Goal: Contribute content: Contribute content

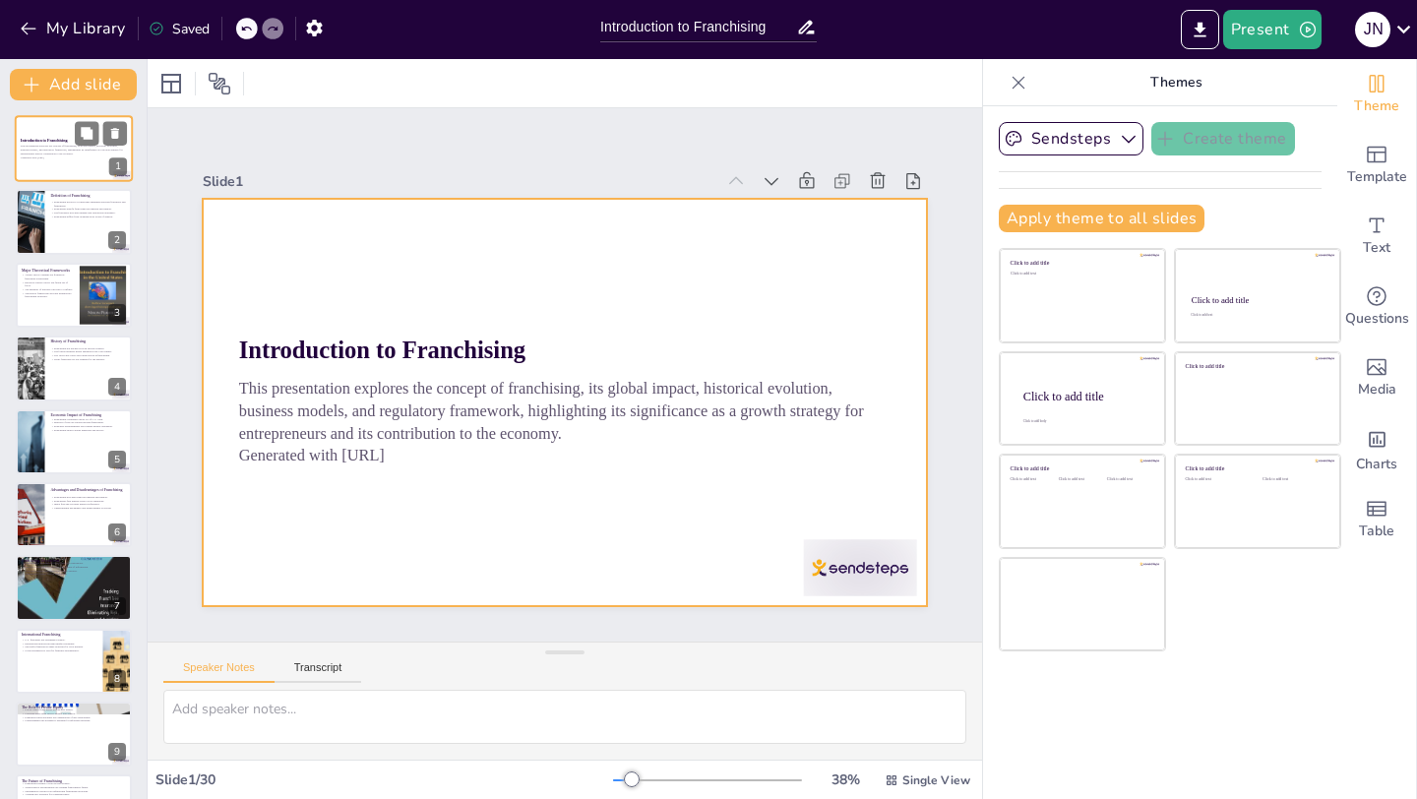
checkbox input "true"
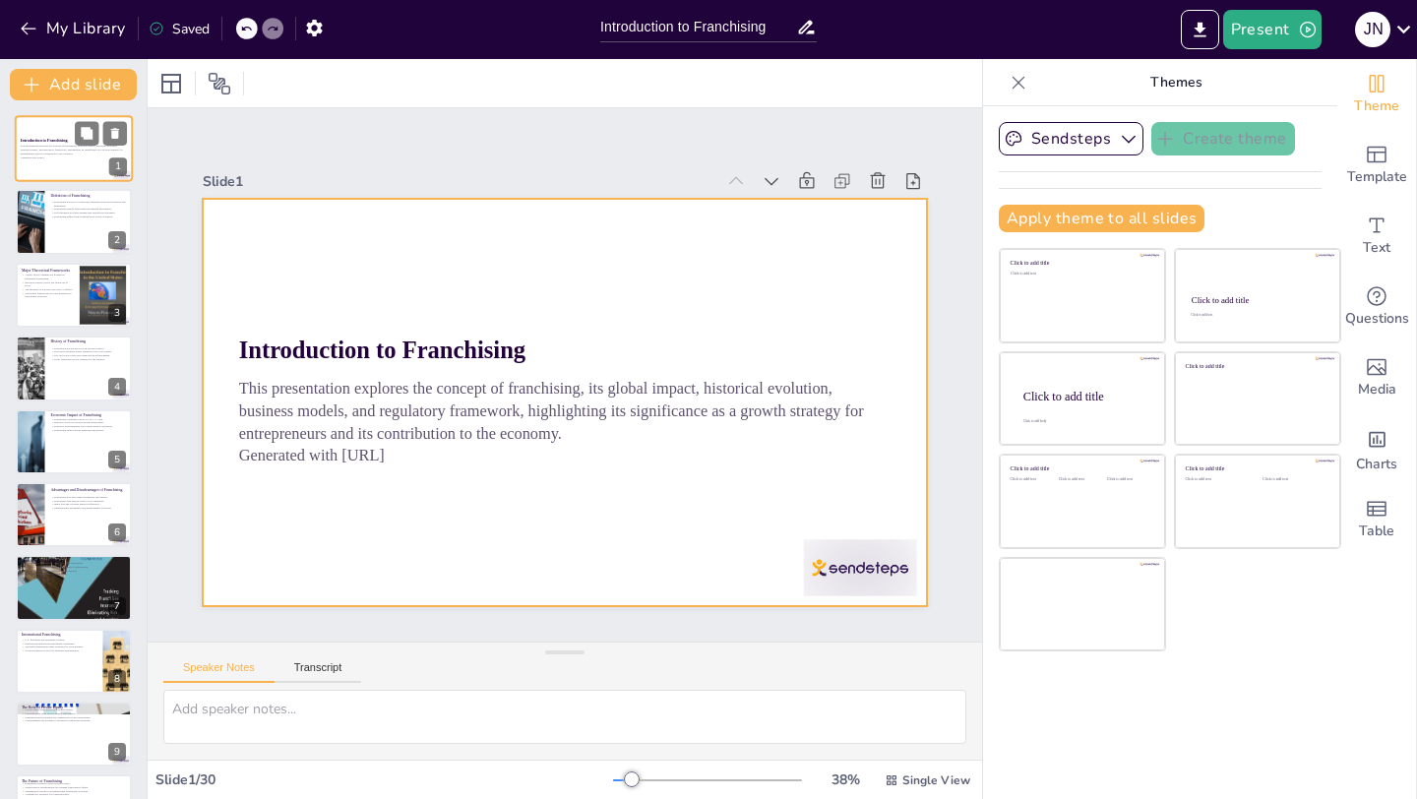
checkbox input "true"
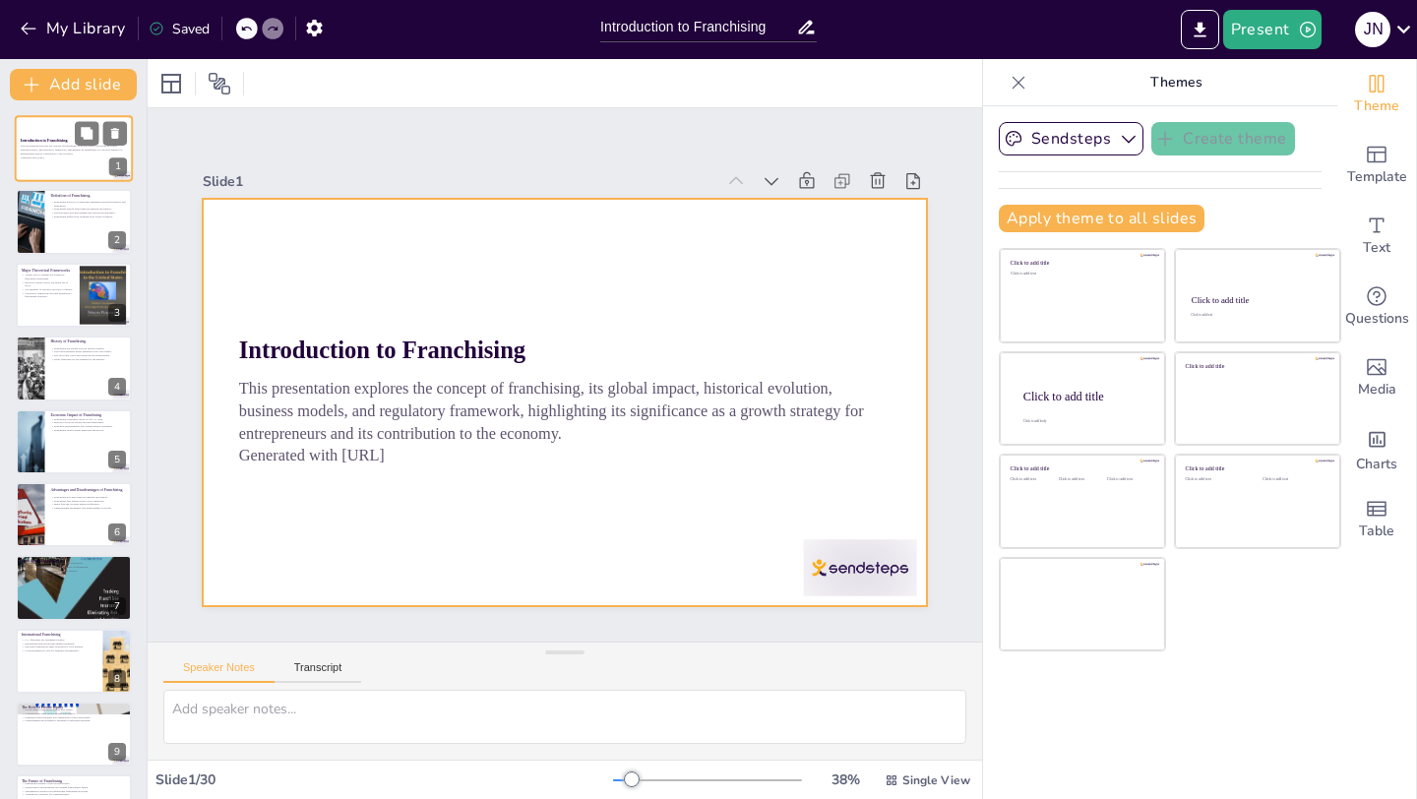
checkbox input "true"
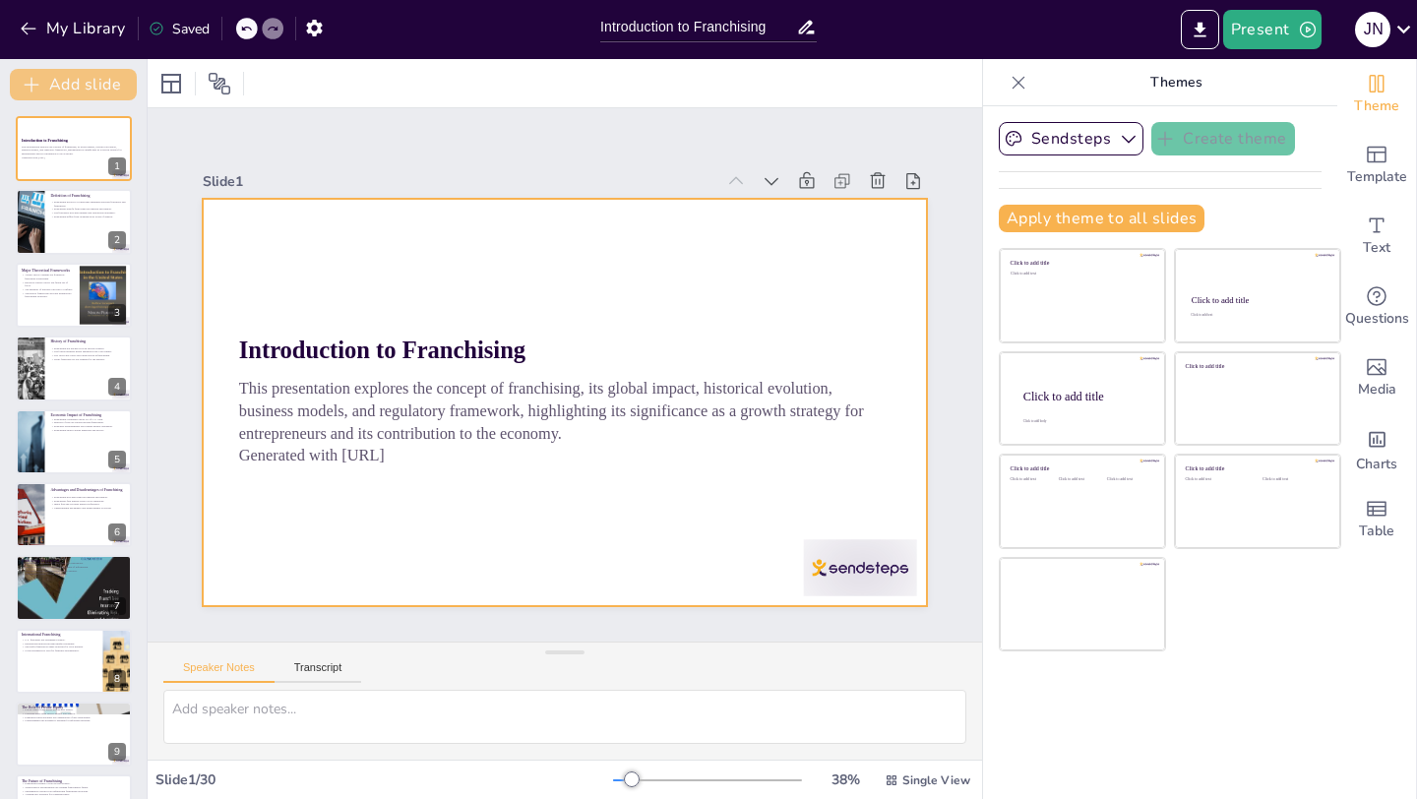
checkbox input "true"
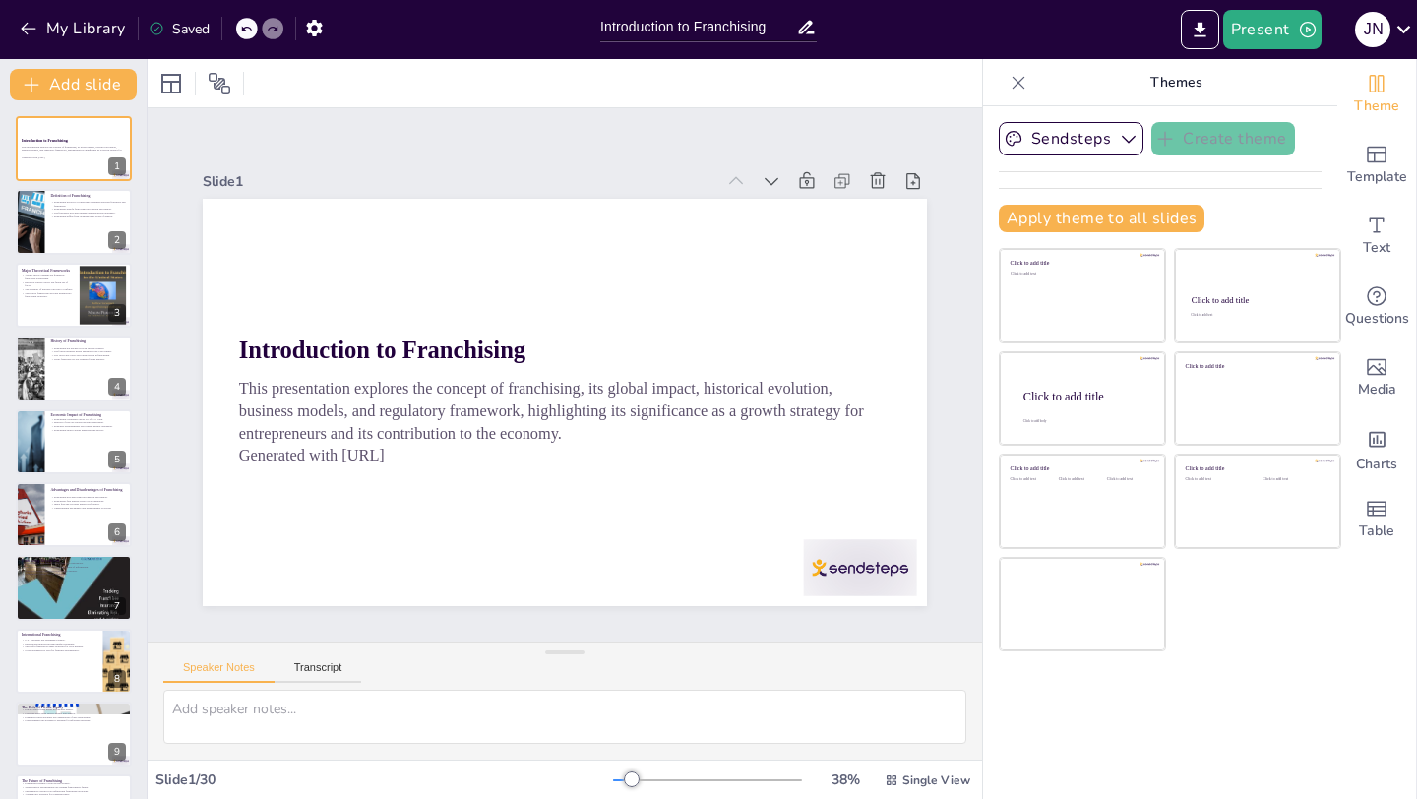
checkbox input "true"
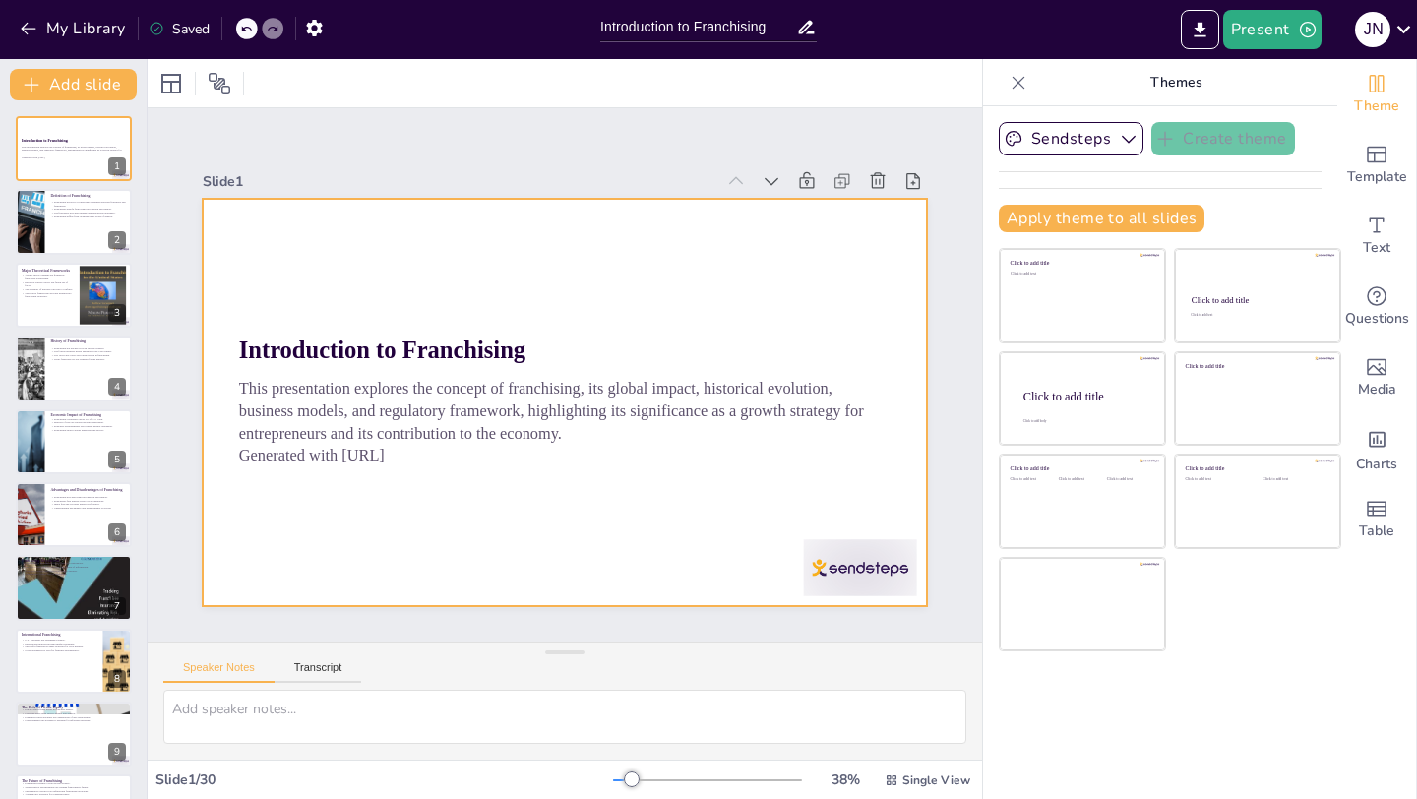
checkbox input "true"
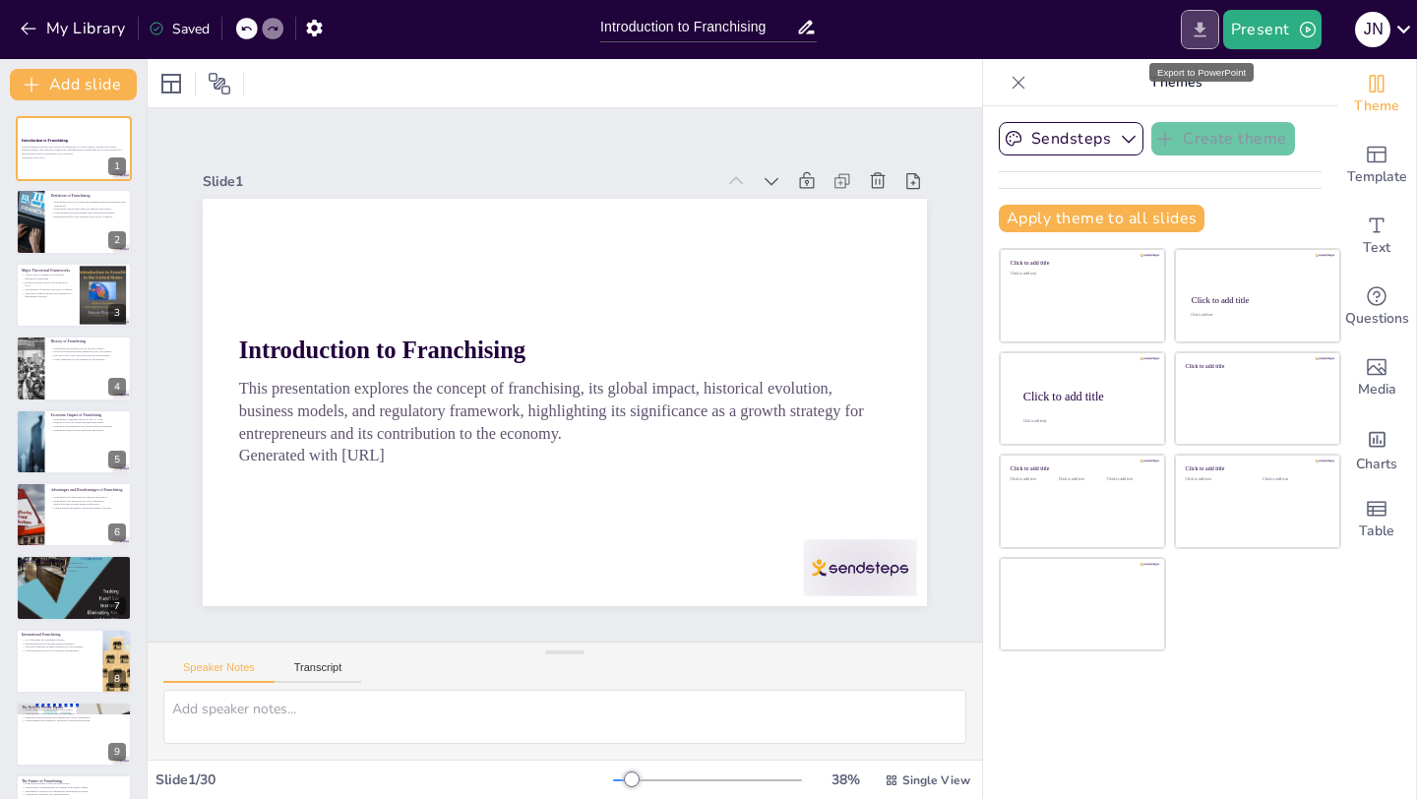
click at [1193, 18] on button "Export to PowerPoint" at bounding box center [1200, 29] width 38 height 39
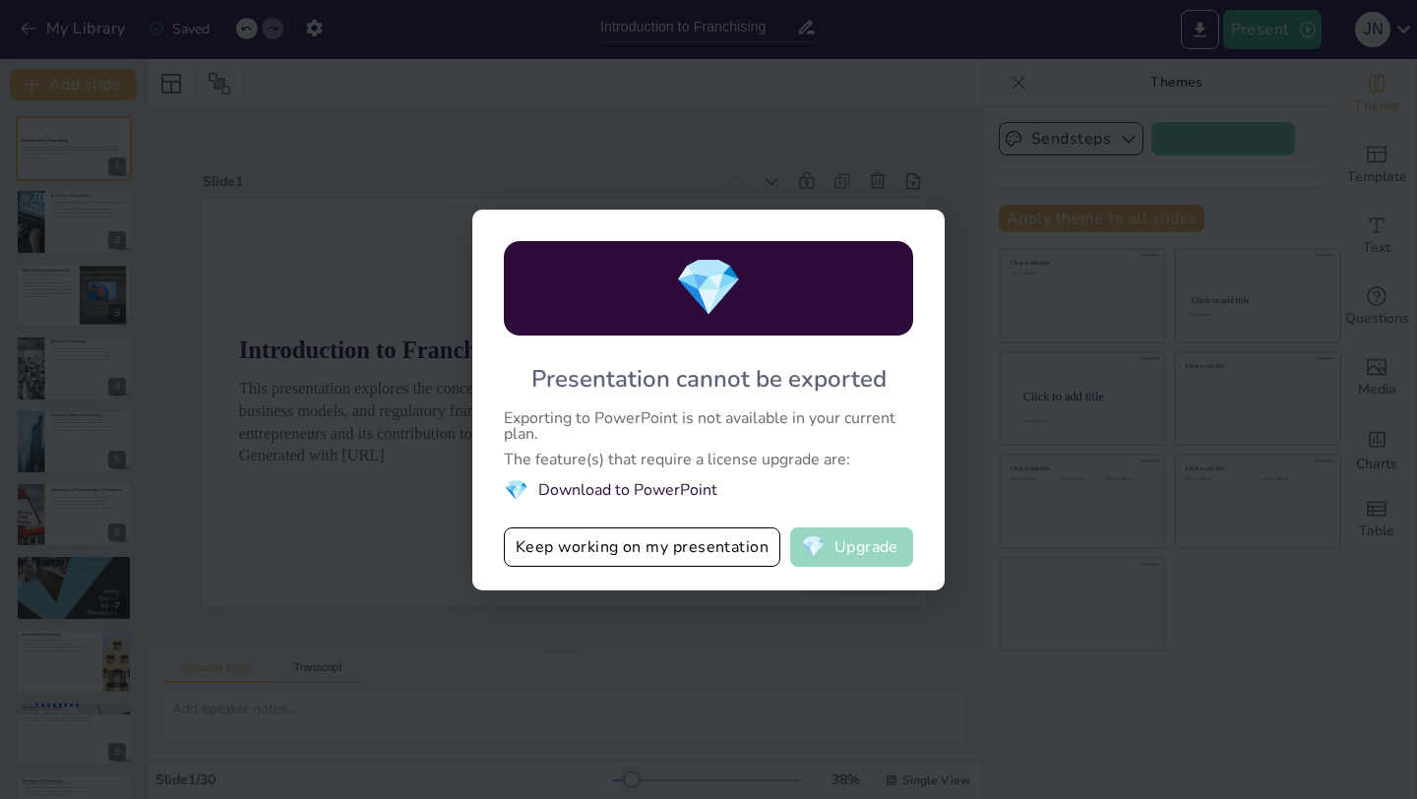
click at [811, 551] on span "💎" at bounding box center [813, 547] width 25 height 20
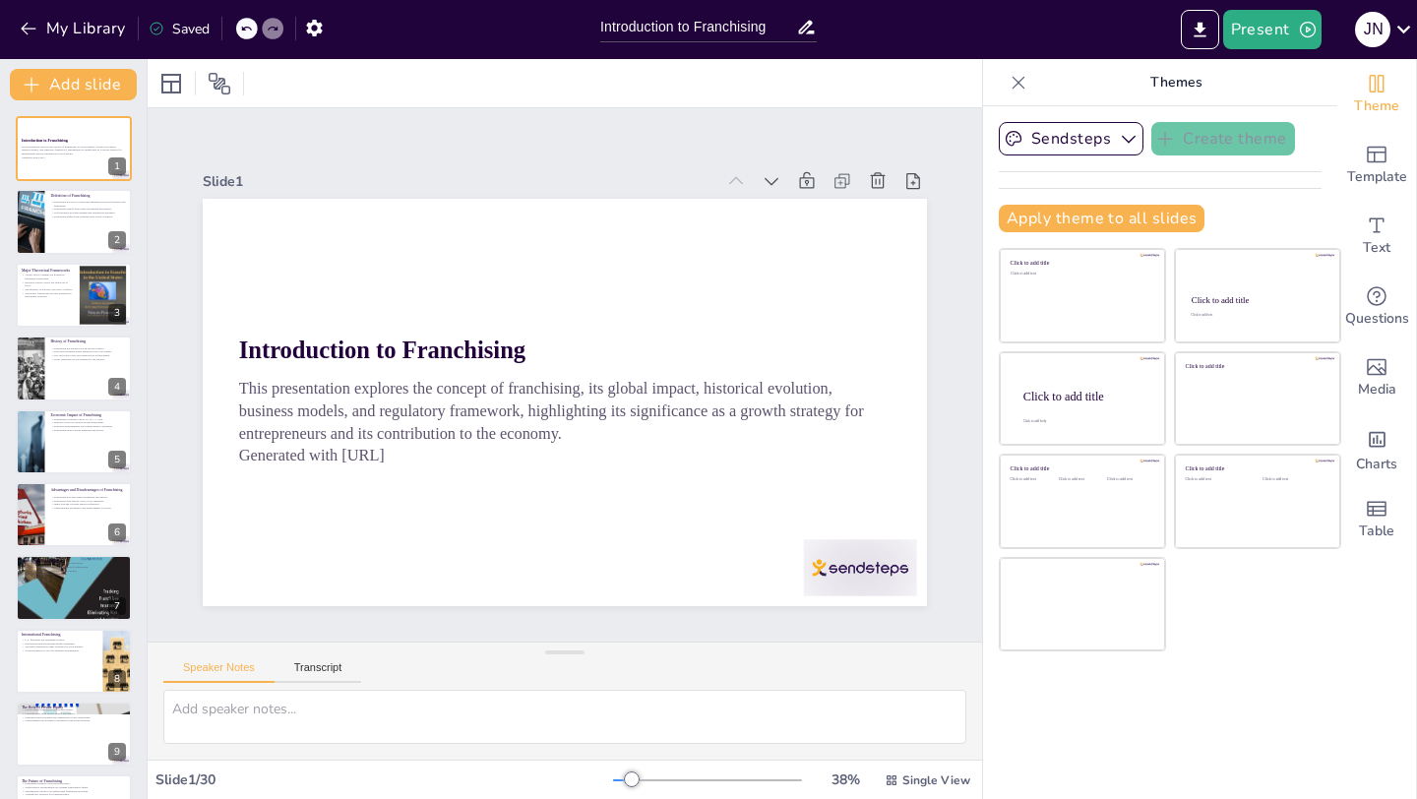
checkbox input "true"
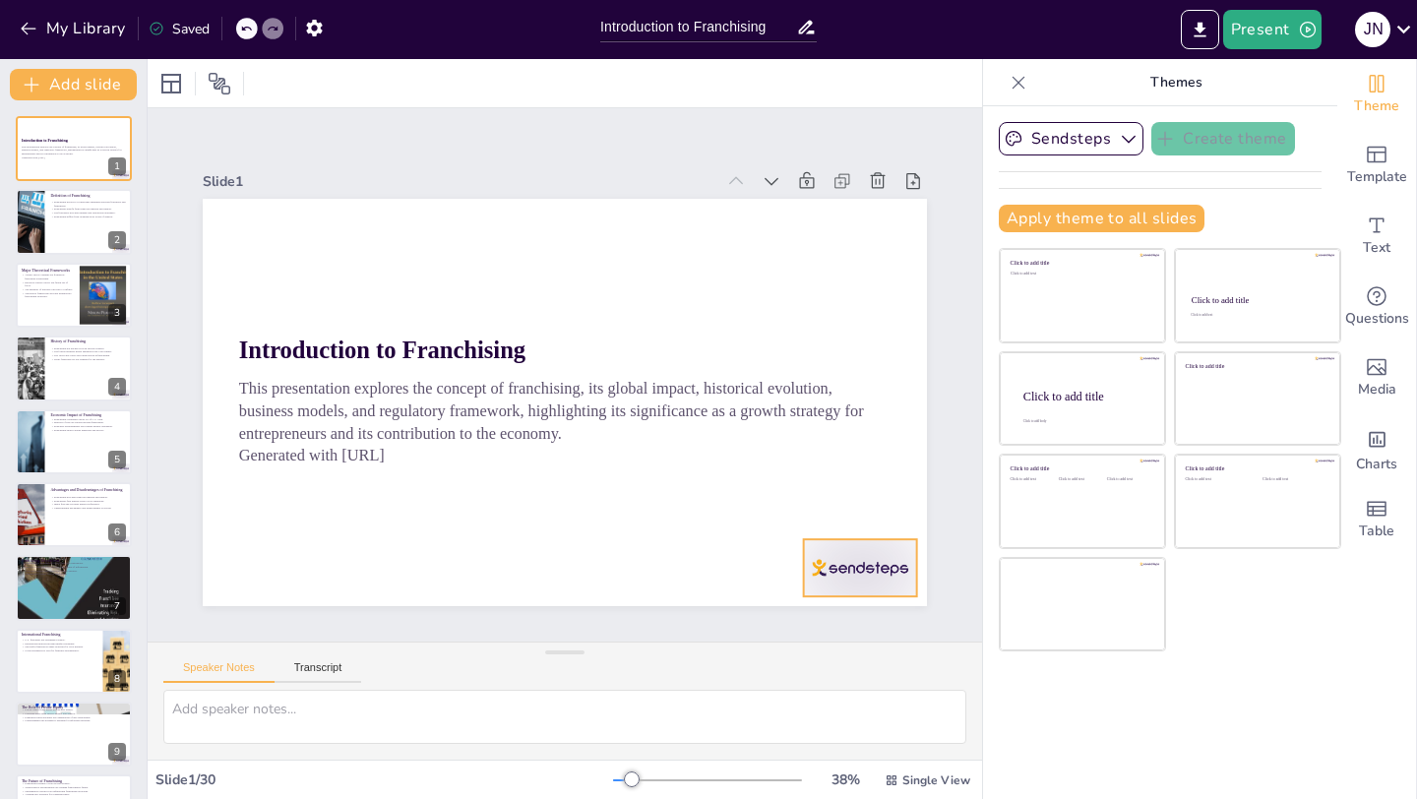
checkbox input "true"
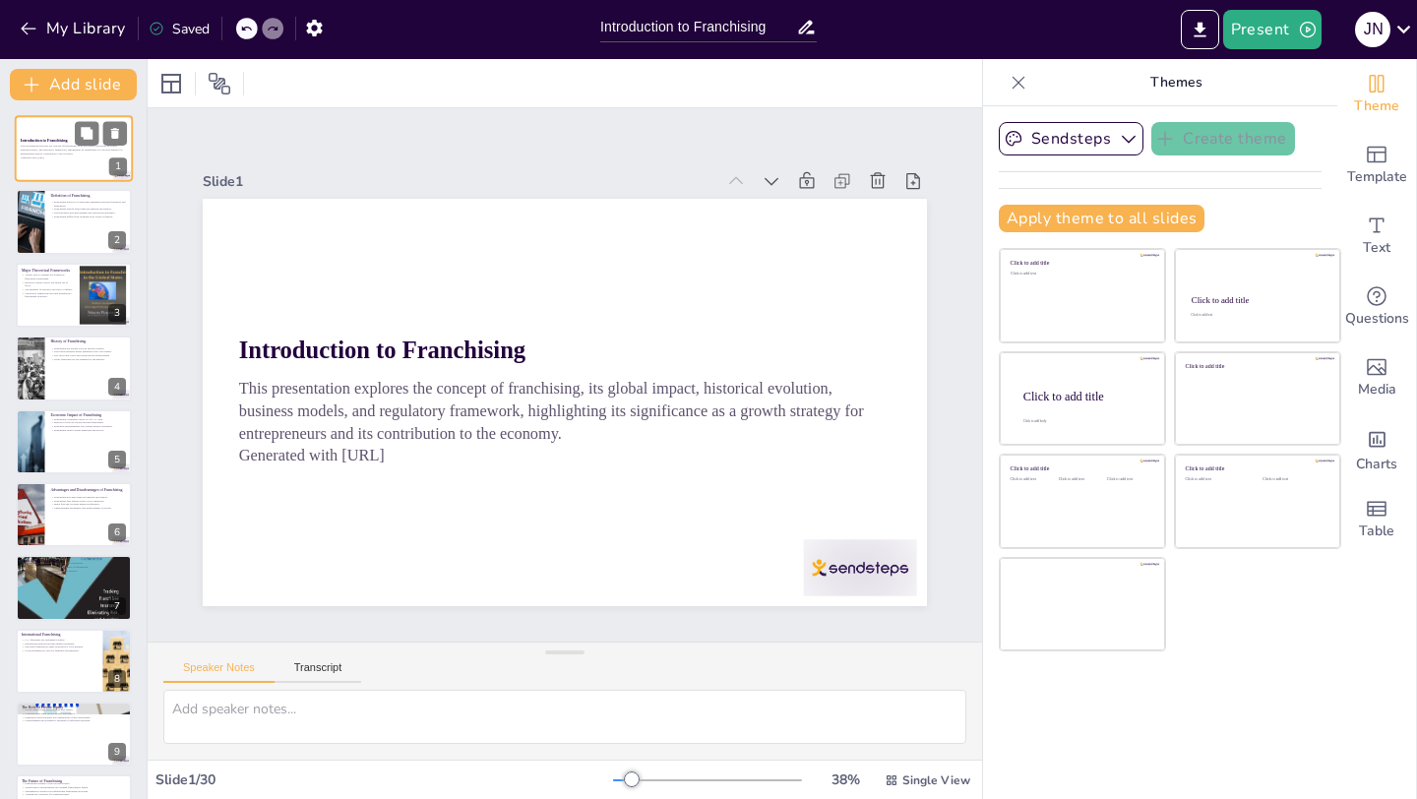
checkbox input "true"
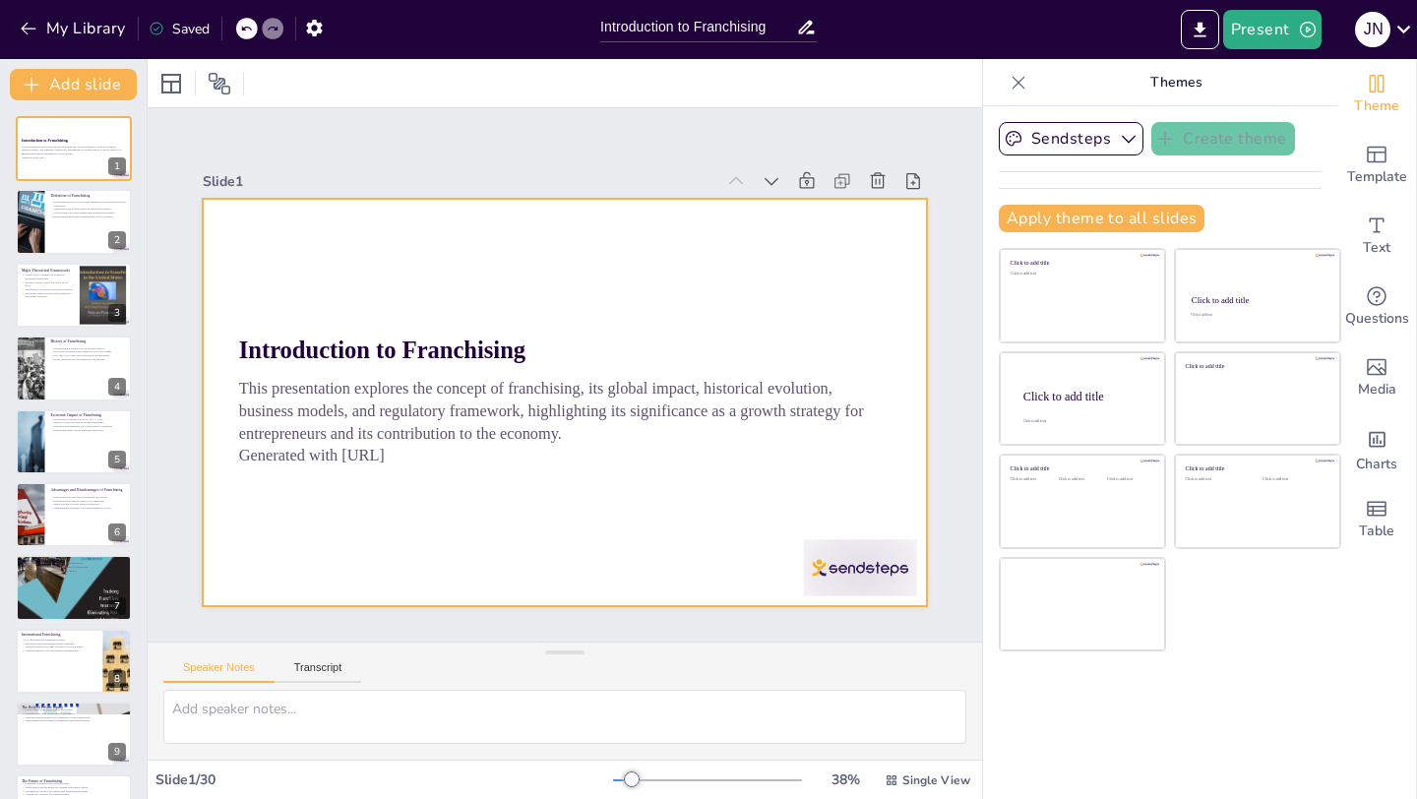
checkbox input "true"
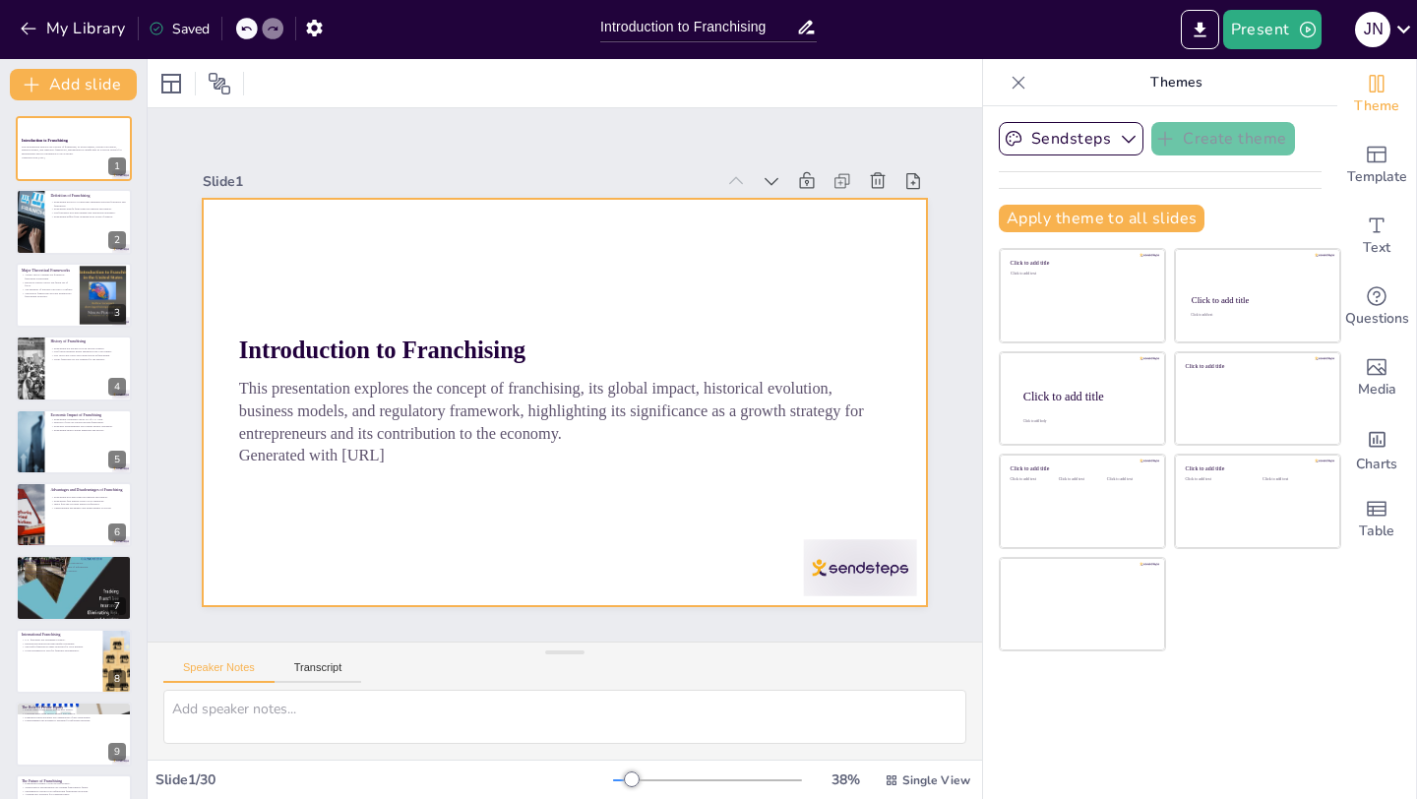
checkbox input "true"
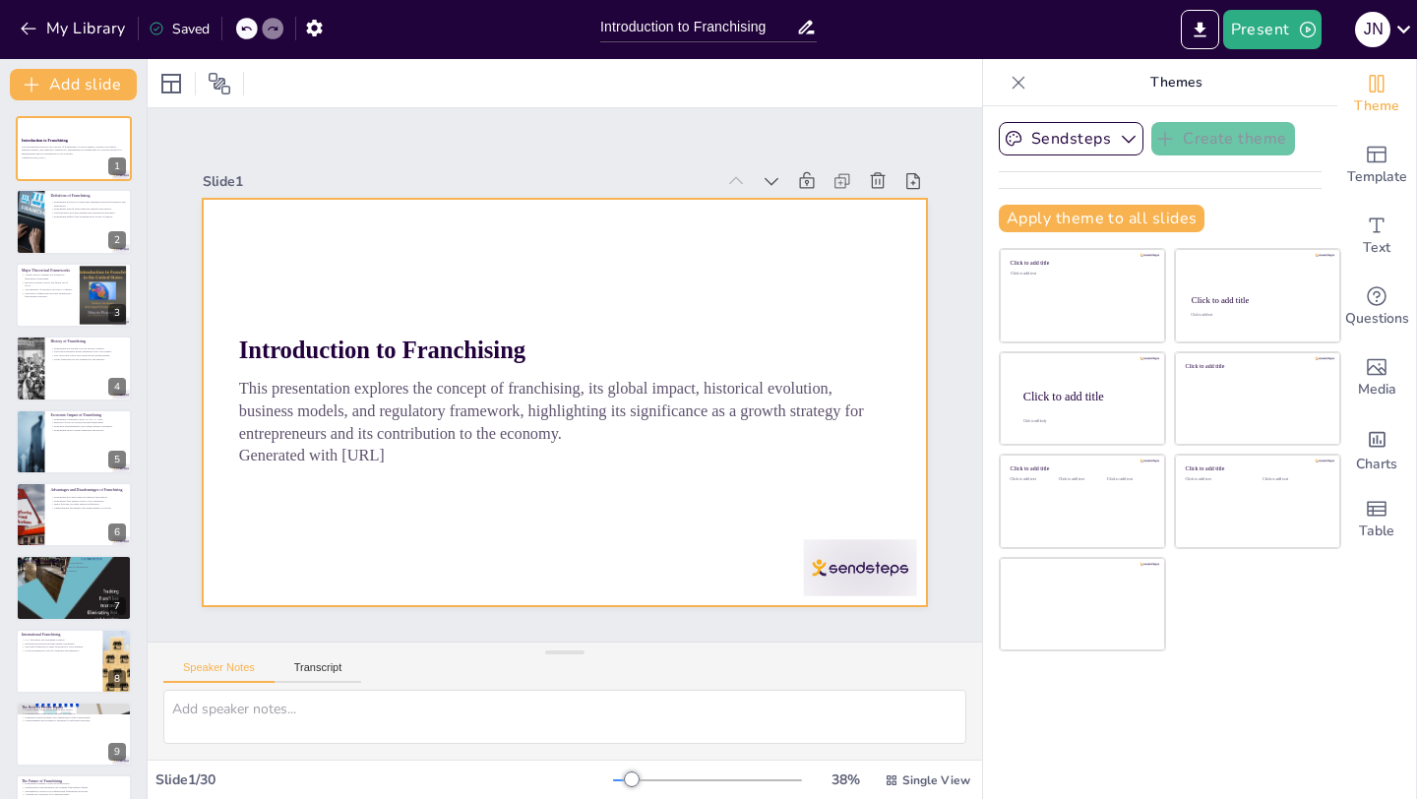
checkbox input "true"
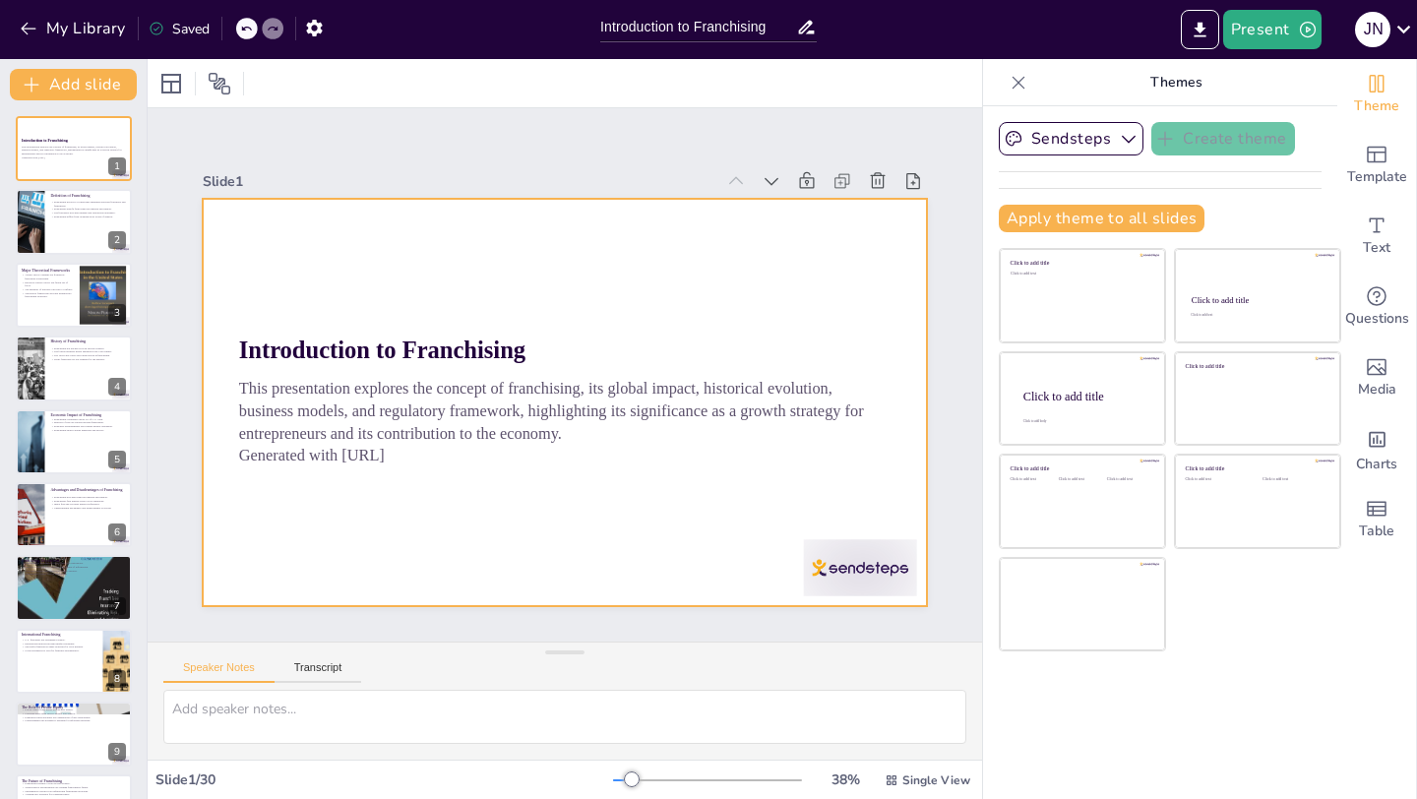
checkbox input "true"
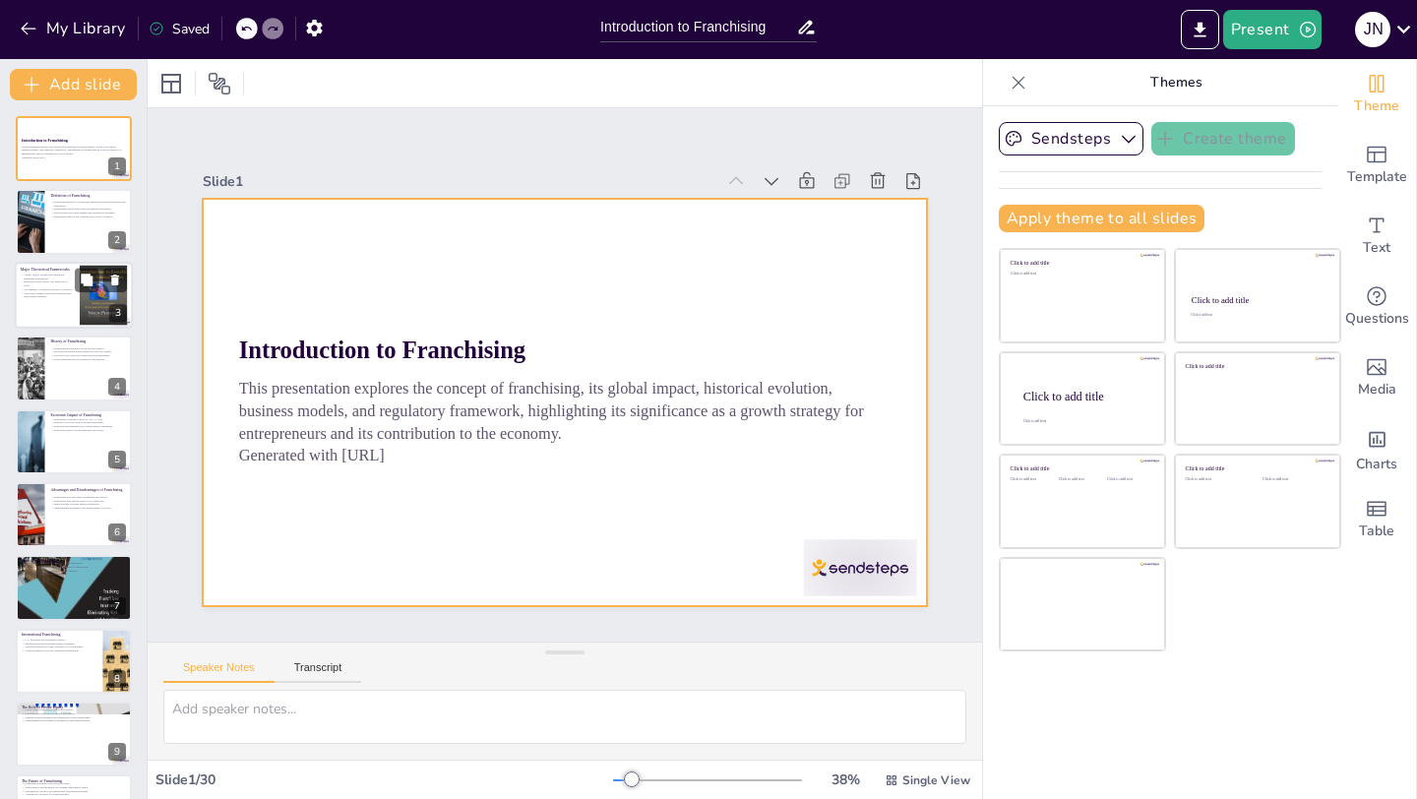
checkbox input "true"
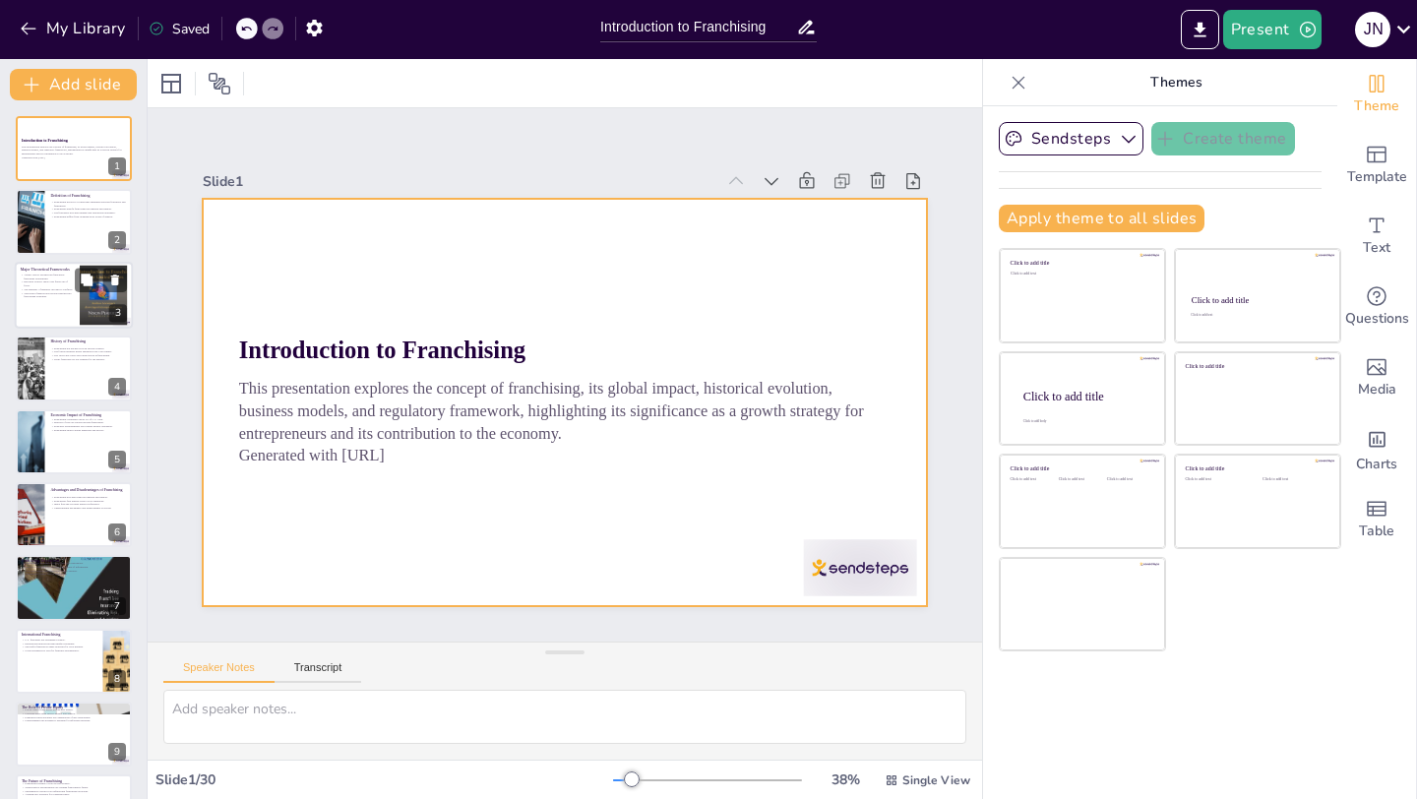
checkbox input "true"
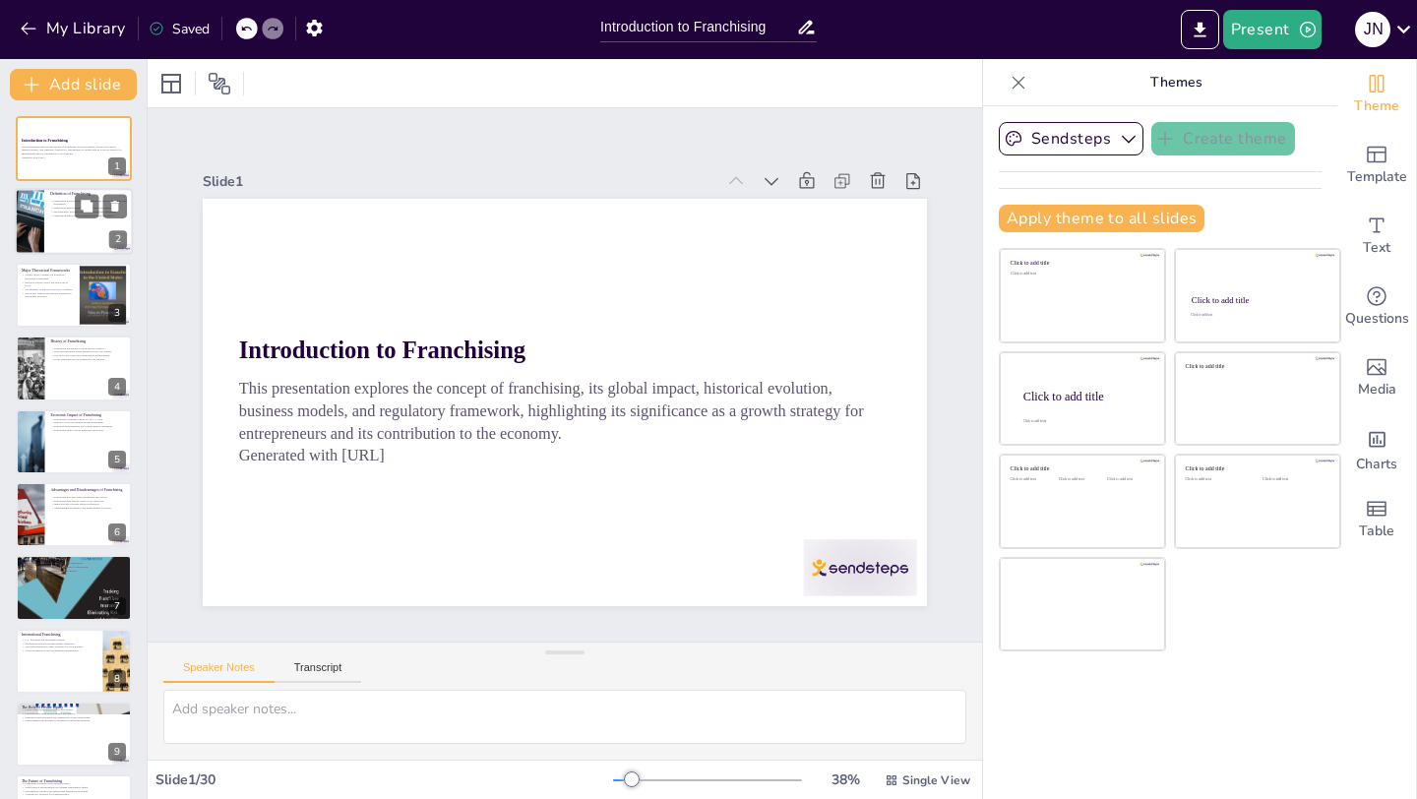
checkbox input "true"
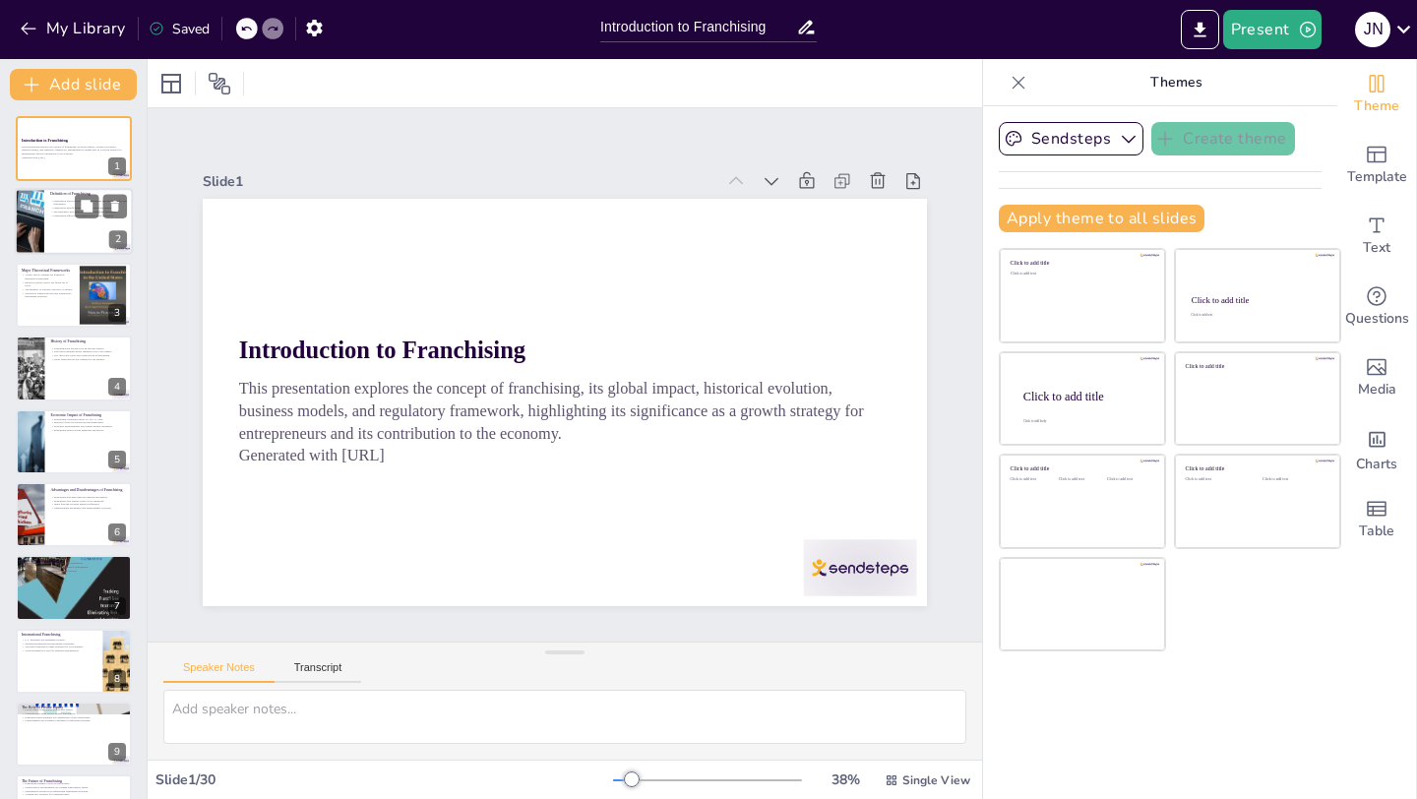
checkbox input "true"
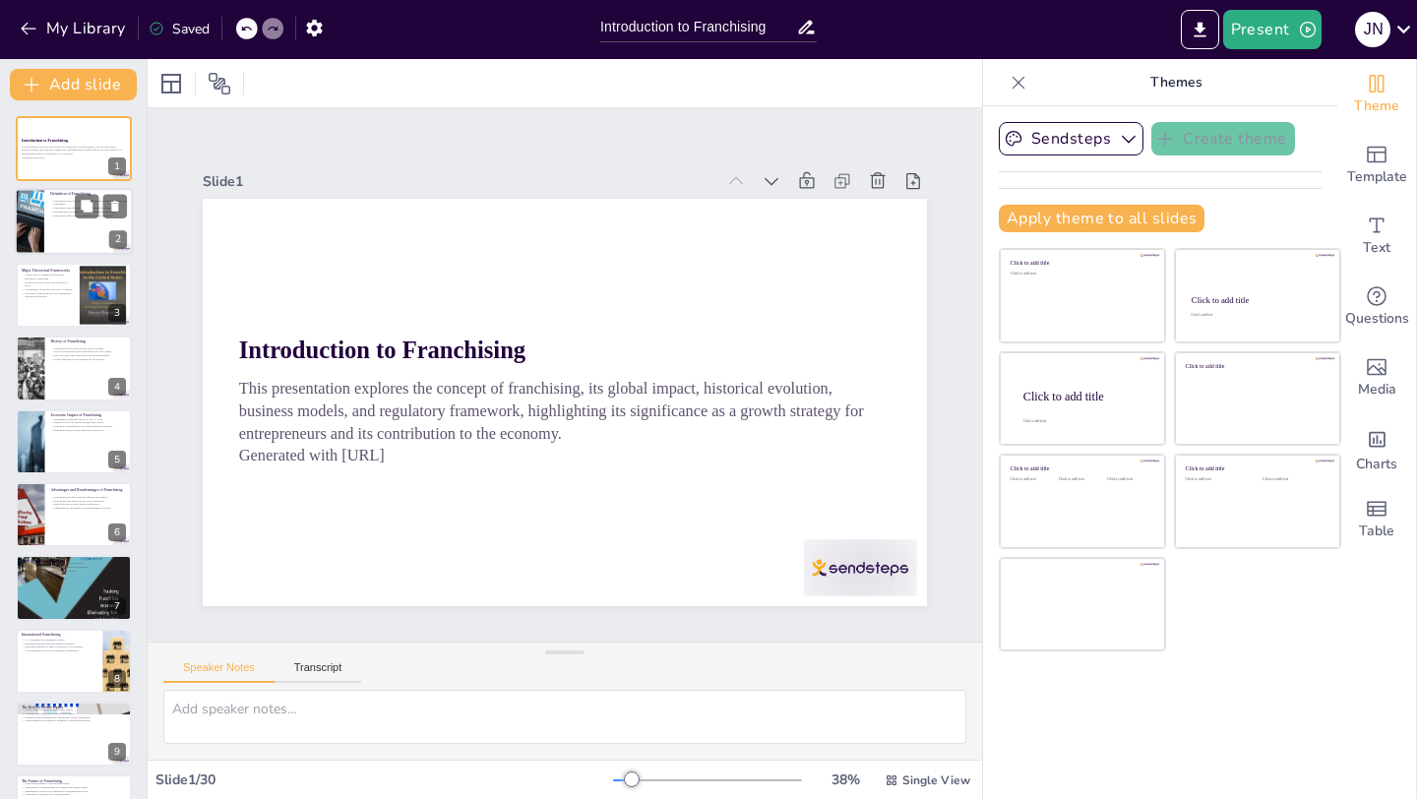
checkbox input "true"
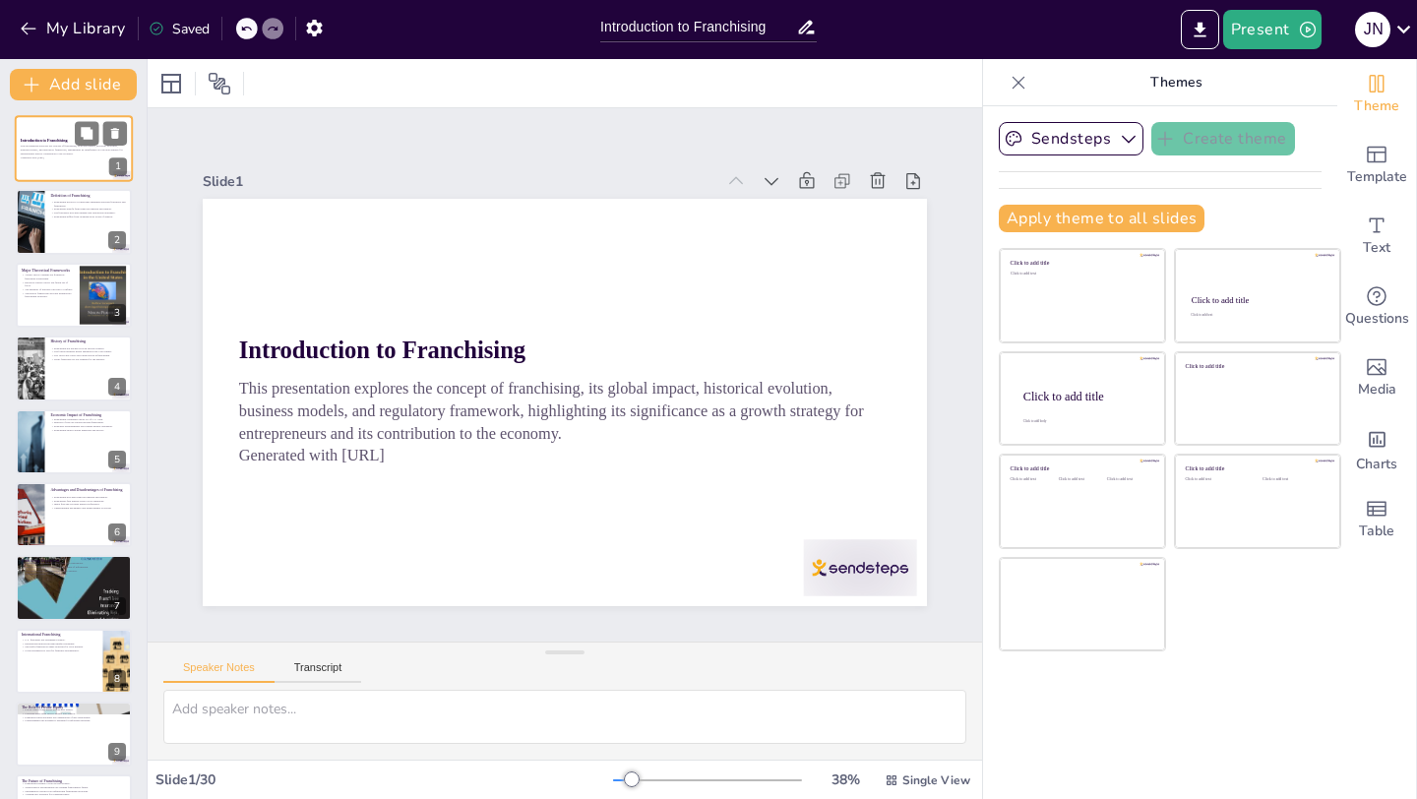
checkbox input "true"
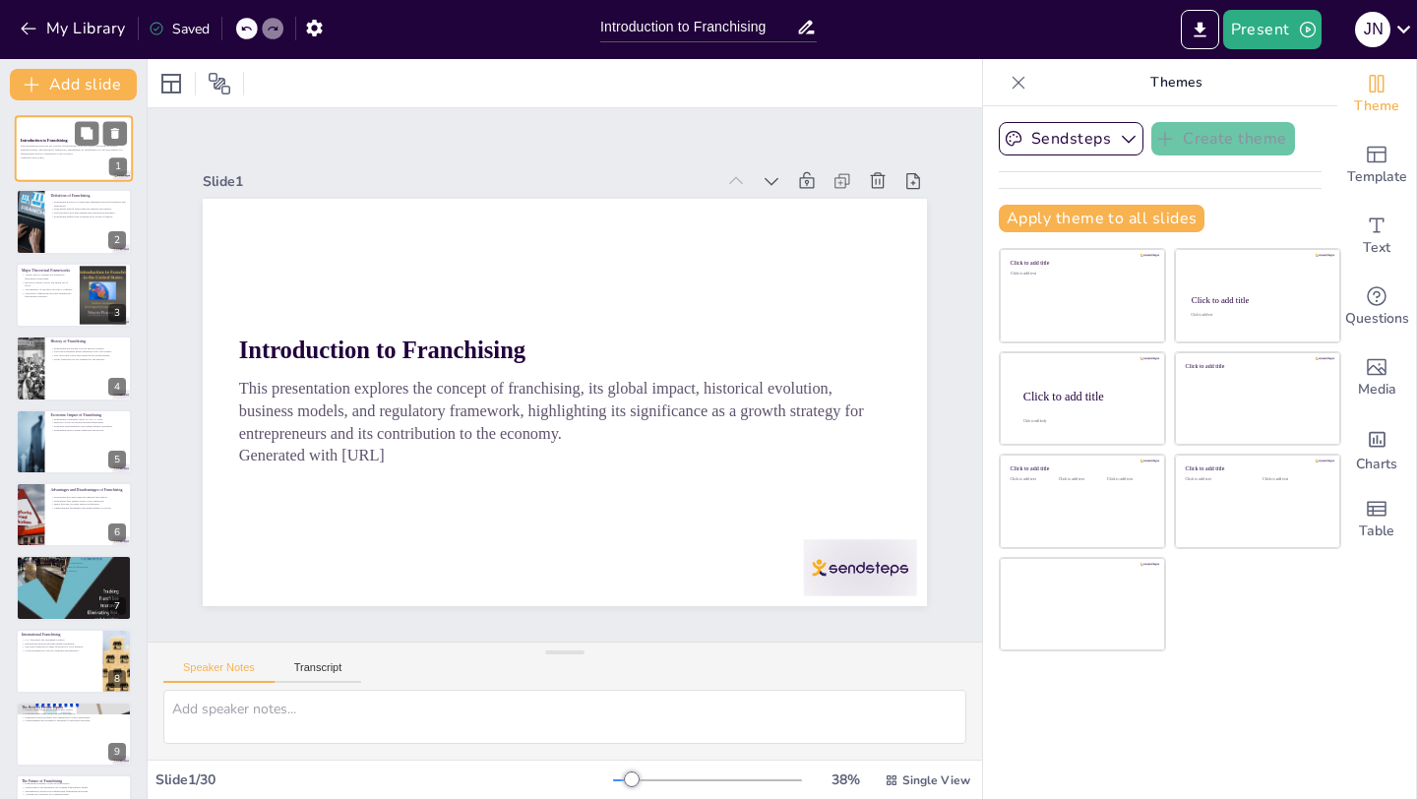
checkbox input "true"
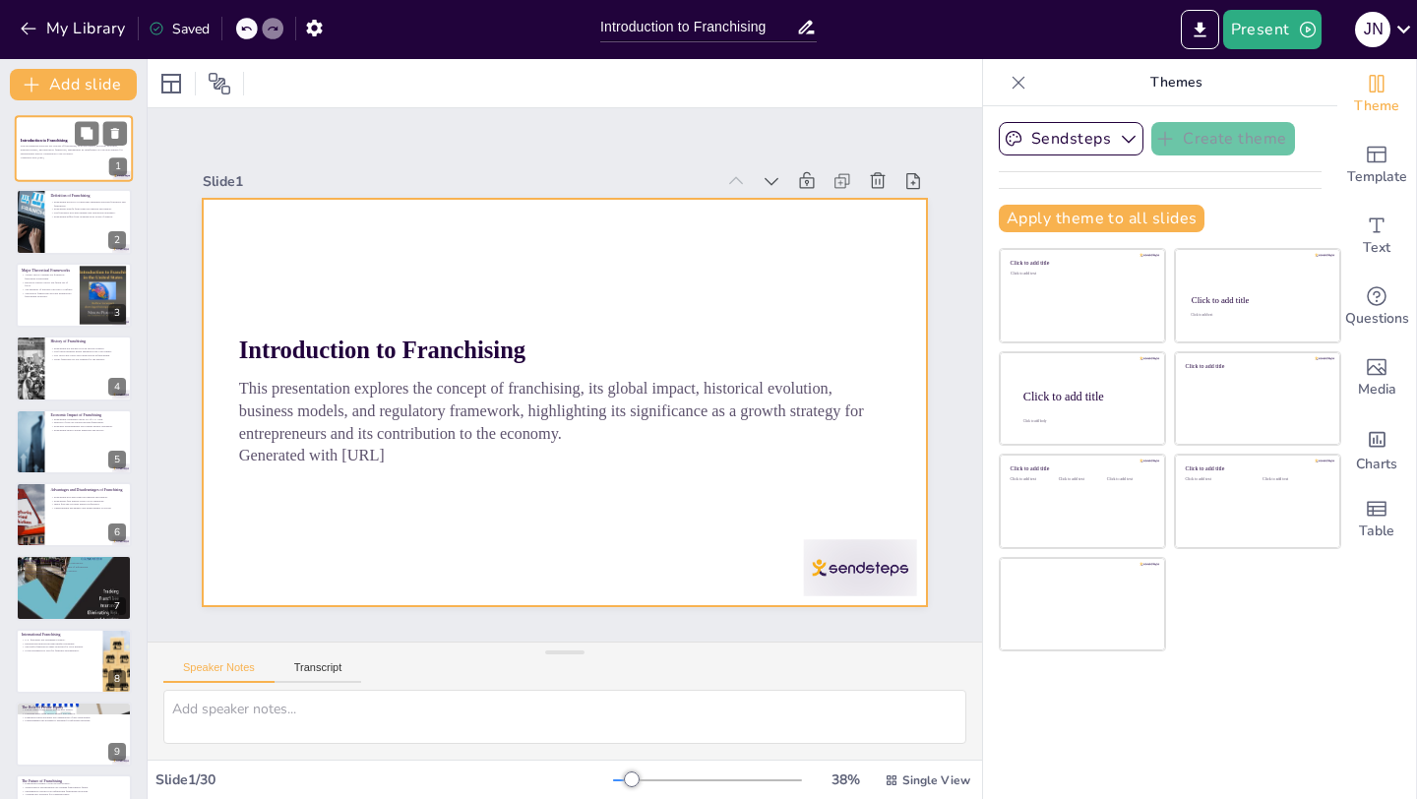
checkbox input "true"
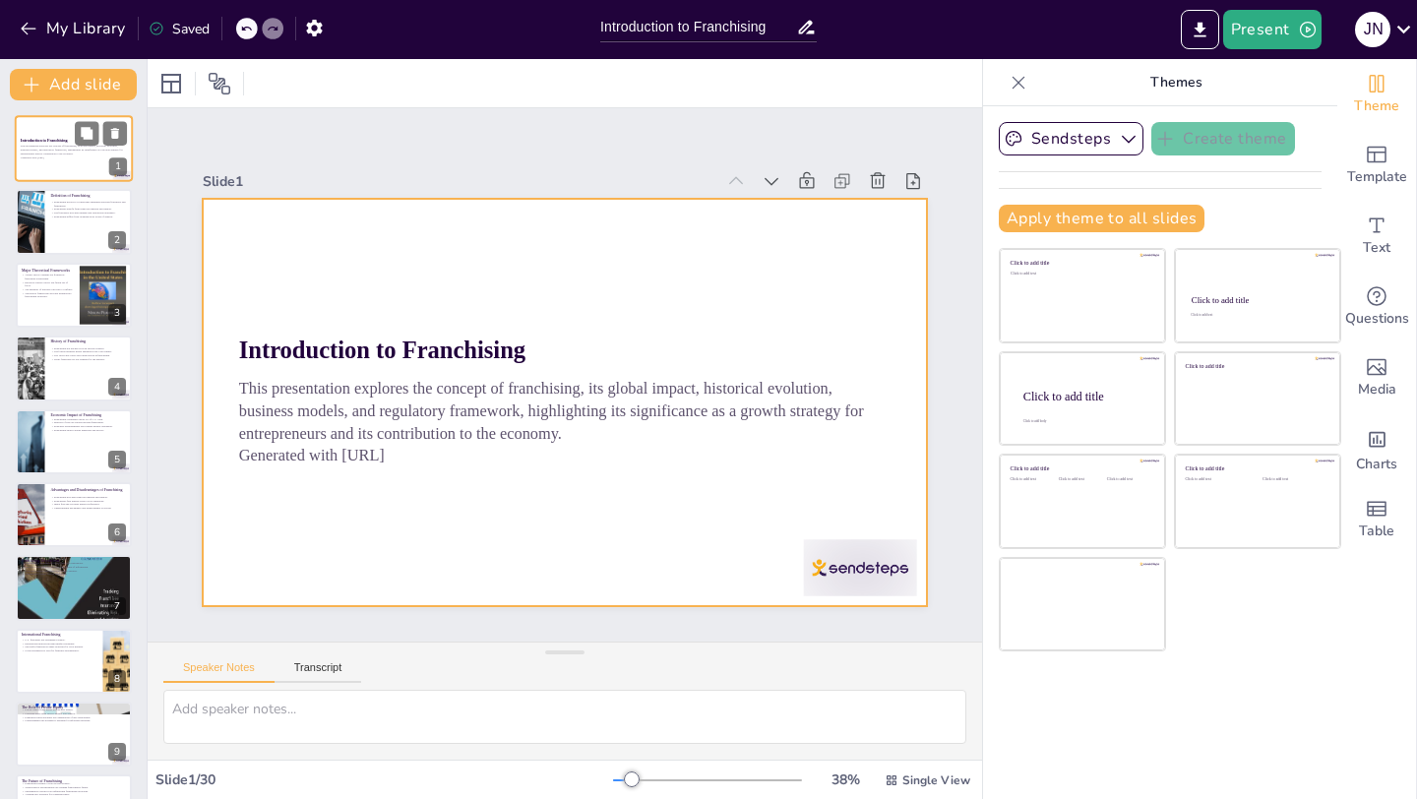
checkbox input "true"
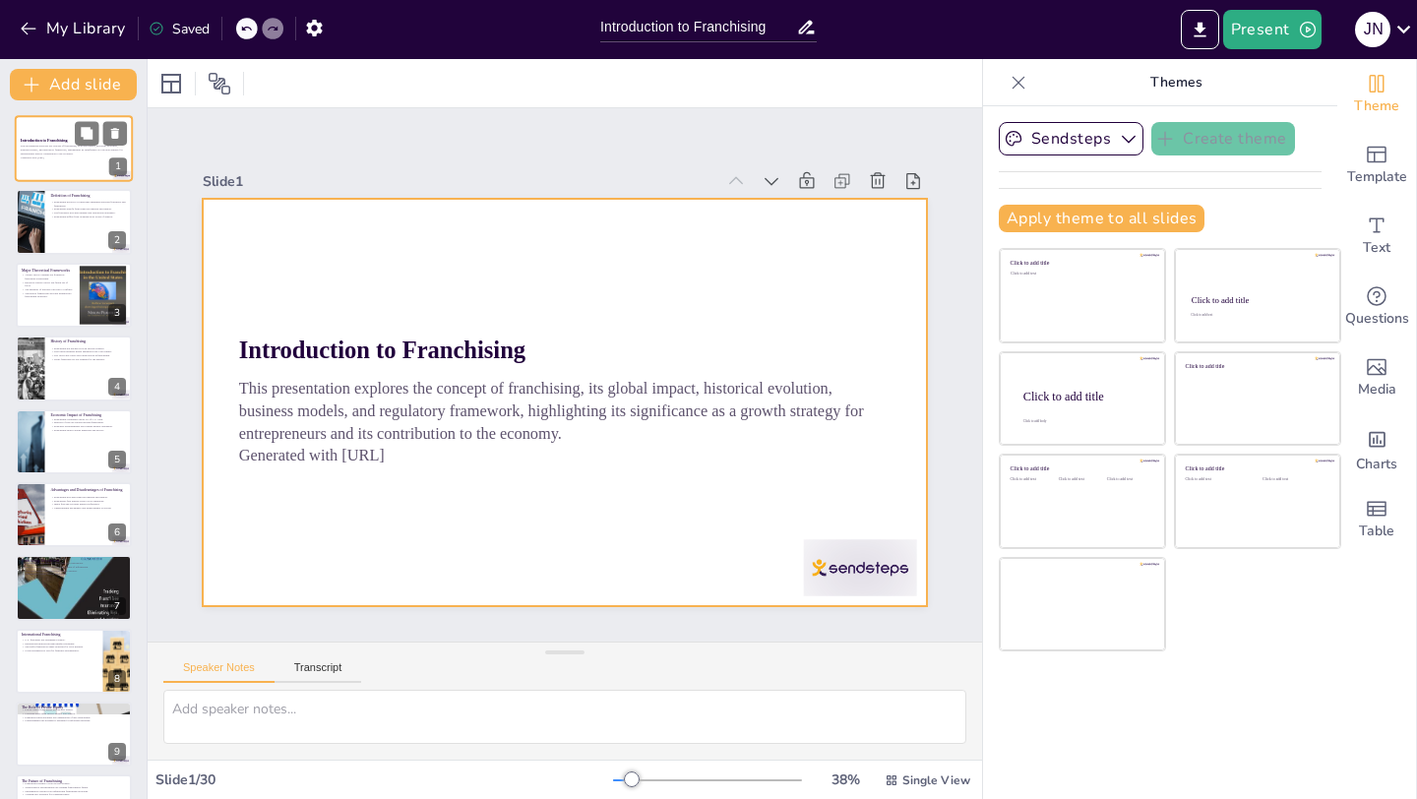
checkbox input "true"
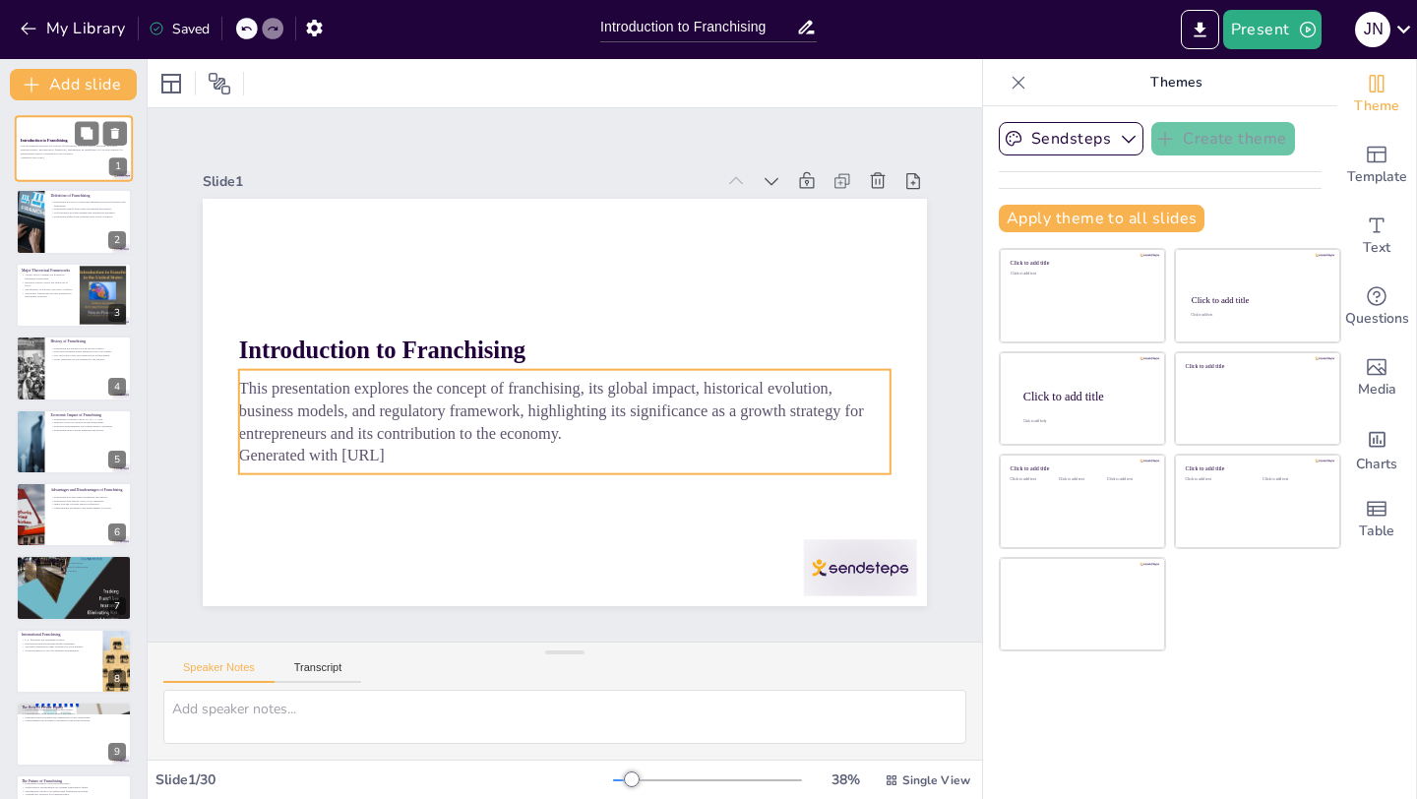
click at [44, 154] on p "This presentation explores the concept of franchising, its global impact, histo…" at bounding box center [74, 150] width 106 height 11
checkbox input "true"
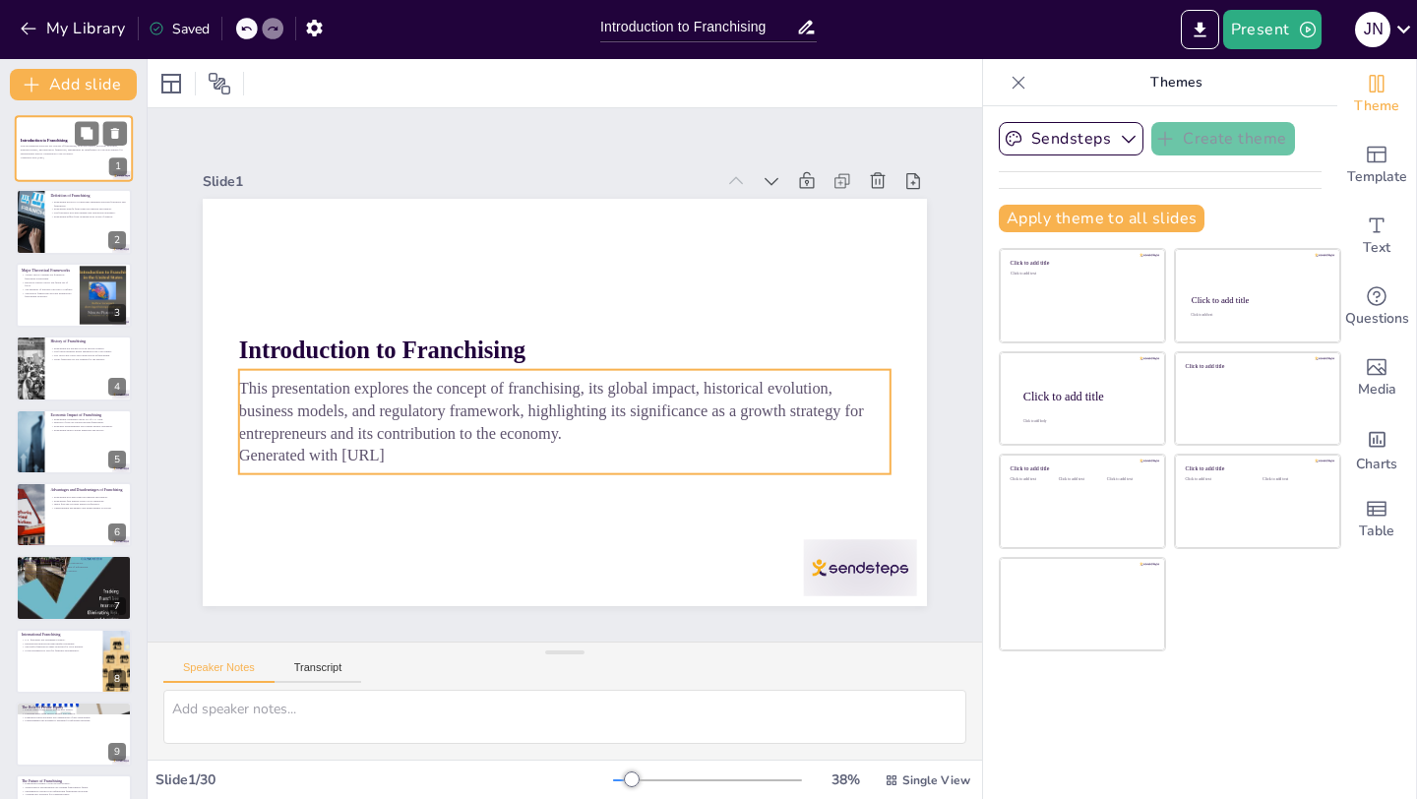
checkbox input "true"
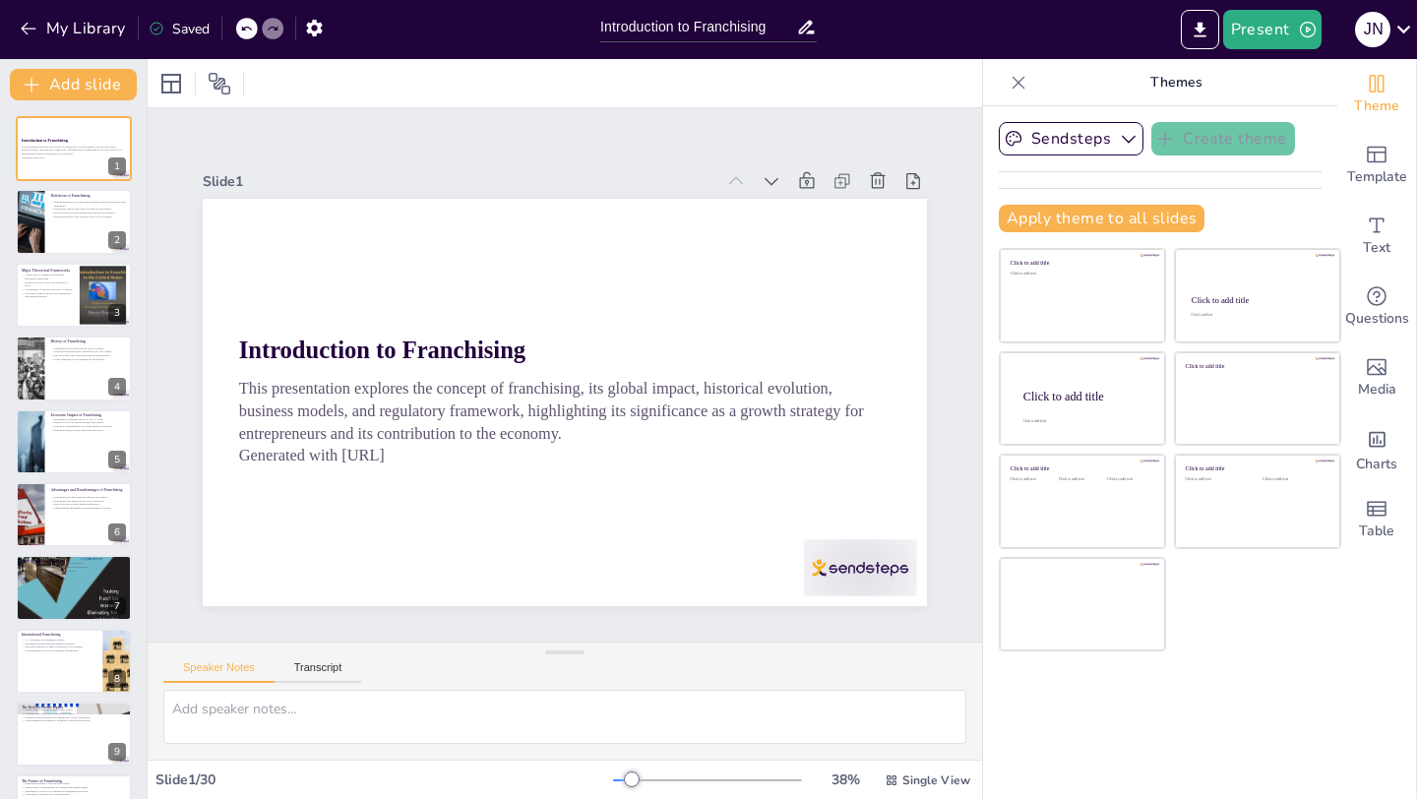
checkbox input "true"
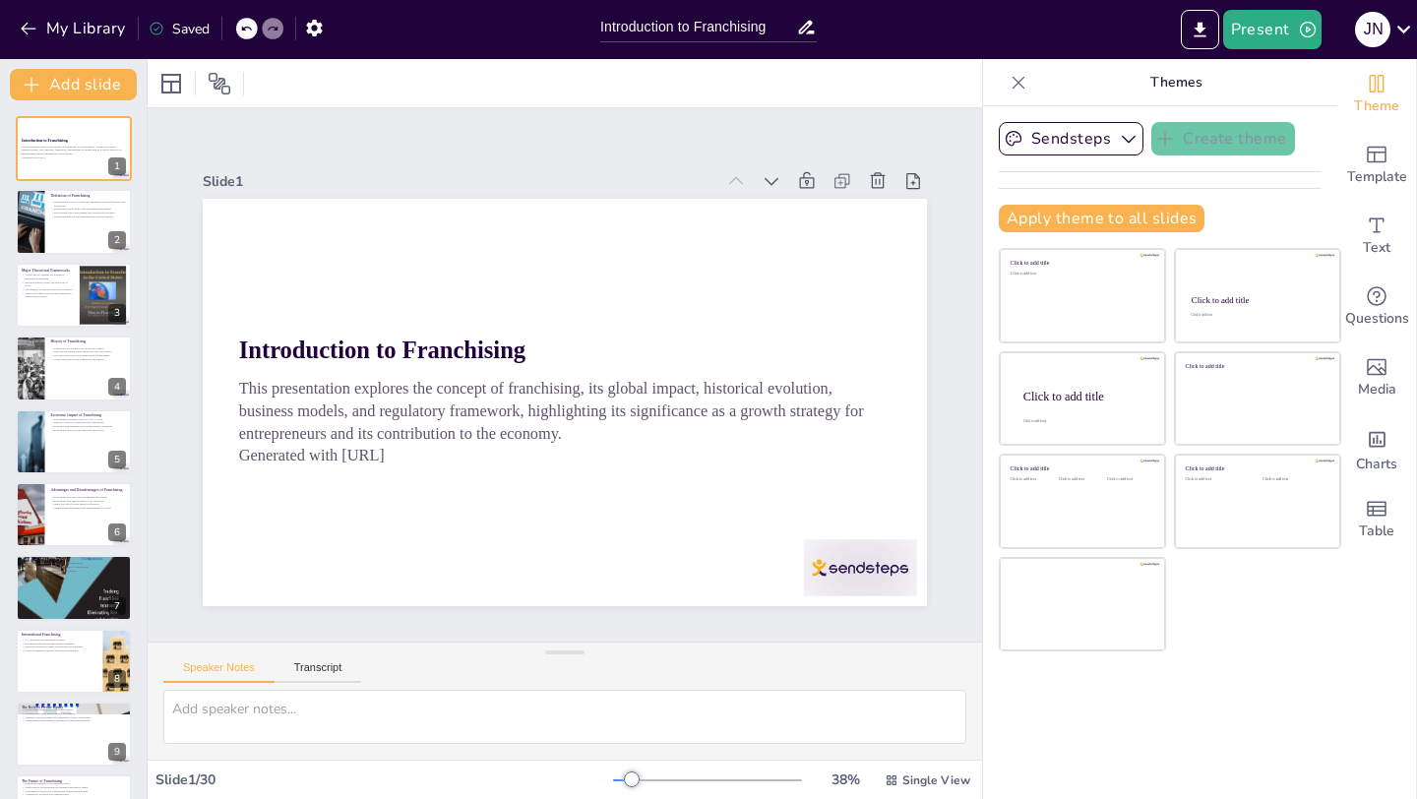
checkbox input "true"
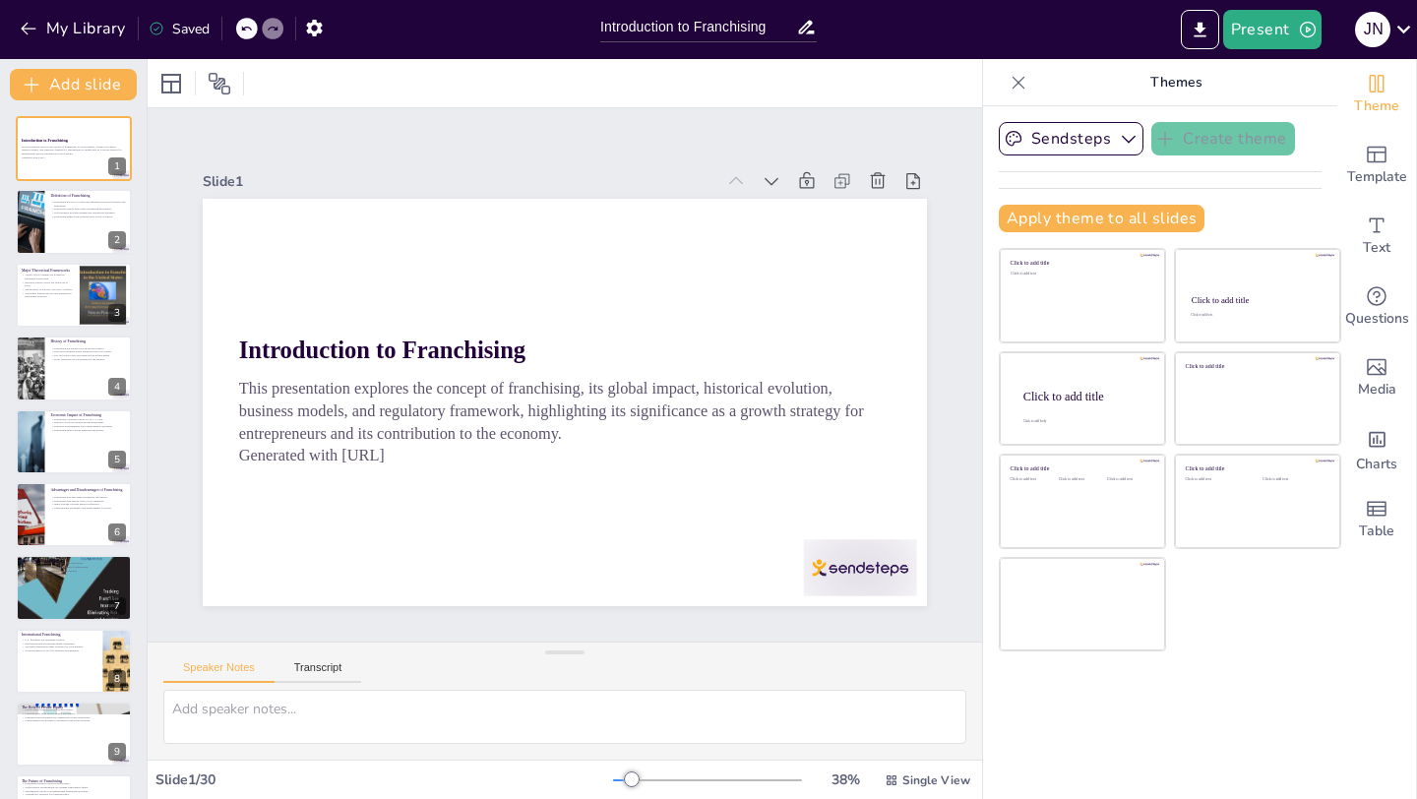
checkbox input "true"
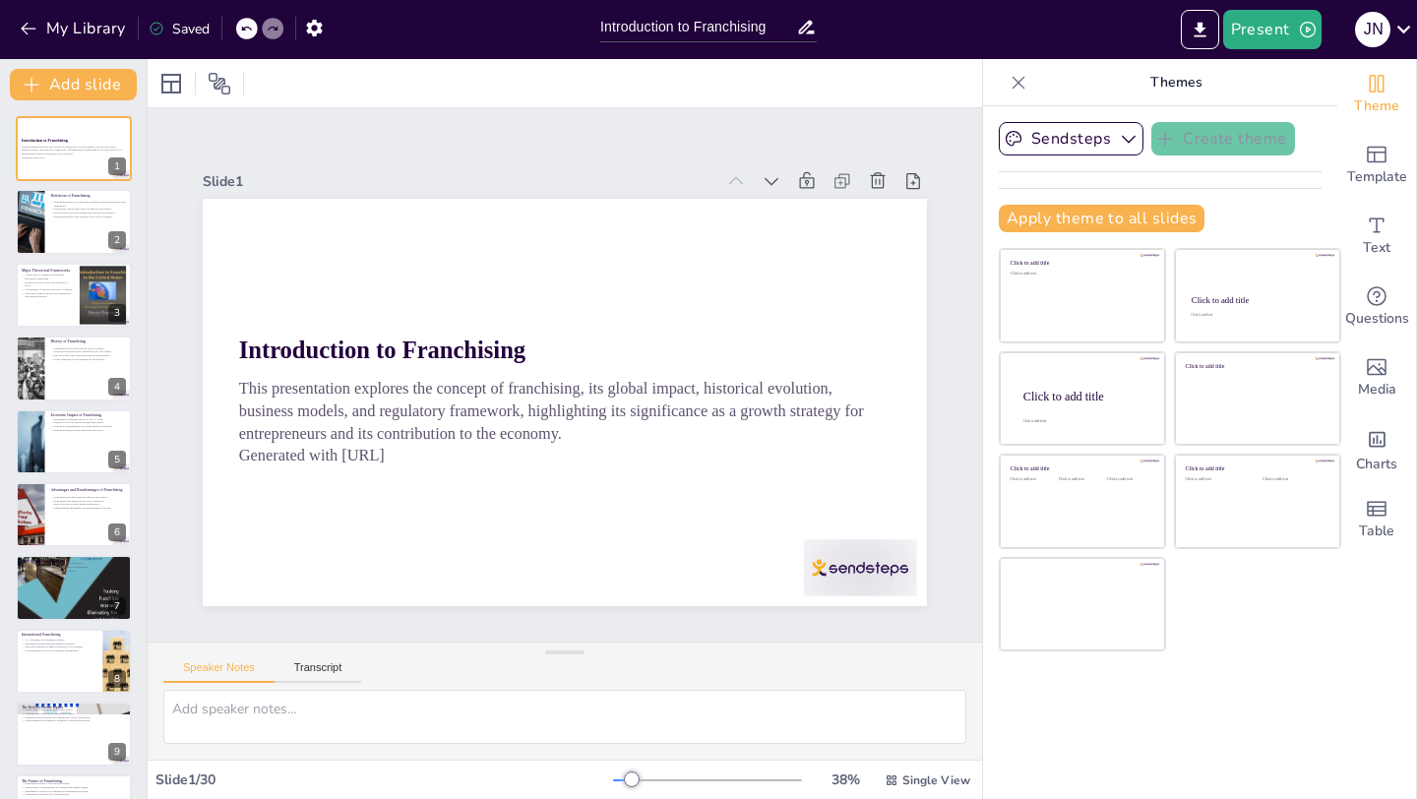
checkbox input "true"
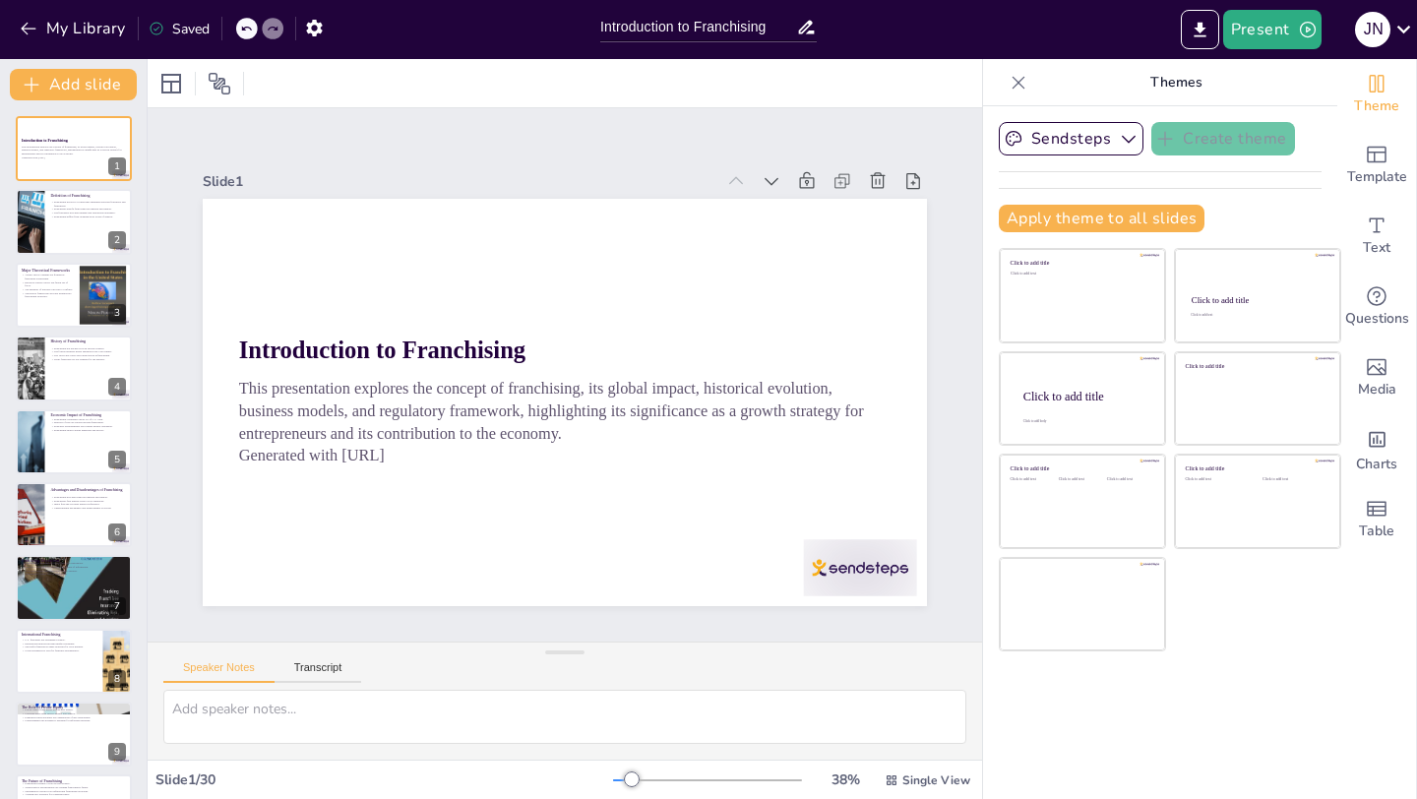
checkbox input "true"
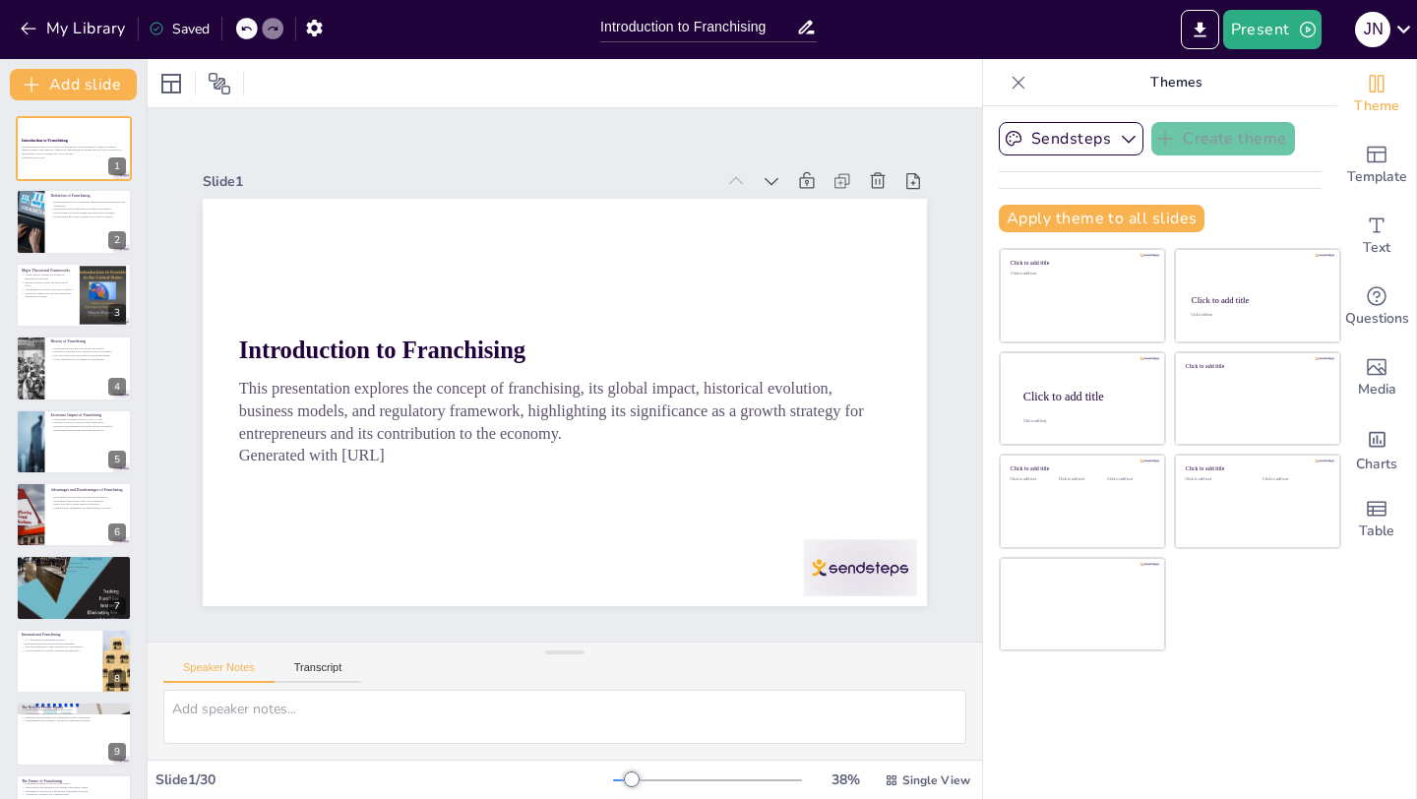
checkbox input "true"
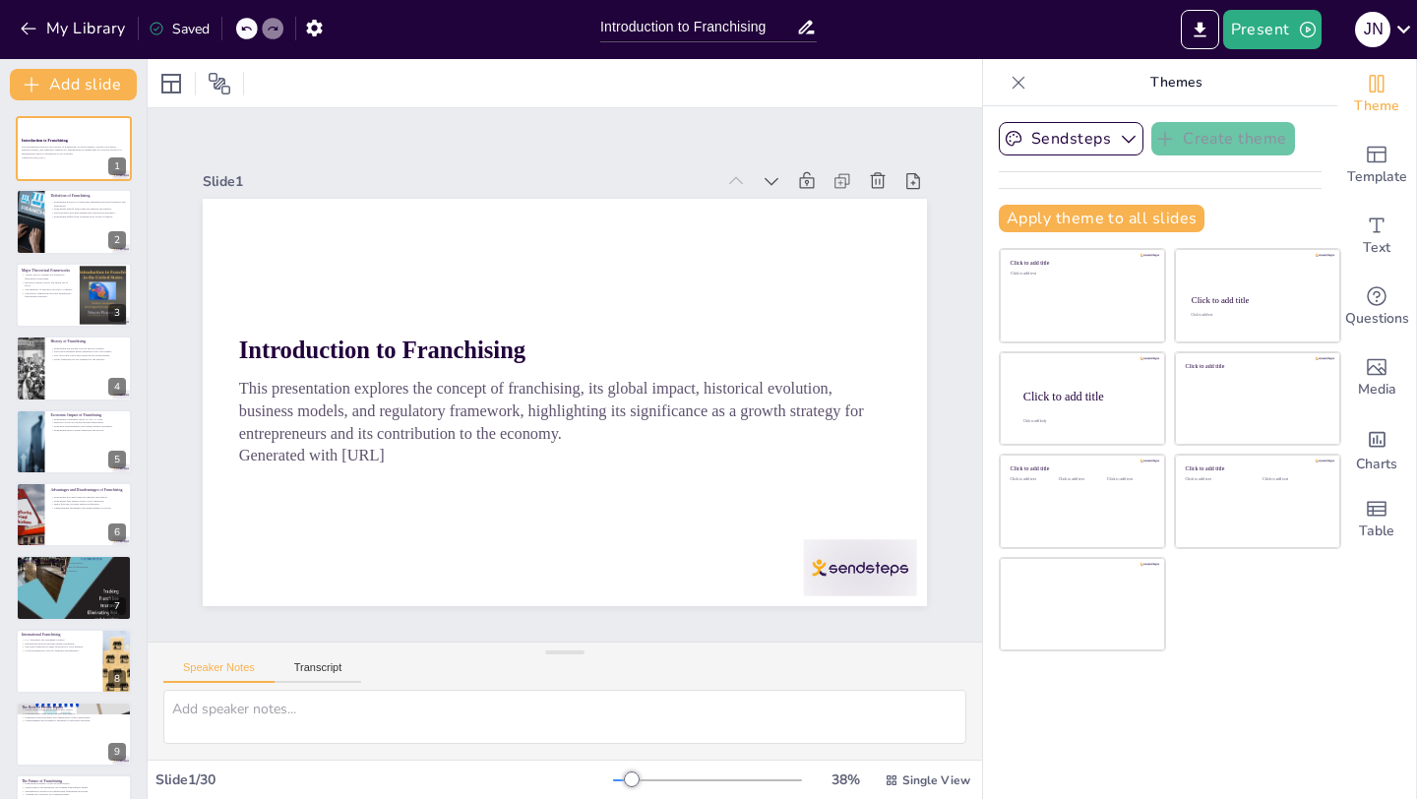
checkbox input "true"
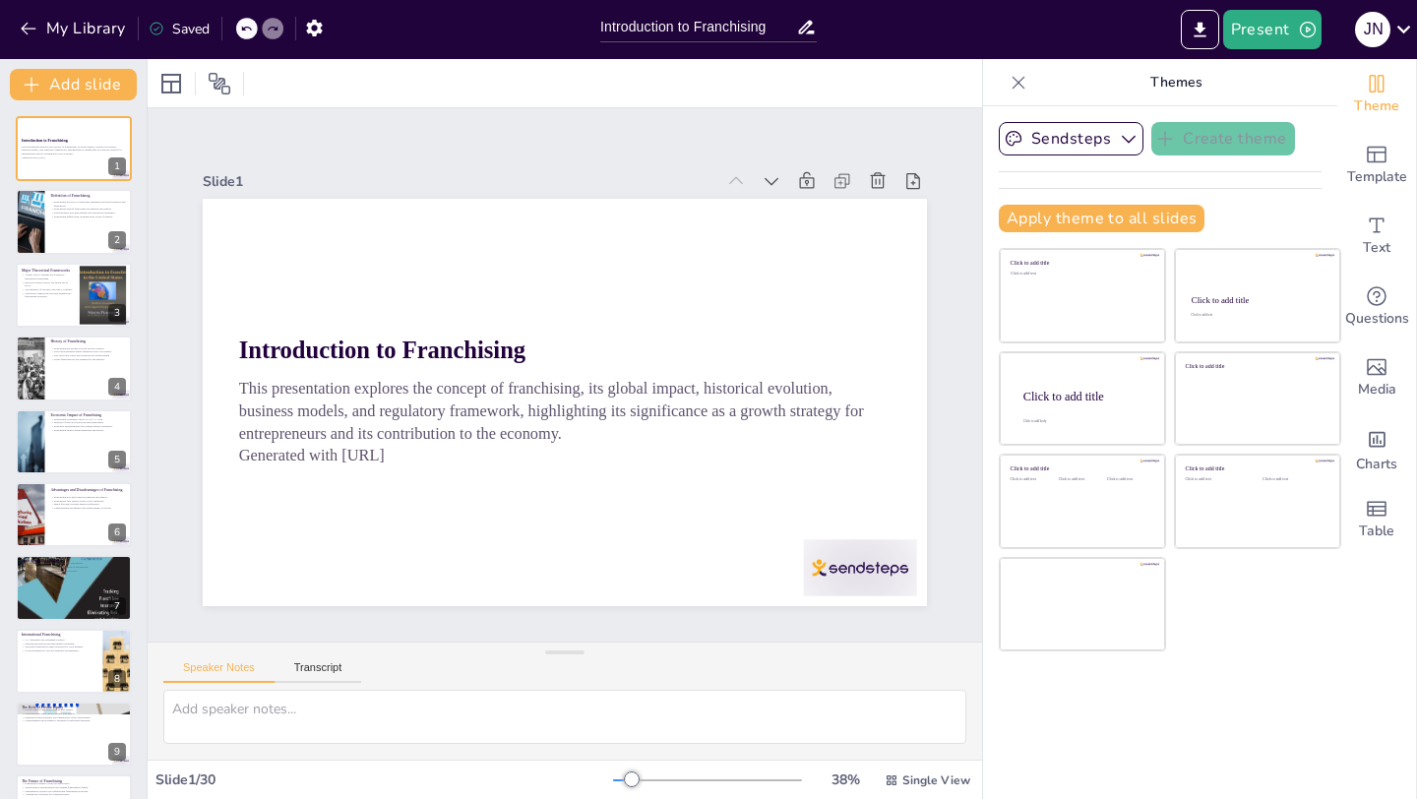
checkbox input "true"
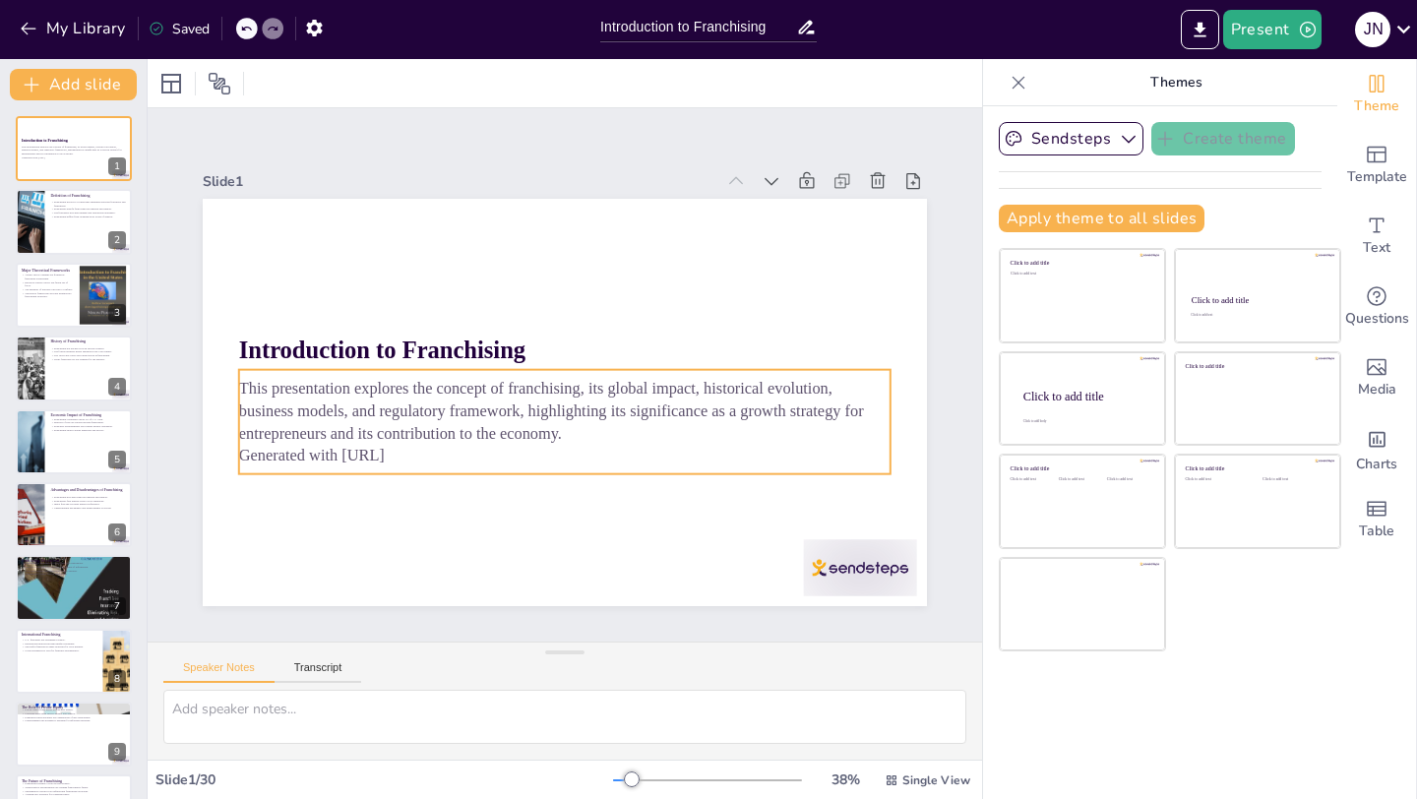
checkbox input "true"
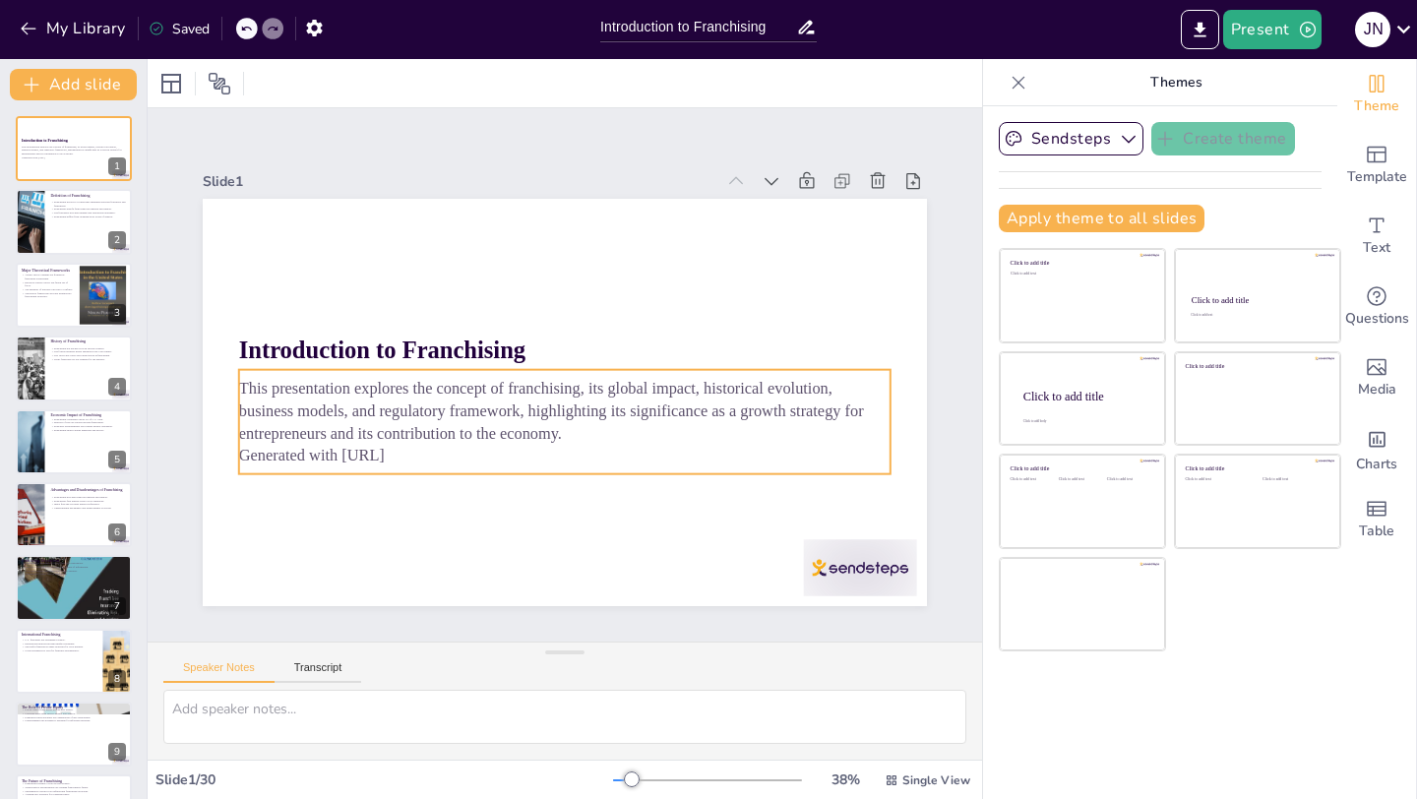
checkbox input "true"
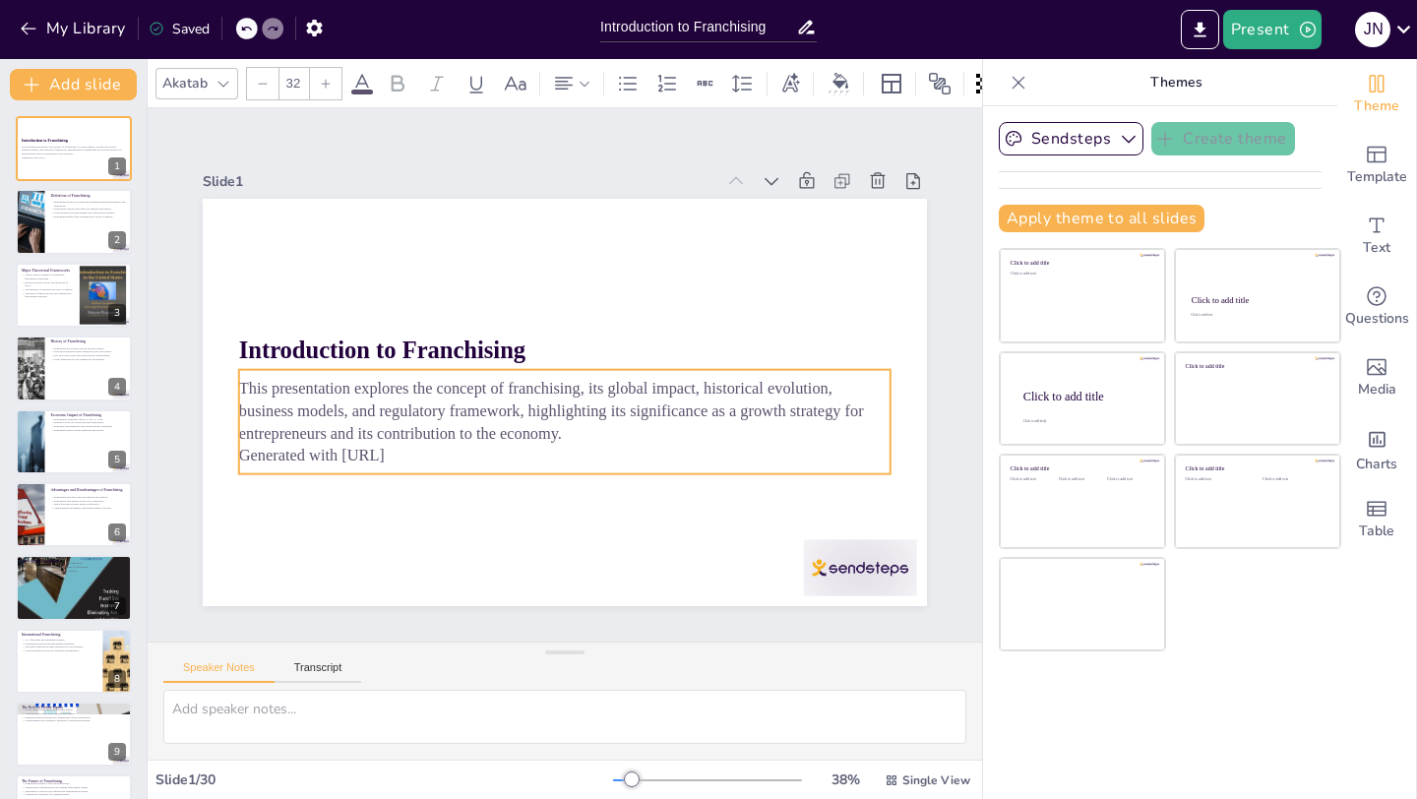
click at [276, 429] on p "This presentation explores the concept of franchising, its global impact, histo…" at bounding box center [565, 411] width 652 height 68
checkbox input "true"
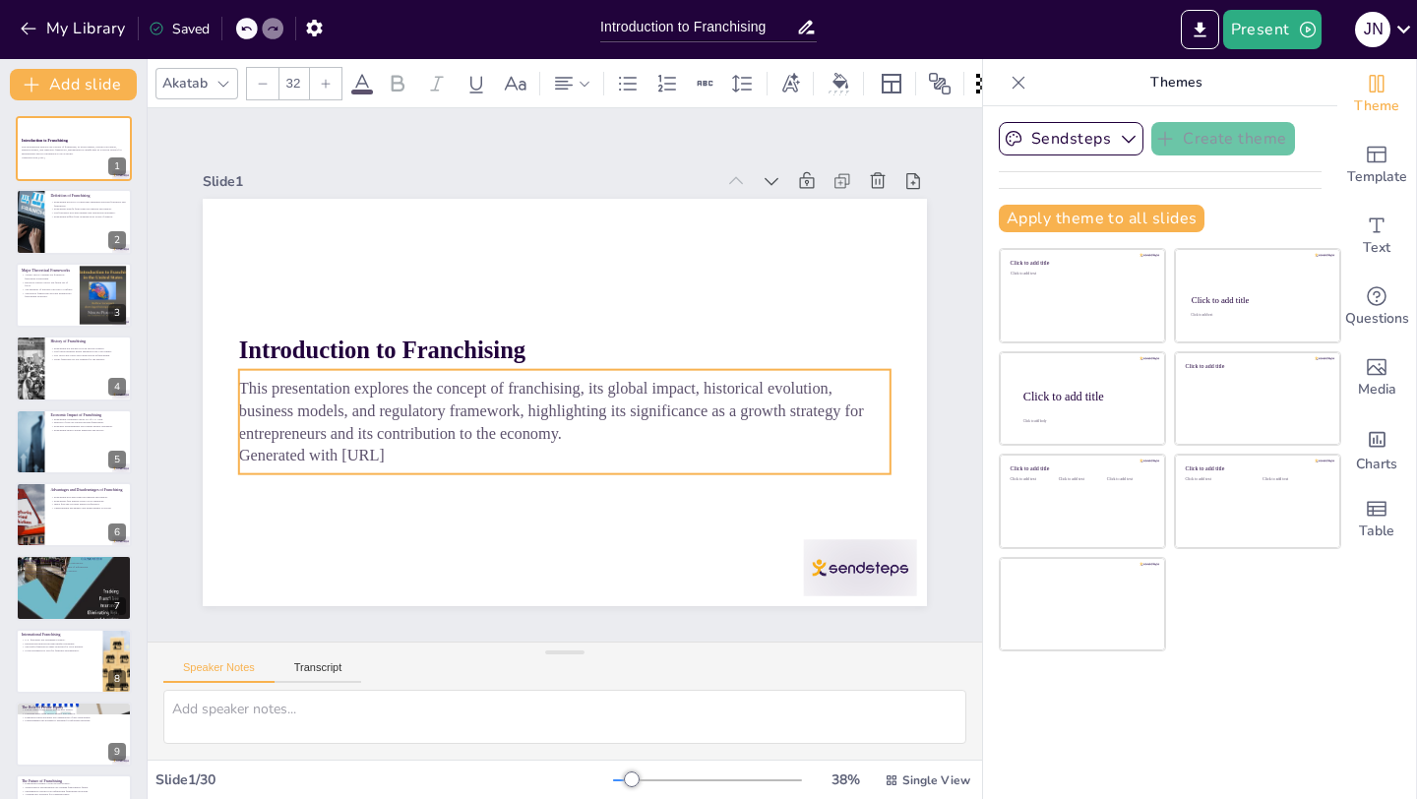
checkbox input "true"
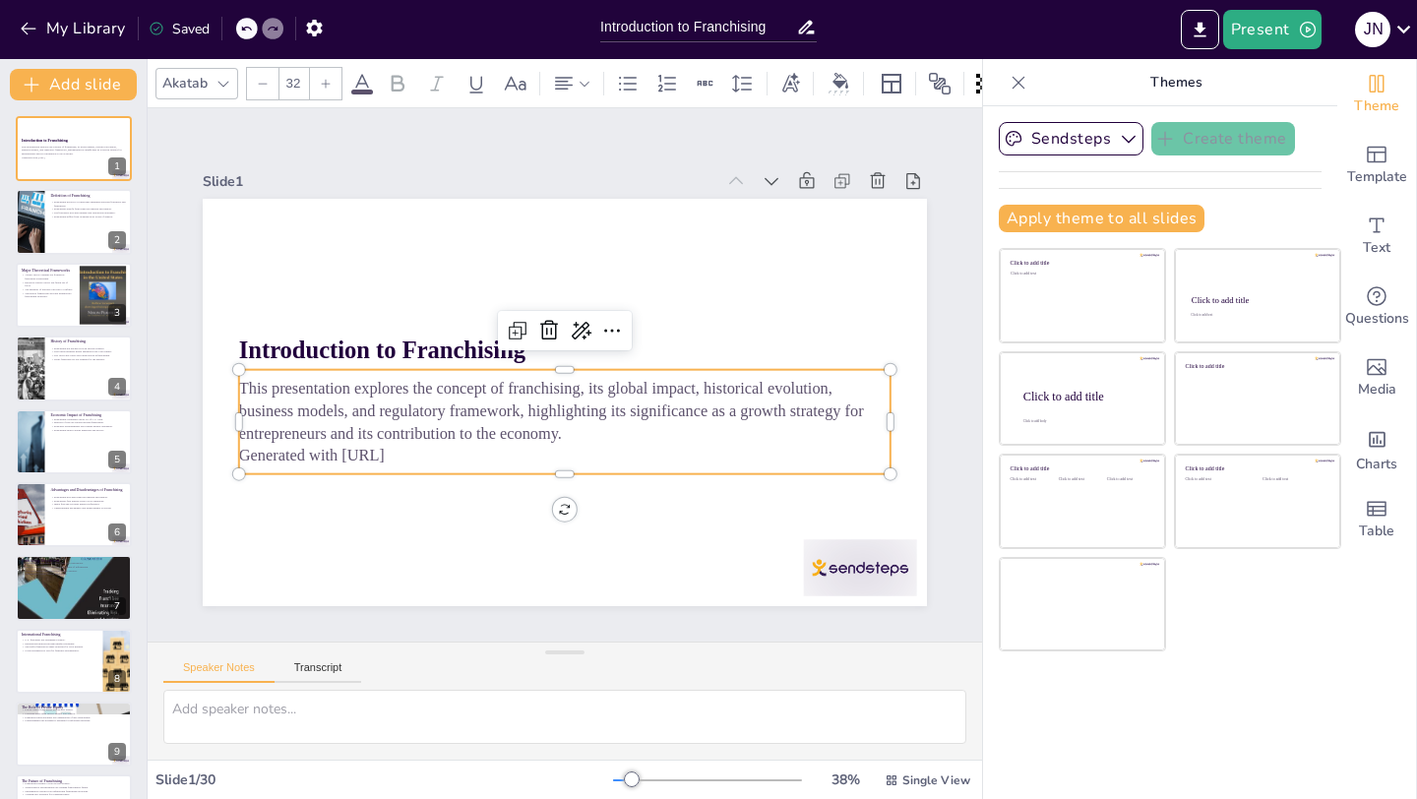
checkbox input "true"
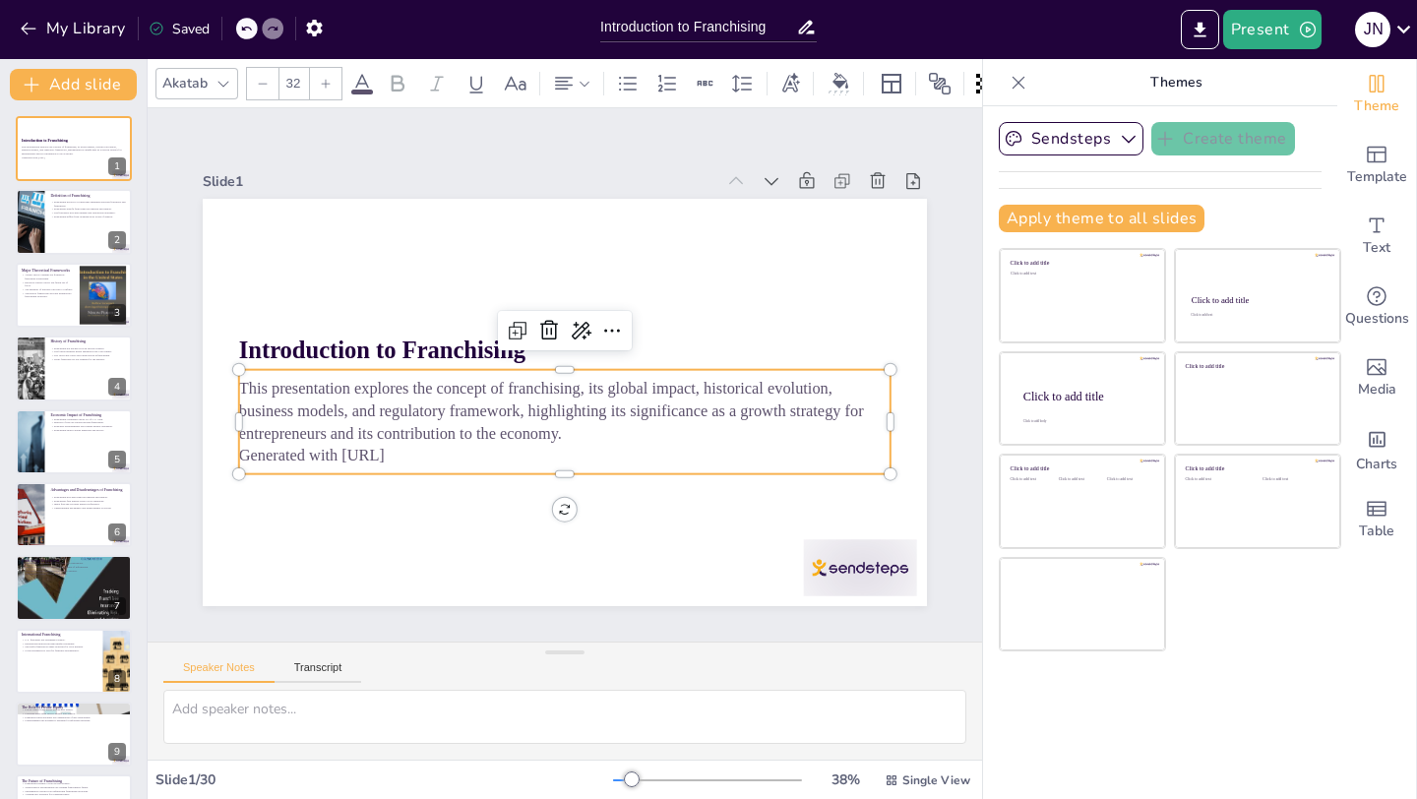
checkbox input "true"
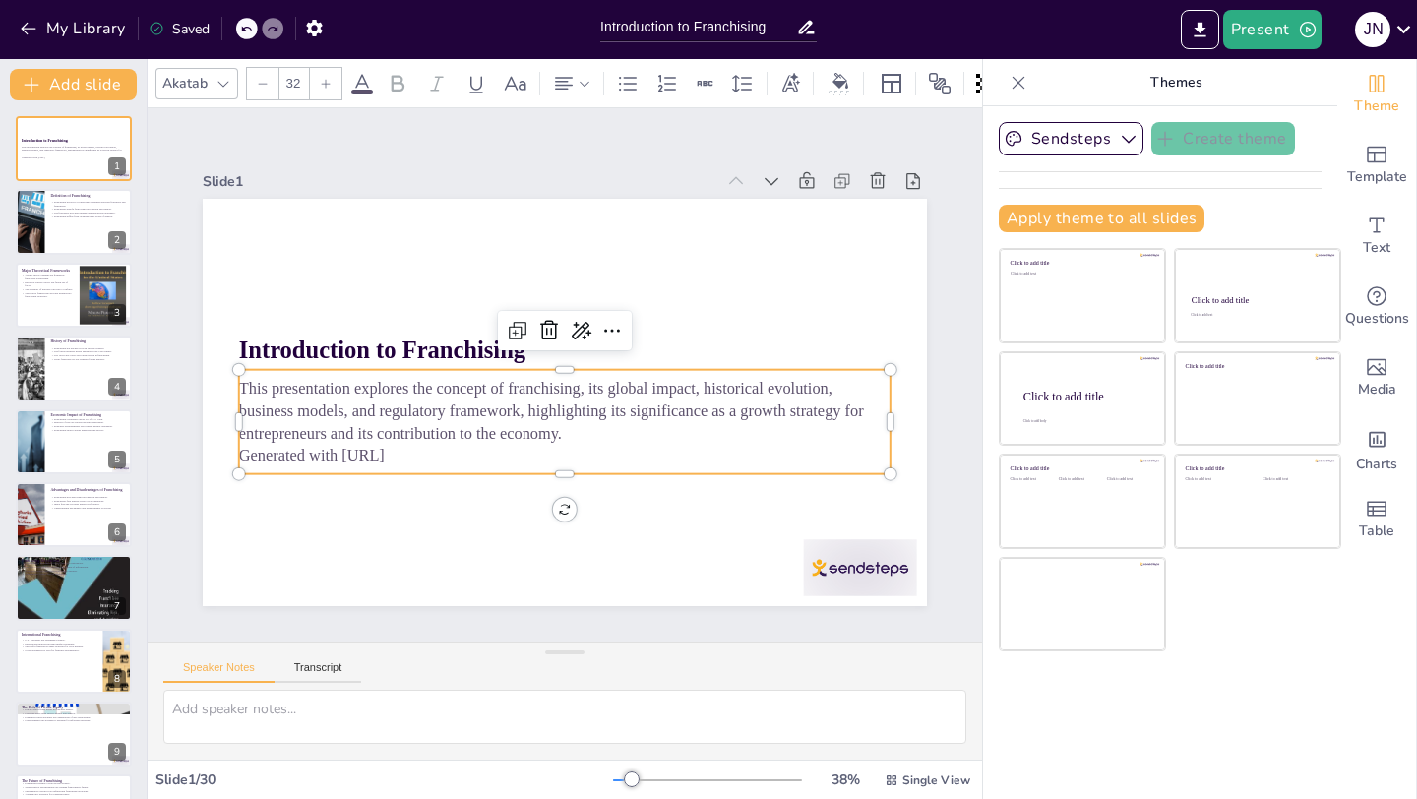
checkbox input "true"
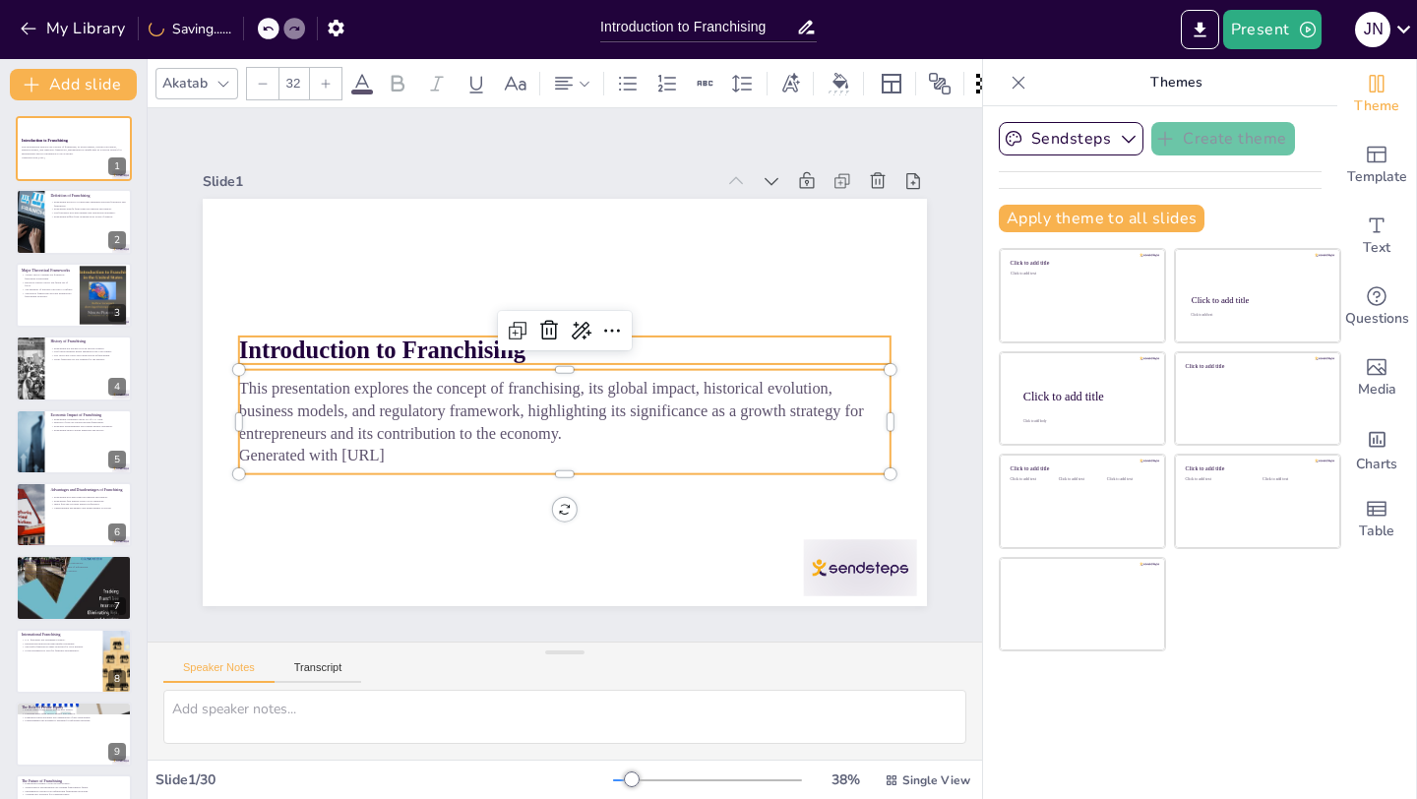
checkbox input "true"
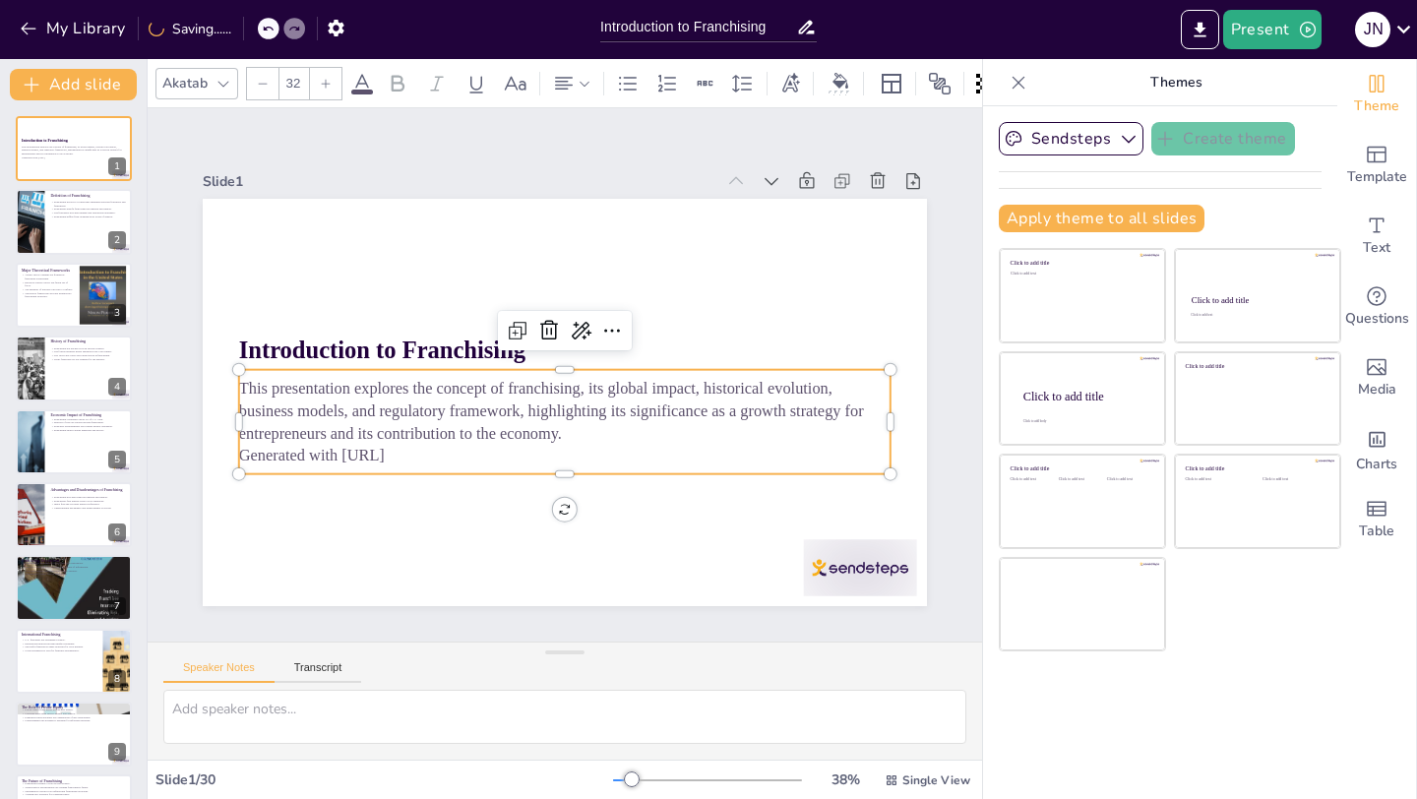
checkbox input "true"
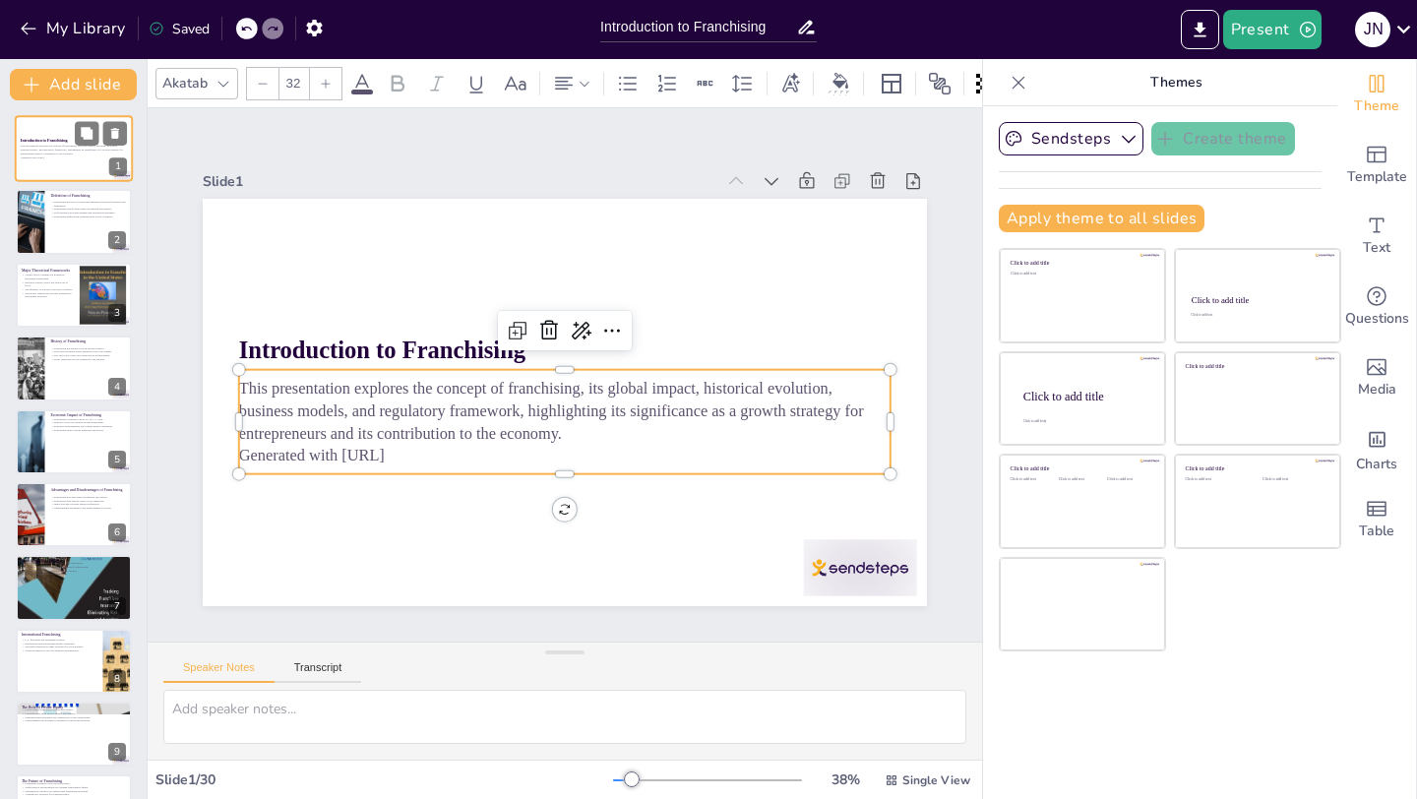
click at [66, 158] on p "Generated with [URL]" at bounding box center [74, 158] width 106 height 4
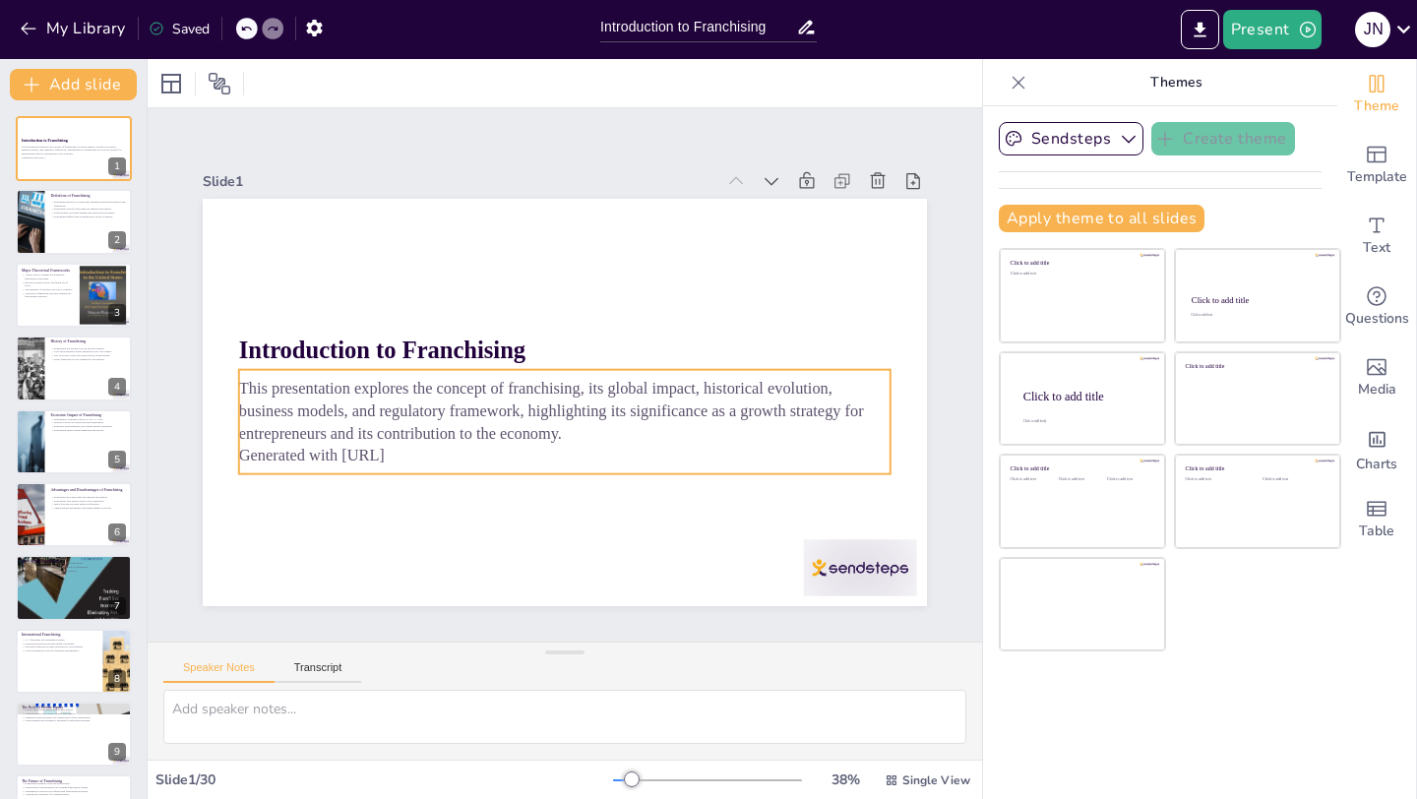
click at [324, 397] on p "This presentation explores the concept of franchising, its global impact, histo…" at bounding box center [565, 411] width 652 height 68
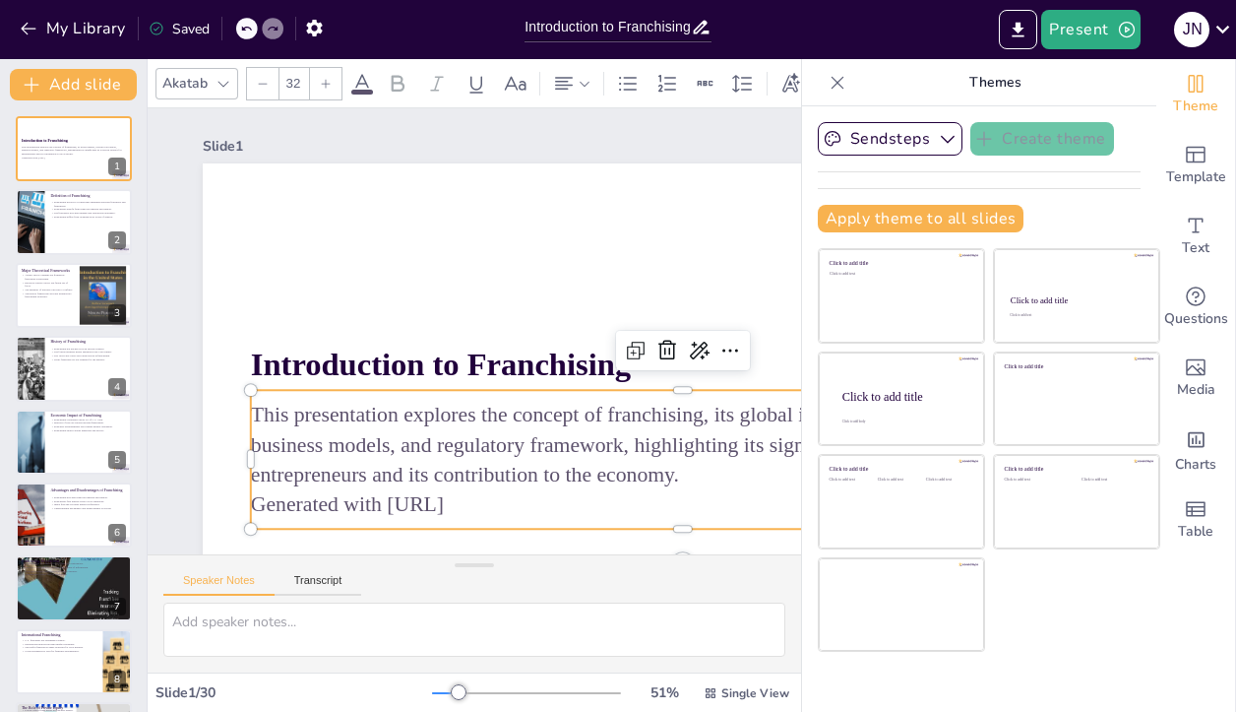
click at [836, 88] on icon at bounding box center [838, 83] width 20 height 20
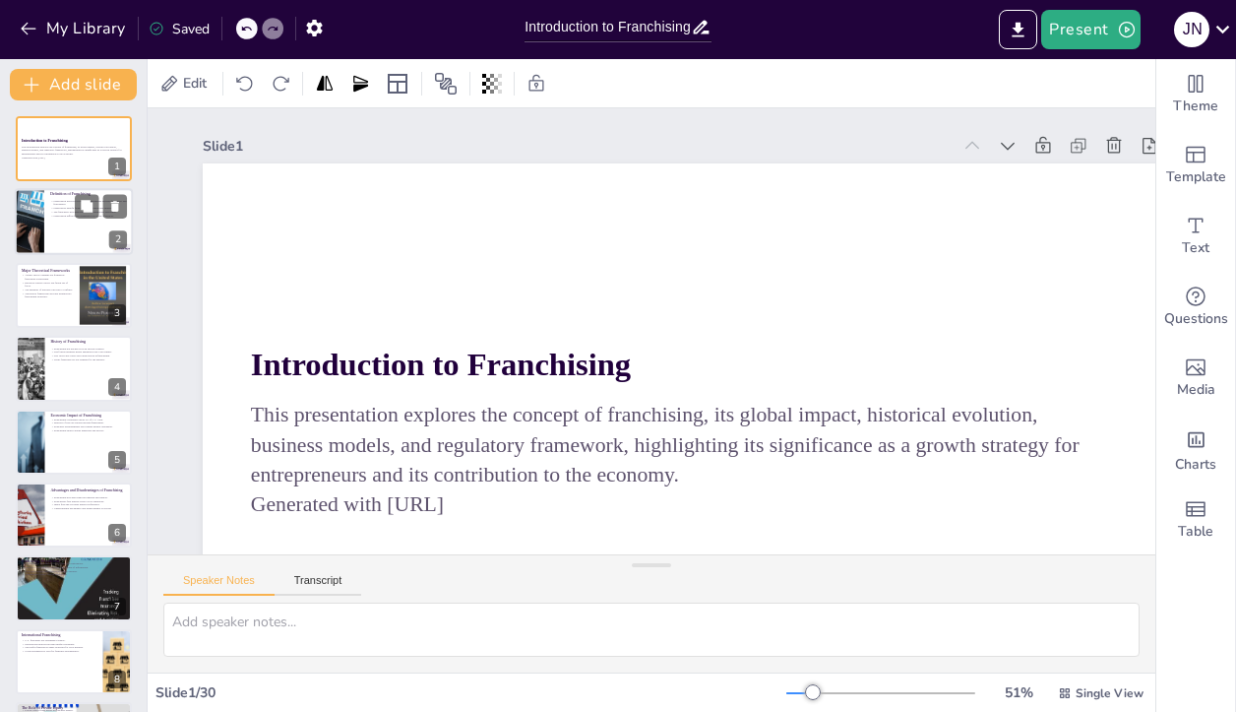
click at [69, 224] on div at bounding box center [74, 222] width 118 height 67
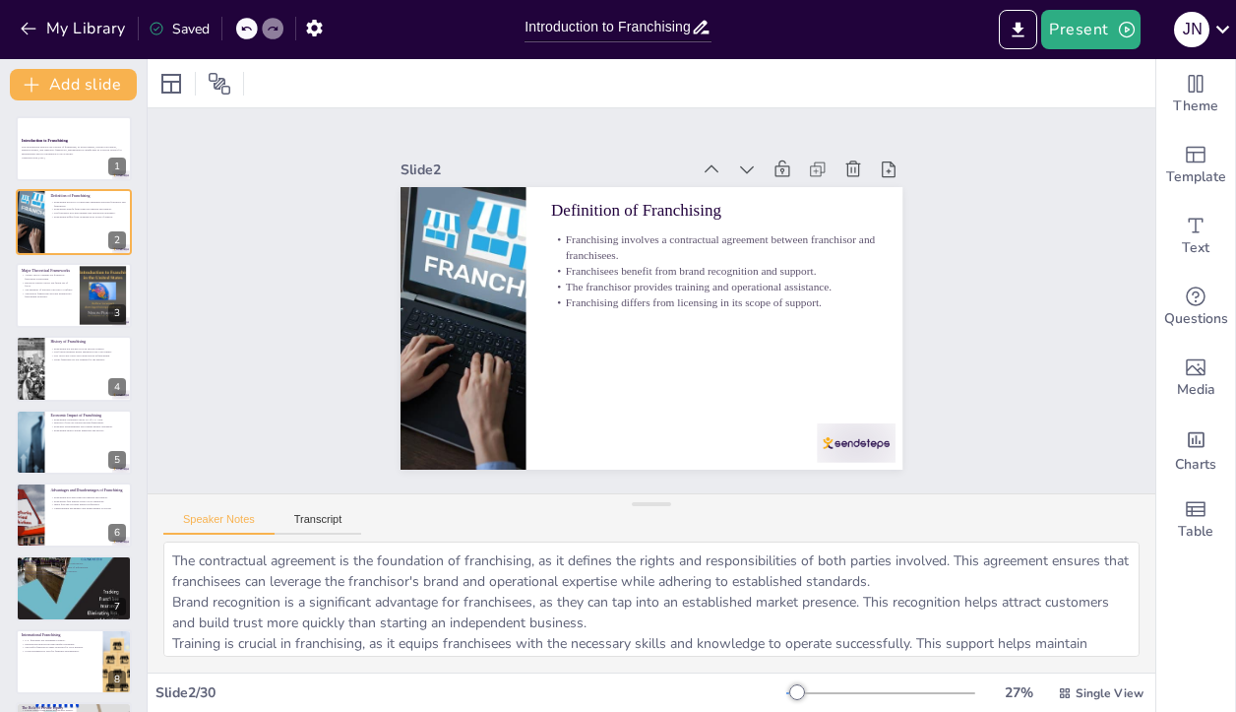
drag, startPoint x: 663, startPoint y: 557, endPoint x: 688, endPoint y: 496, distance: 65.8
click at [688, 496] on div "Speaker Notes Transcript The contractual agreement is the foundation of franchi…" at bounding box center [652, 582] width 1008 height 179
click at [321, 531] on button "Transcript" at bounding box center [319, 524] width 88 height 22
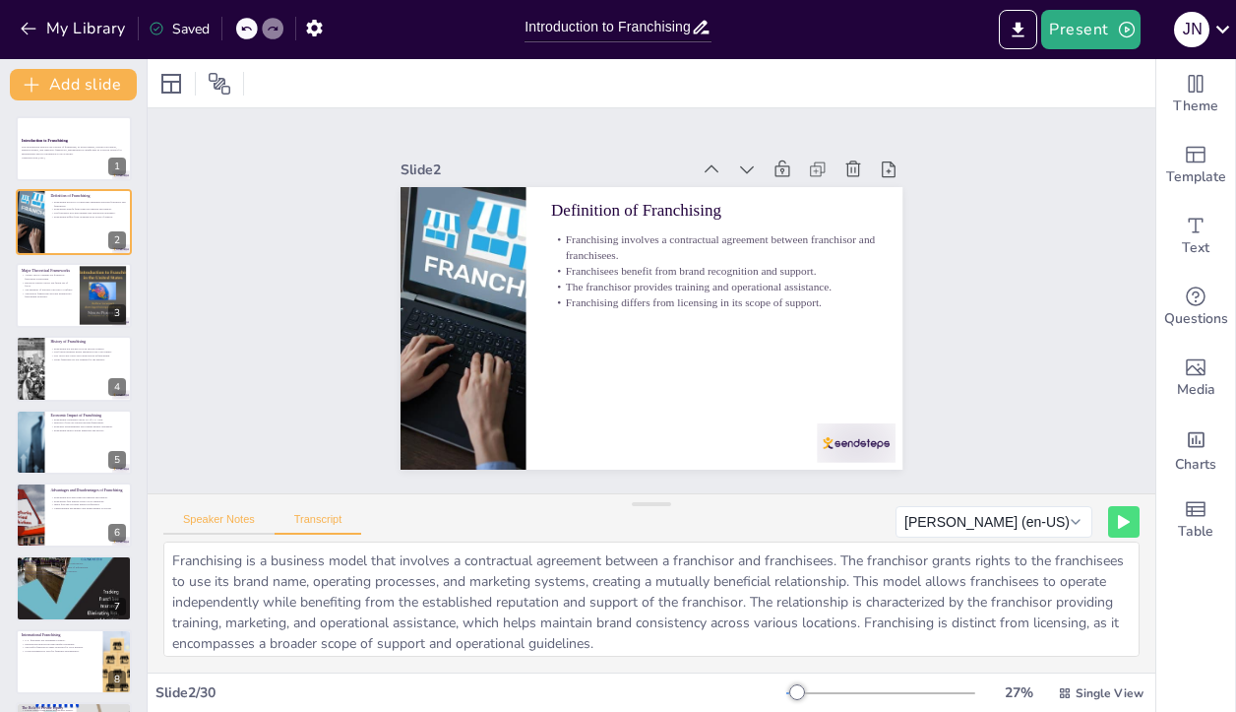
click at [233, 518] on button "Speaker Notes" at bounding box center [218, 524] width 111 height 22
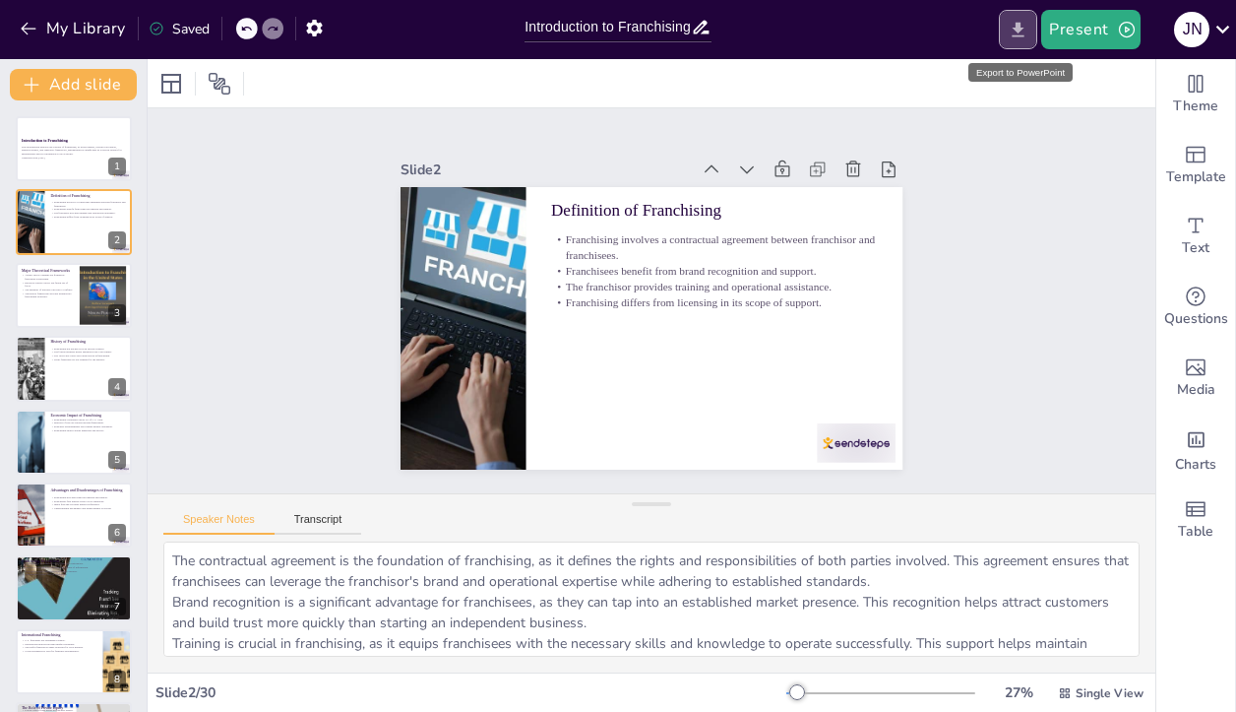
click at [1011, 30] on icon "Export to PowerPoint" at bounding box center [1018, 30] width 21 height 21
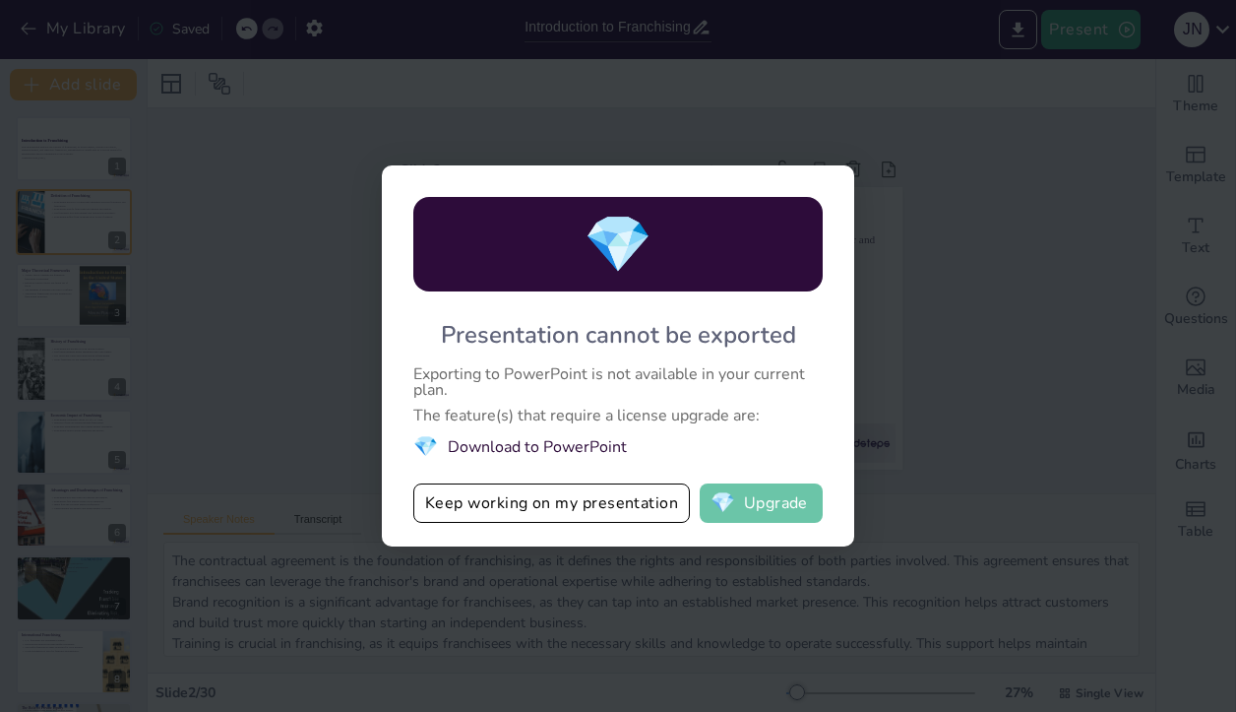
click at [790, 498] on button "💎 Upgrade" at bounding box center [761, 502] width 123 height 39
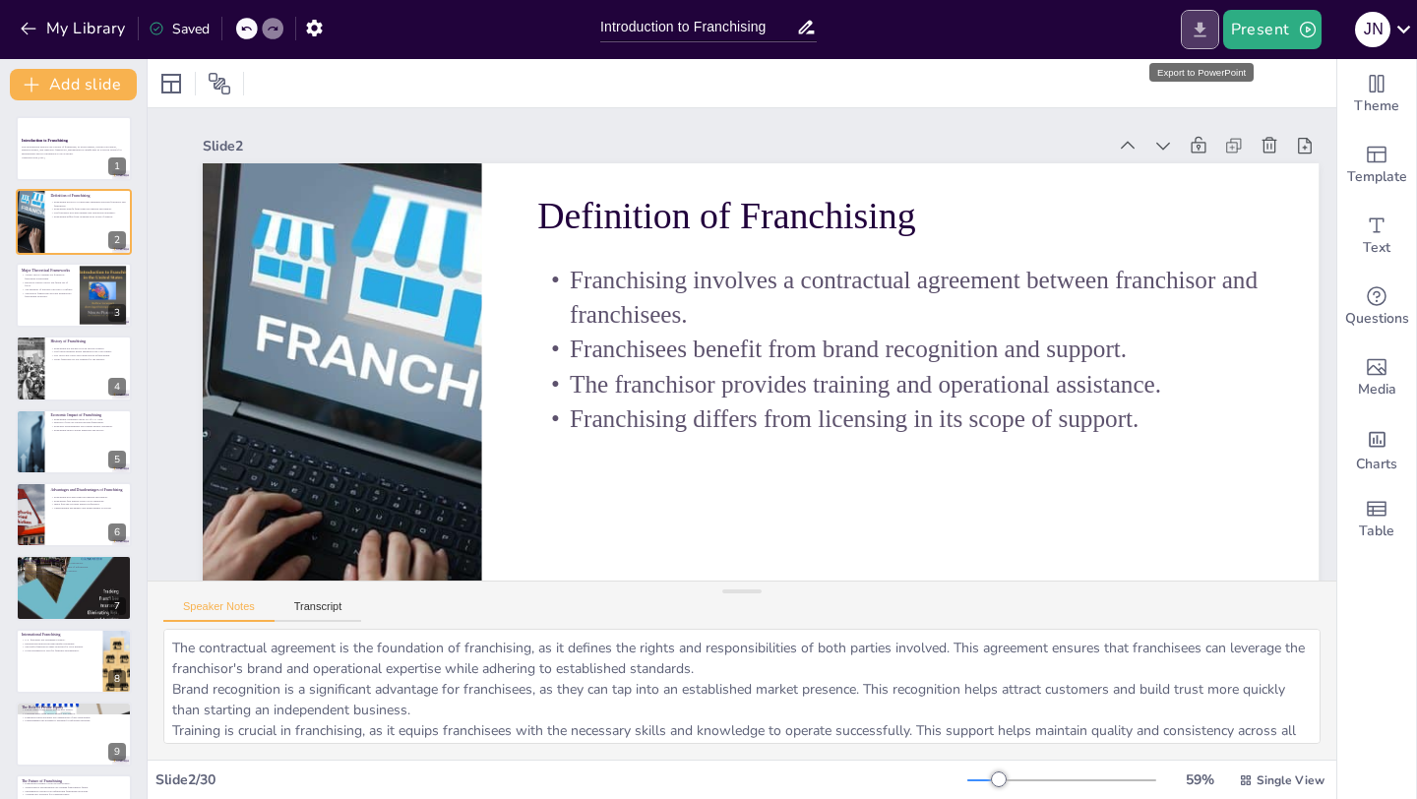
click at [1199, 30] on icon "Export to PowerPoint" at bounding box center [1200, 29] width 12 height 15
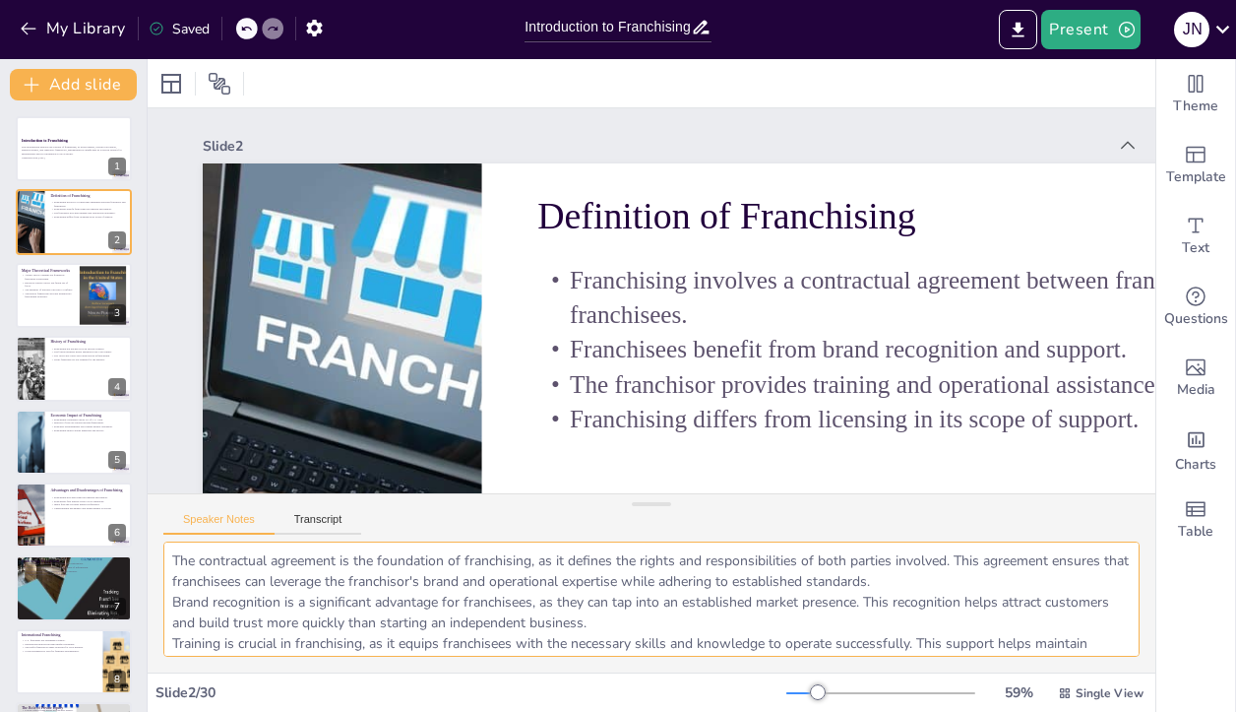
click at [769, 560] on textarea "The contractual agreement is the foundation of franchising, as it defines the r…" at bounding box center [651, 598] width 976 height 115
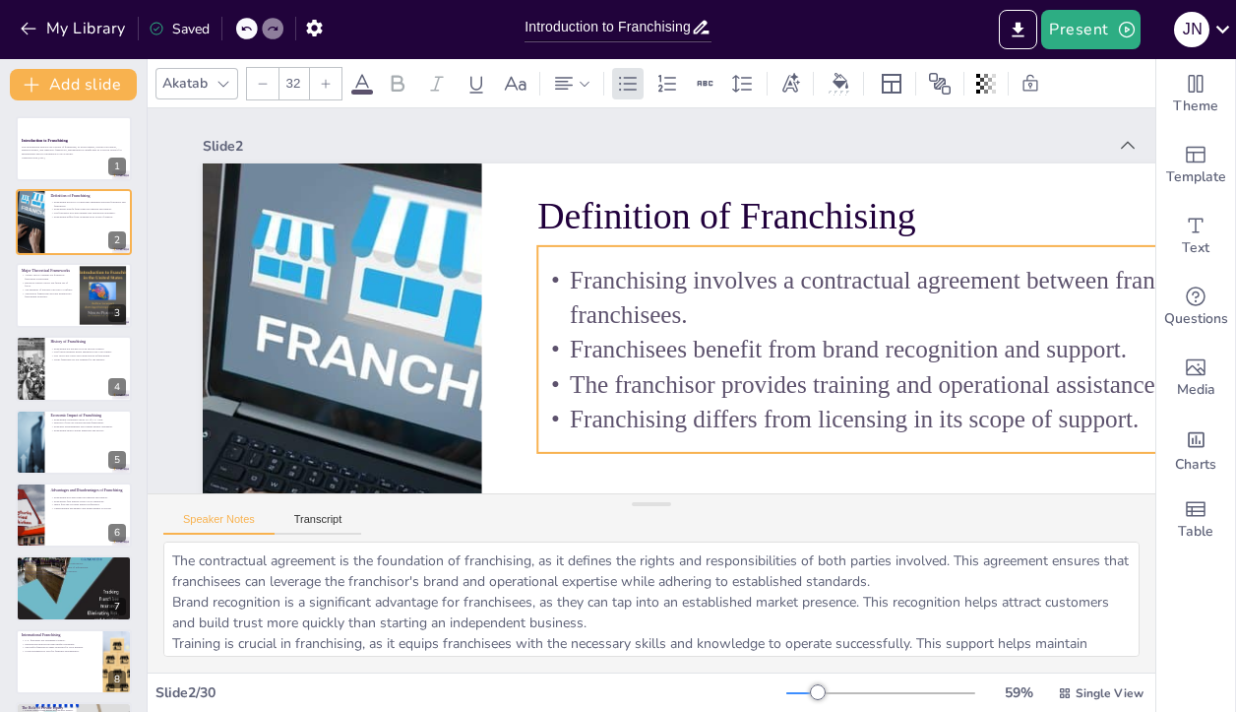
click at [744, 357] on p "Franchisees benefit from brand recognition and support." at bounding box center [899, 349] width 725 height 34
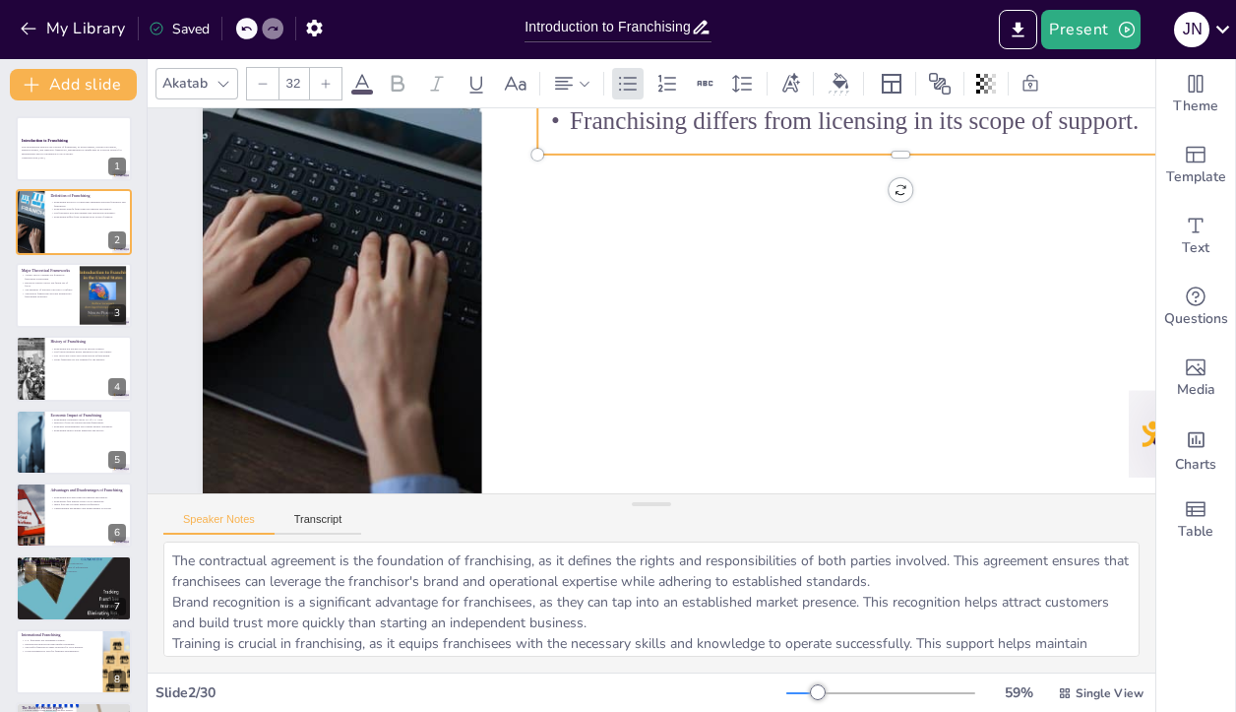
scroll to position [298, 0]
click at [67, 92] on button "Add slide" at bounding box center [73, 84] width 127 height 31
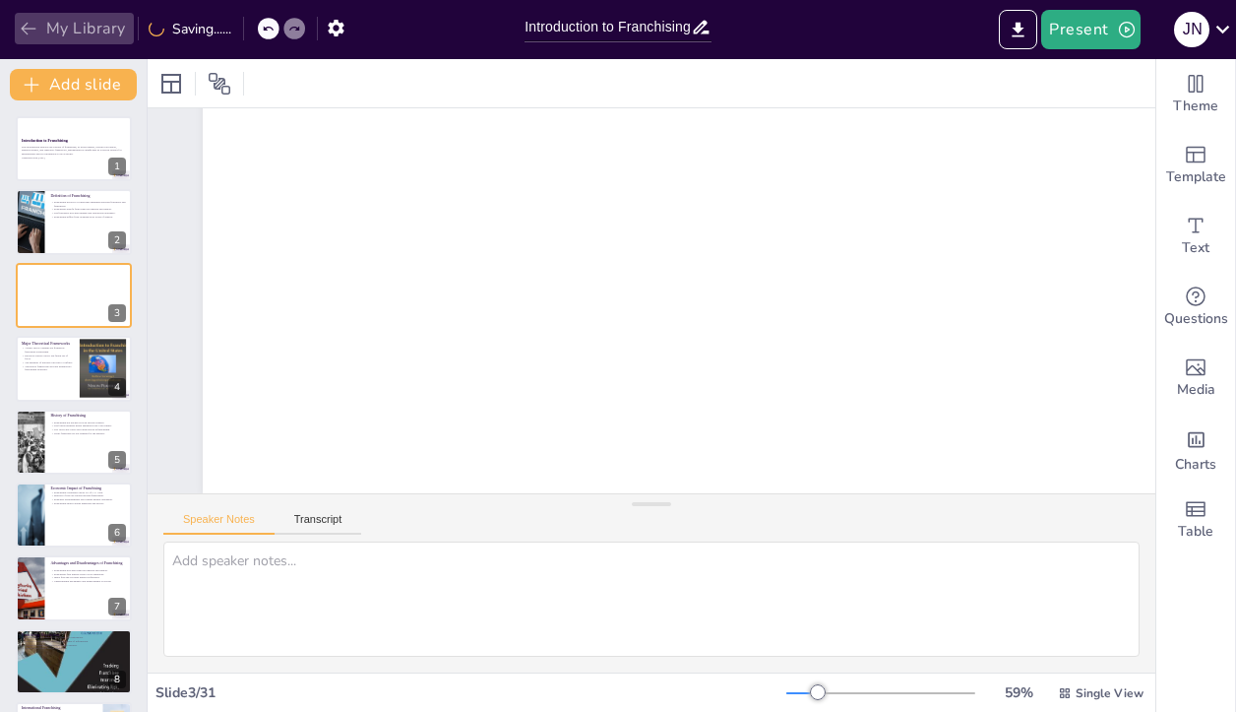
click at [17, 20] on button "My Library" at bounding box center [74, 28] width 119 height 31
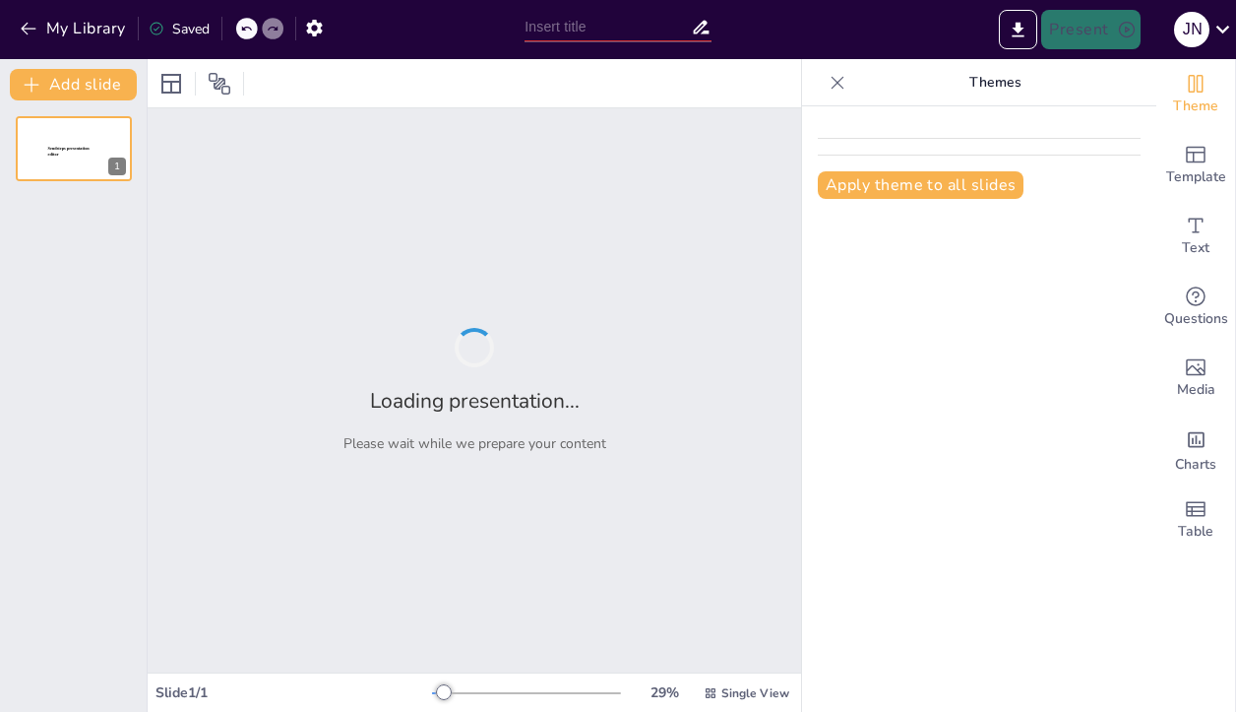
type input "Introduction to Franchising"
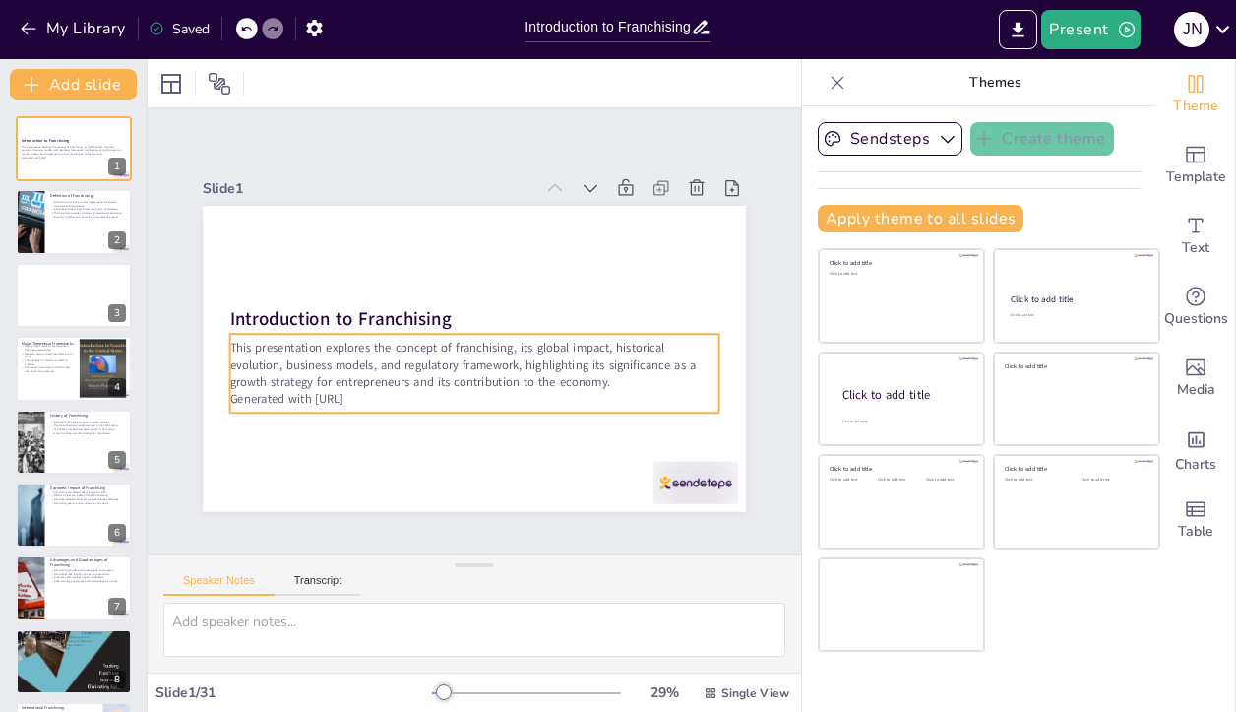
checkbox input "true"
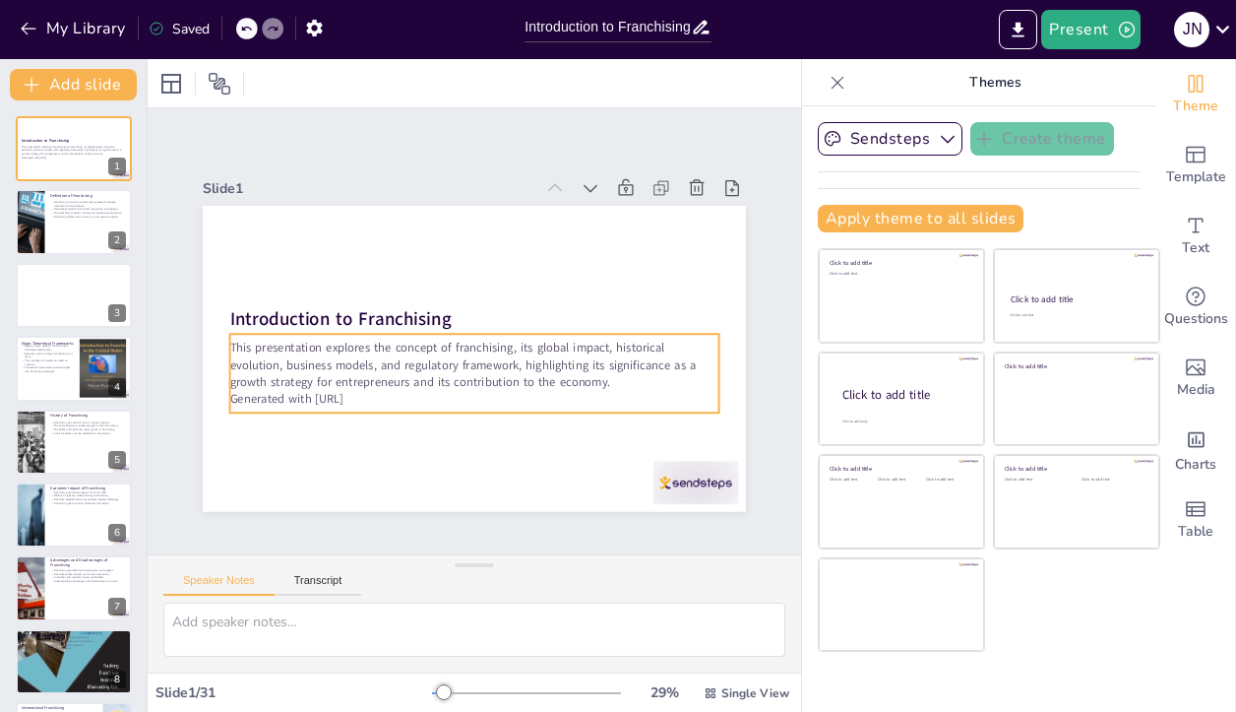
checkbox input "true"
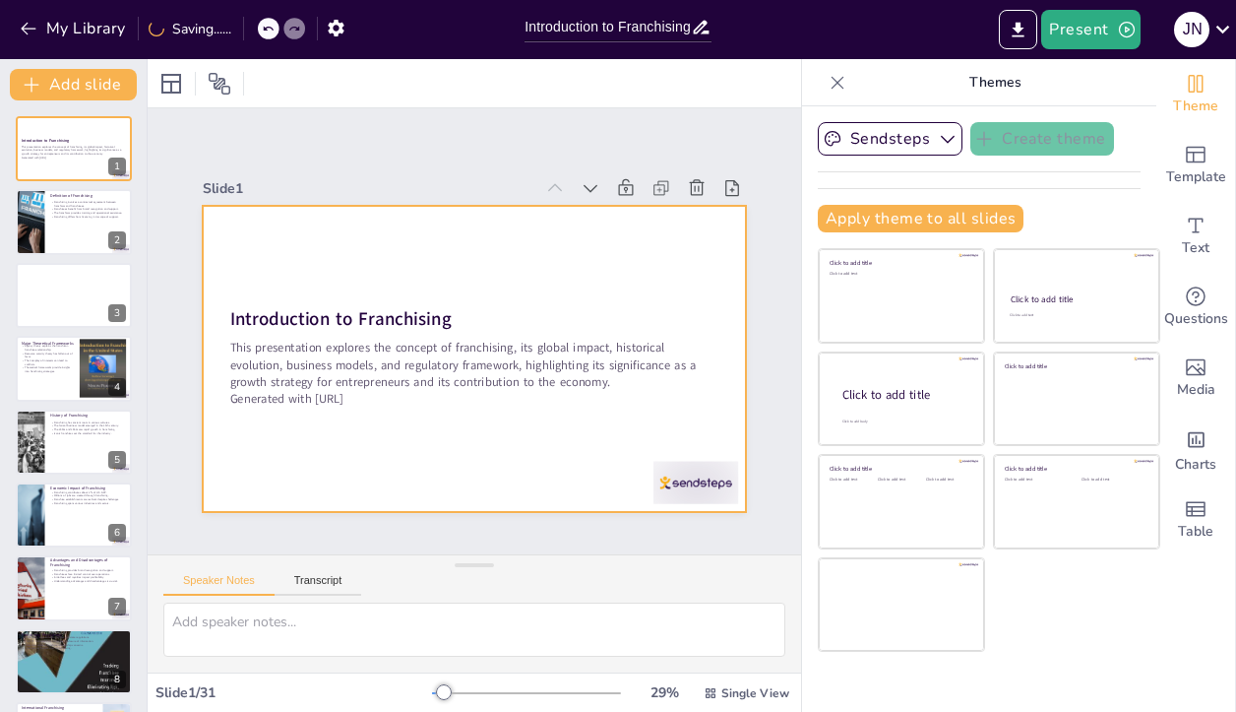
checkbox input "true"
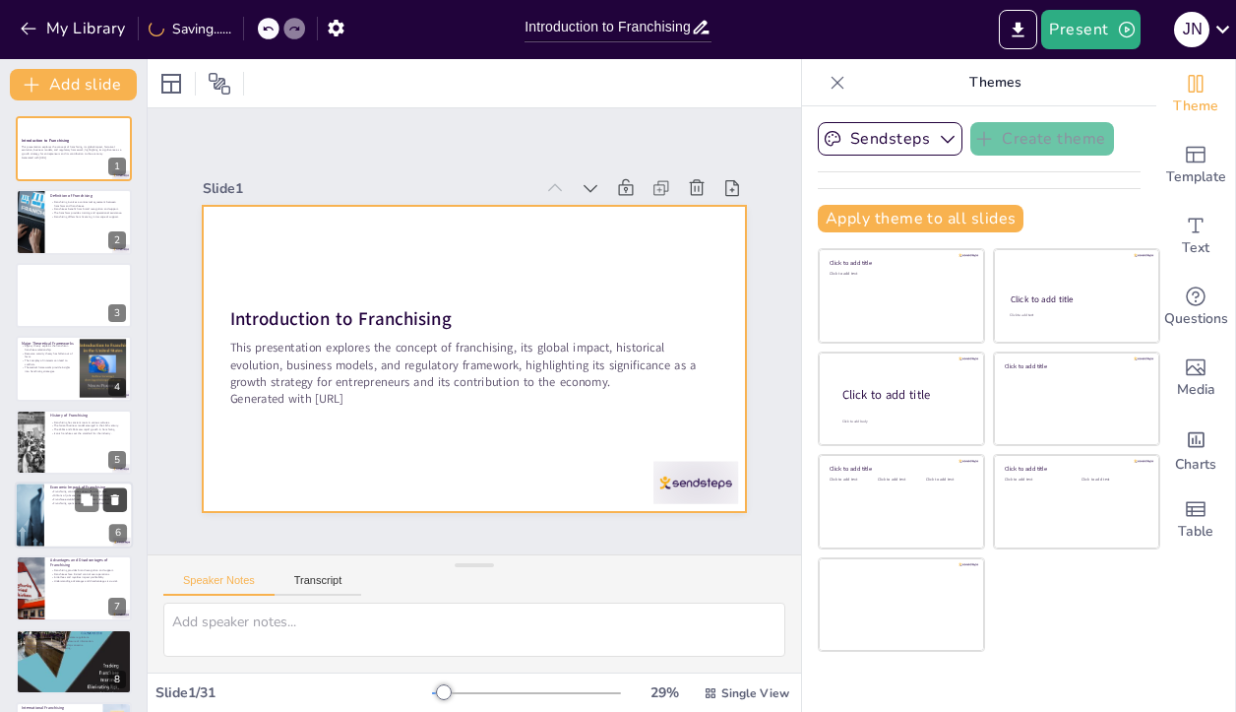
checkbox input "true"
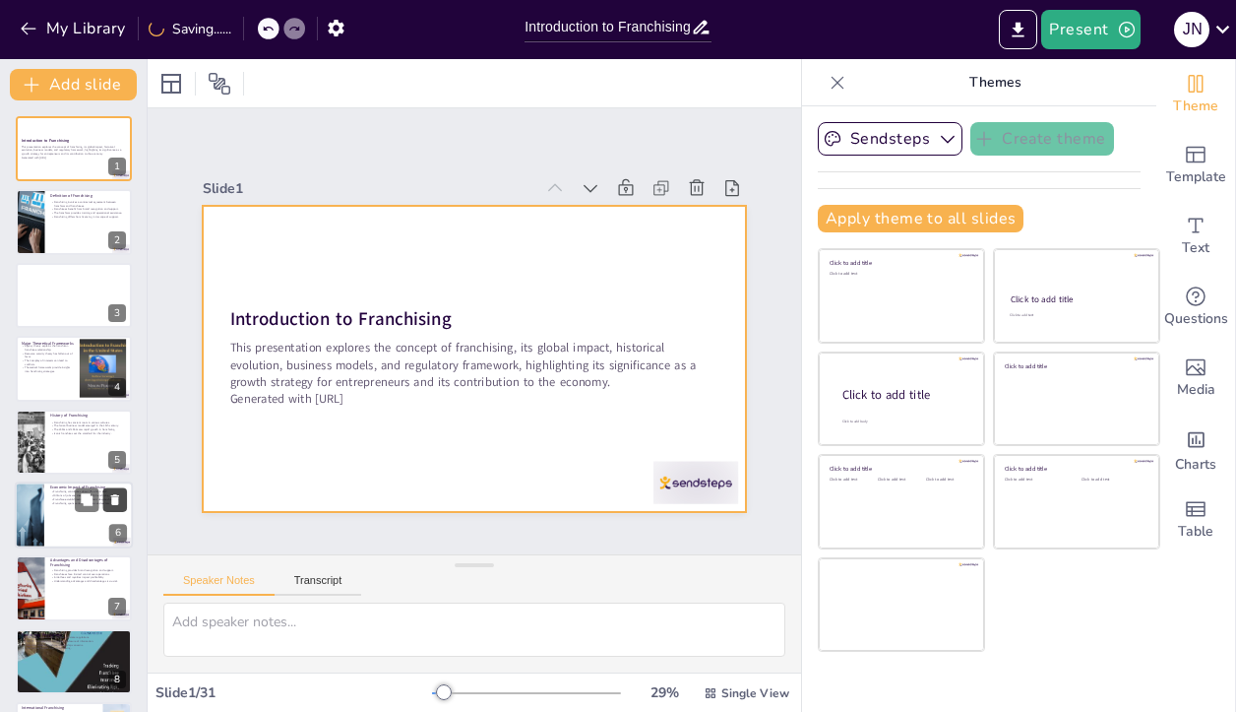
checkbox input "true"
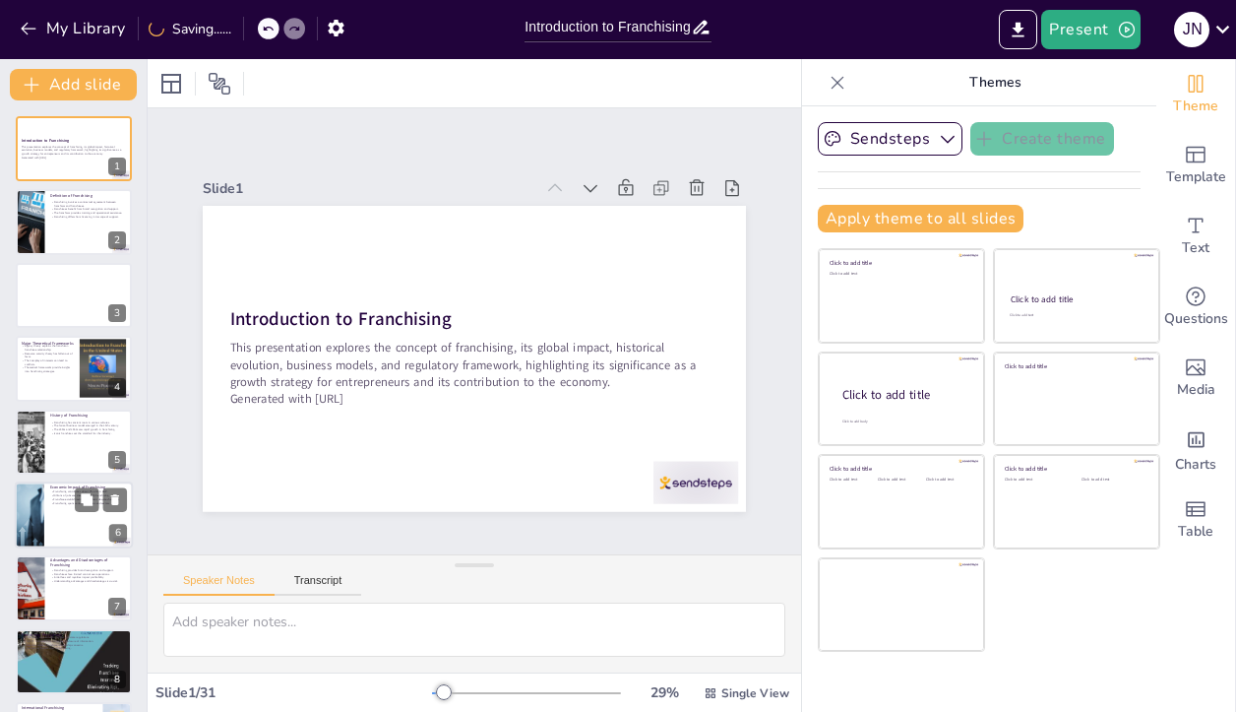
checkbox input "true"
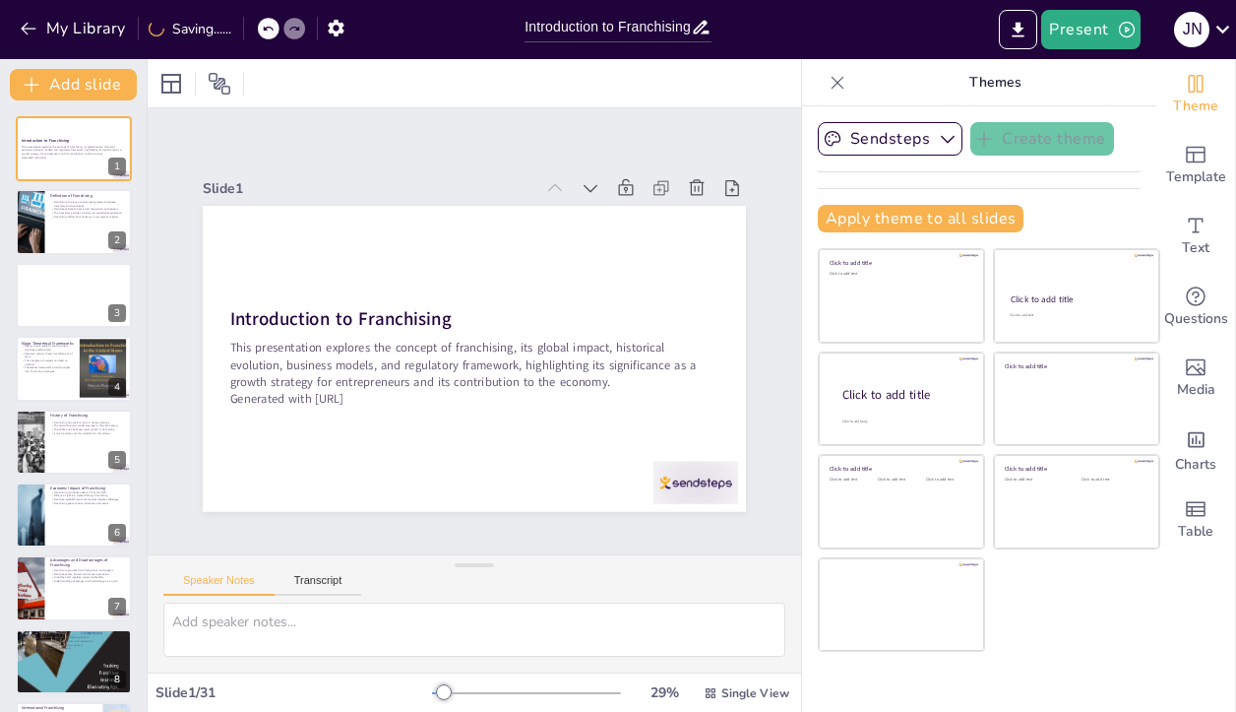
checkbox input "true"
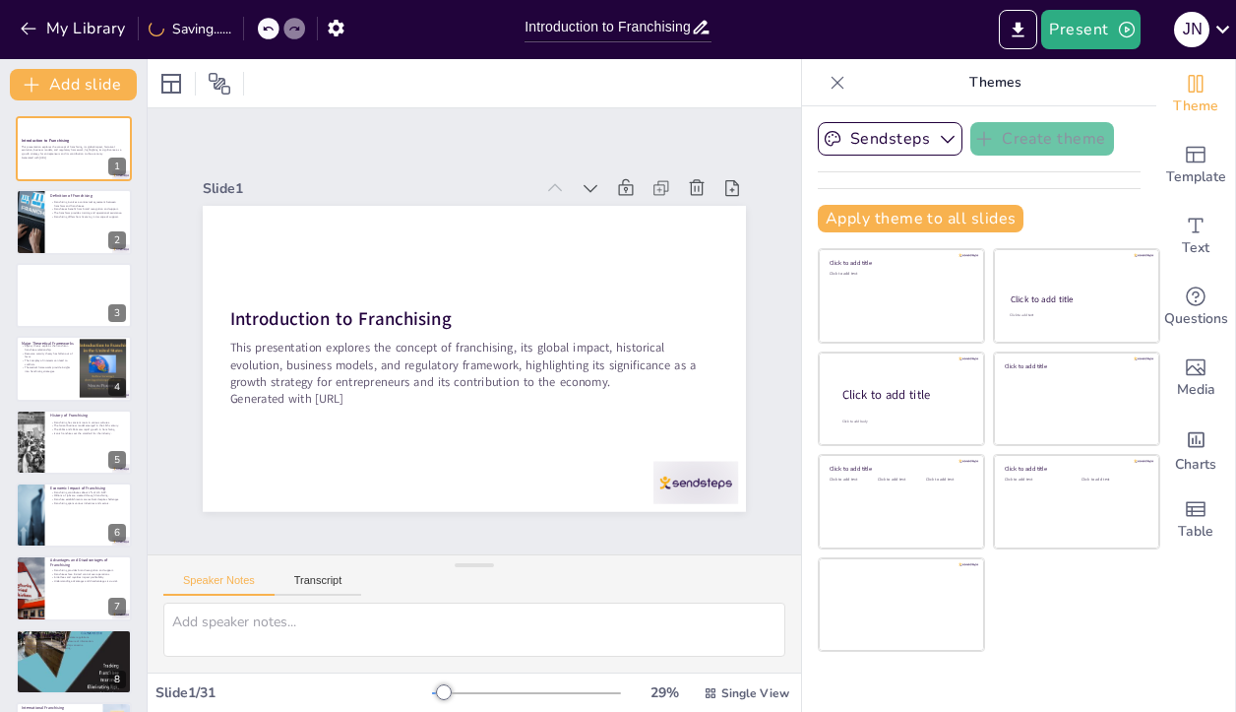
checkbox input "true"
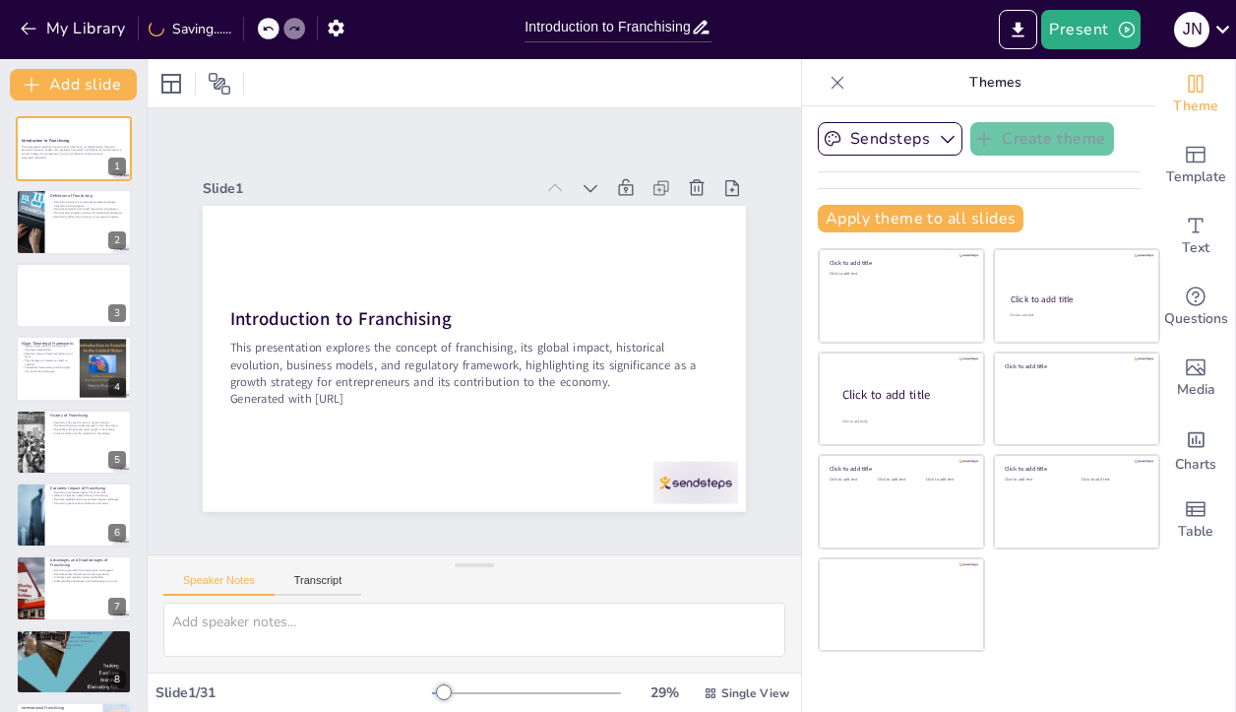
checkbox input "true"
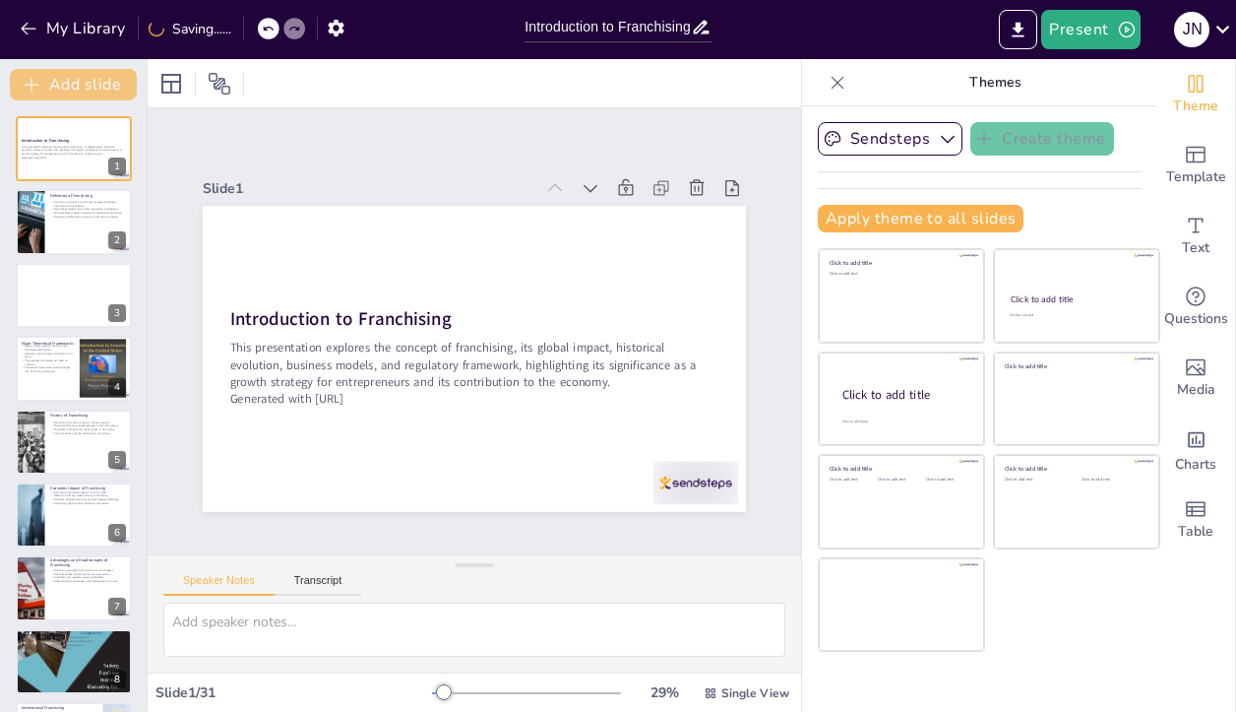
checkbox input "true"
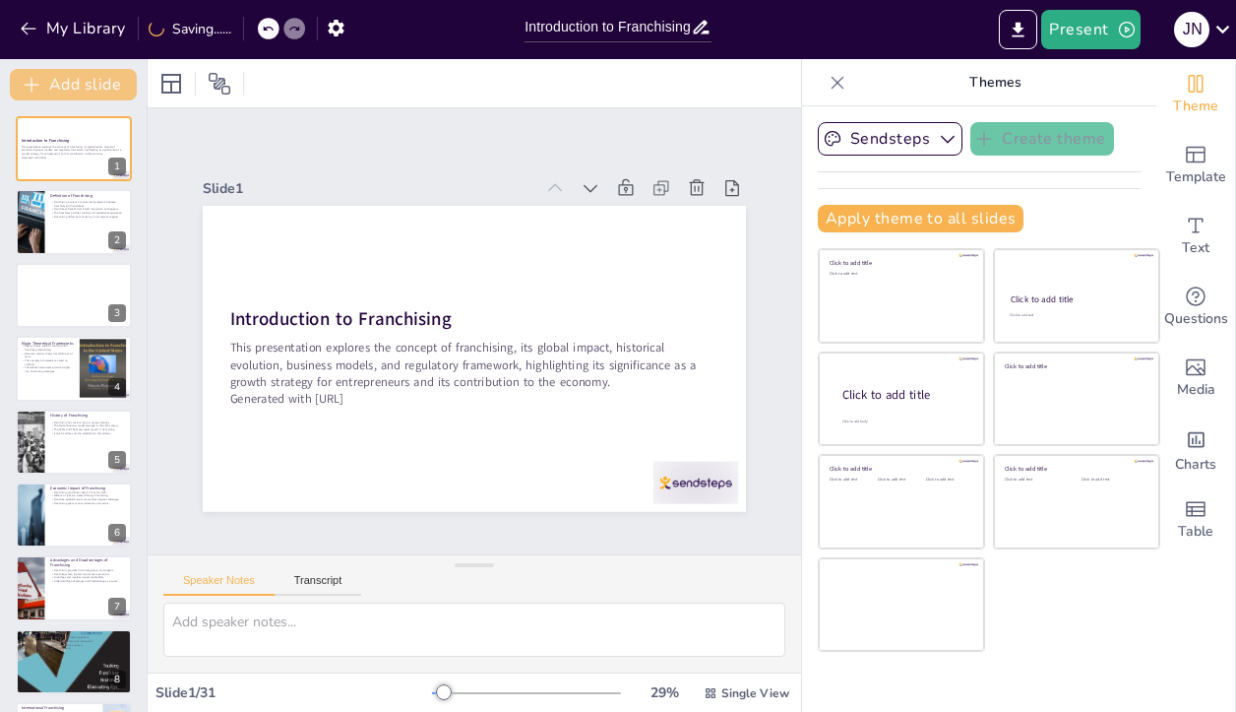
checkbox input "true"
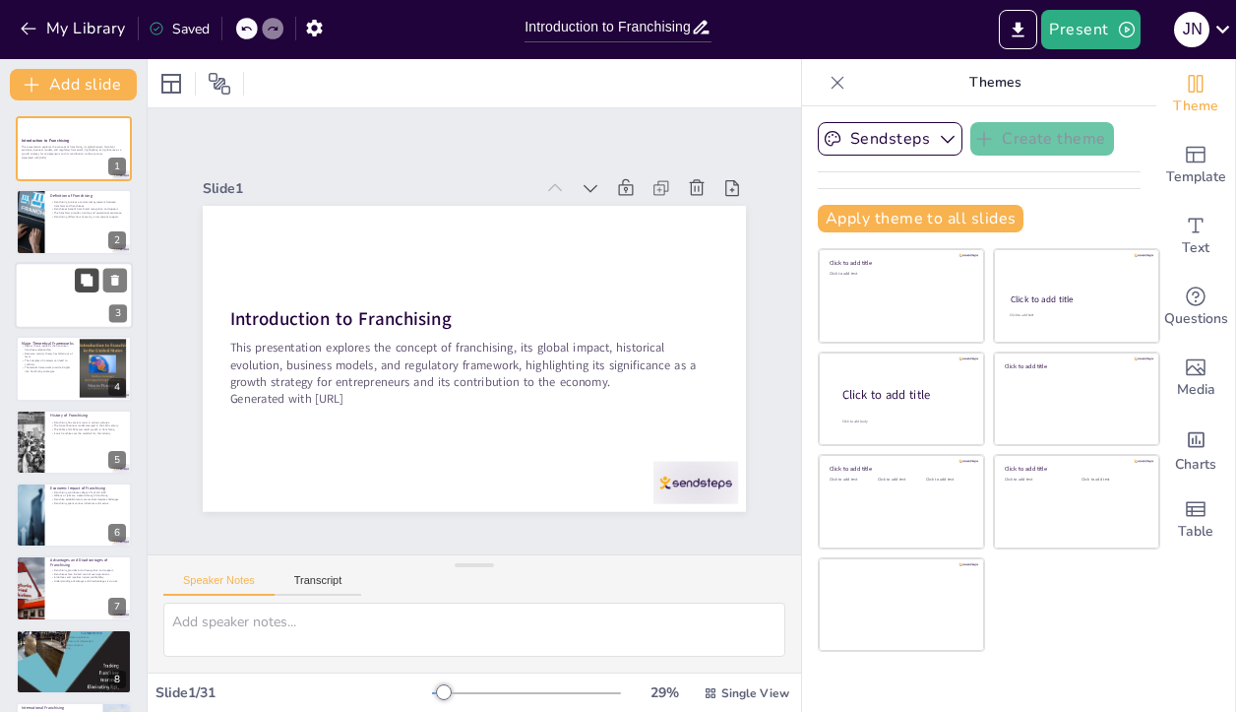
checkbox input "true"
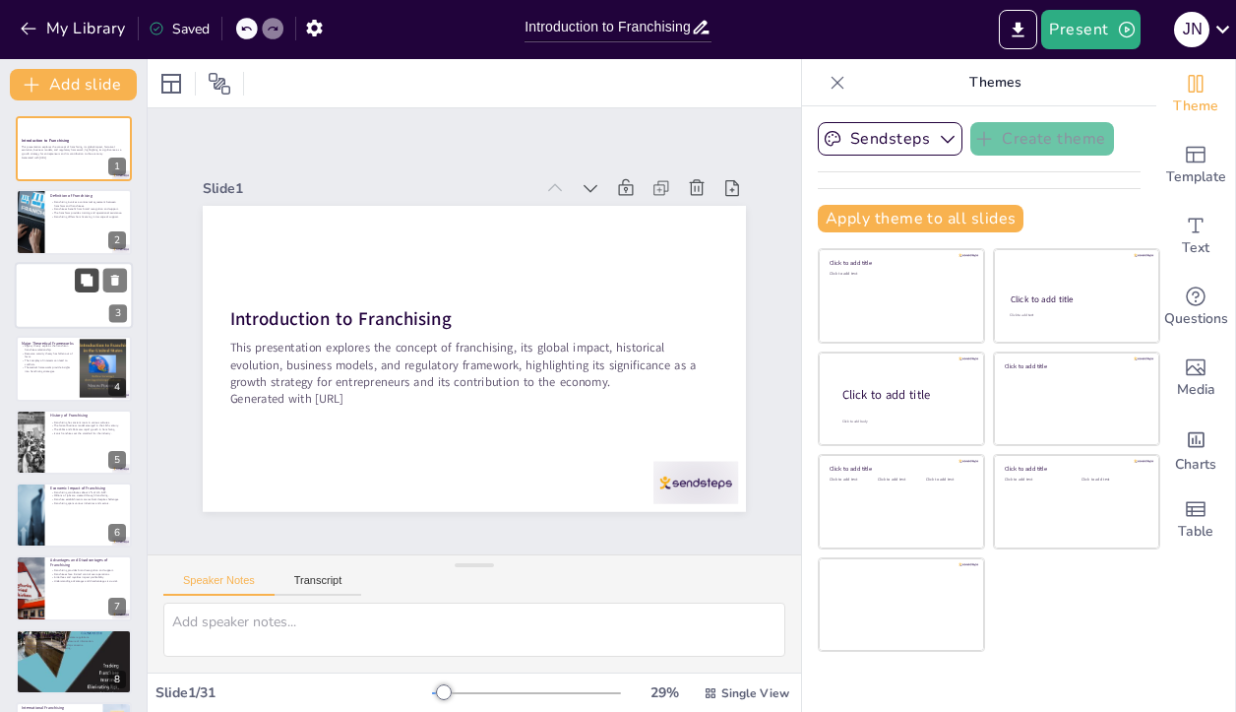
checkbox input "true"
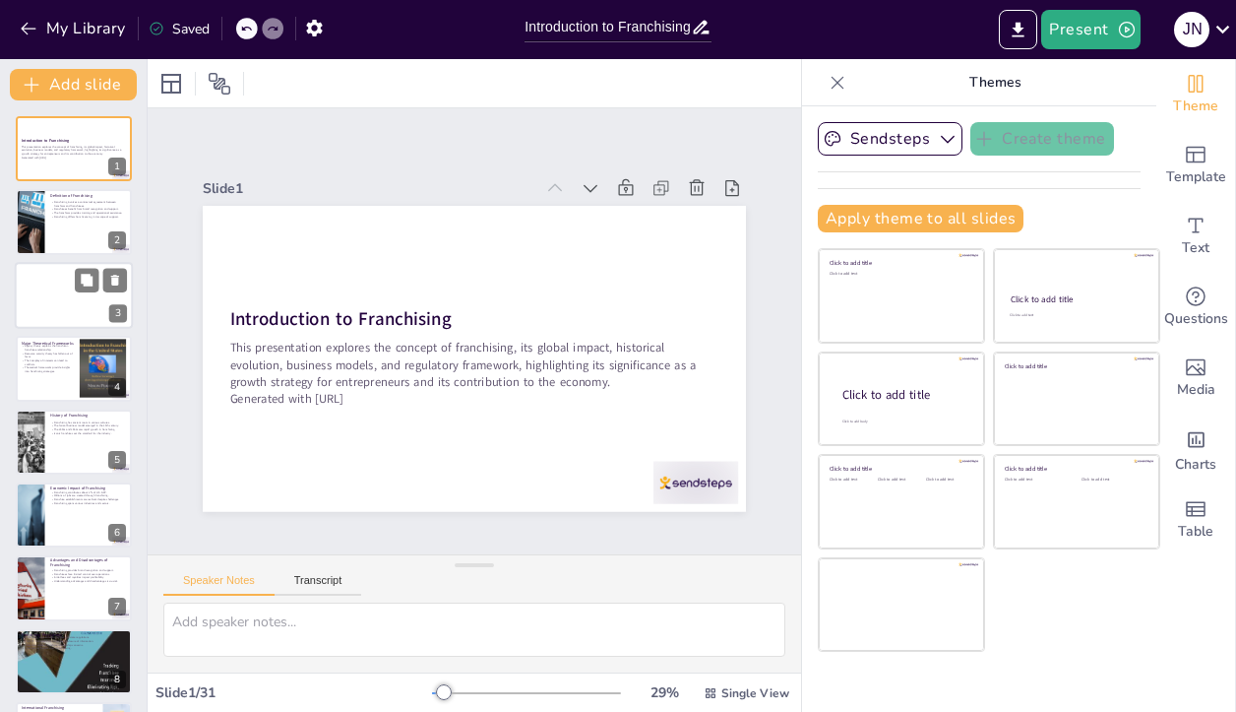
checkbox input "true"
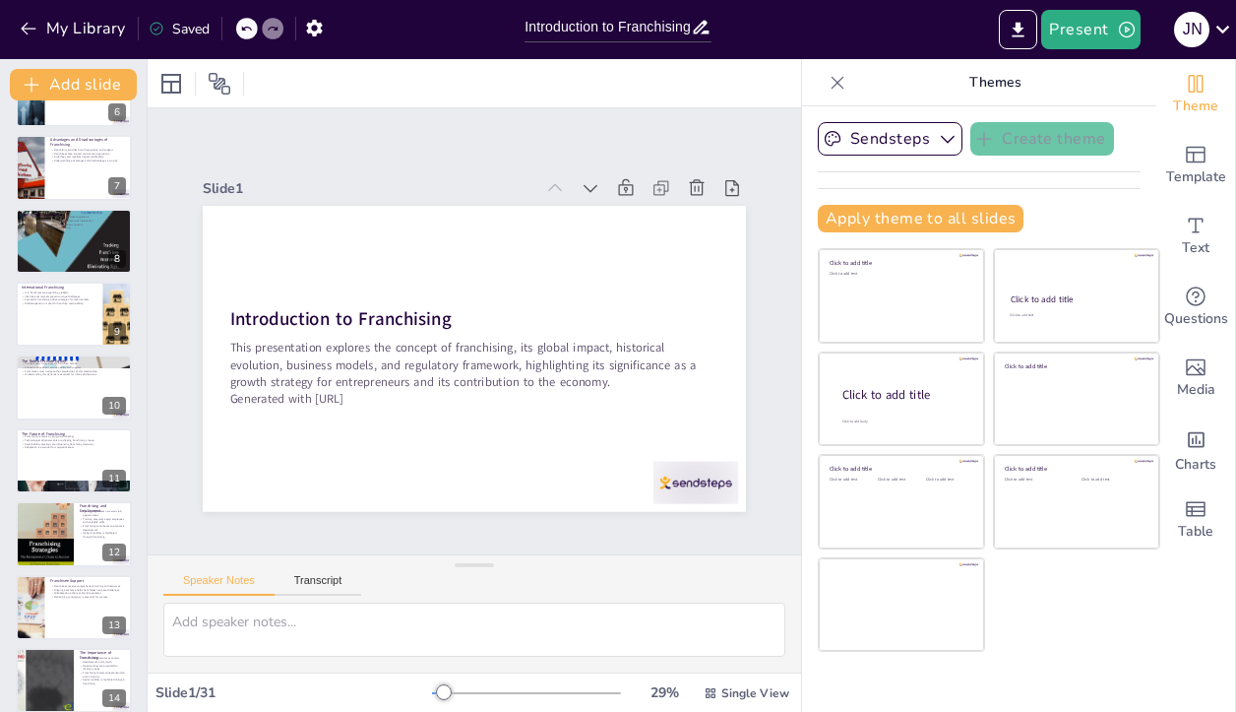
checkbox input "true"
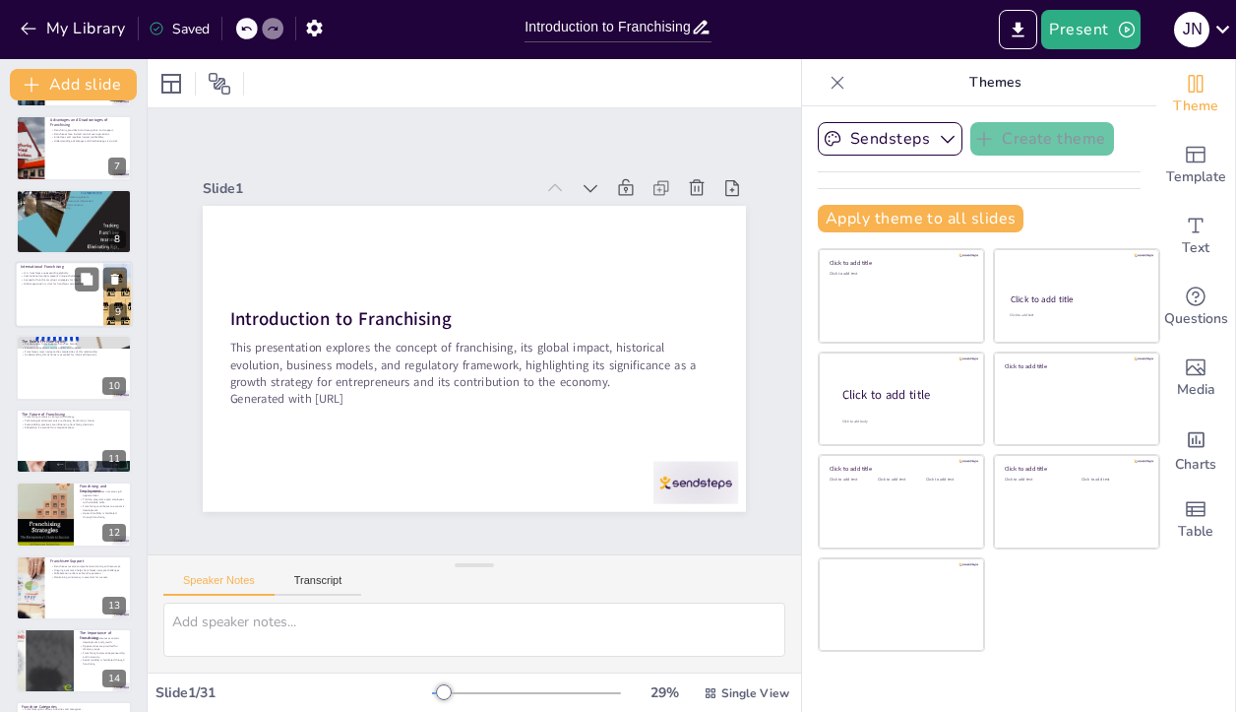
click at [72, 325] on div at bounding box center [74, 294] width 118 height 67
type textarea "The trend of global expansion among U.S. franchise companies reflects their des…"
checkbox input "true"
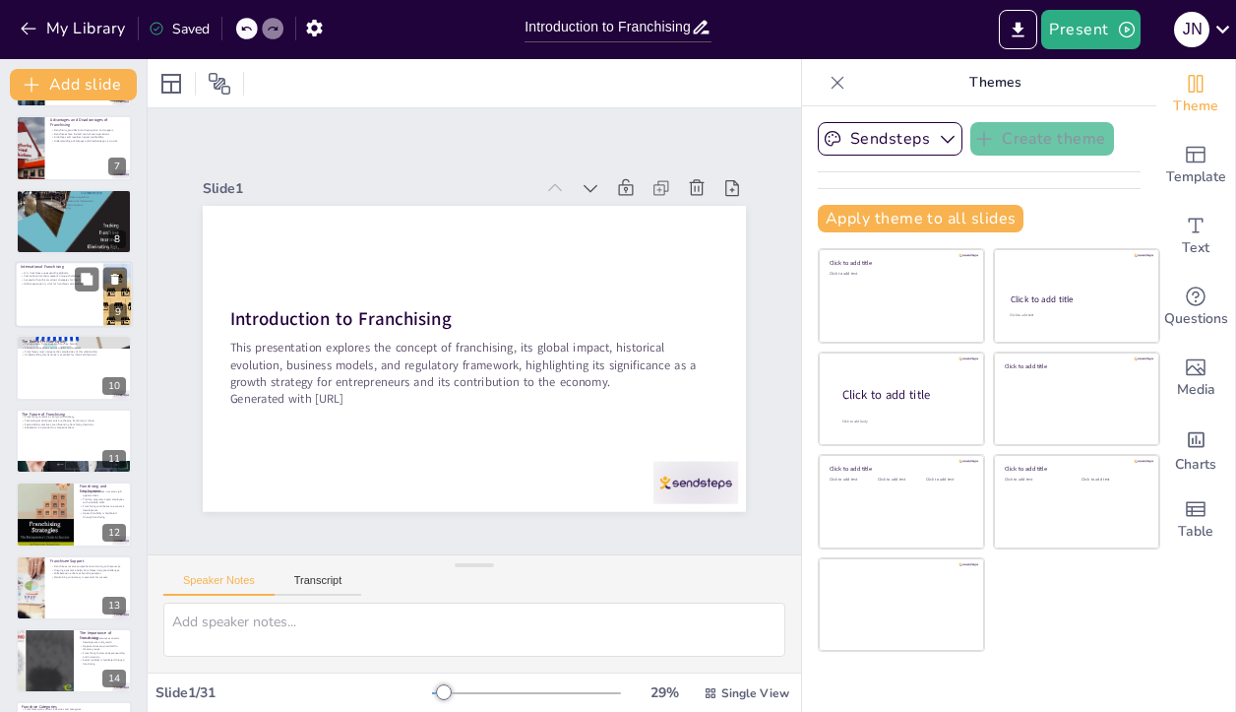
checkbox input "true"
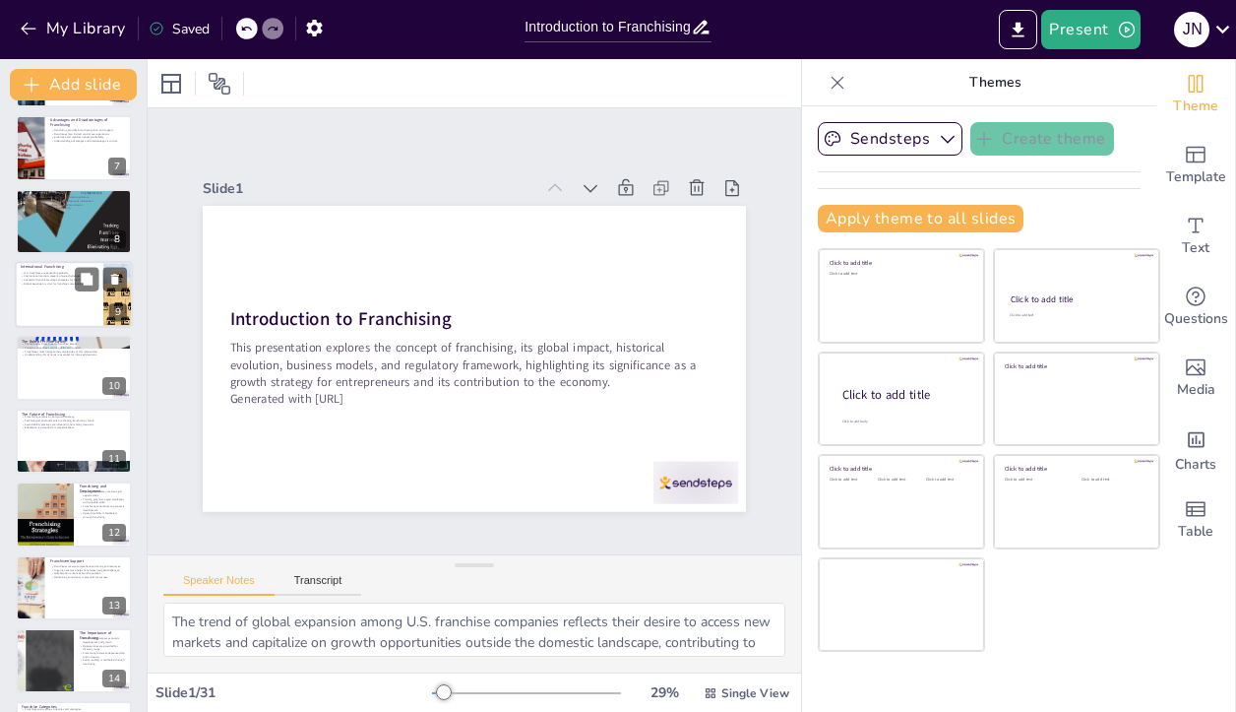
scroll to position [328, 0]
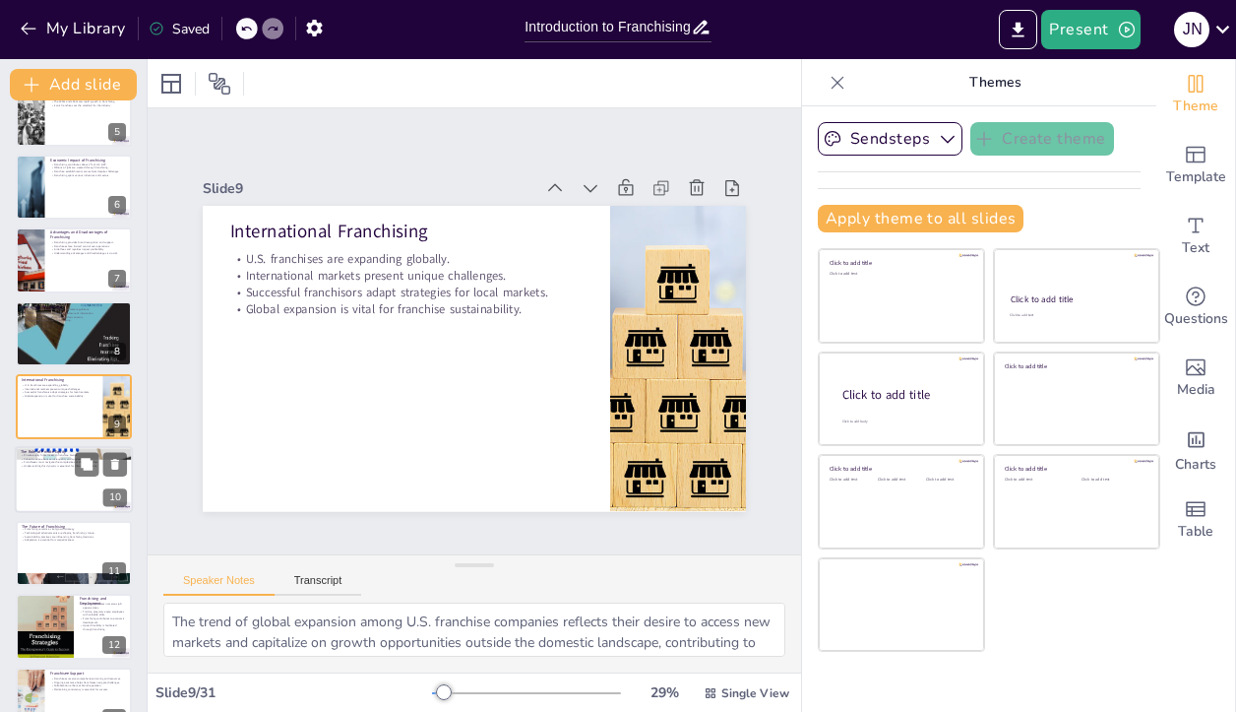
checkbox input "true"
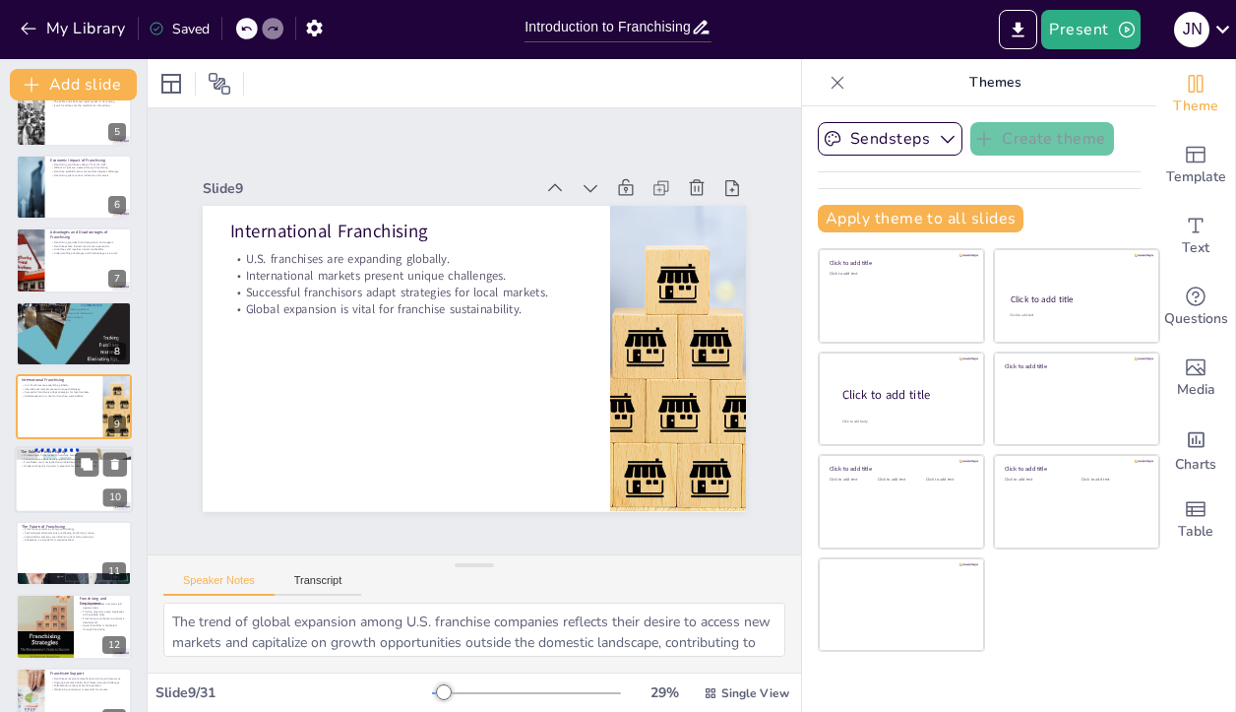
checkbox input "true"
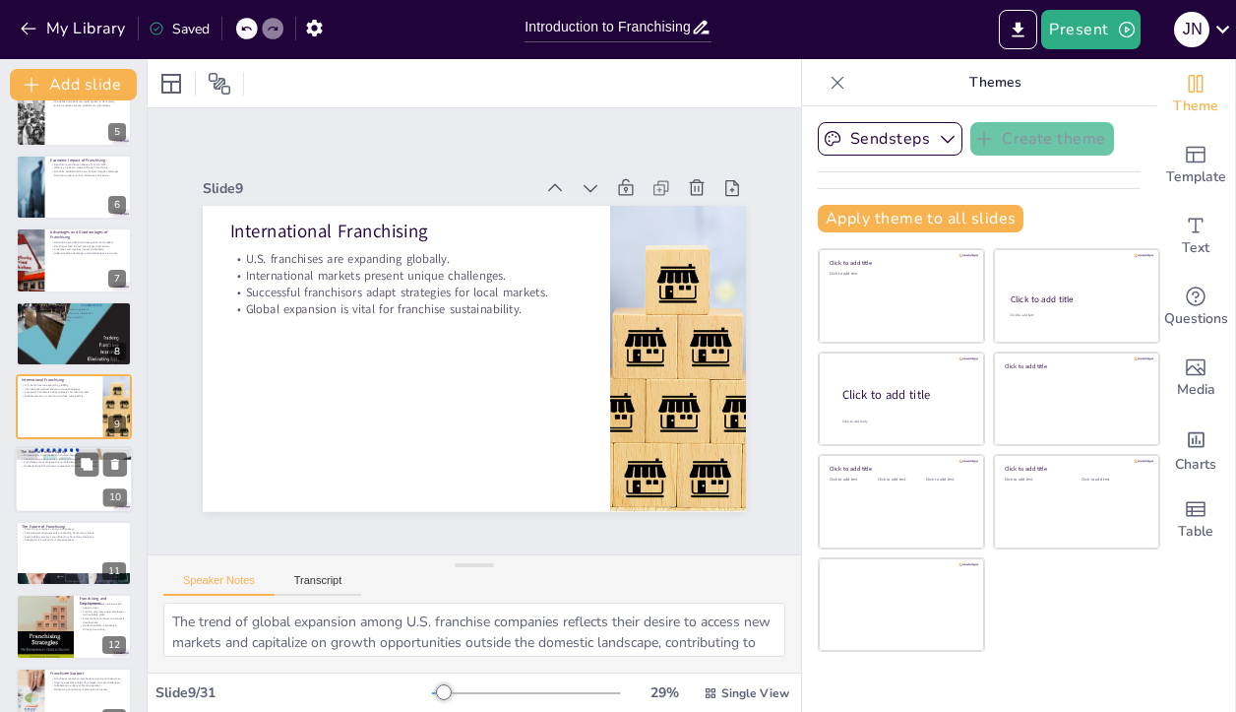
checkbox input "true"
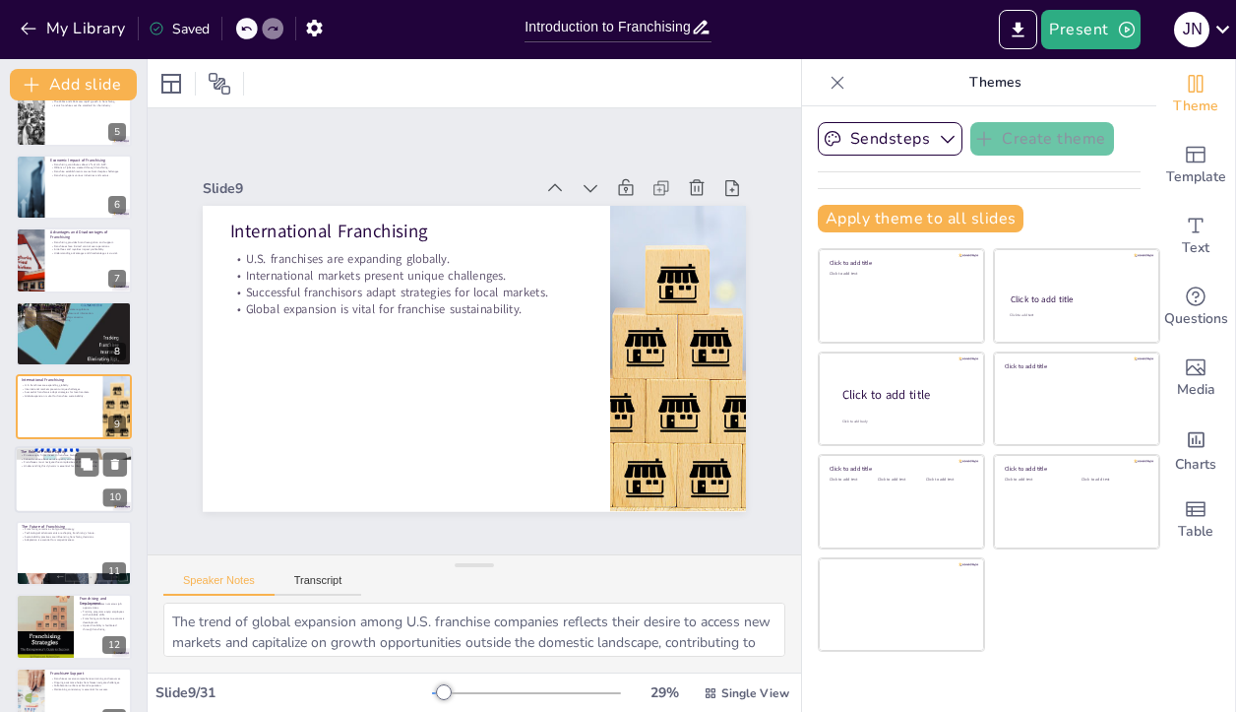
checkbox input "true"
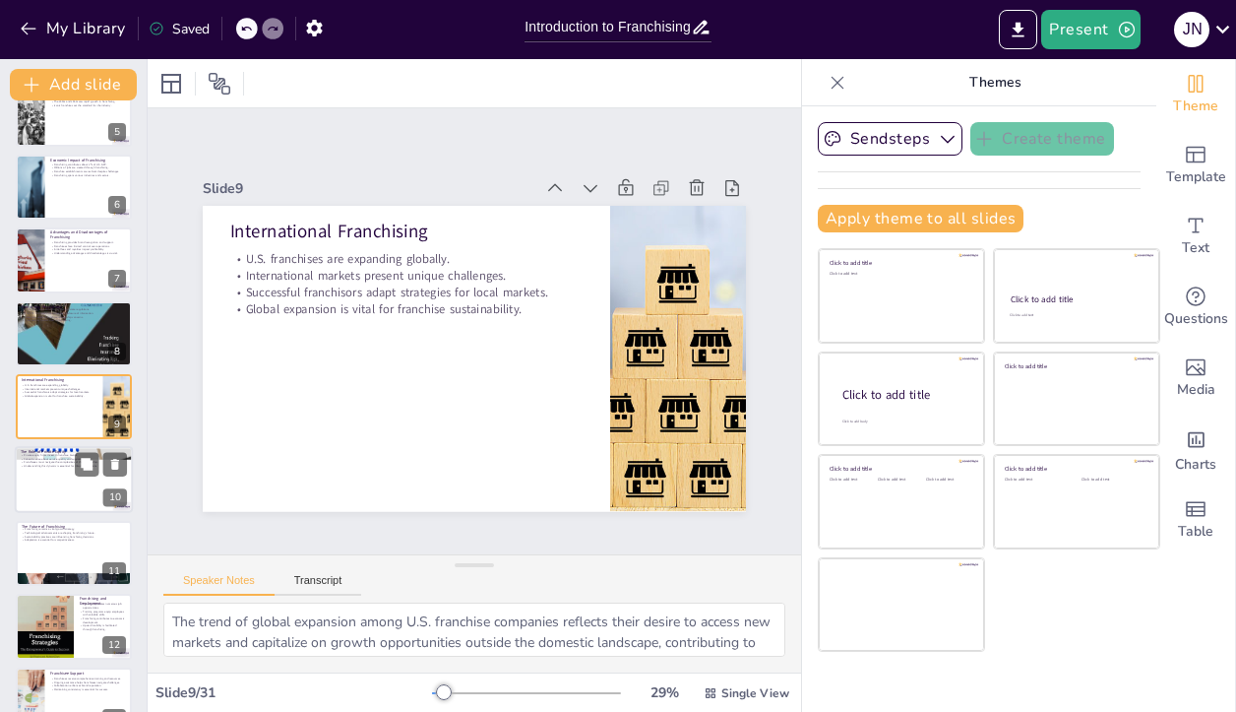
checkbox input "true"
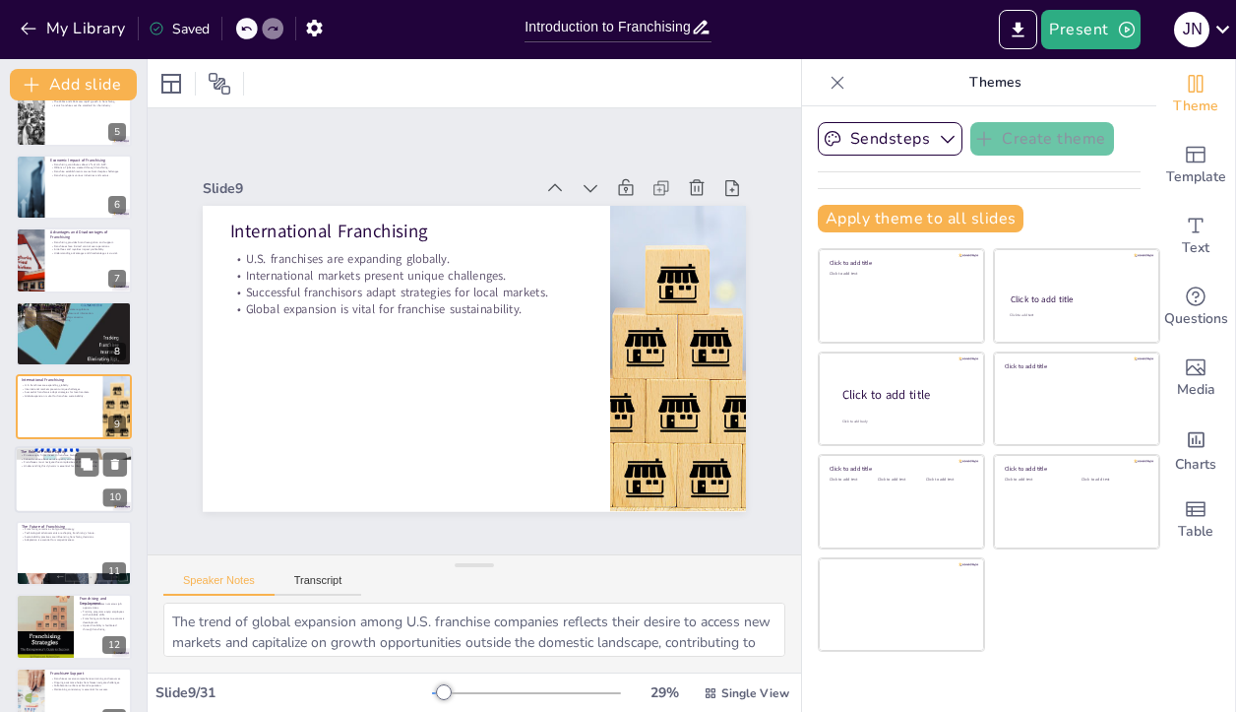
checkbox input "true"
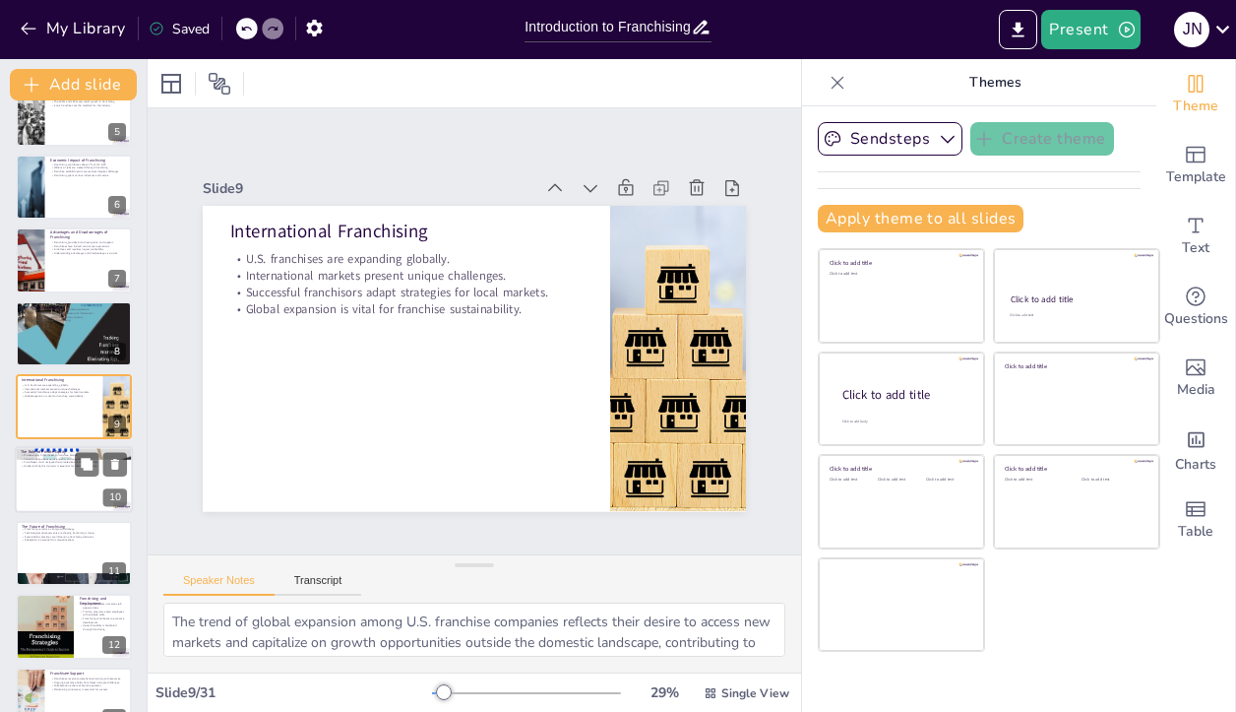
click at [65, 467] on p "Understanding this dynamic is essential for informed decisions." at bounding box center [74, 467] width 106 height 4
type textarea "The investment from private equity firms can provide franchise brands with the …"
checkbox input "true"
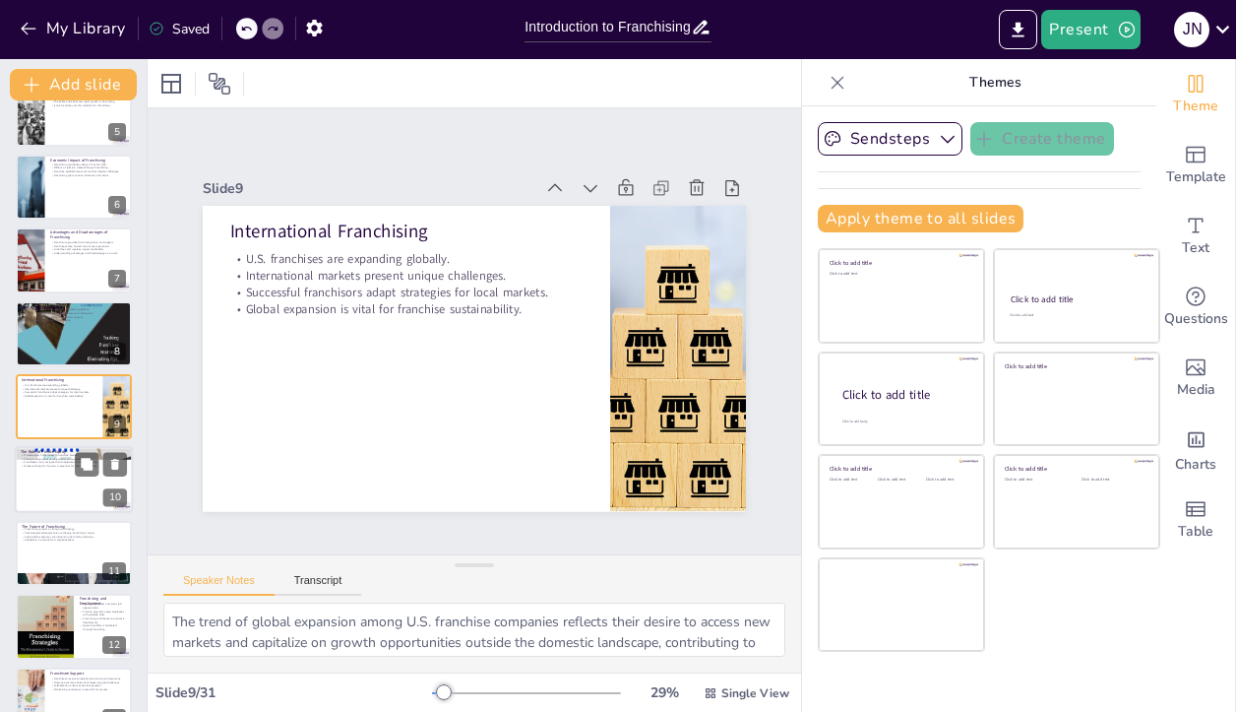
checkbox input "true"
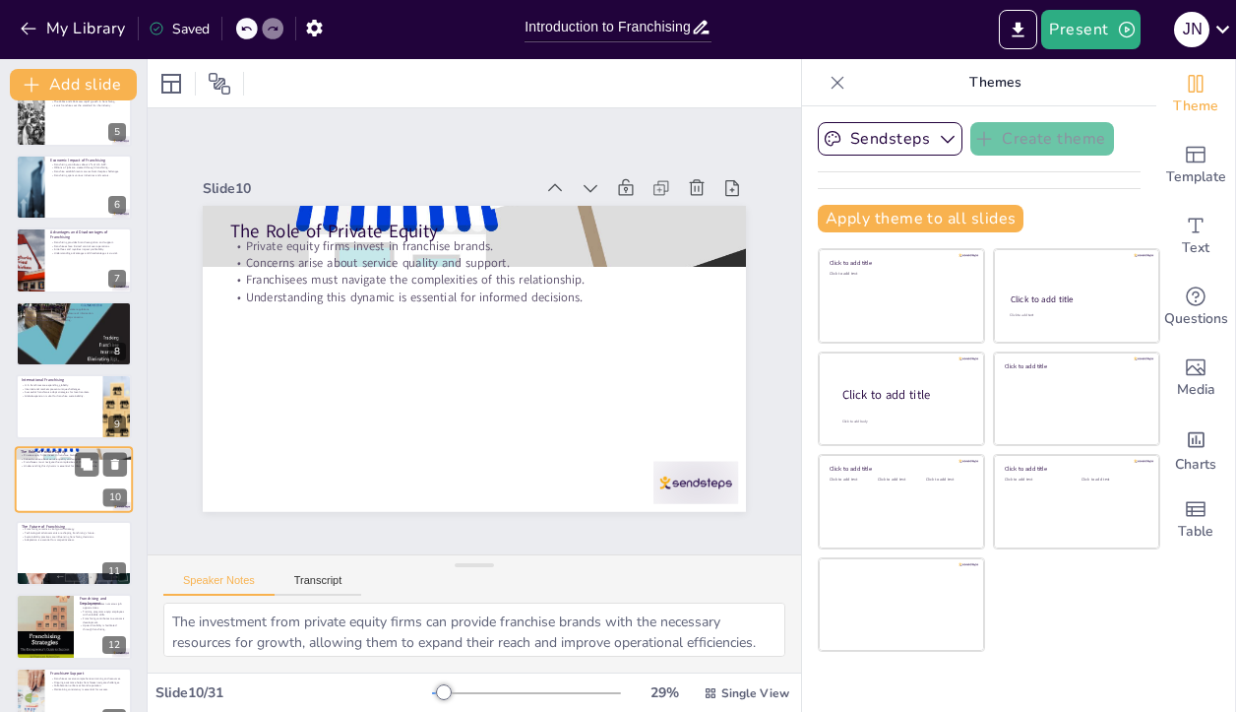
scroll to position [402, 0]
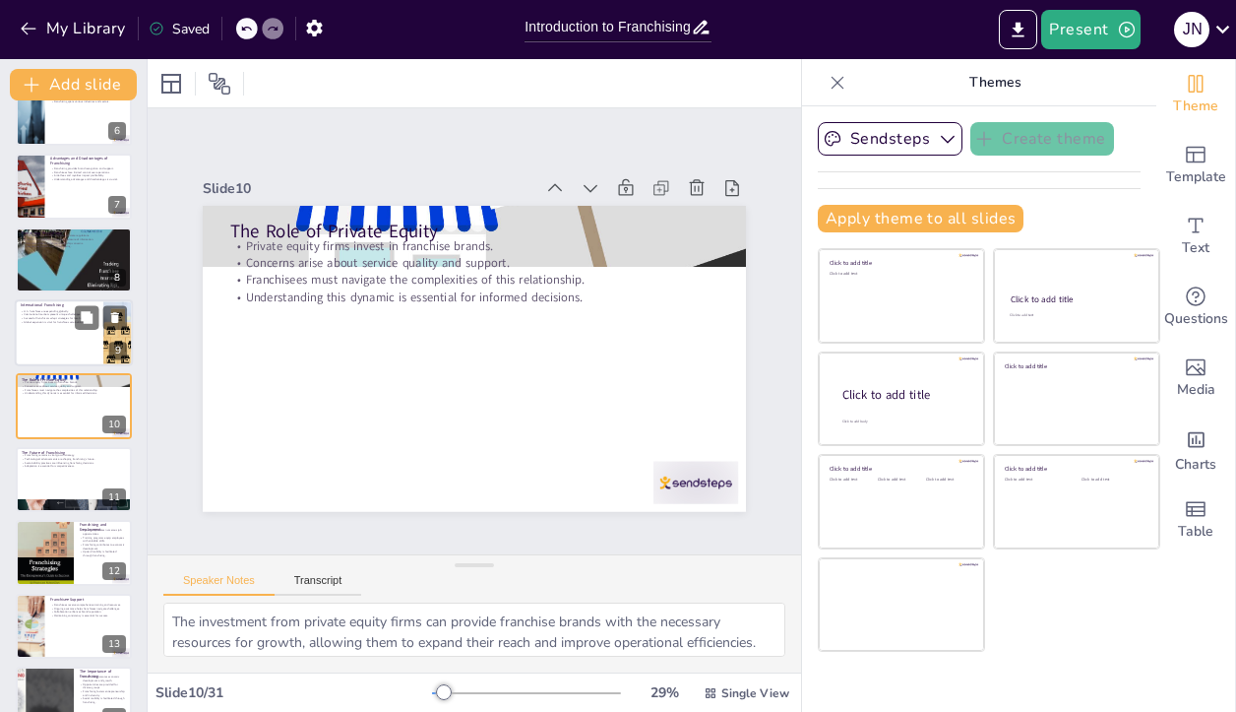
checkbox input "true"
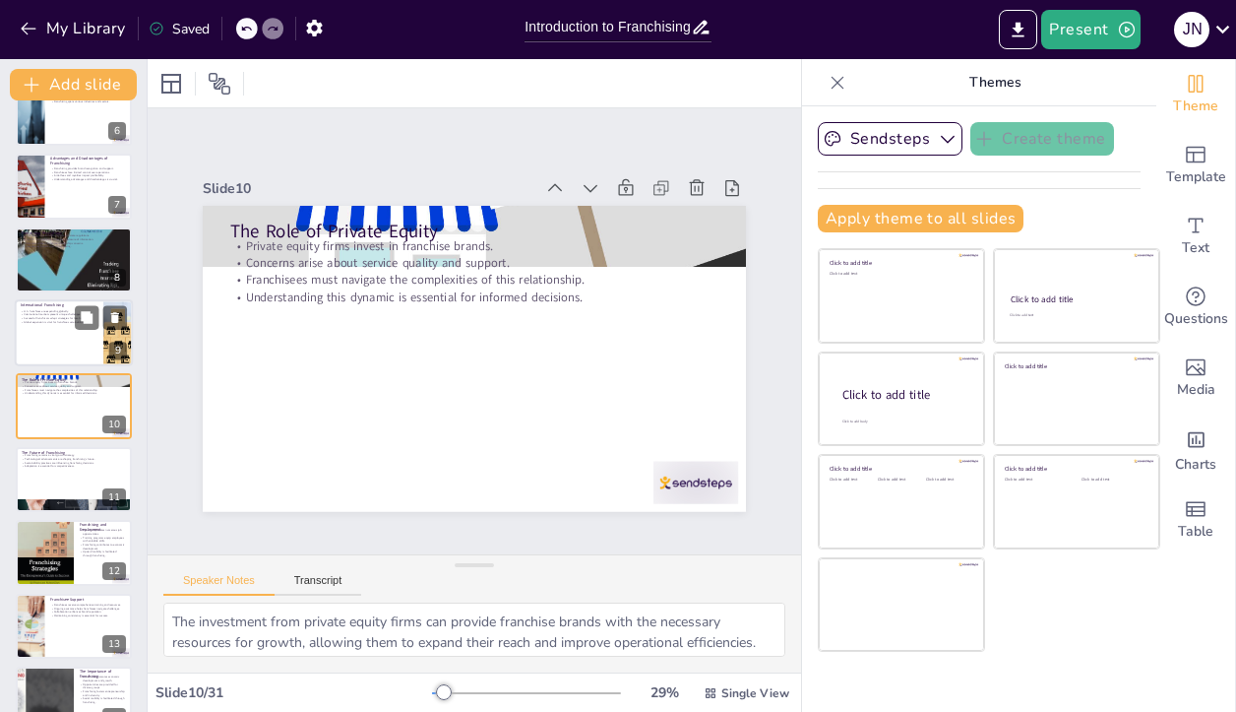
checkbox input "true"
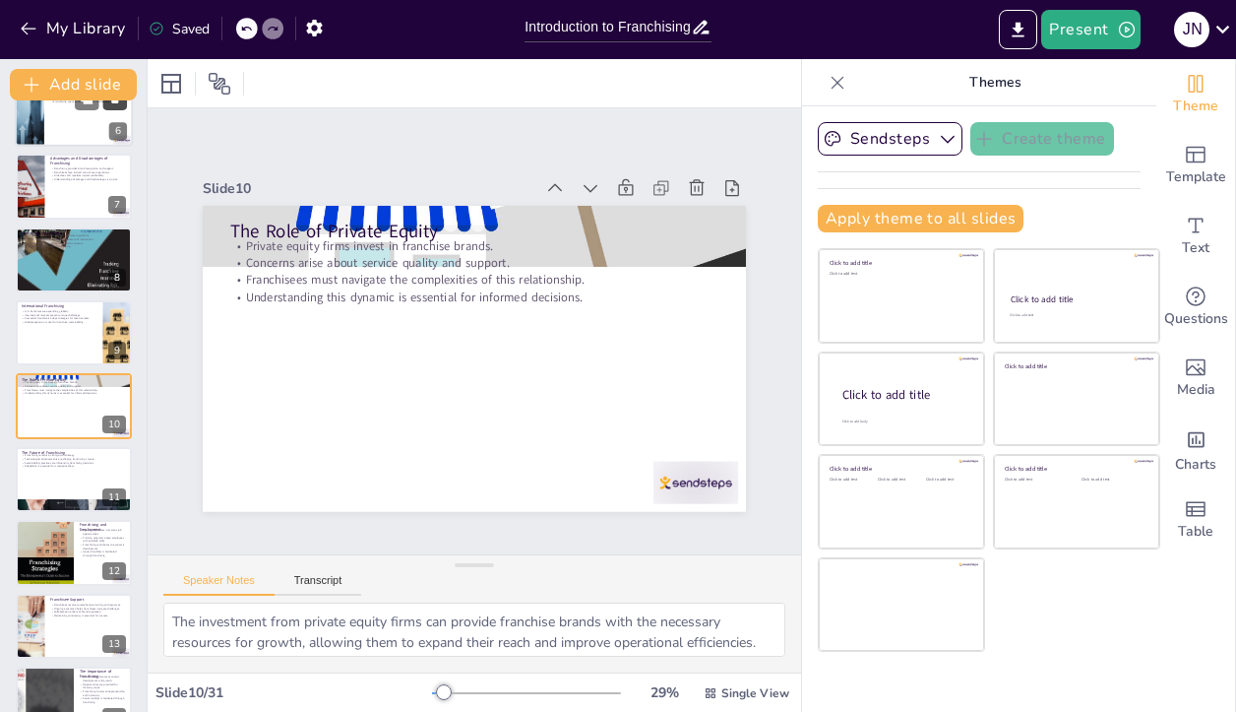
checkbox input "true"
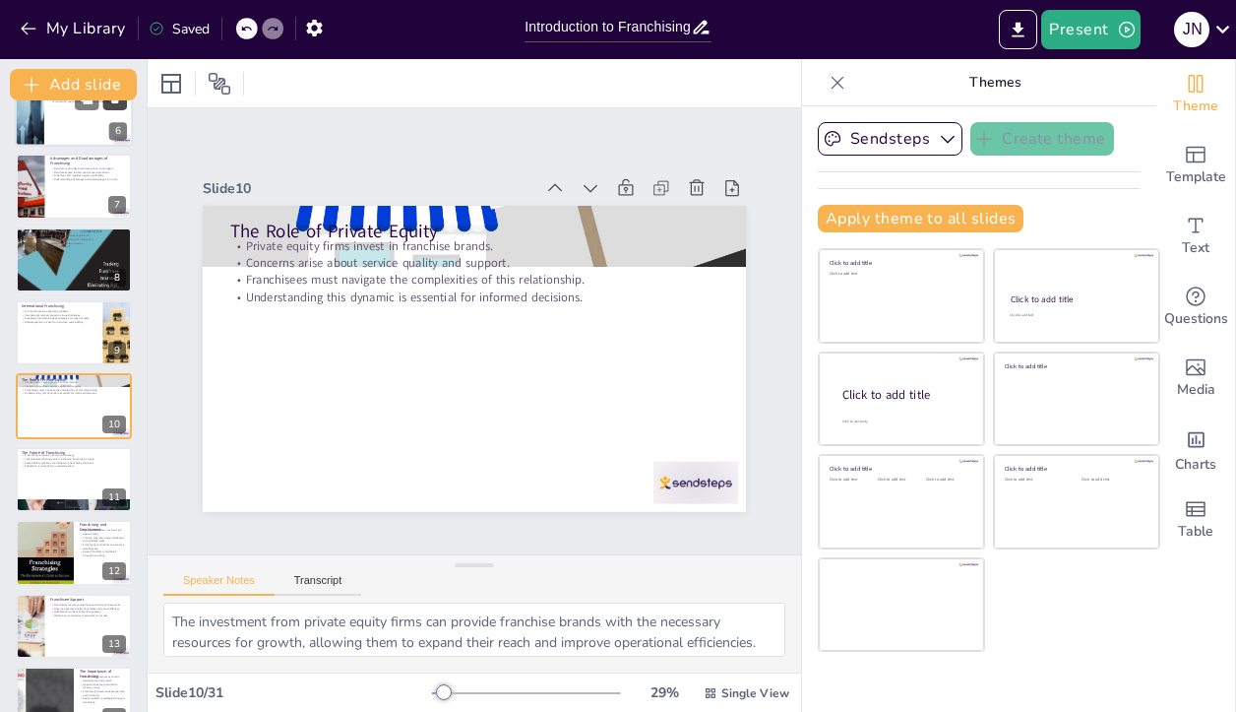
checkbox input "true"
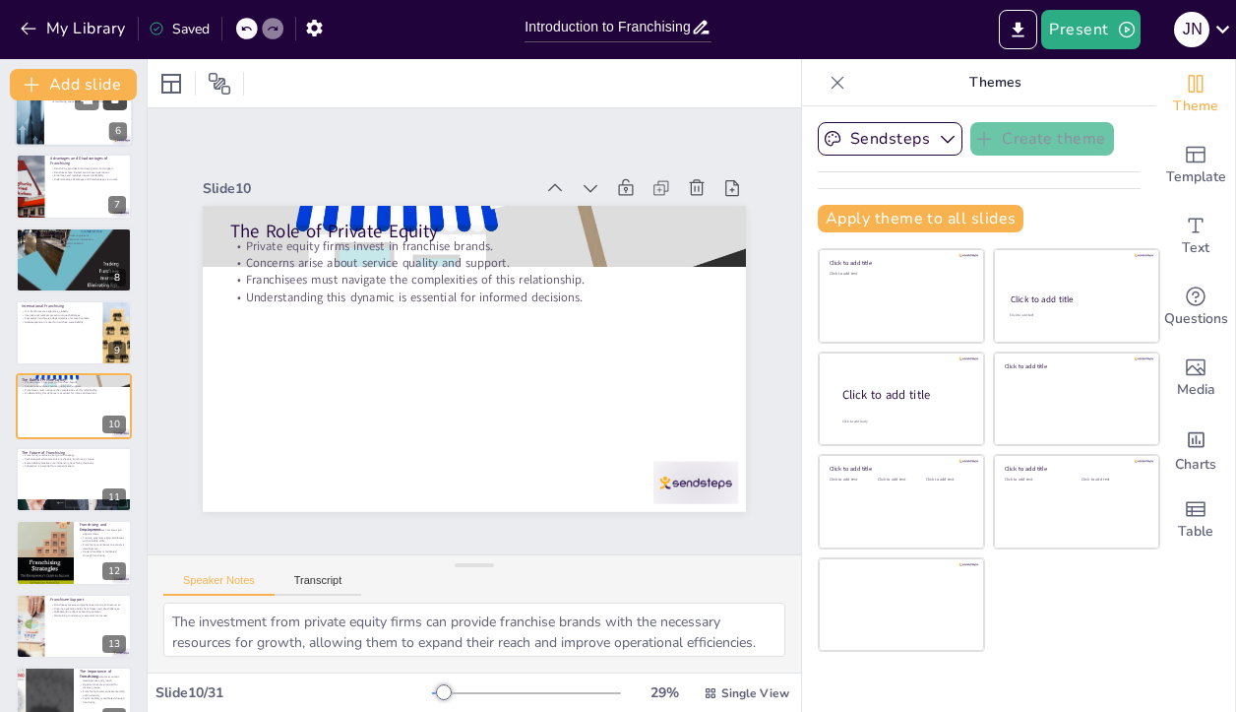
checkbox input "true"
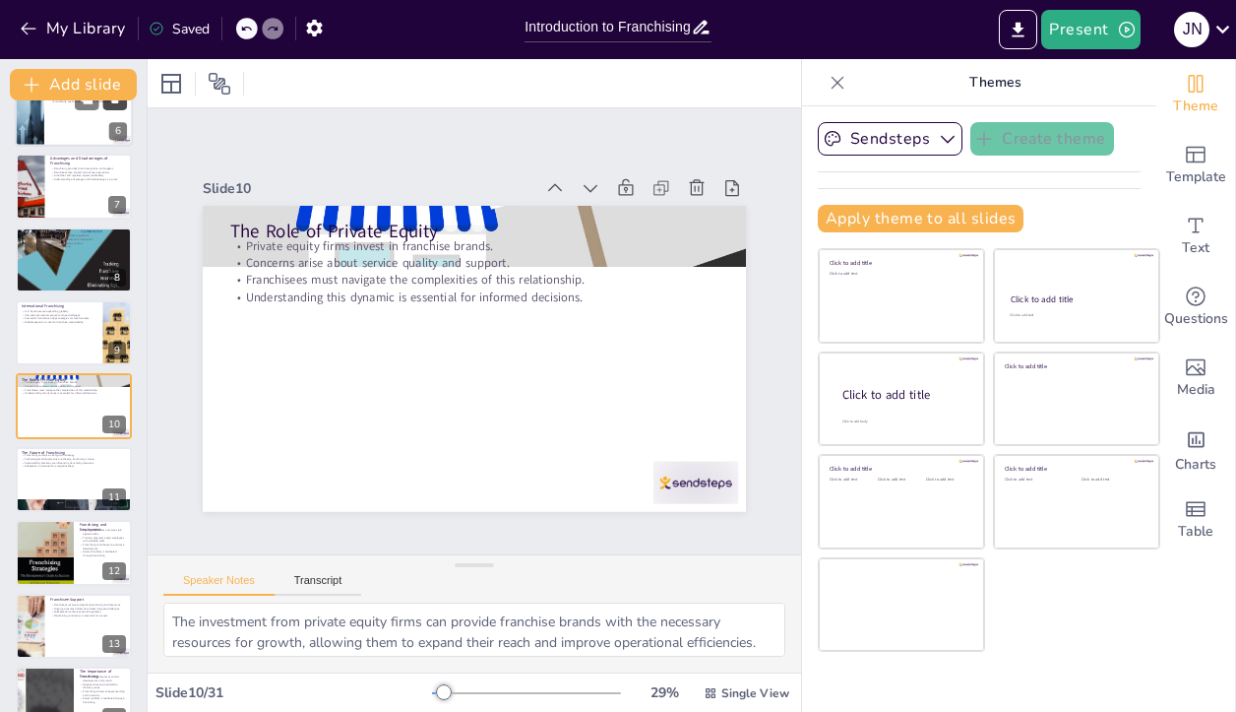
checkbox input "true"
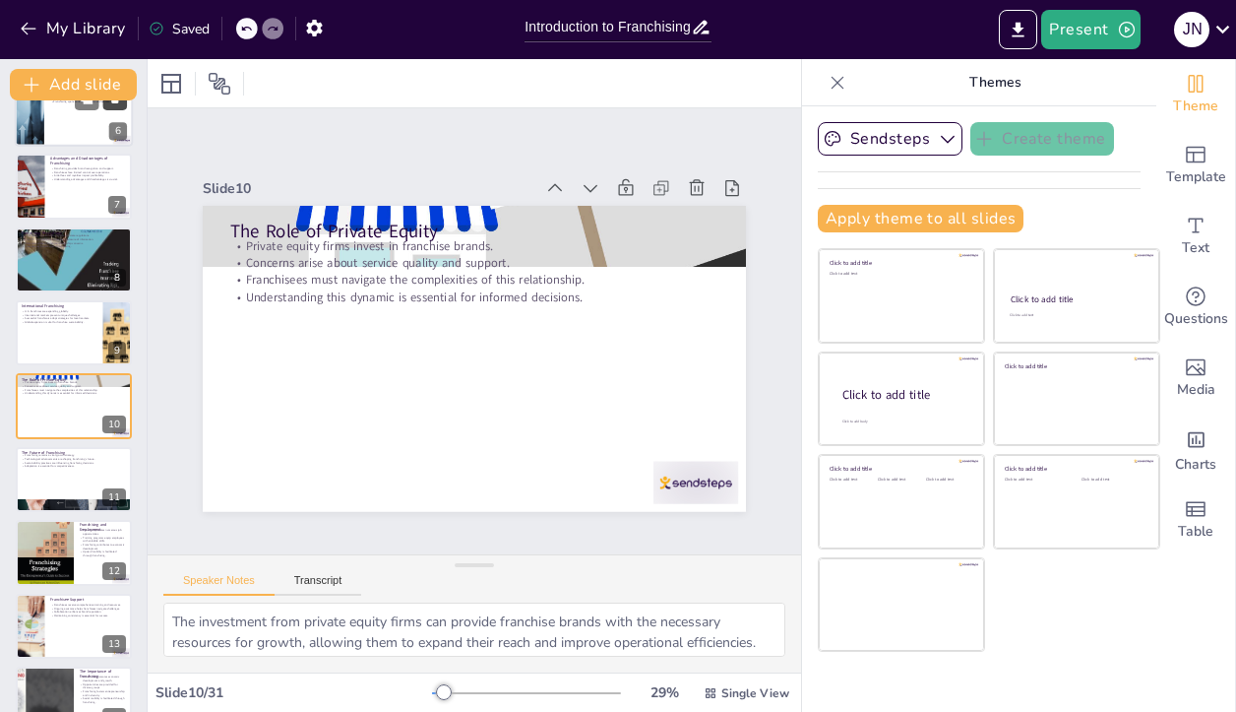
checkbox input "true"
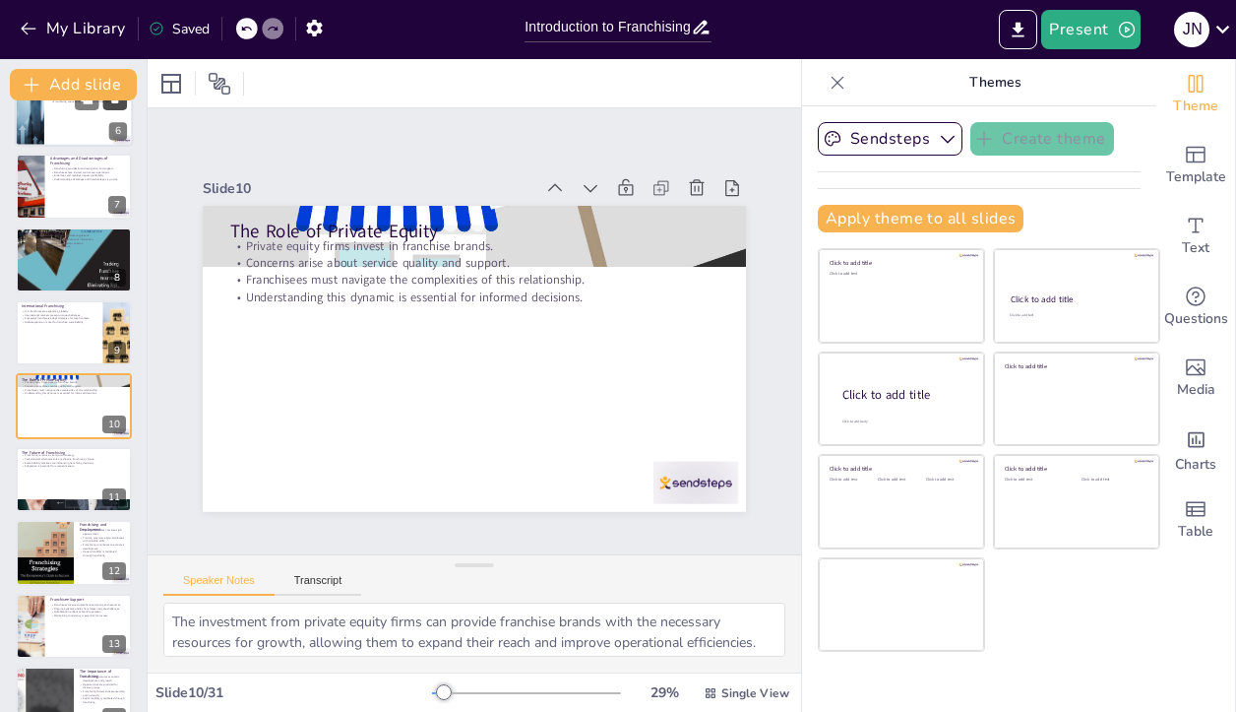
checkbox input "true"
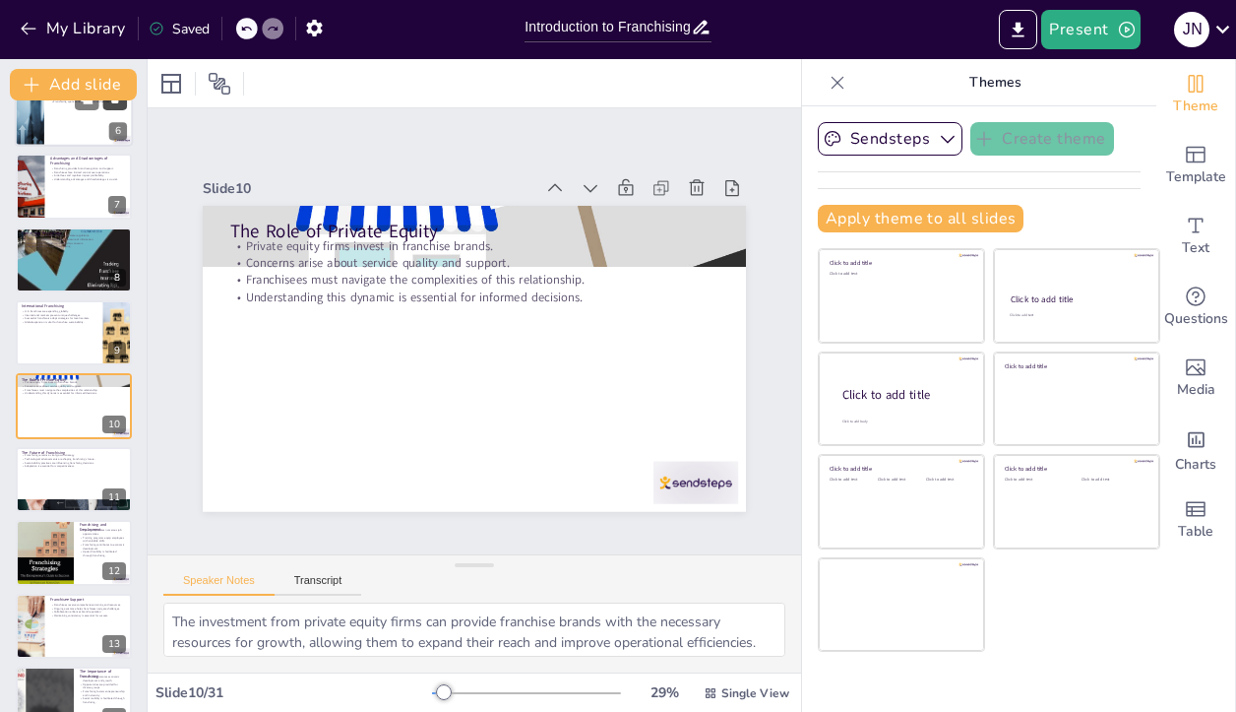
checkbox input "true"
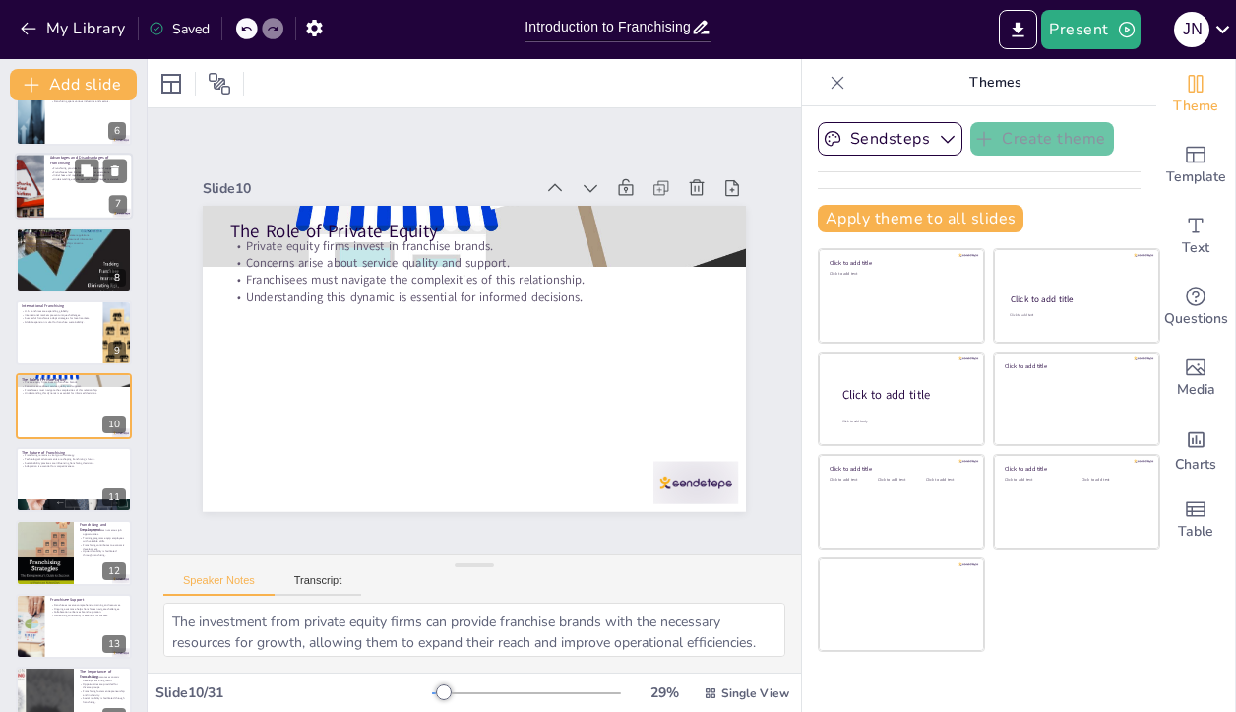
checkbox input "true"
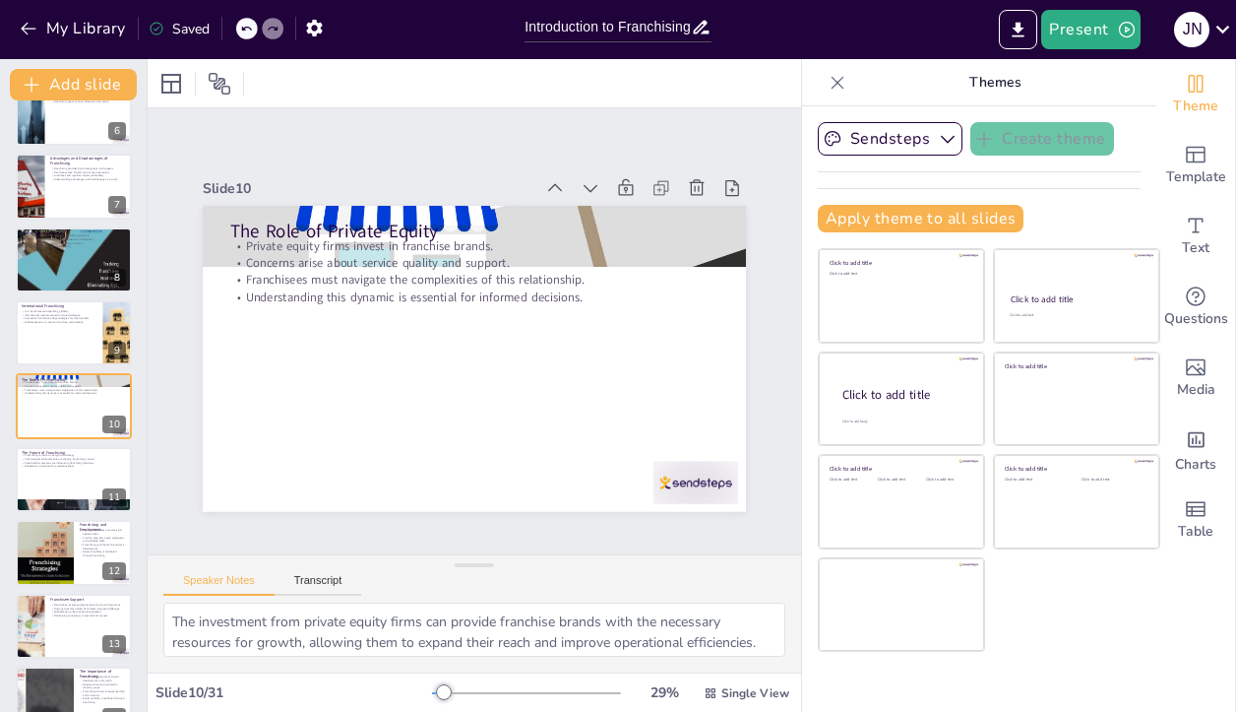
checkbox input "true"
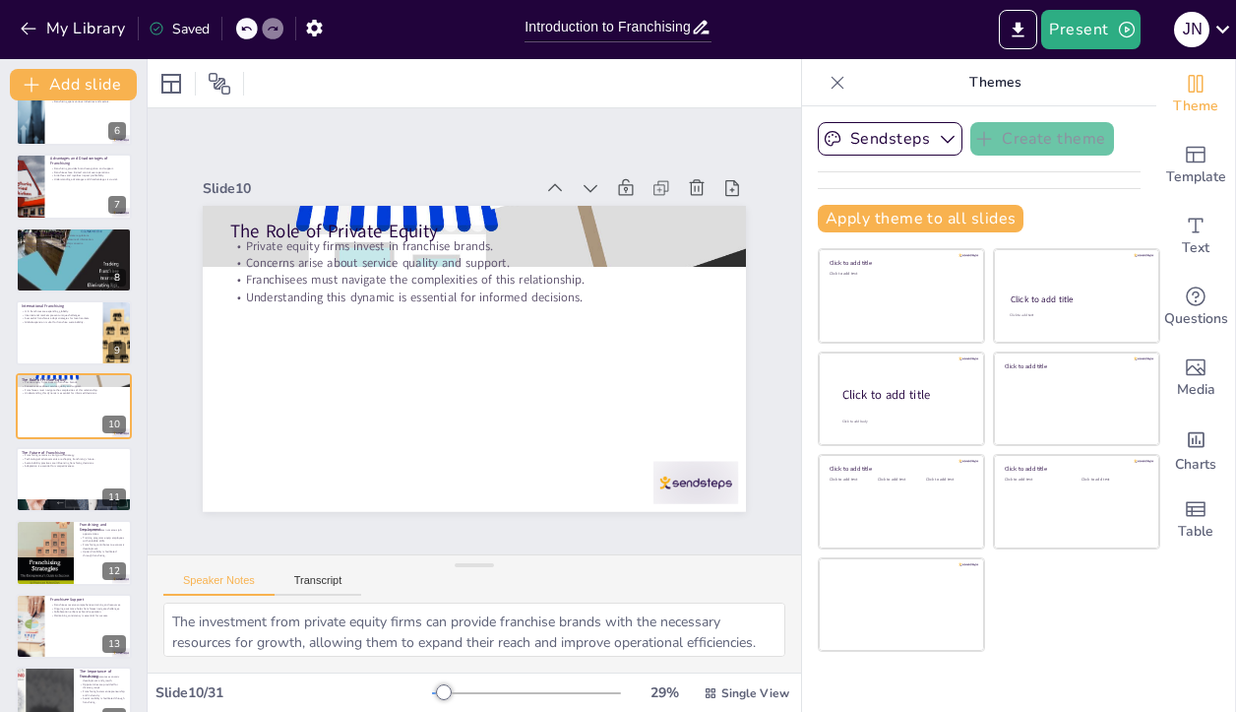
checkbox input "true"
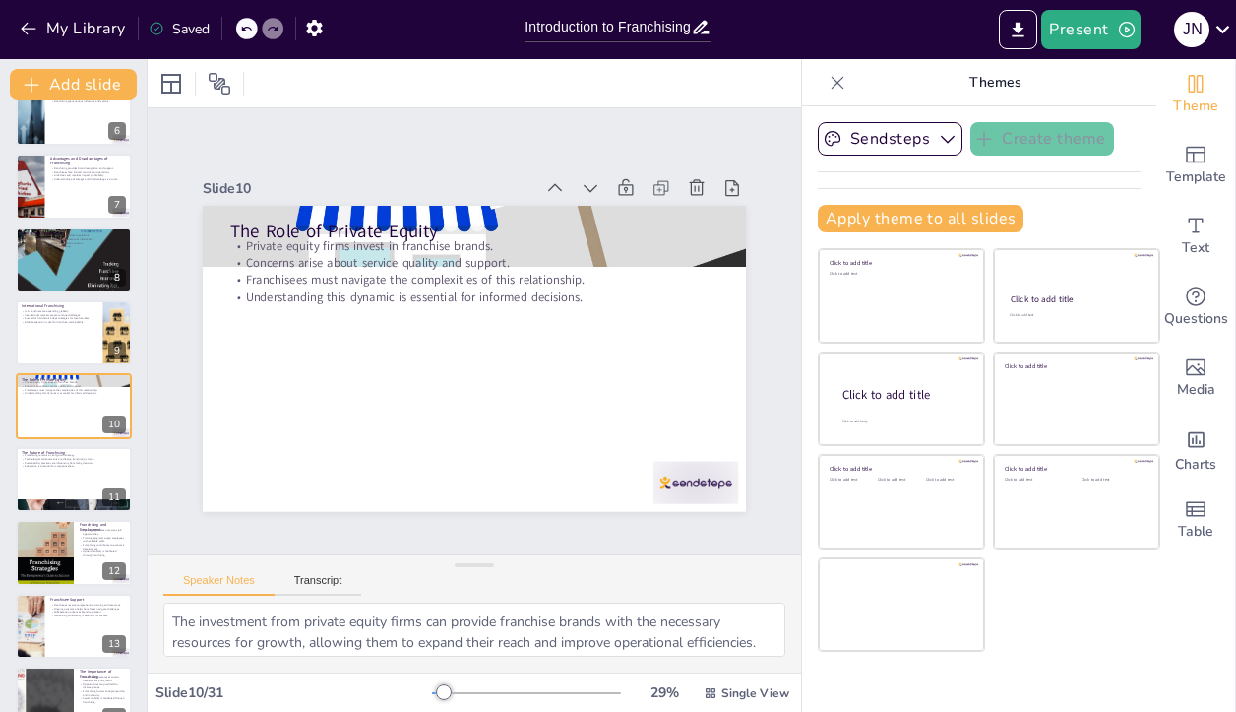
checkbox input "true"
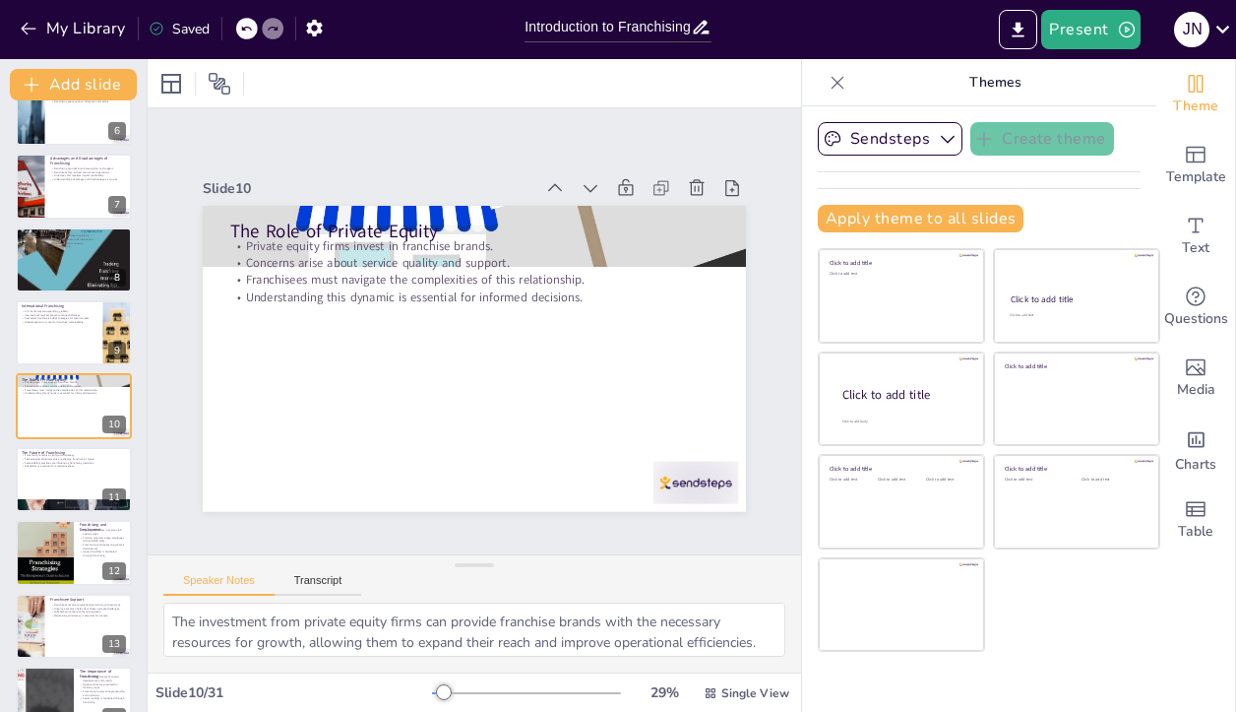
checkbox input "true"
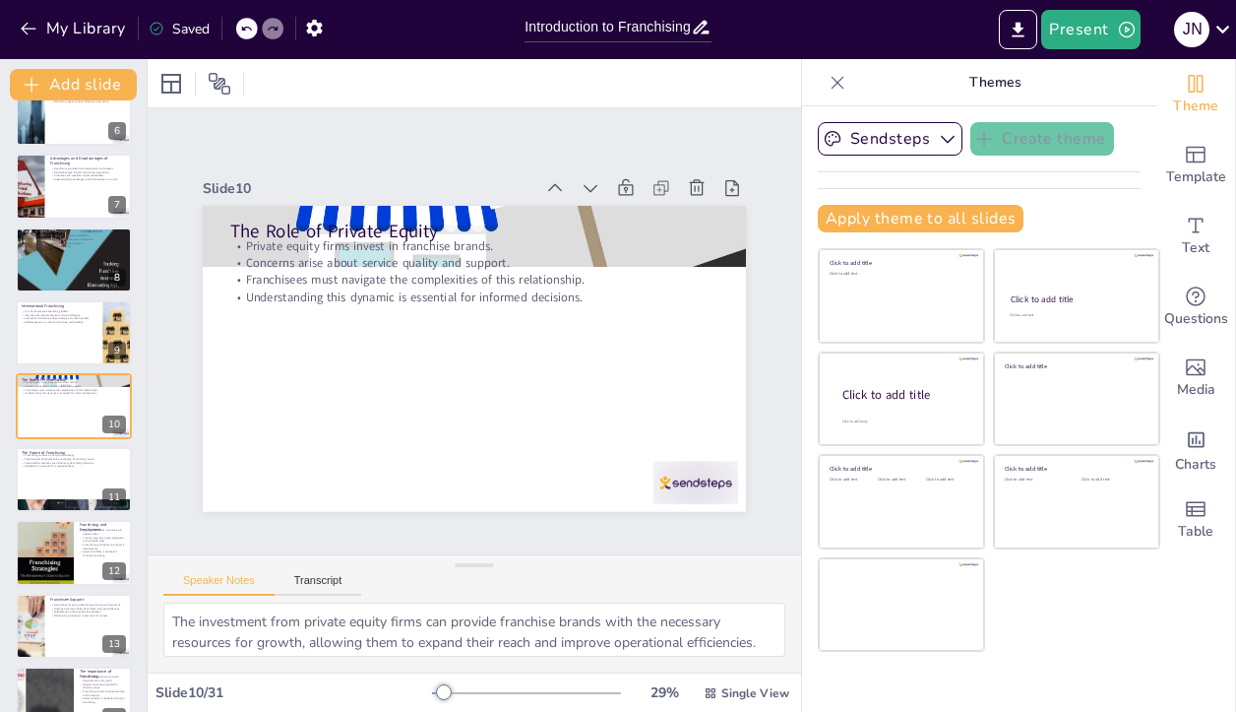
checkbox input "true"
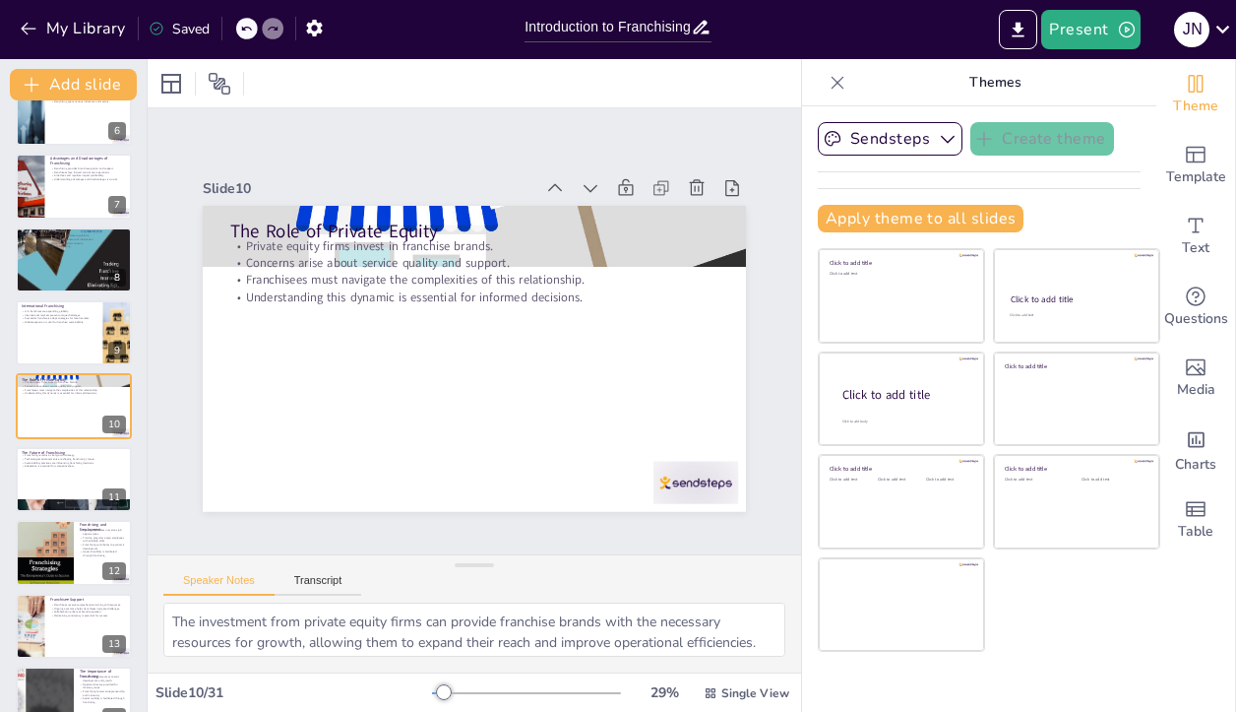
checkbox input "true"
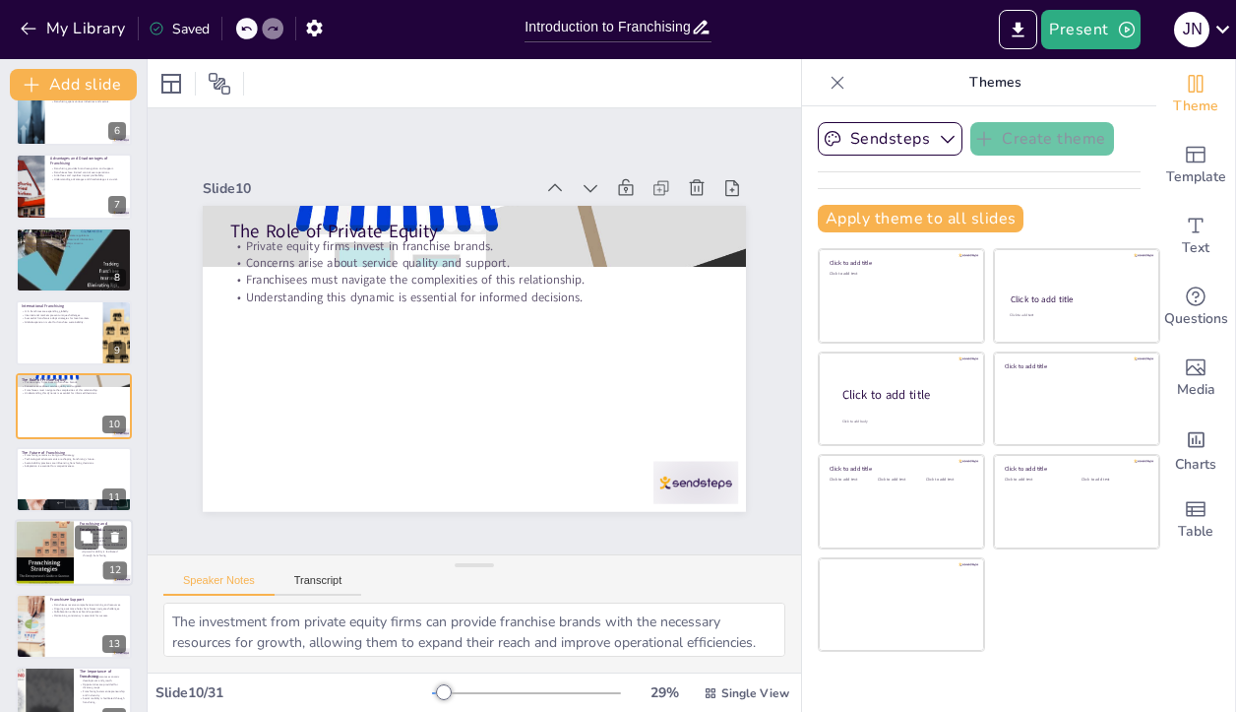
checkbox input "true"
click at [39, 582] on div at bounding box center [44, 552] width 59 height 89
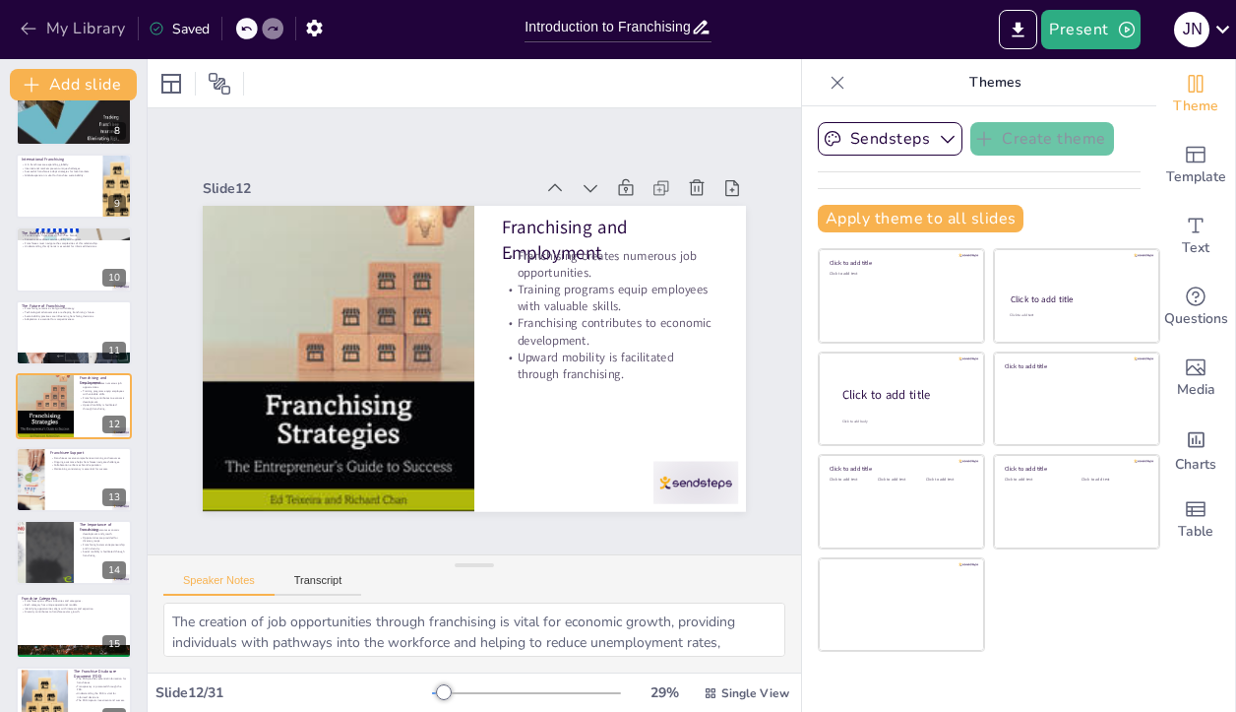
click at [41, 31] on button "My Library" at bounding box center [74, 28] width 119 height 31
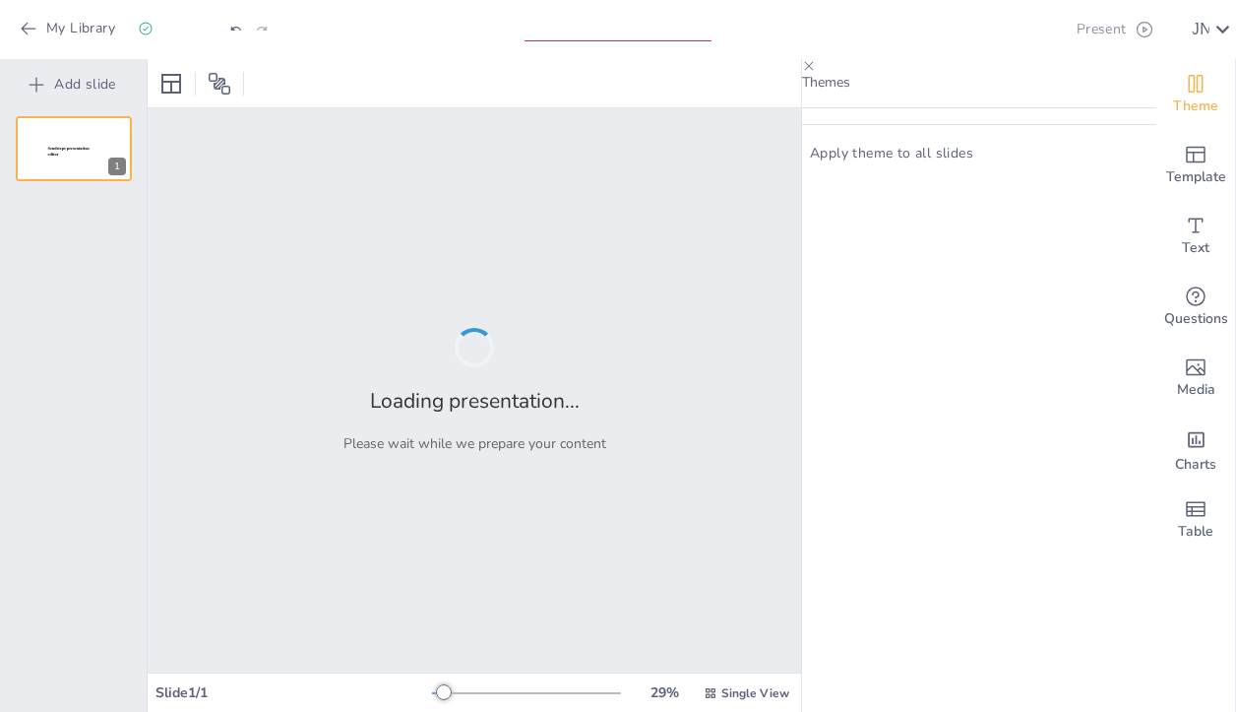
type input "New Sendsteps"
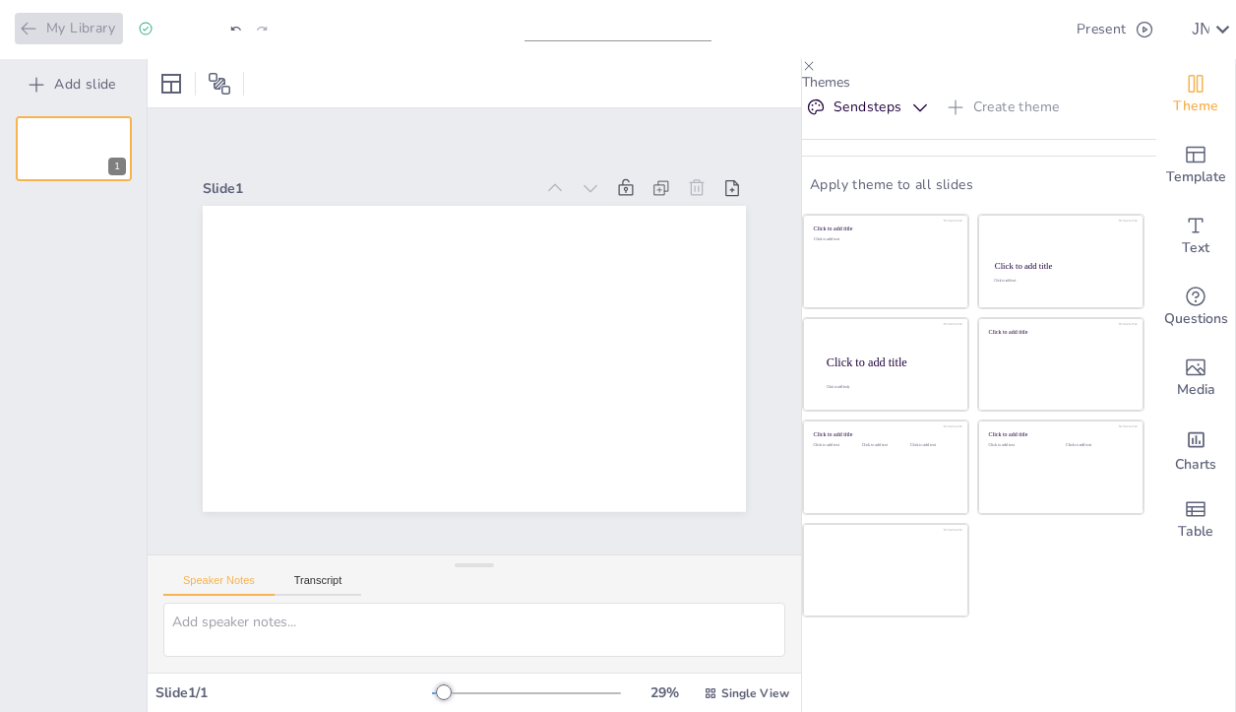
click at [66, 27] on button "My Library" at bounding box center [69, 28] width 108 height 31
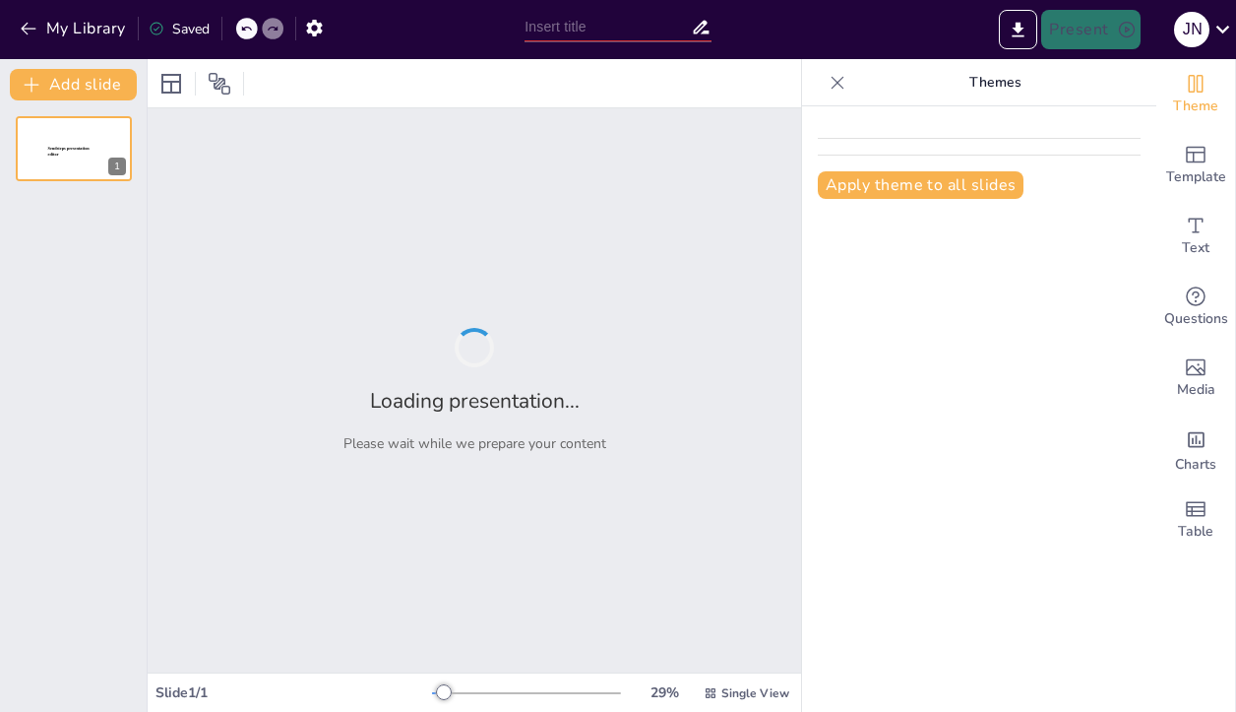
type input "Navigating the Advantages and Disadvantages of Franchising for [DEMOGRAPHIC_DAT…"
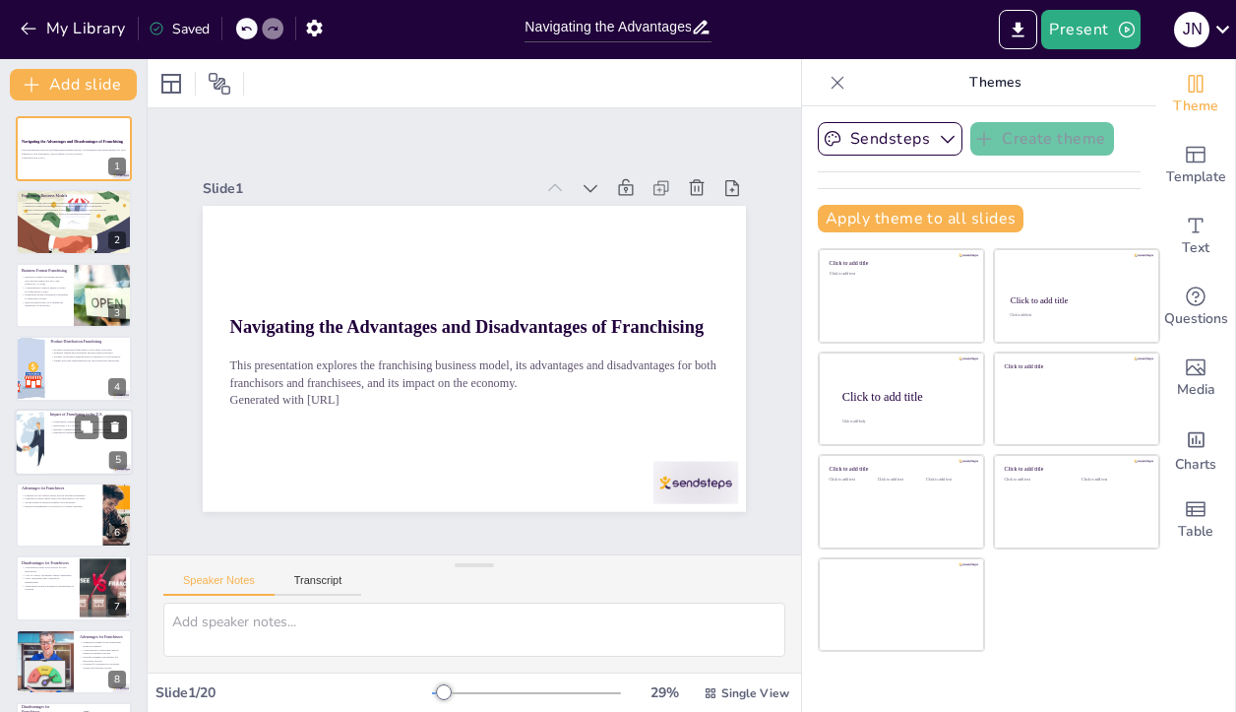
checkbox input "true"
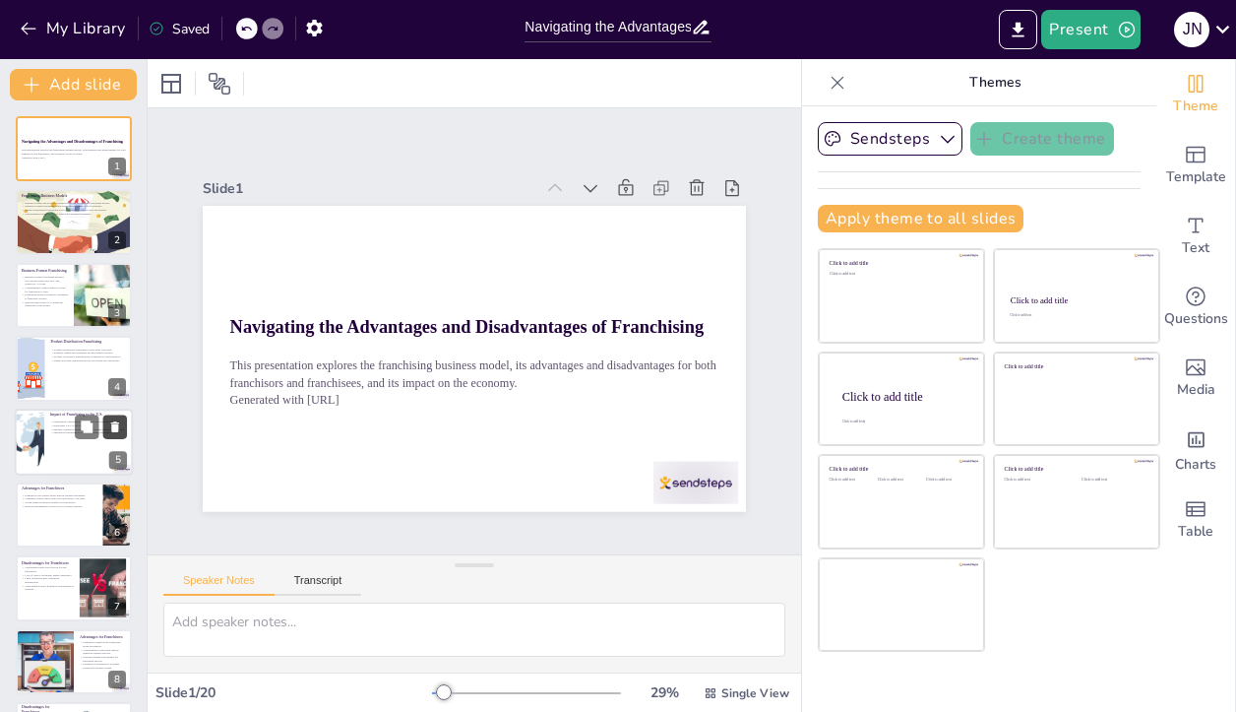
checkbox input "true"
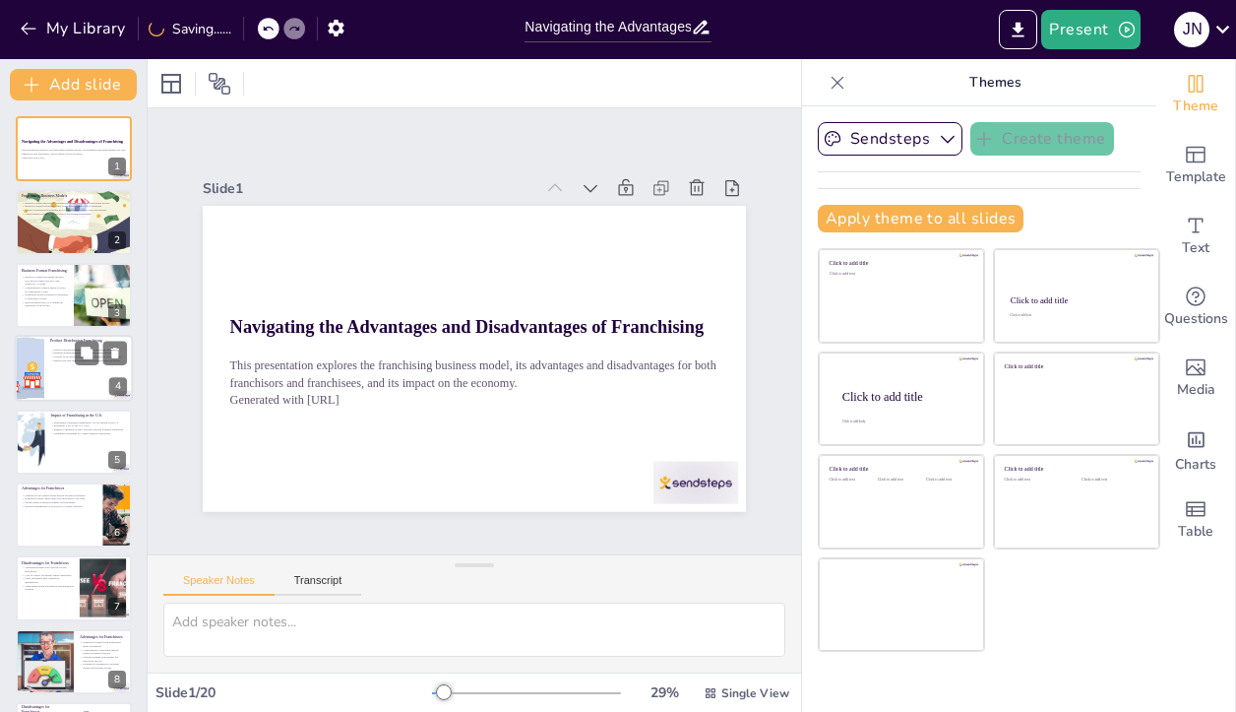
checkbox input "true"
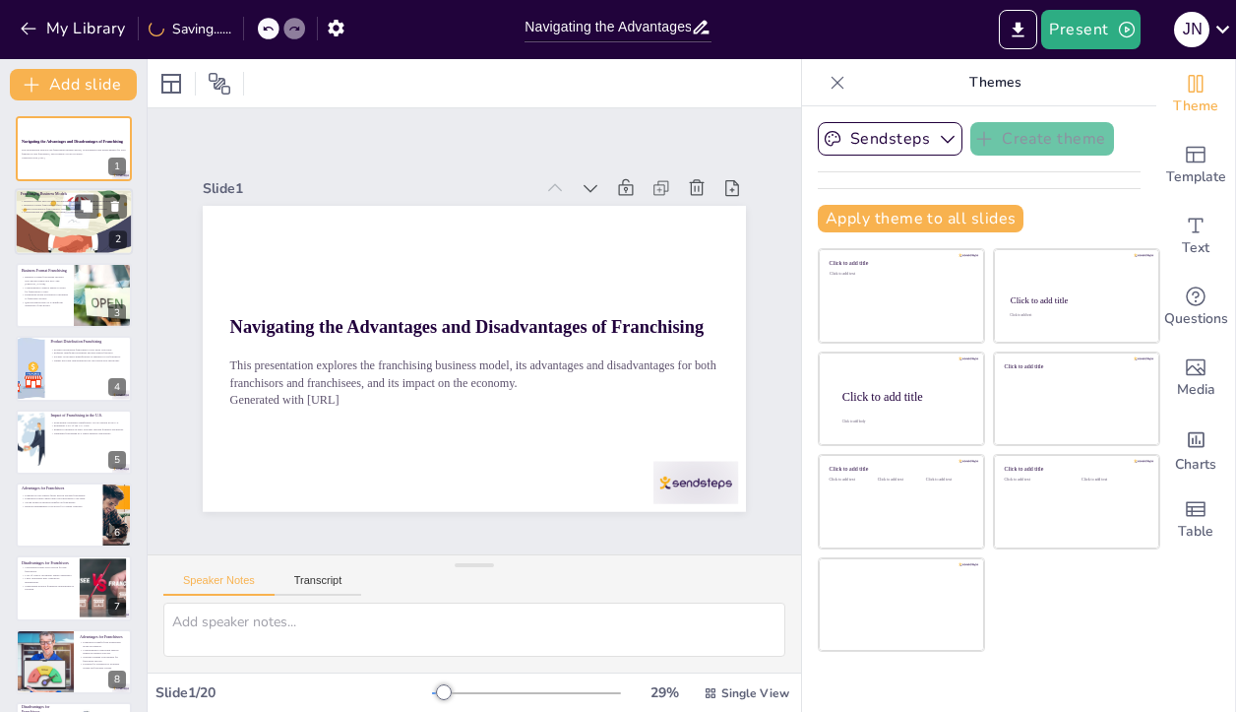
checkbox input "true"
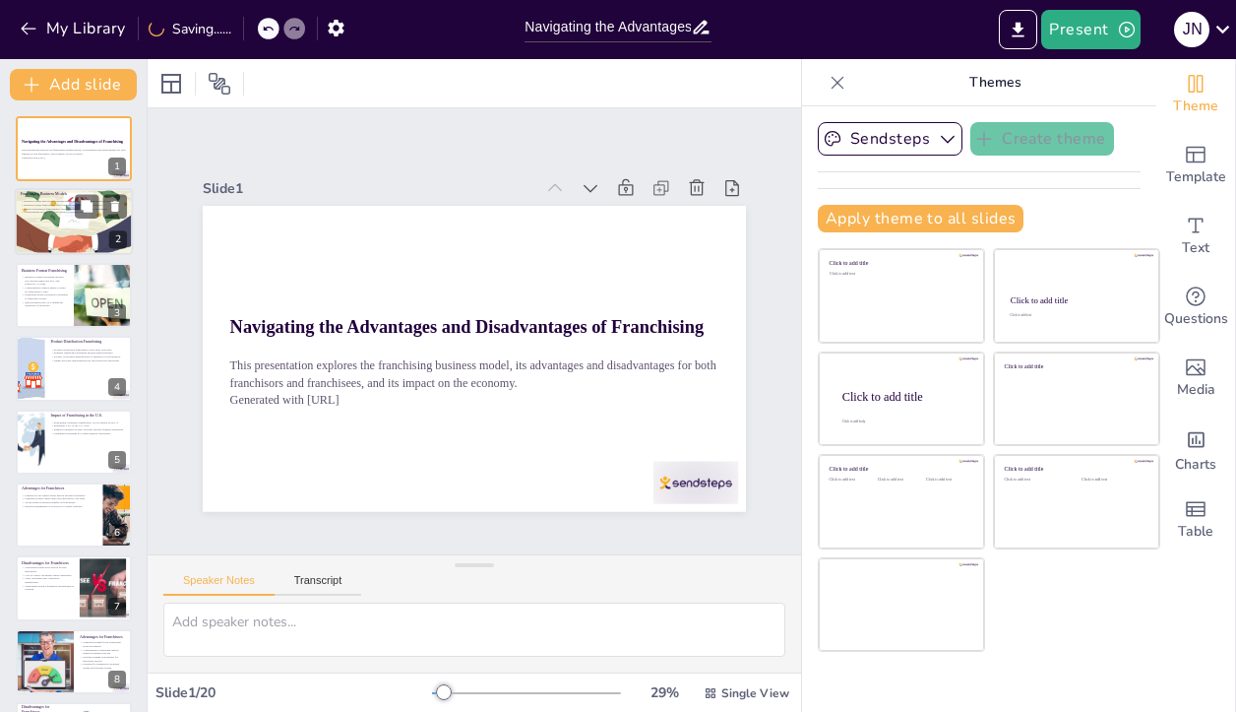
checkbox input "true"
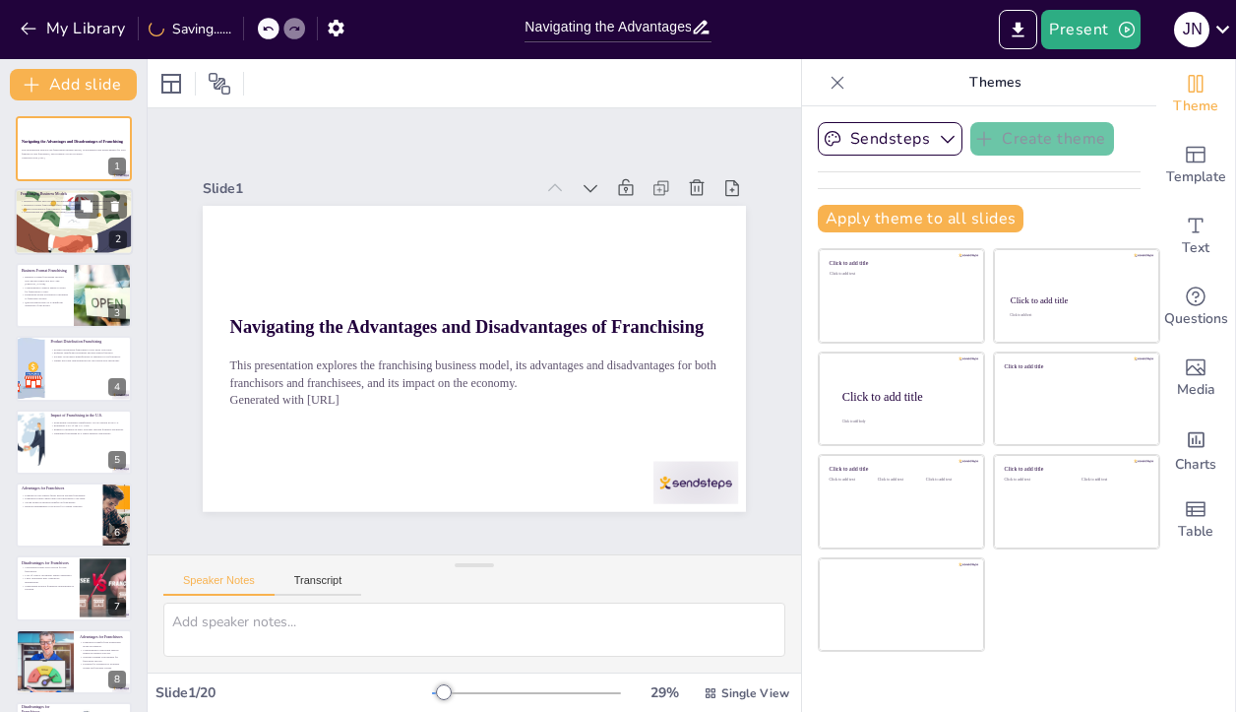
checkbox input "true"
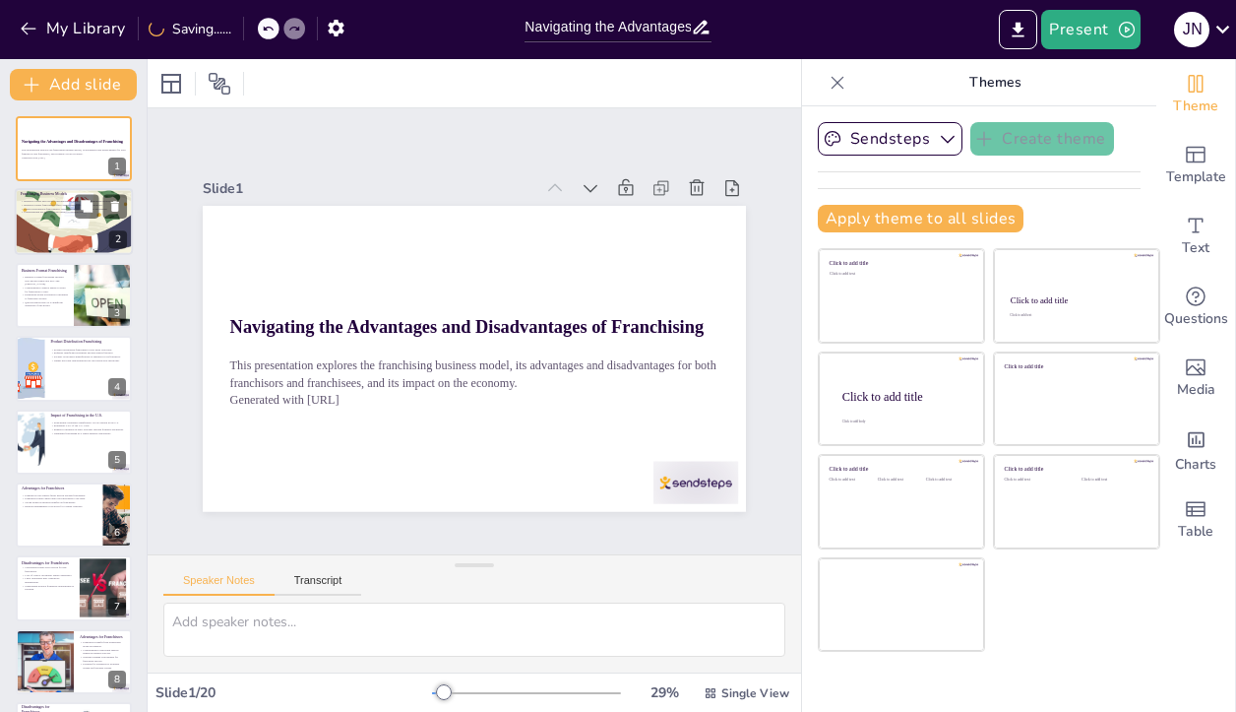
checkbox input "true"
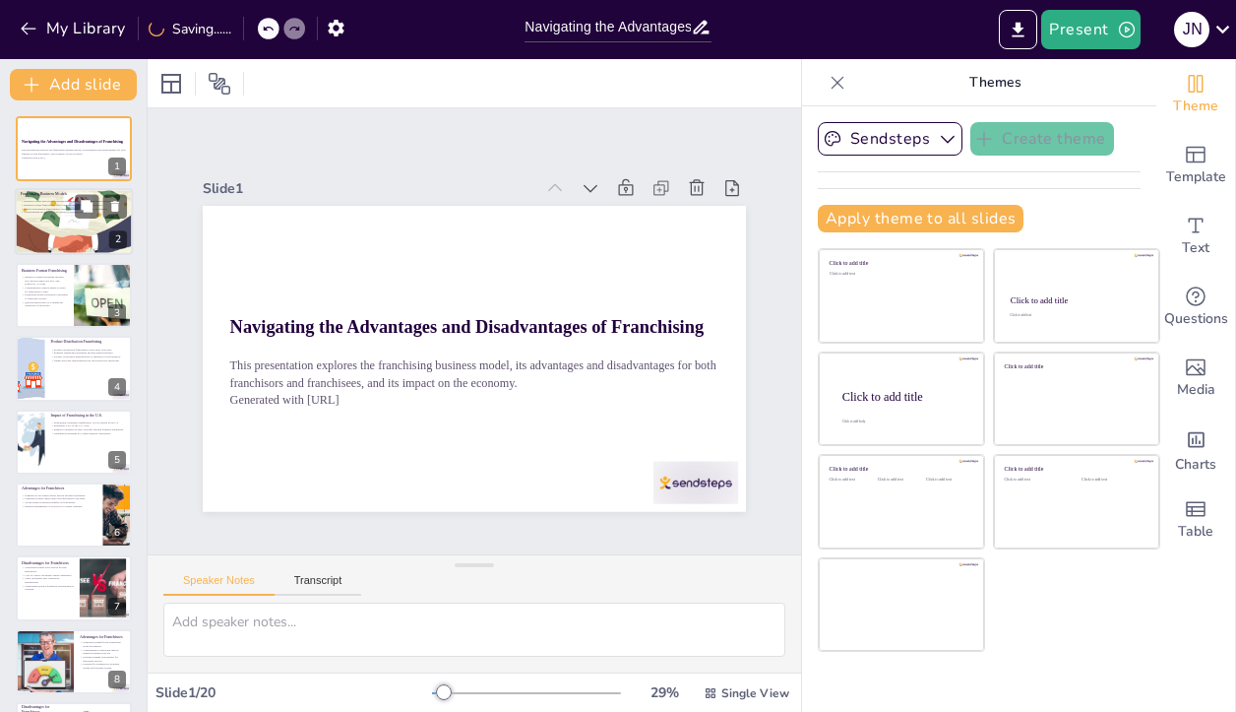
checkbox input "true"
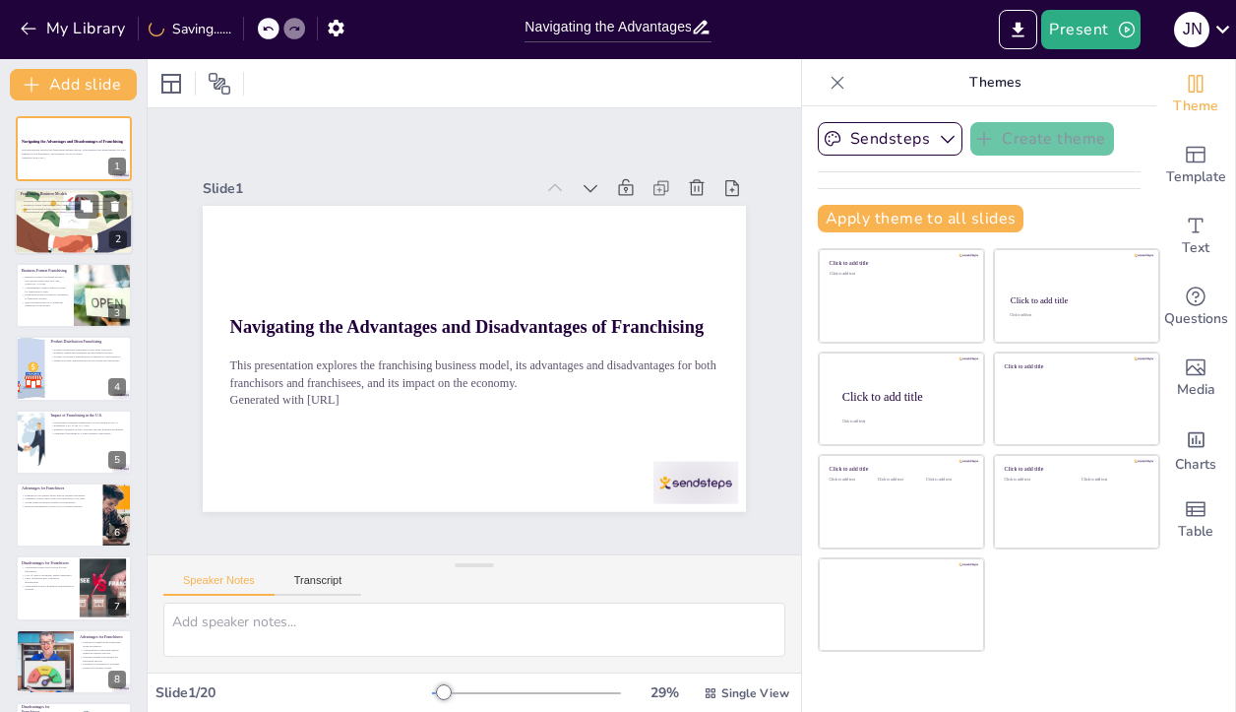
checkbox input "true"
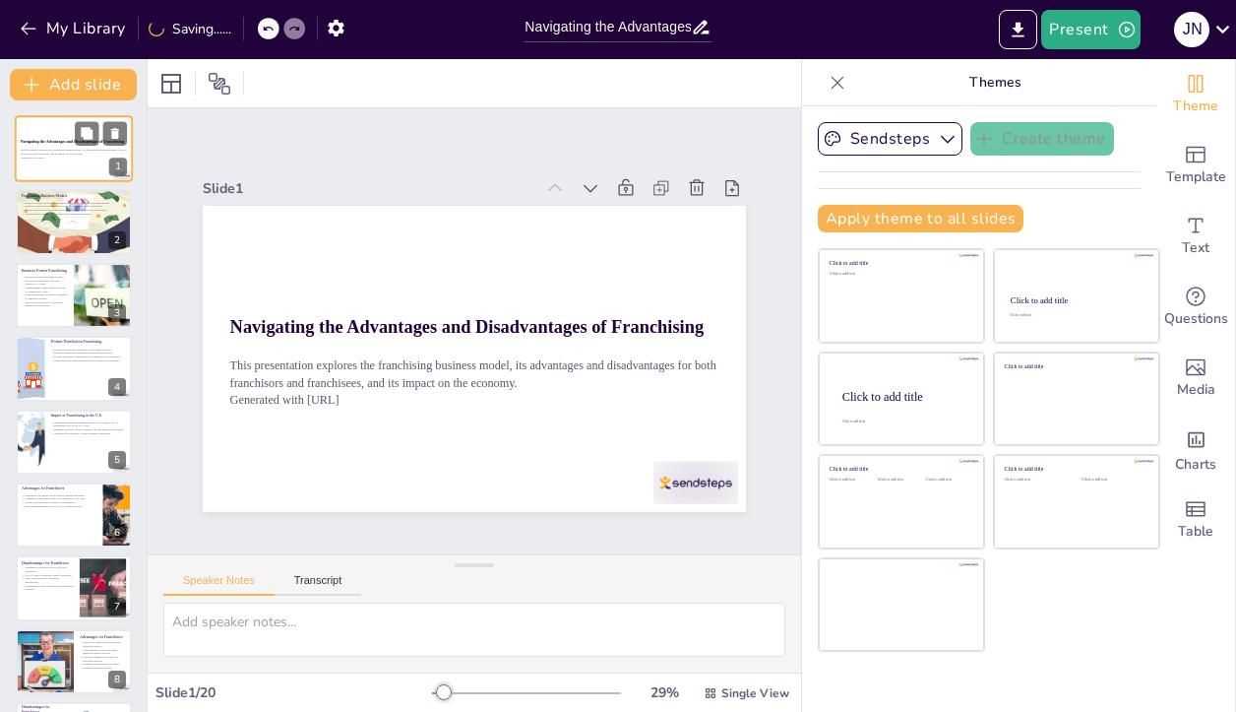
checkbox input "true"
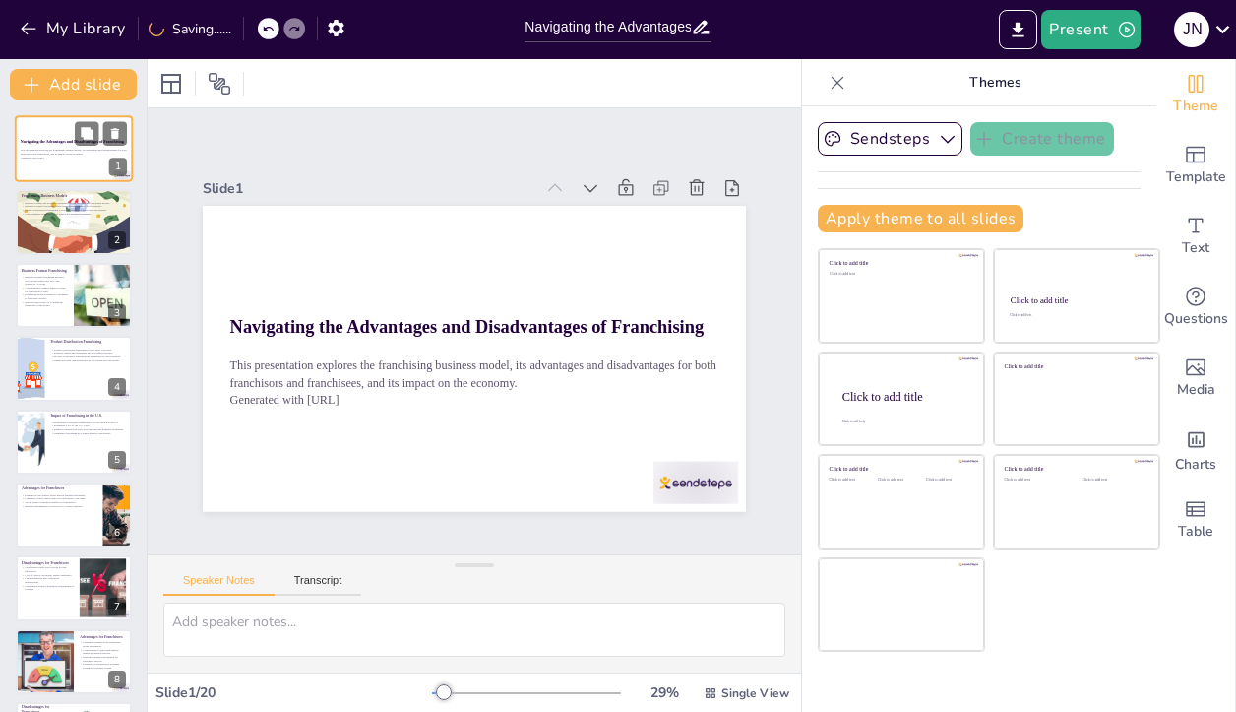
checkbox input "true"
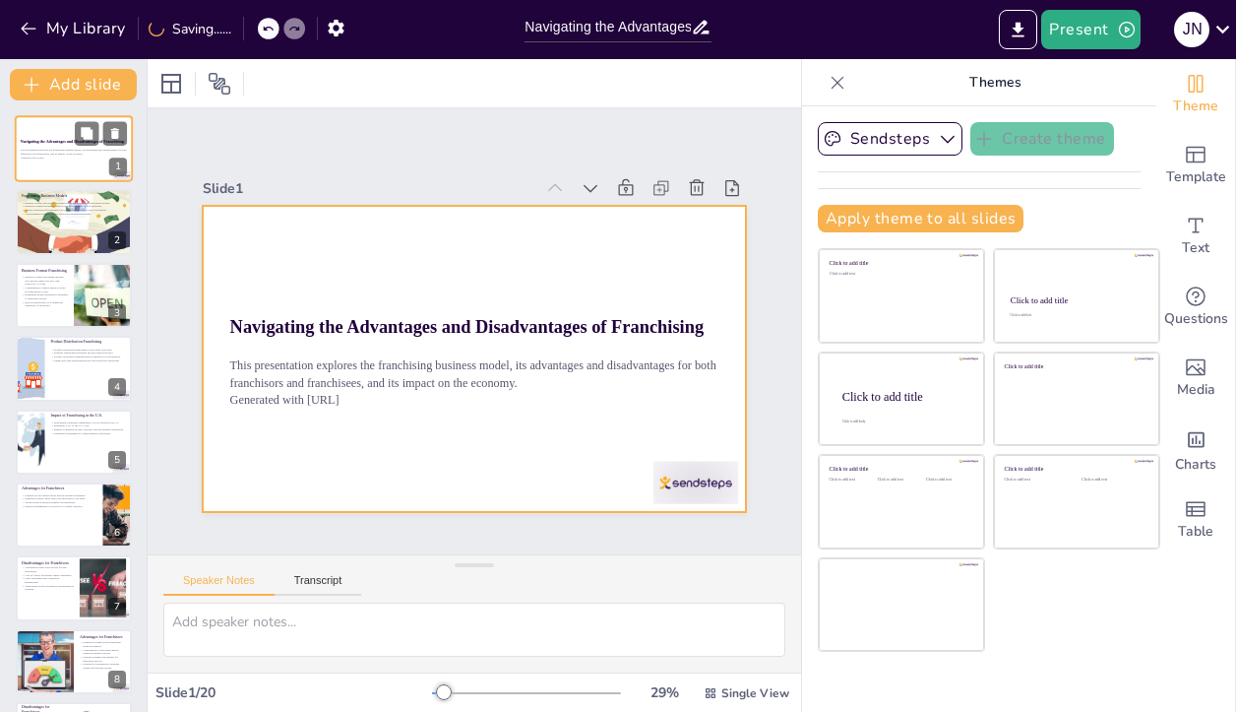
checkbox input "true"
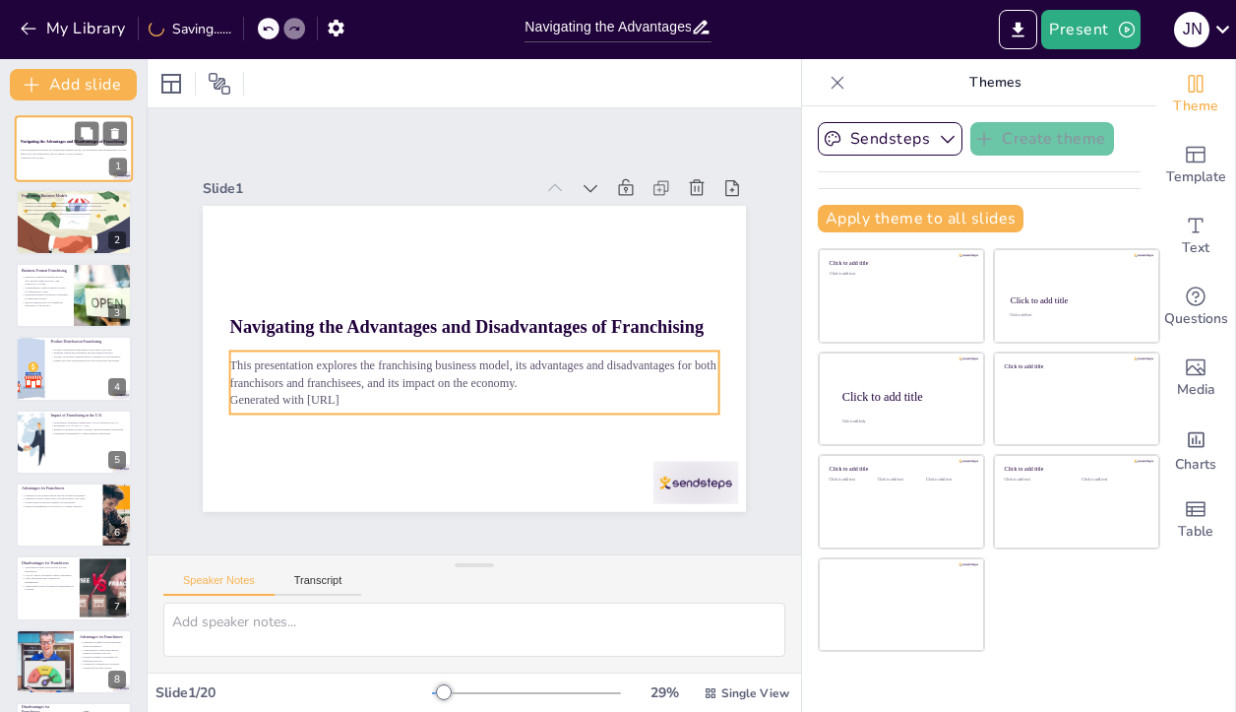
checkbox input "true"
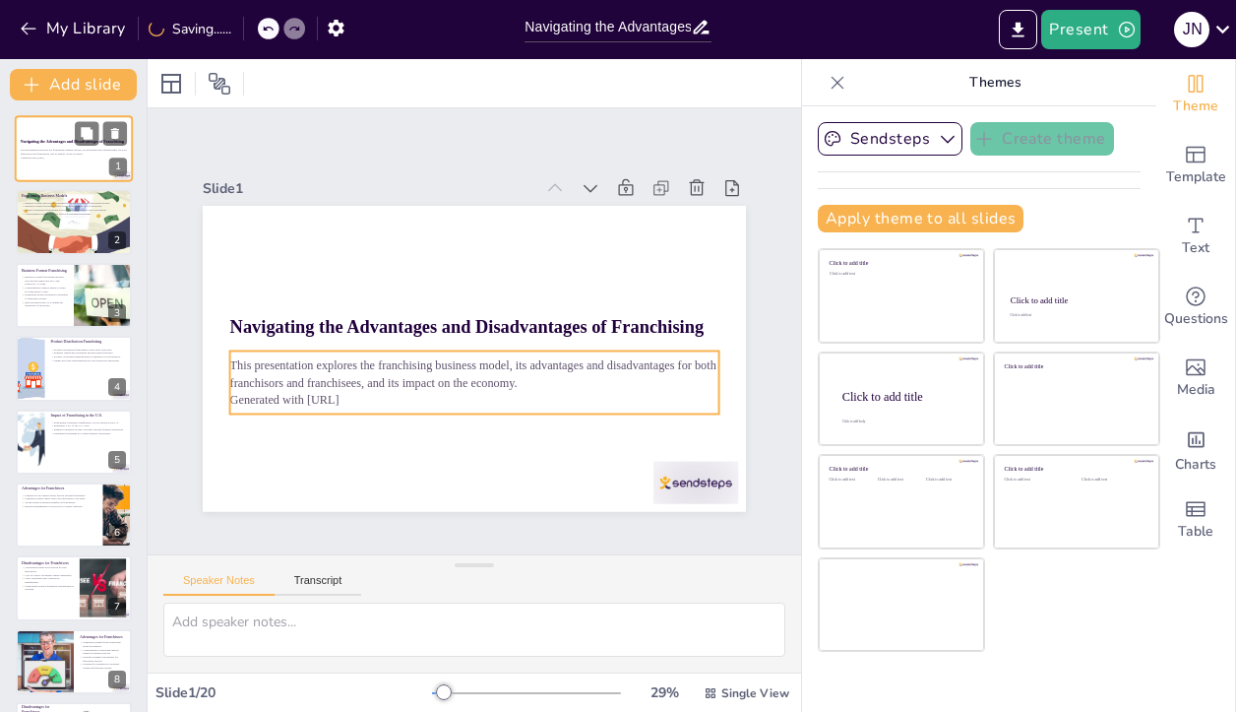
click at [63, 152] on p "This presentation explores the franchising business model, its advantages and d…" at bounding box center [74, 152] width 106 height 7
checkbox input "true"
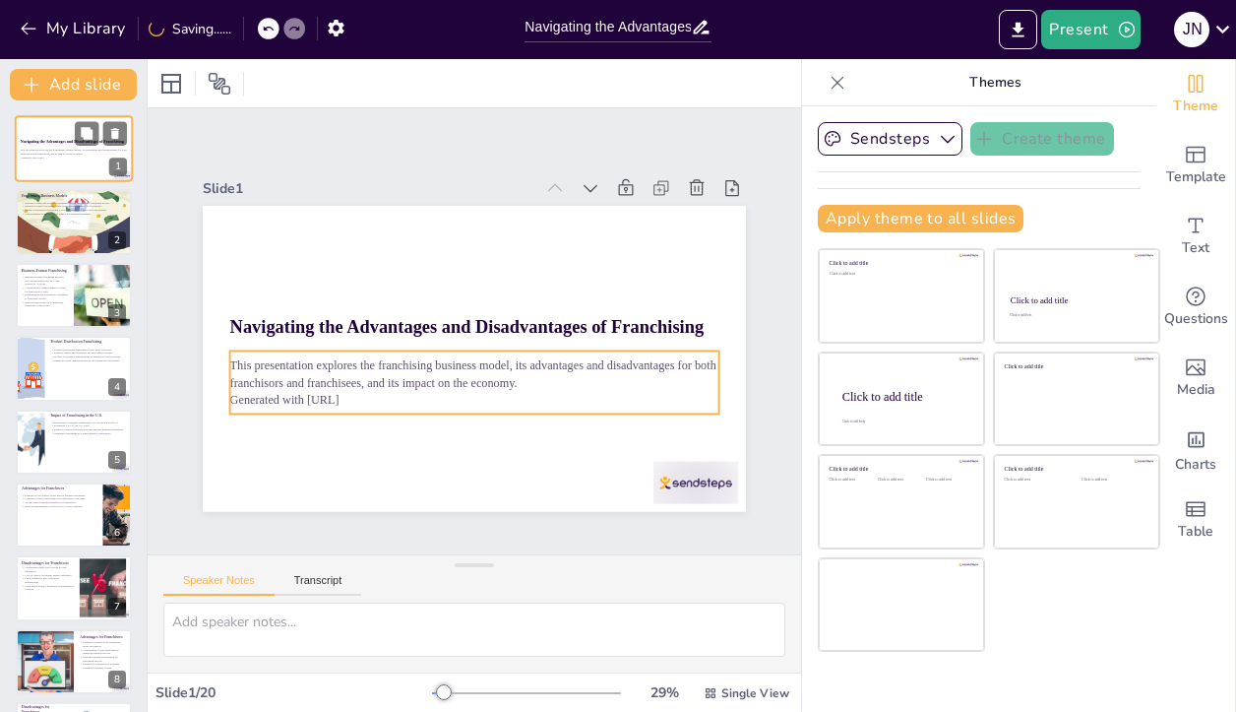
checkbox input "true"
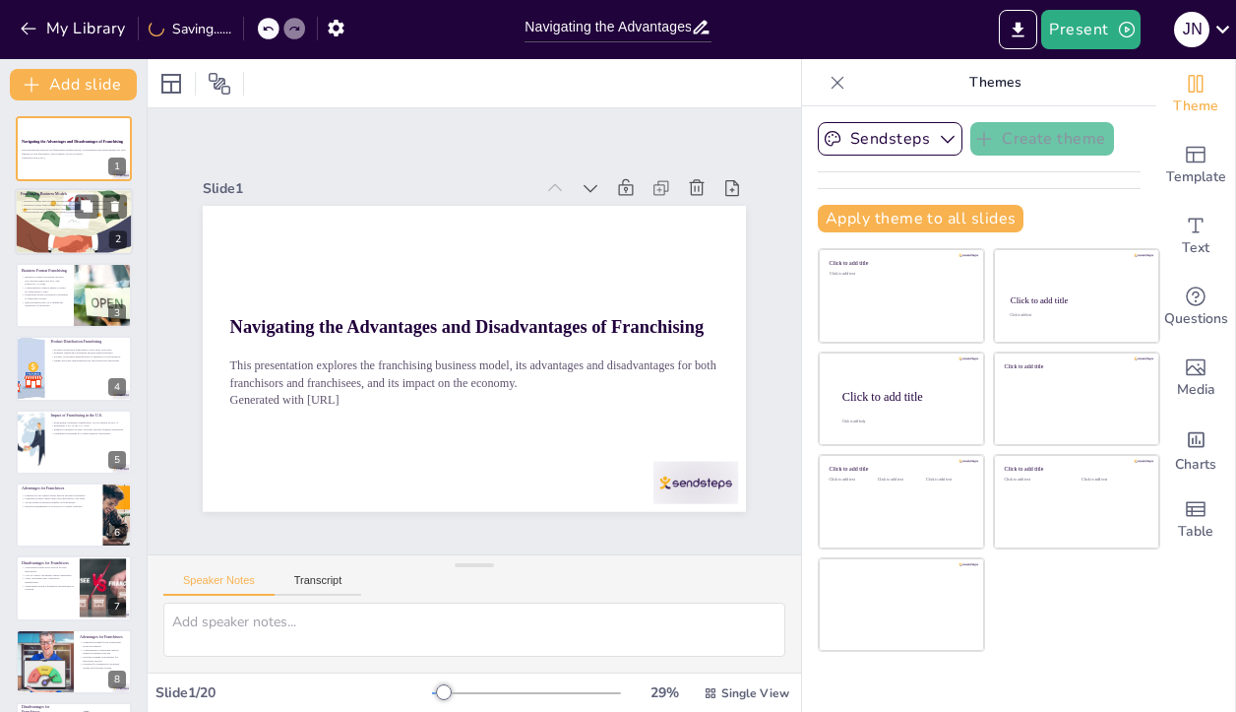
checkbox input "true"
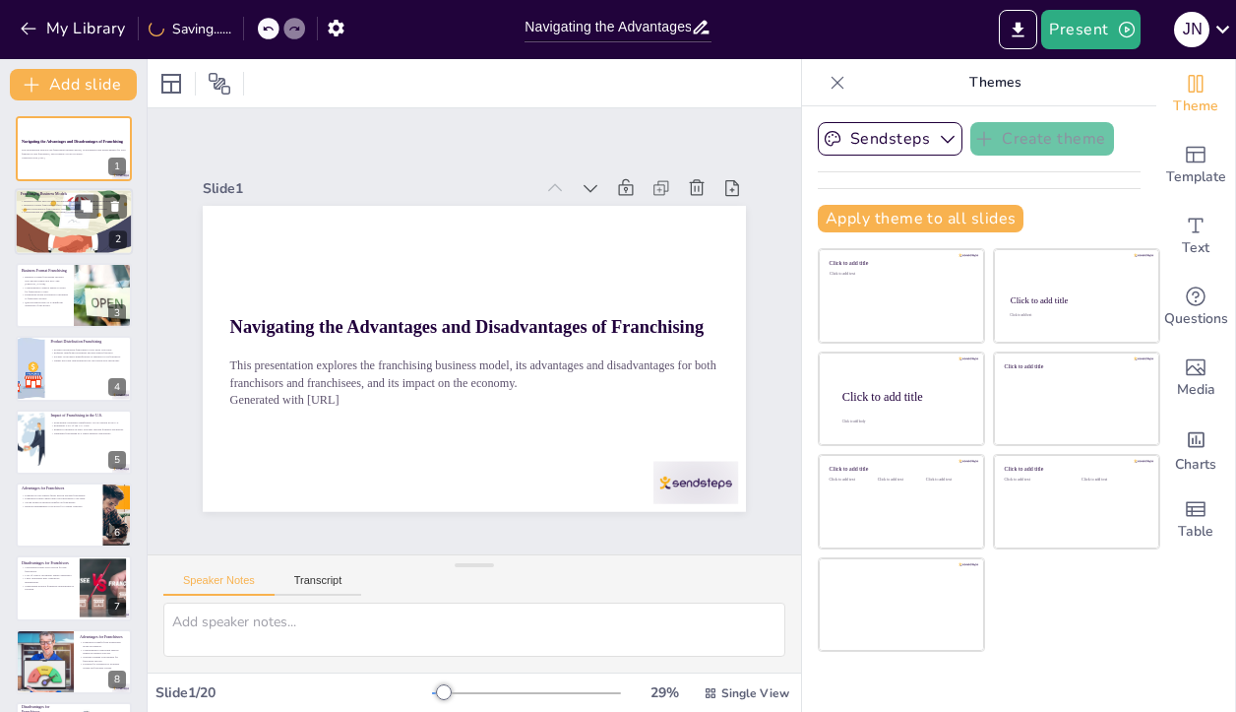
checkbox input "true"
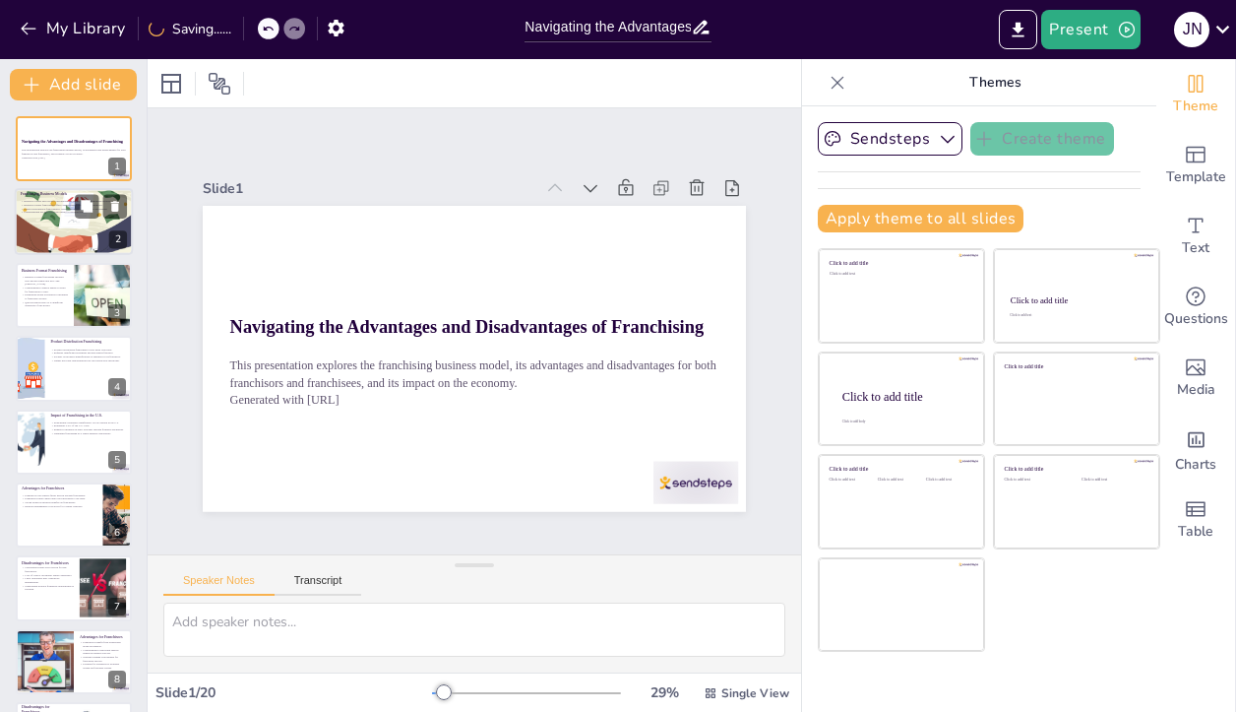
checkbox input "true"
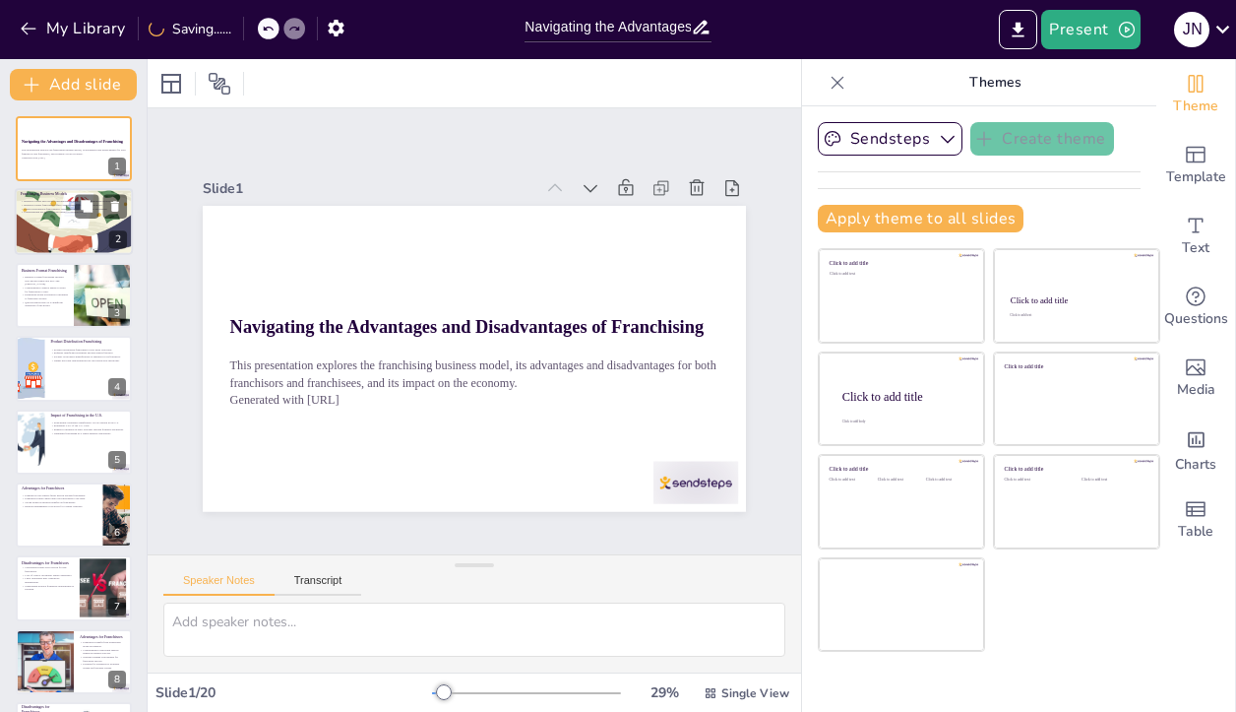
checkbox input "true"
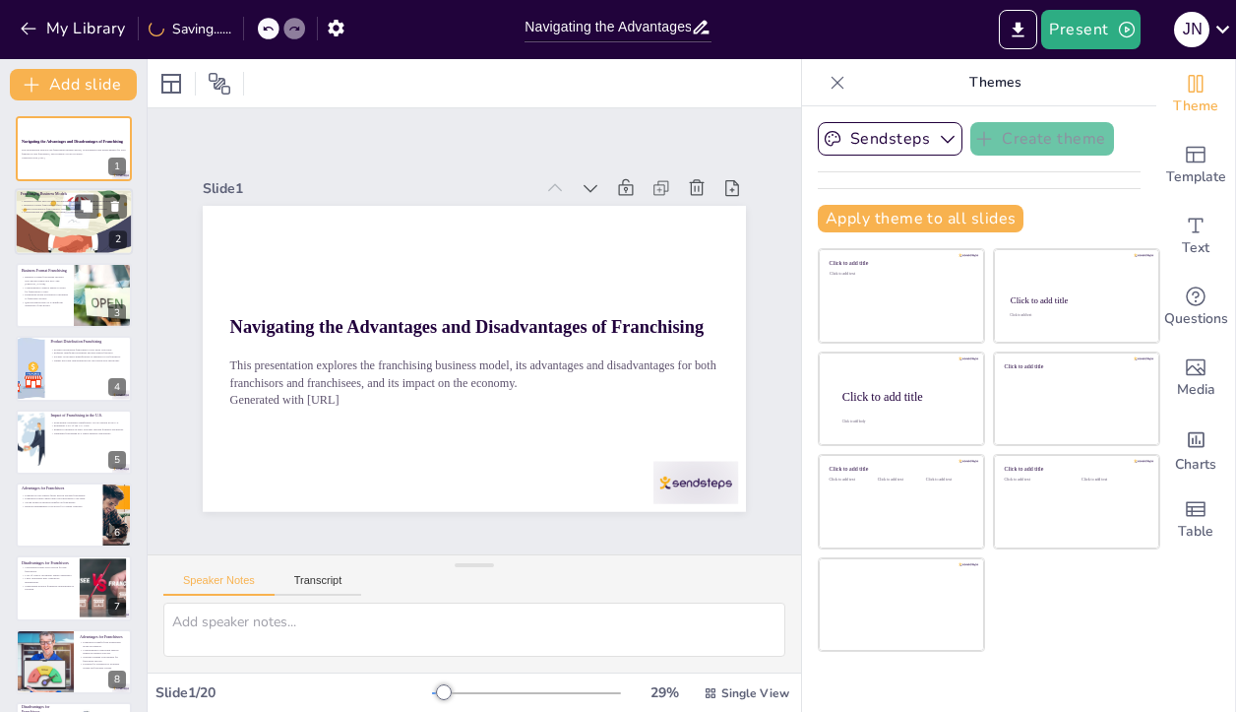
checkbox input "true"
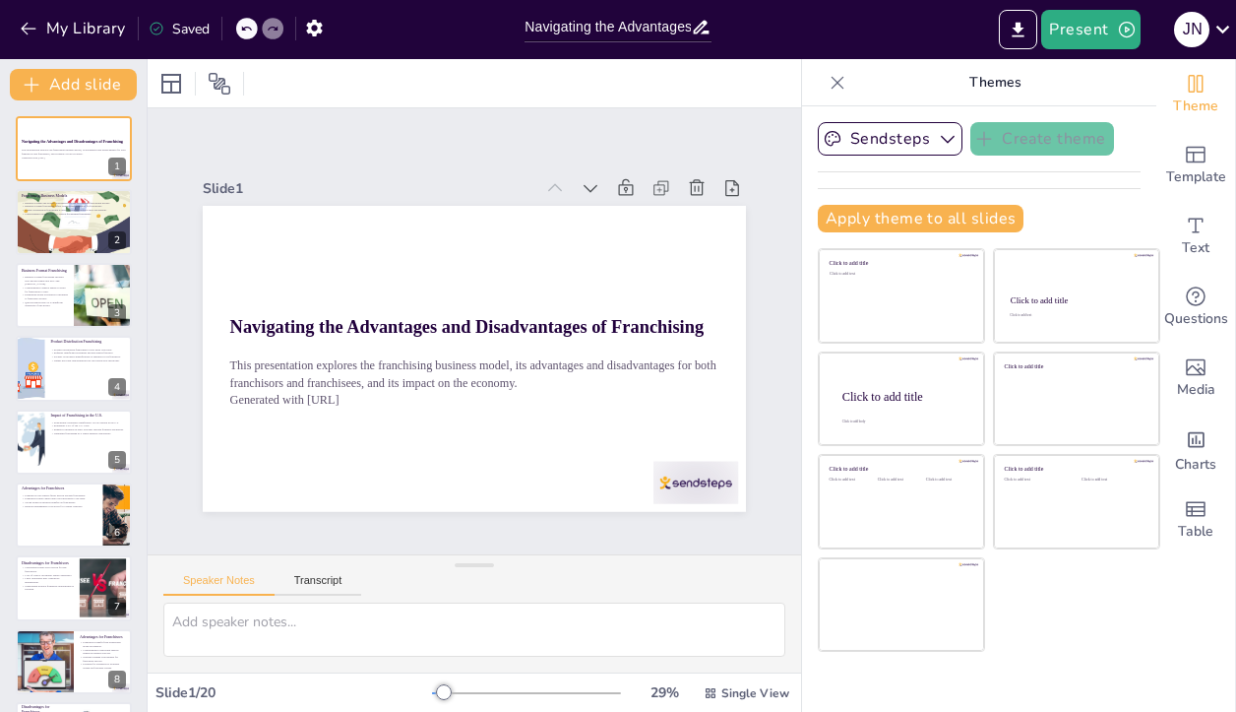
checkbox input "true"
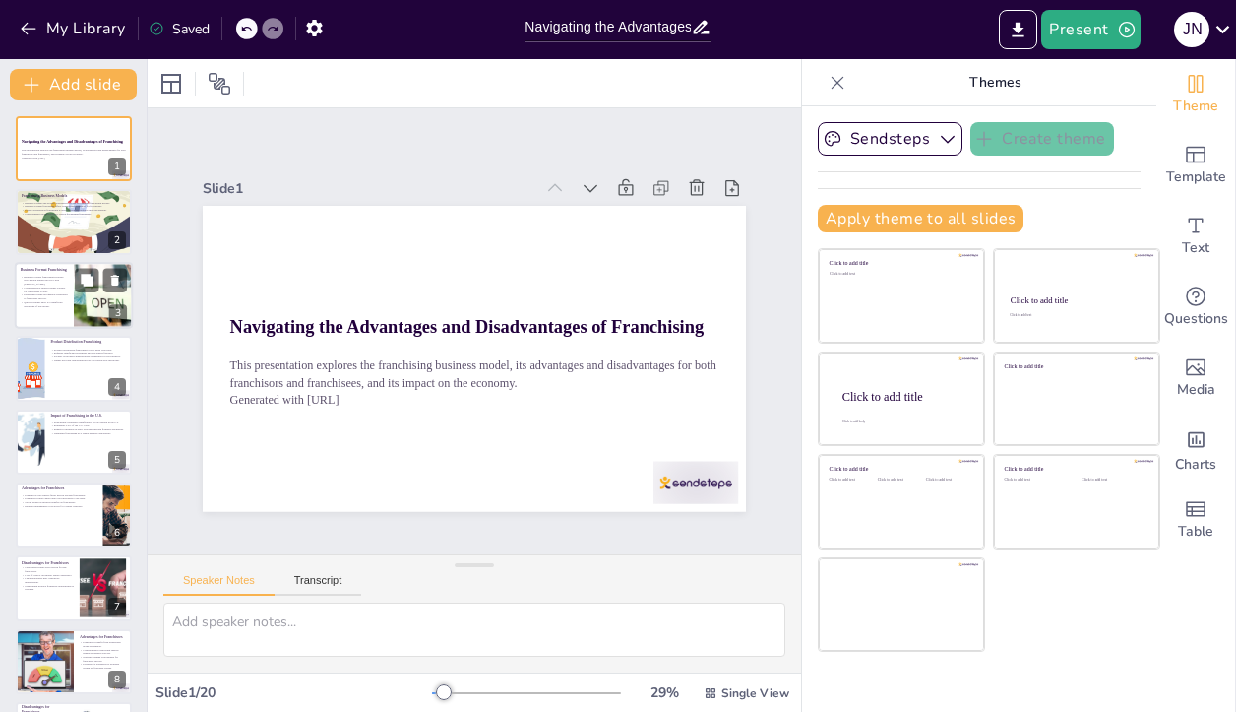
checkbox input "true"
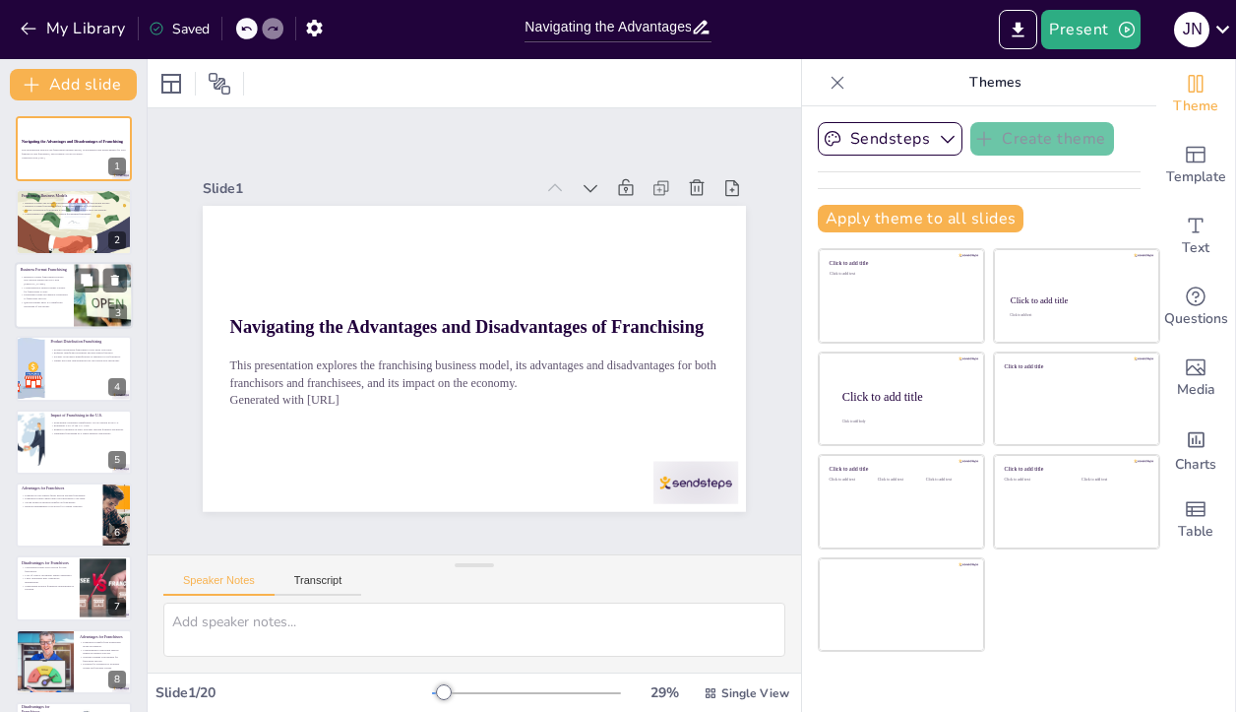
checkbox input "true"
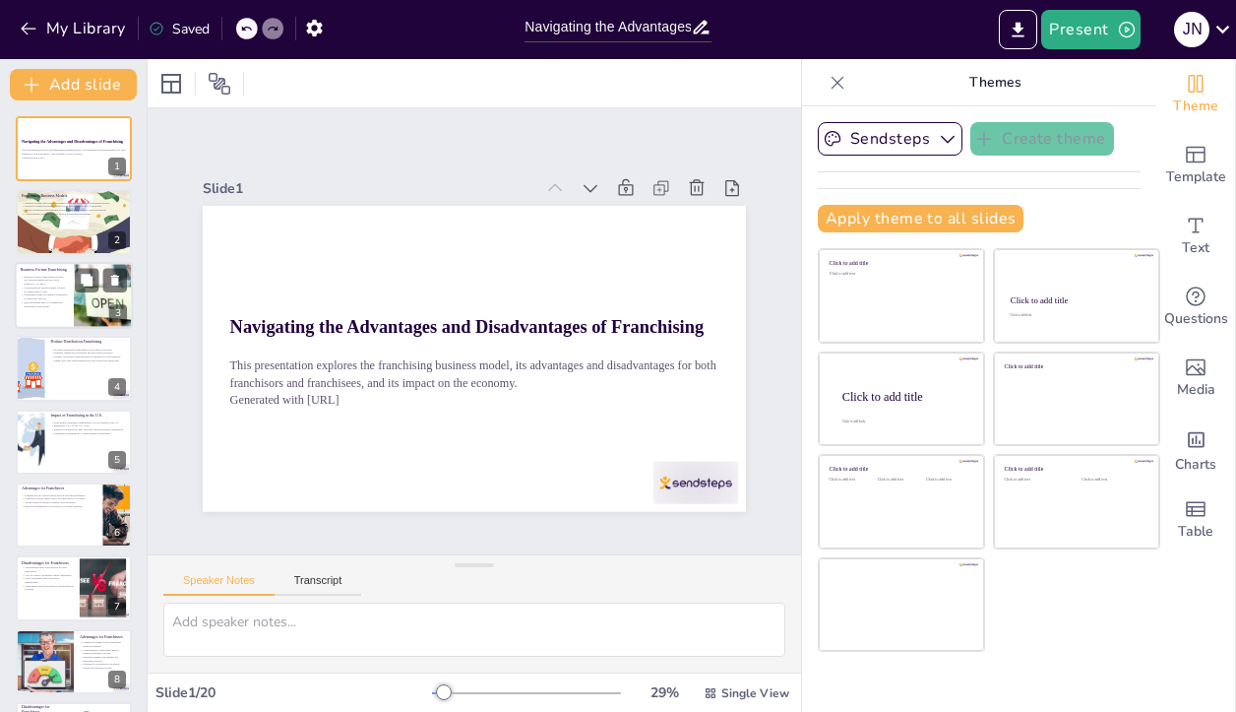
checkbox input "true"
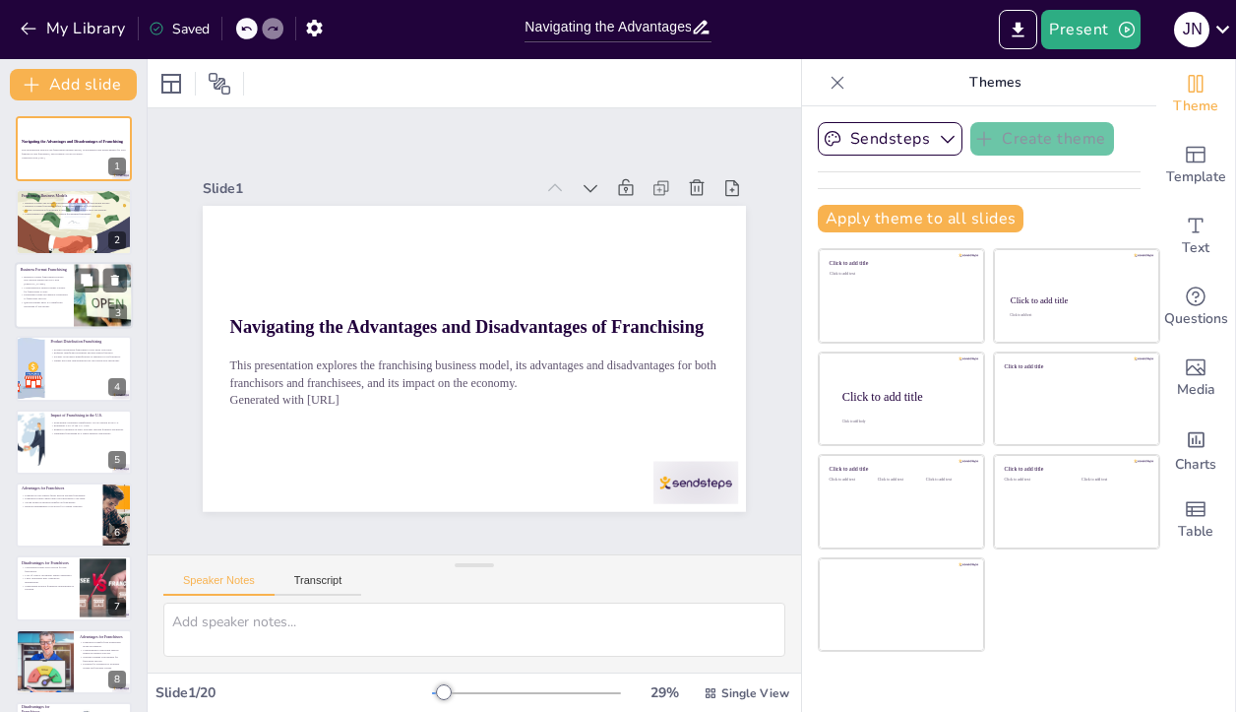
checkbox input "true"
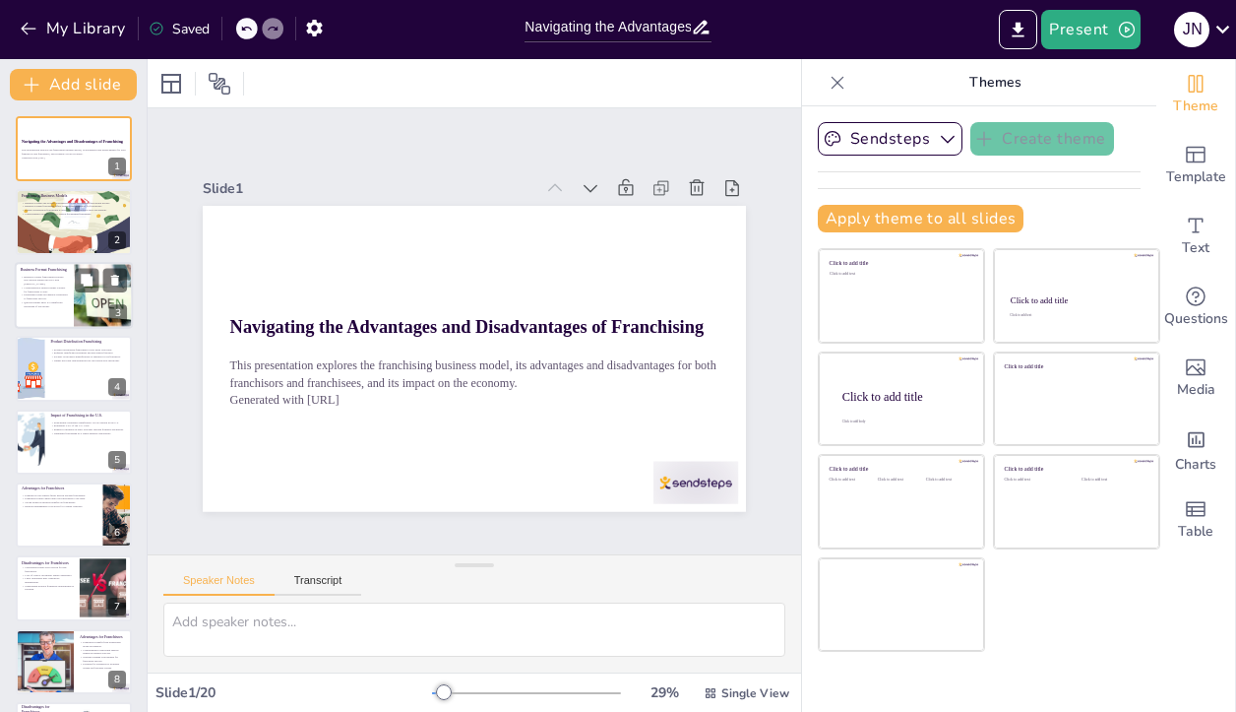
checkbox input "true"
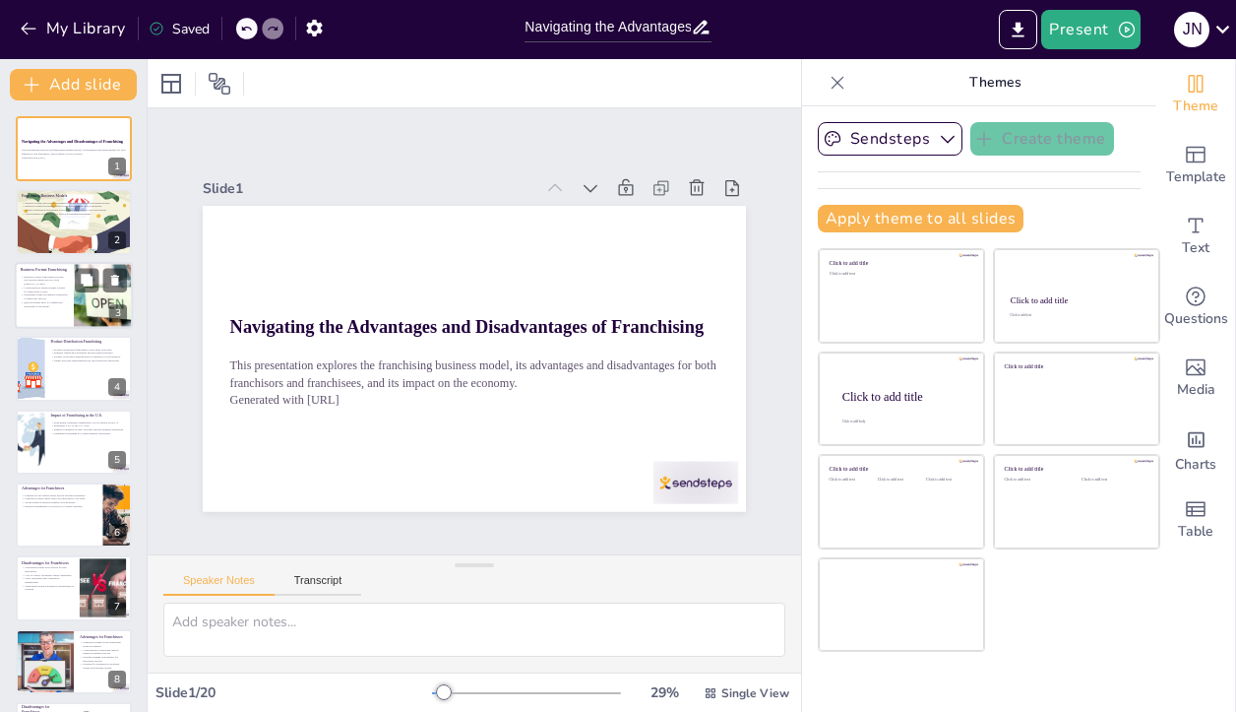
checkbox input "true"
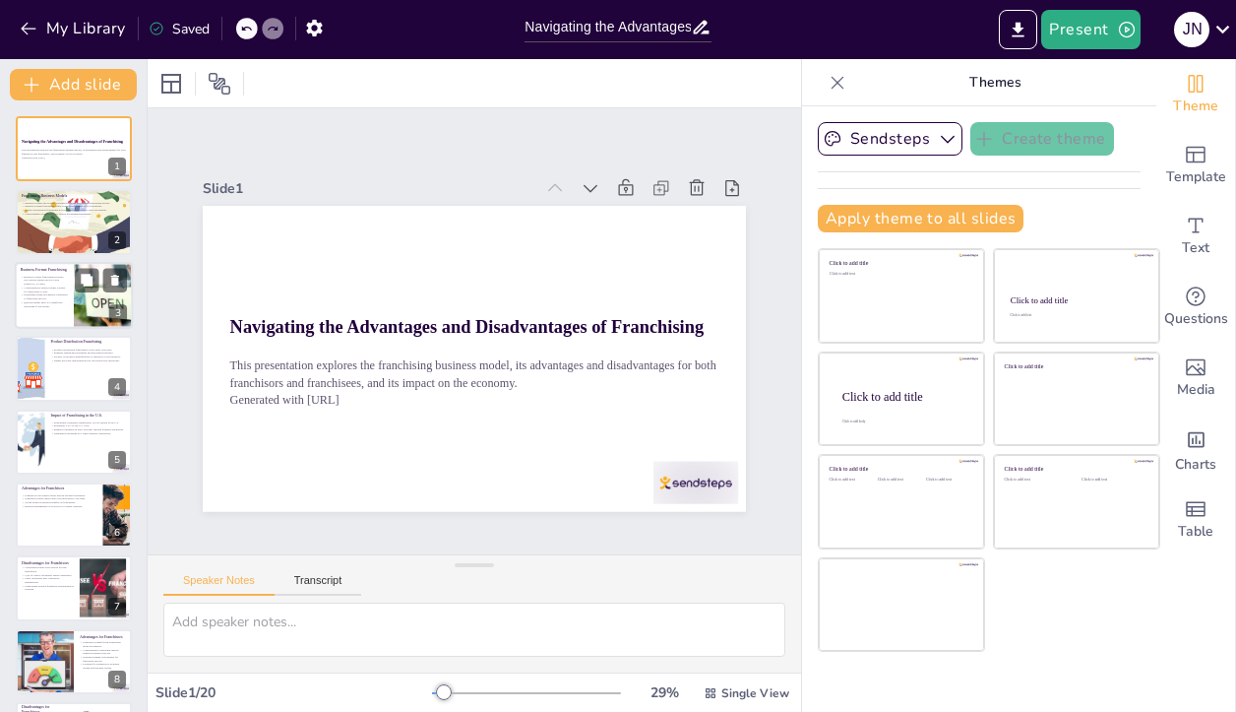
checkbox input "true"
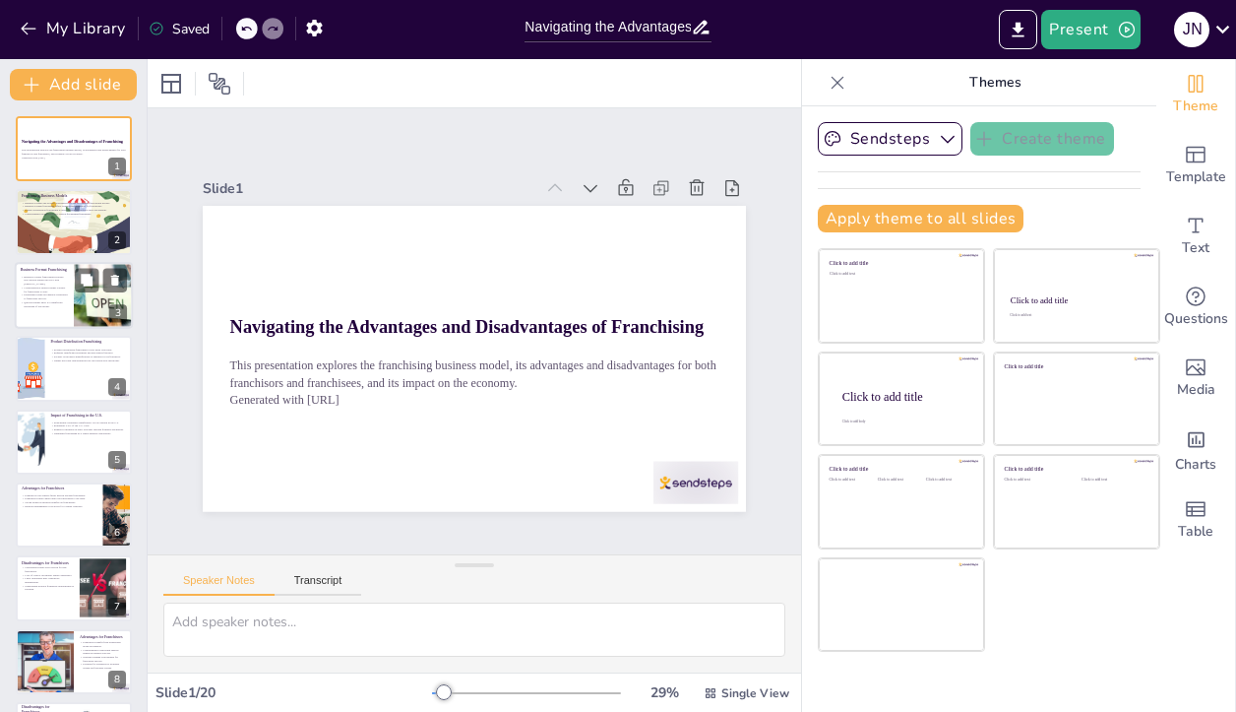
checkbox input "true"
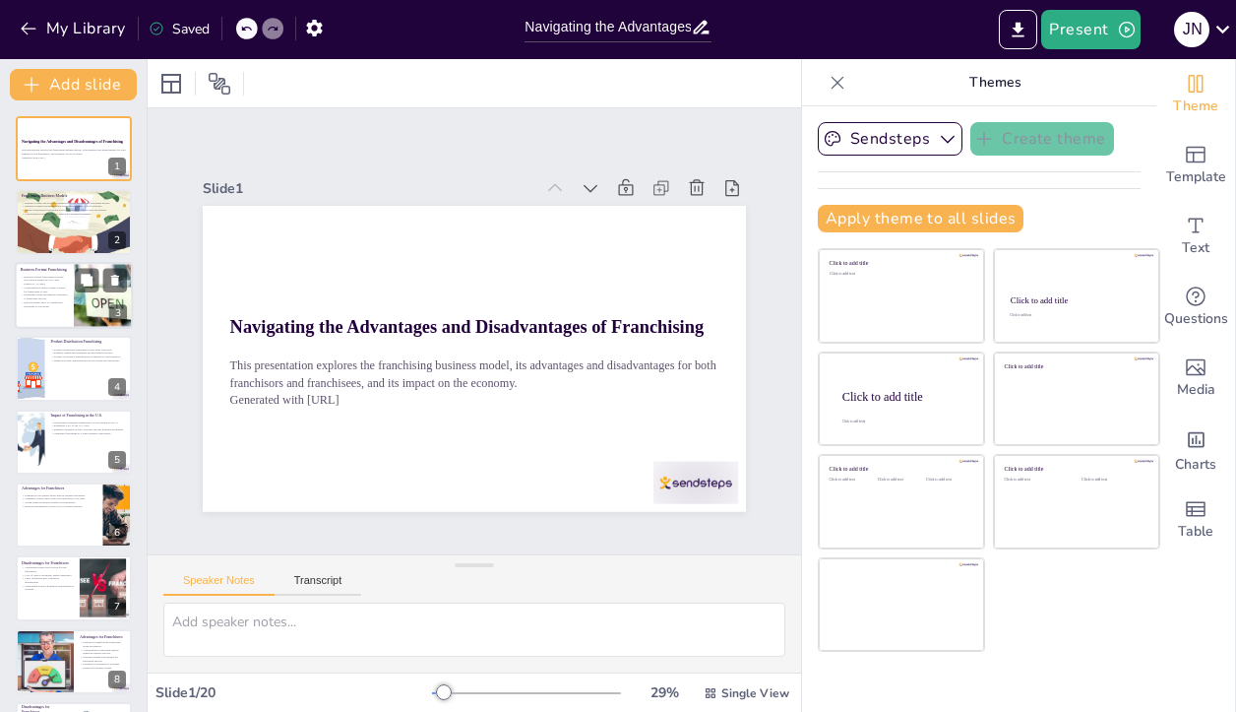
checkbox input "true"
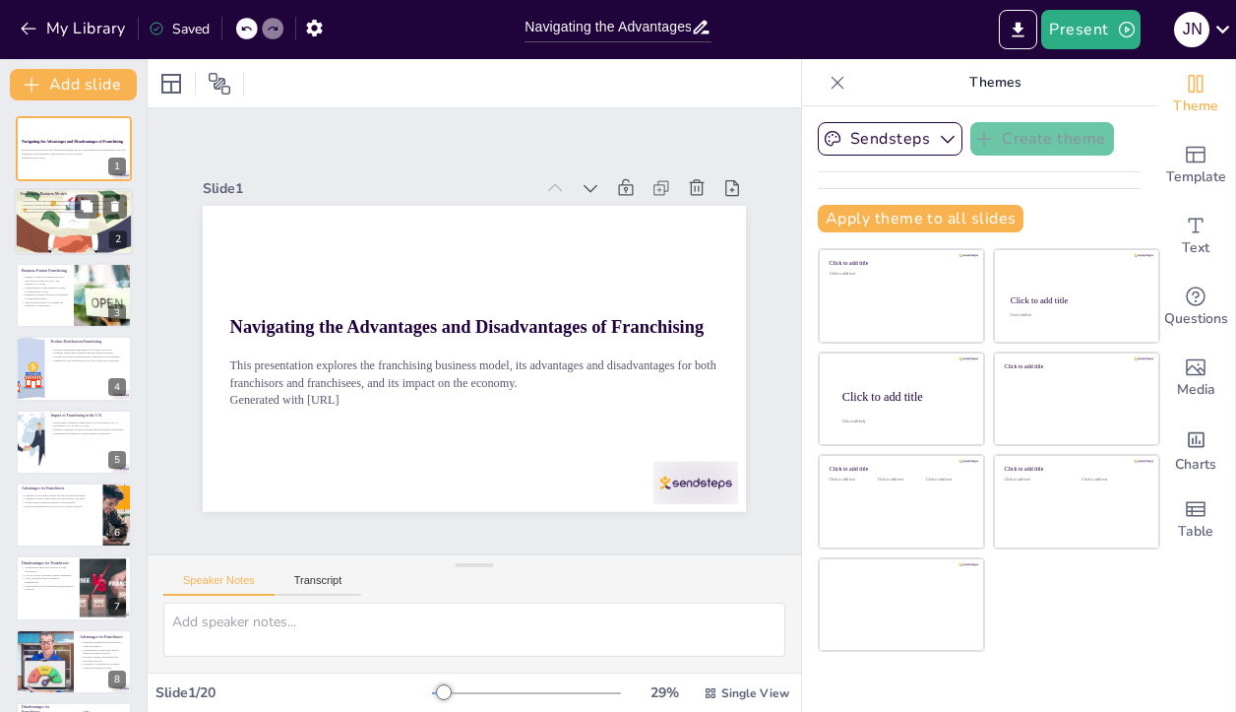
checkbox input "true"
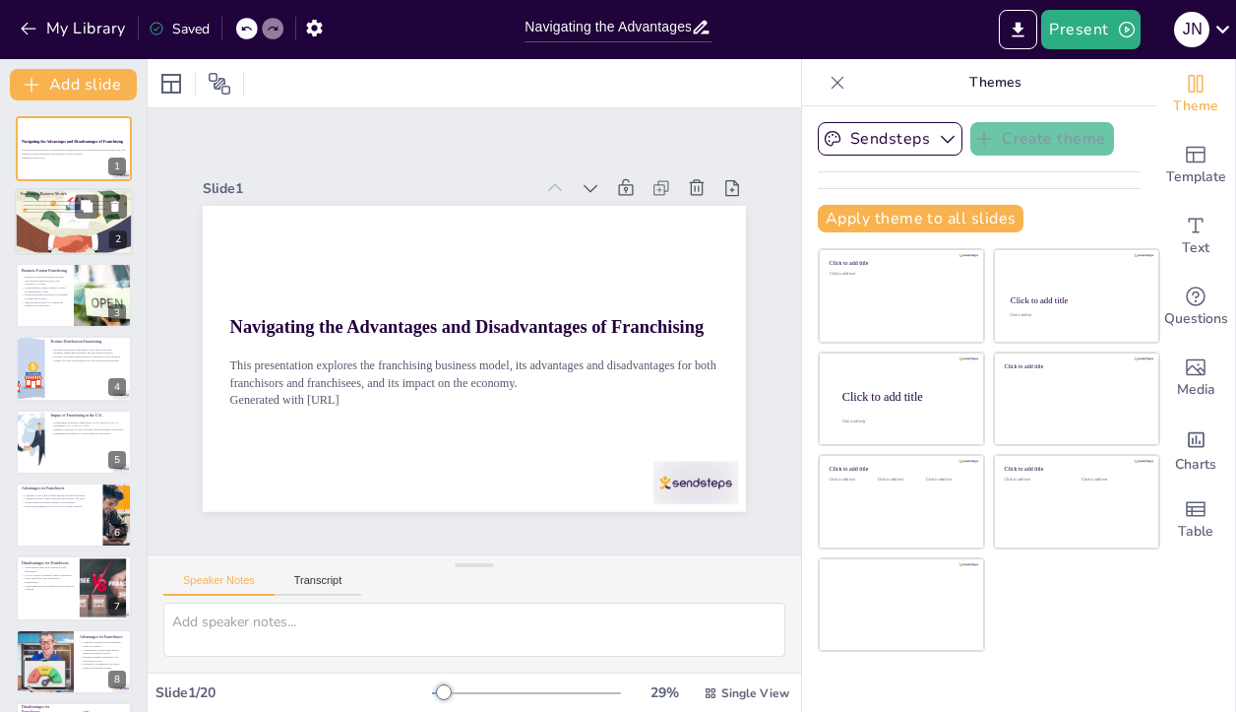
checkbox input "true"
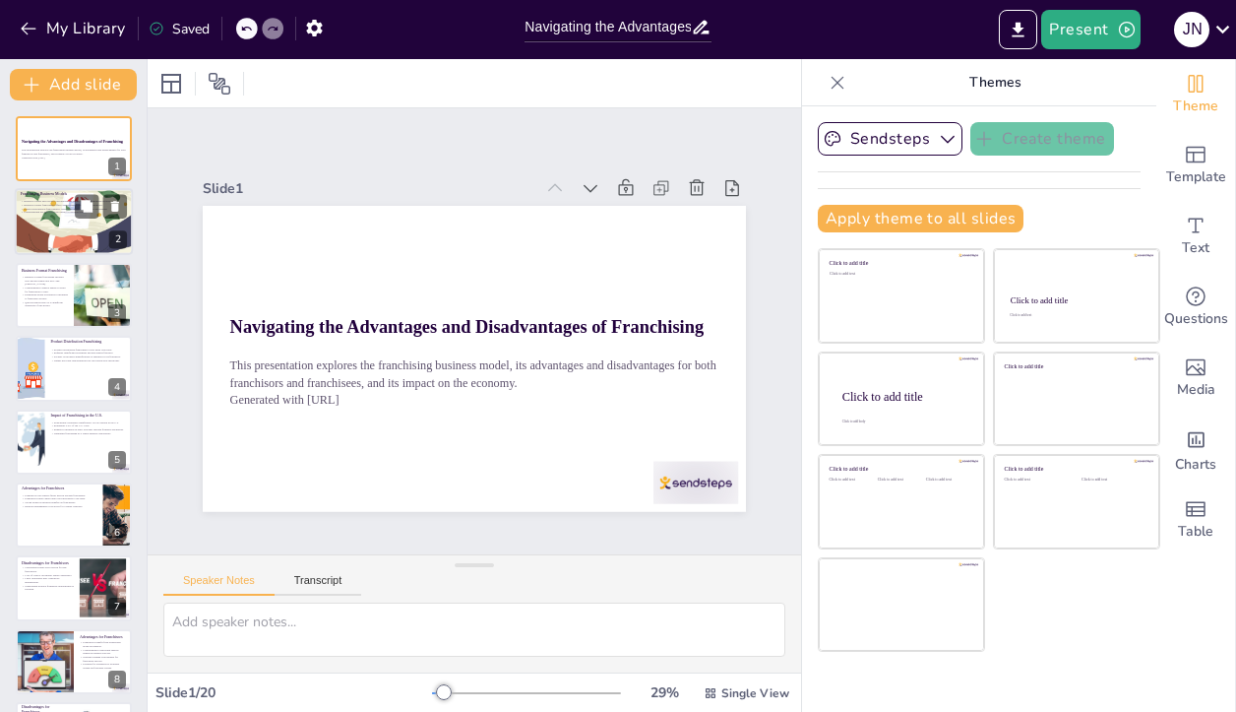
checkbox input "true"
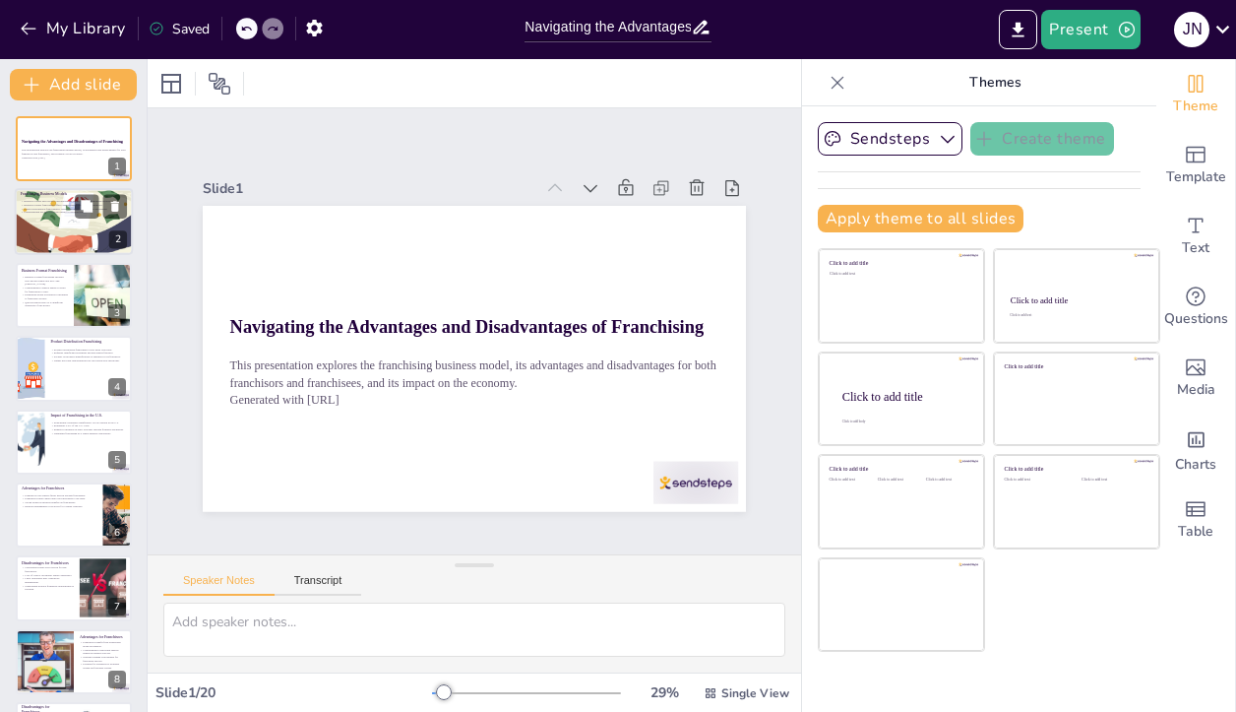
checkbox input "true"
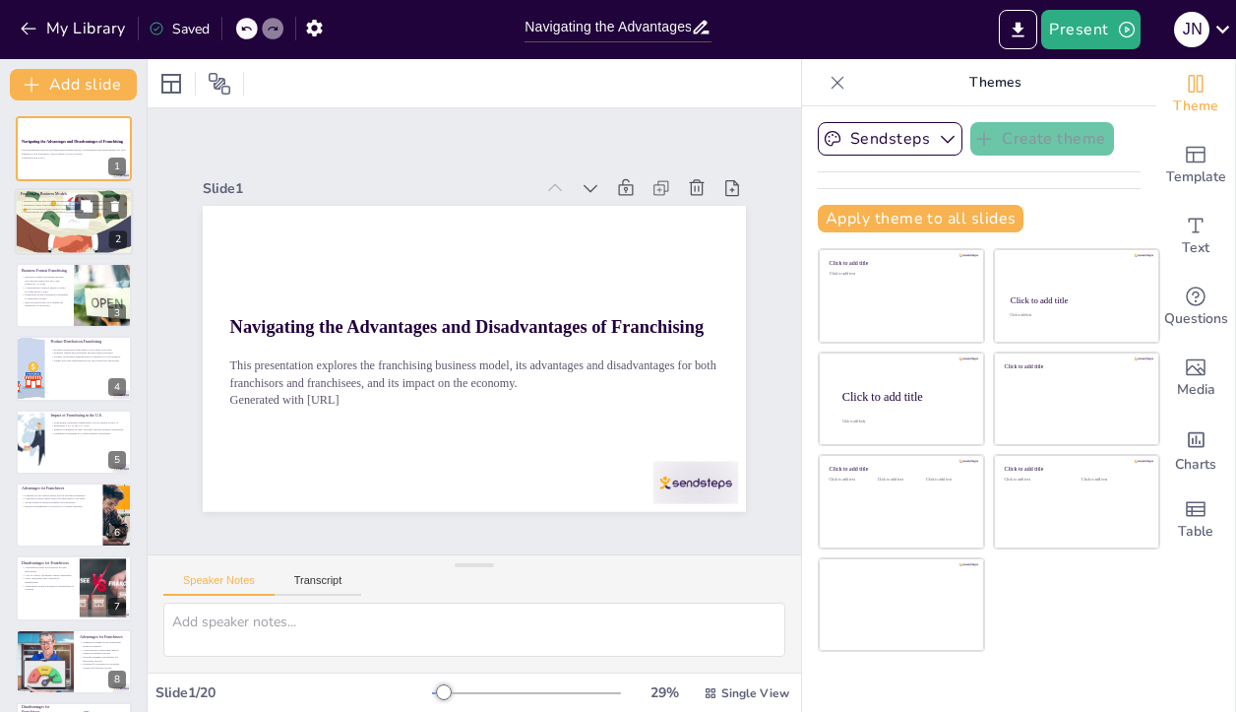
checkbox input "true"
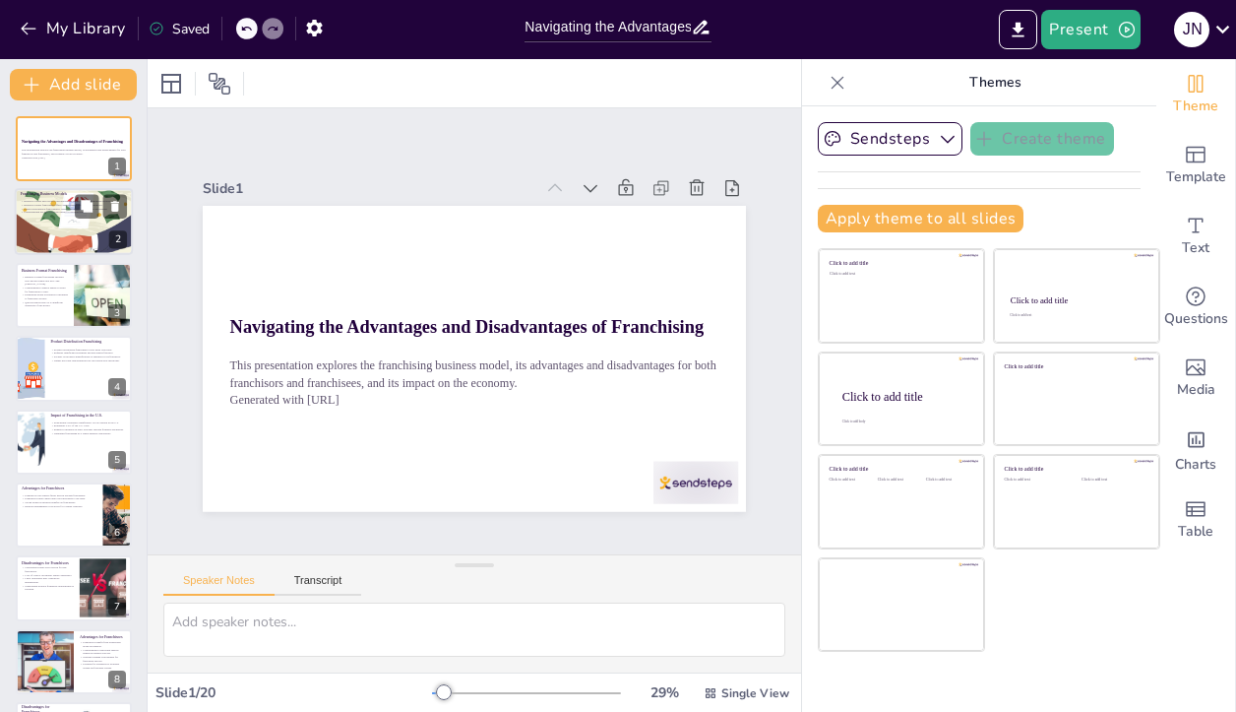
checkbox input "true"
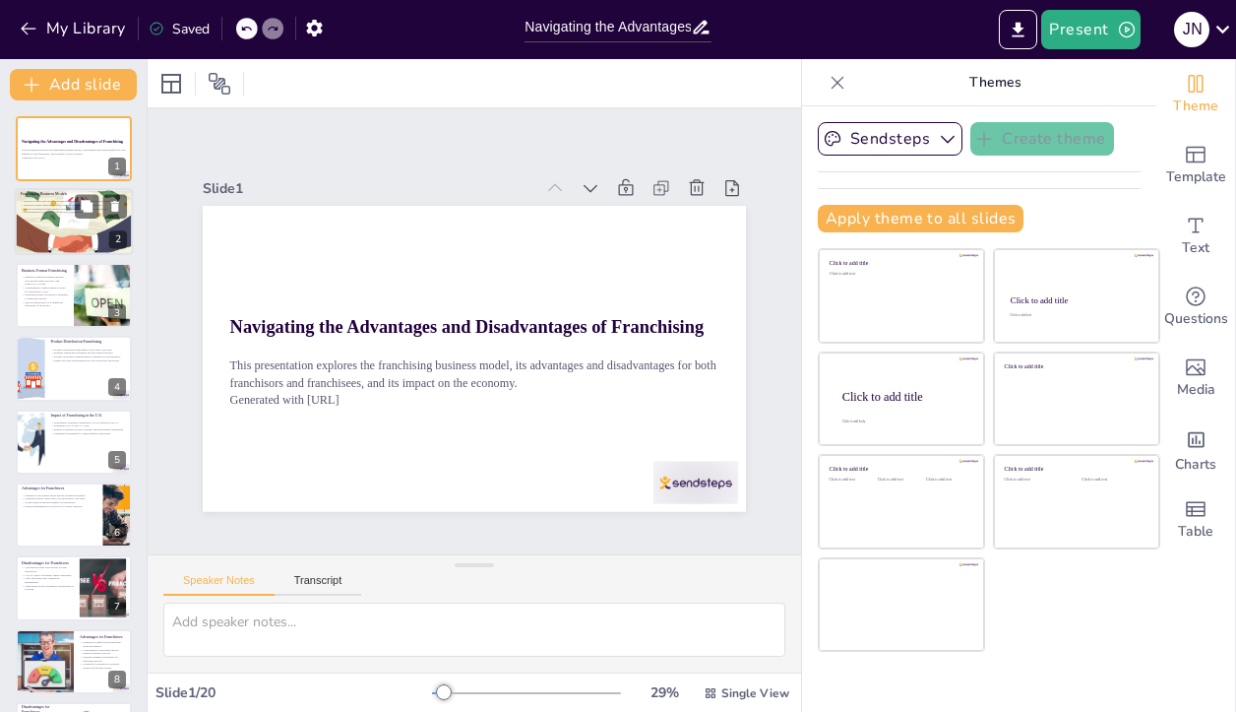
checkbox input "true"
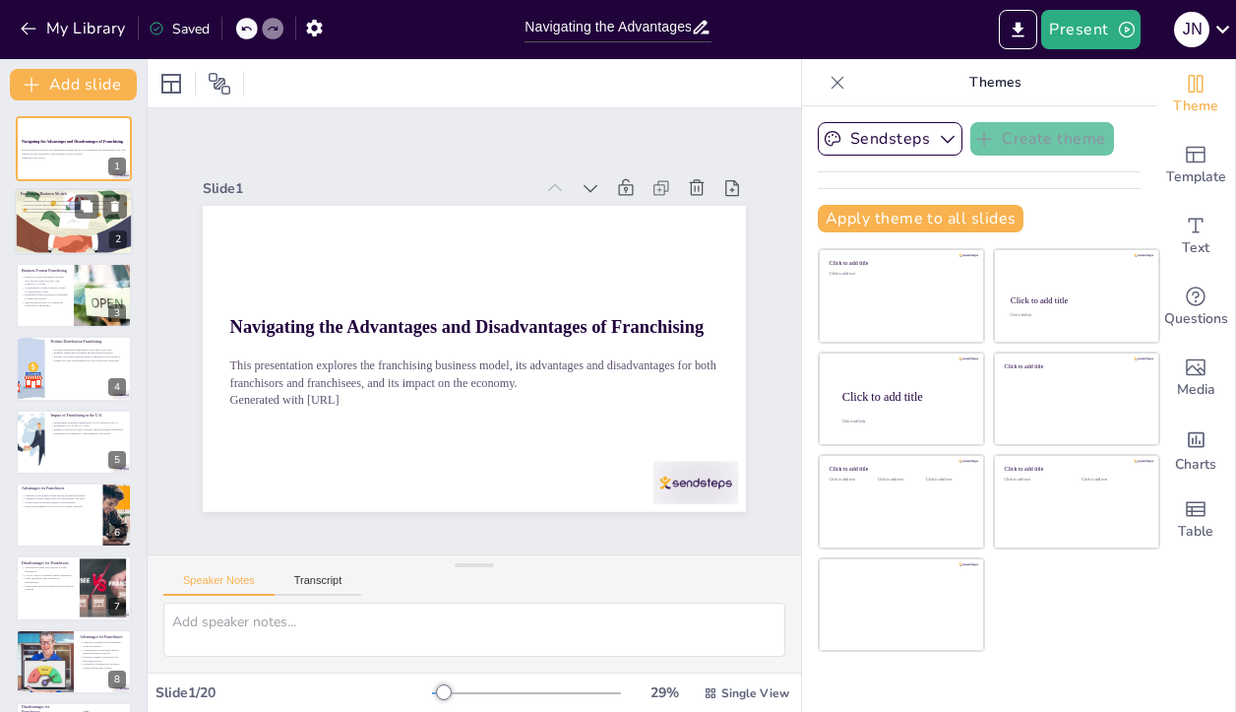
click at [51, 221] on div at bounding box center [74, 222] width 118 height 67
type textarea "The two primary franchising models are essential to understand as they dictate …"
checkbox input "true"
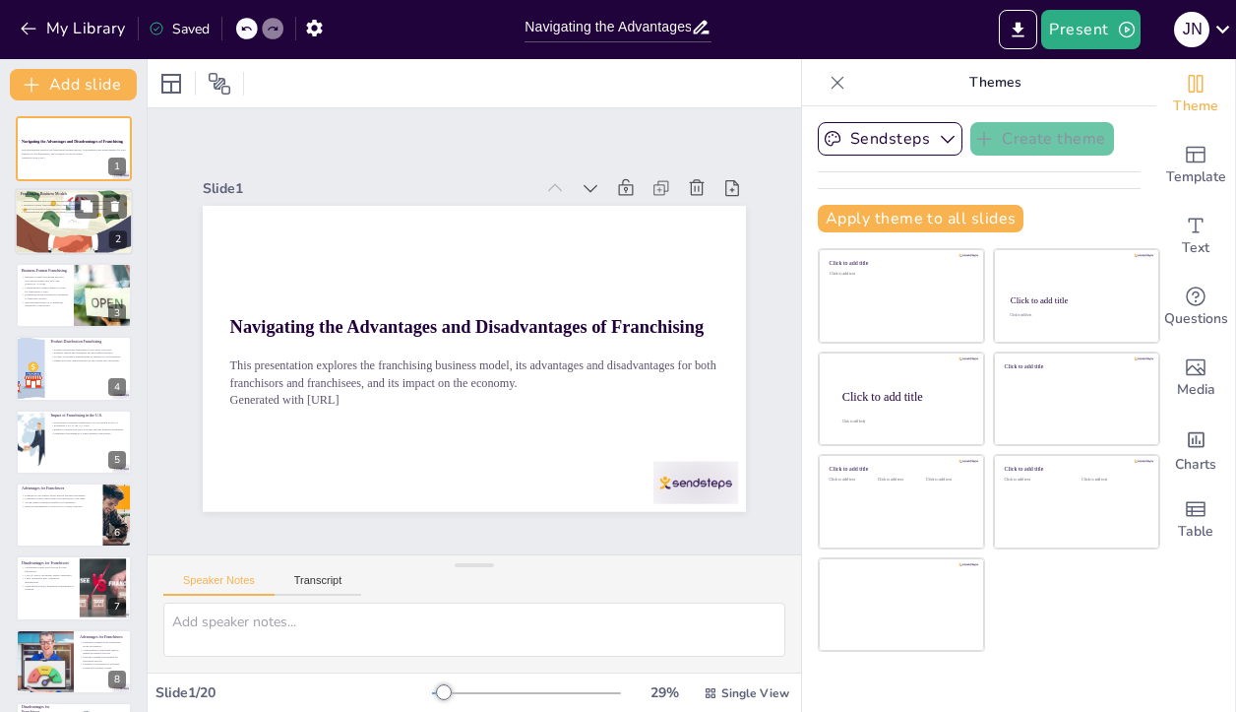
checkbox input "true"
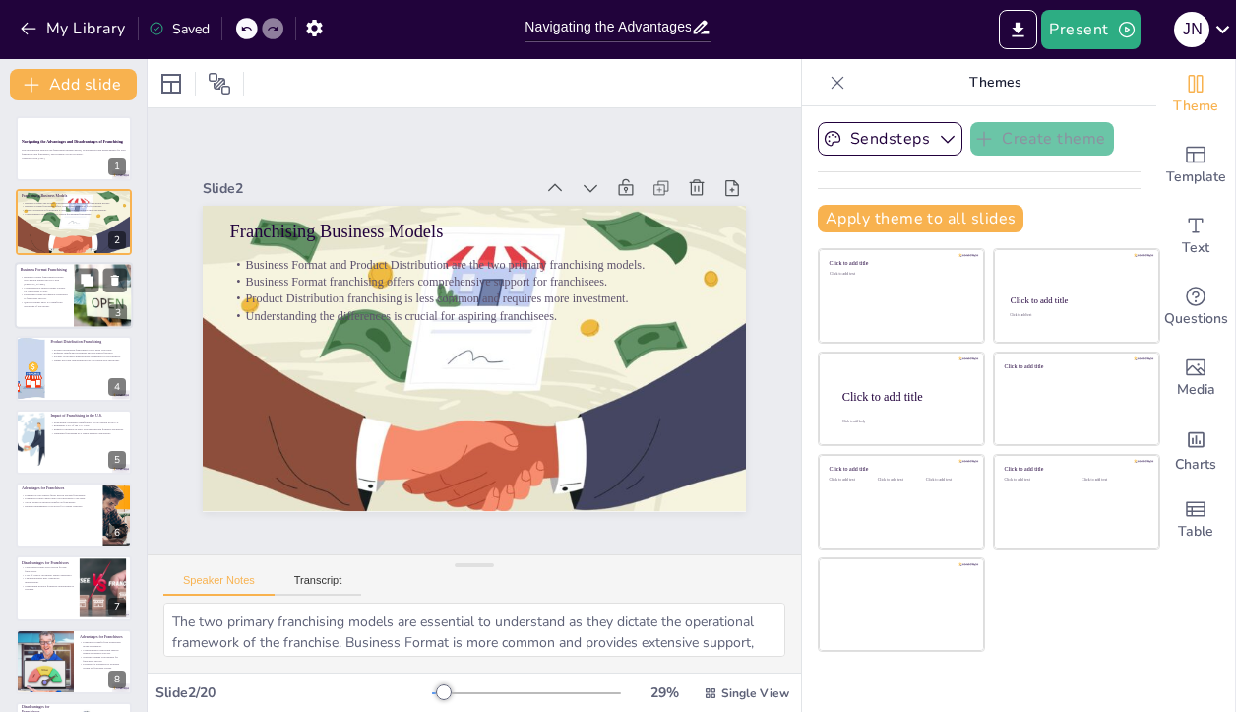
checkbox input "true"
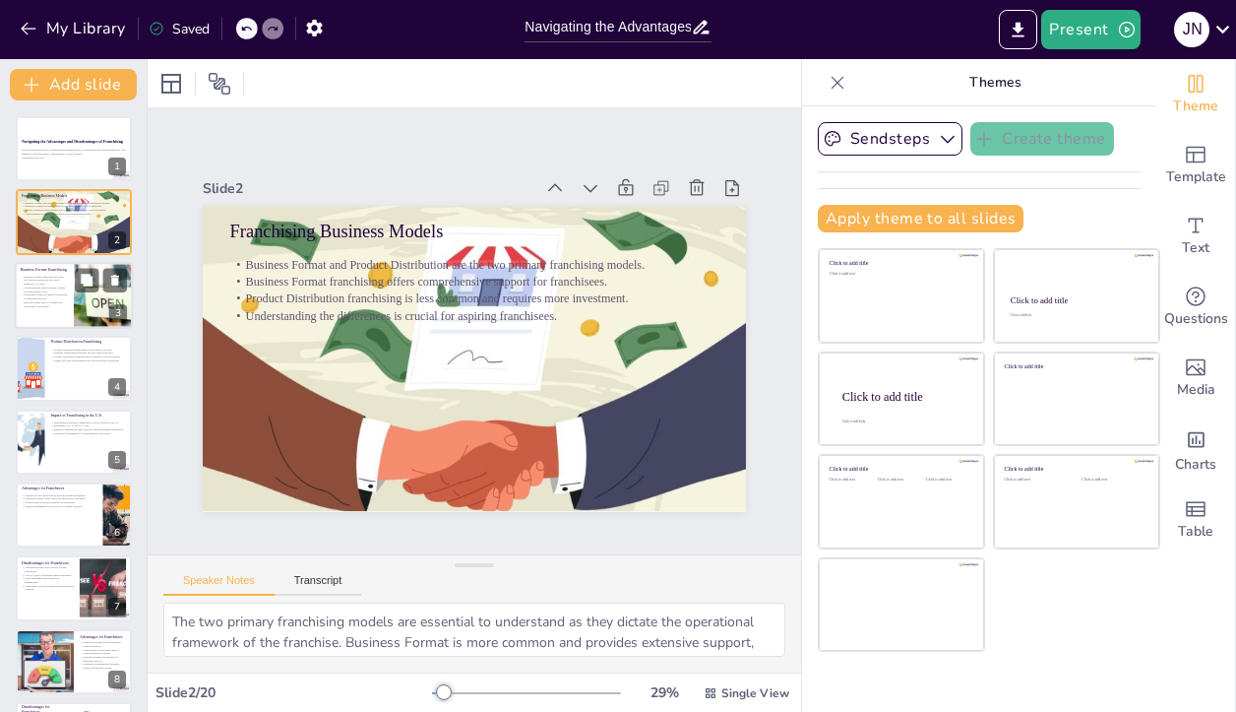
checkbox input "true"
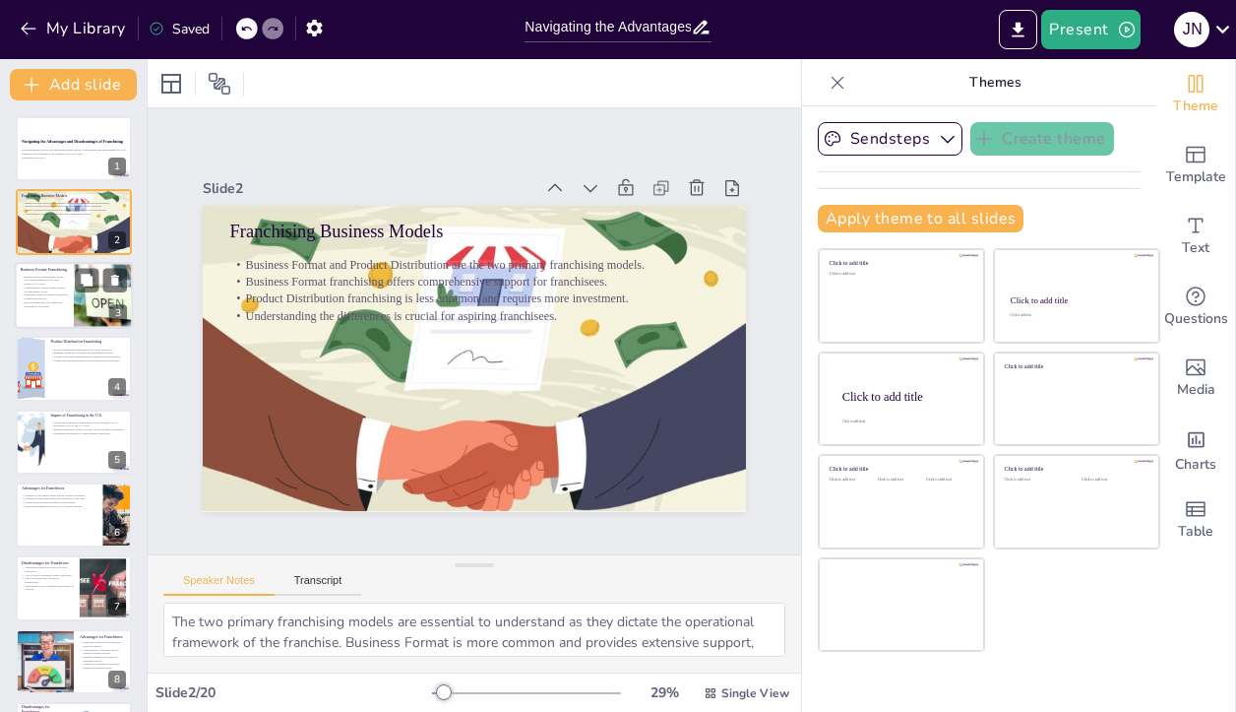
checkbox input "true"
click at [50, 310] on div at bounding box center [74, 295] width 118 height 67
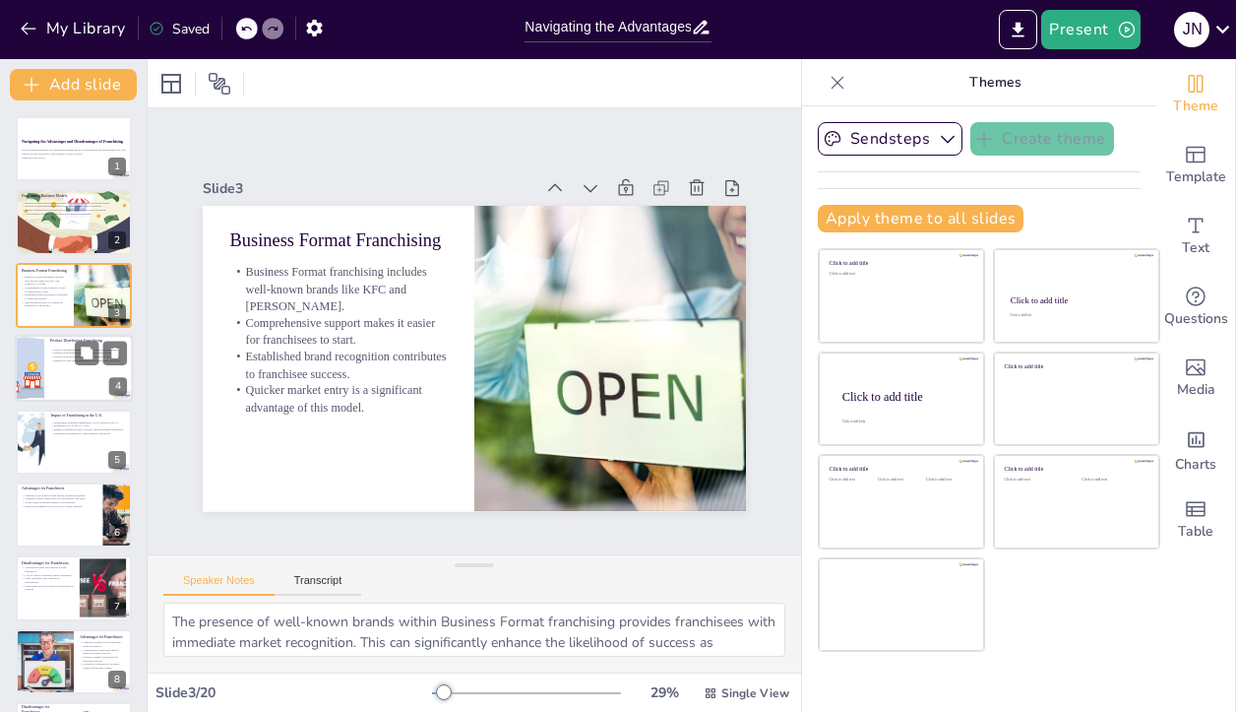
click at [56, 380] on div at bounding box center [74, 368] width 118 height 67
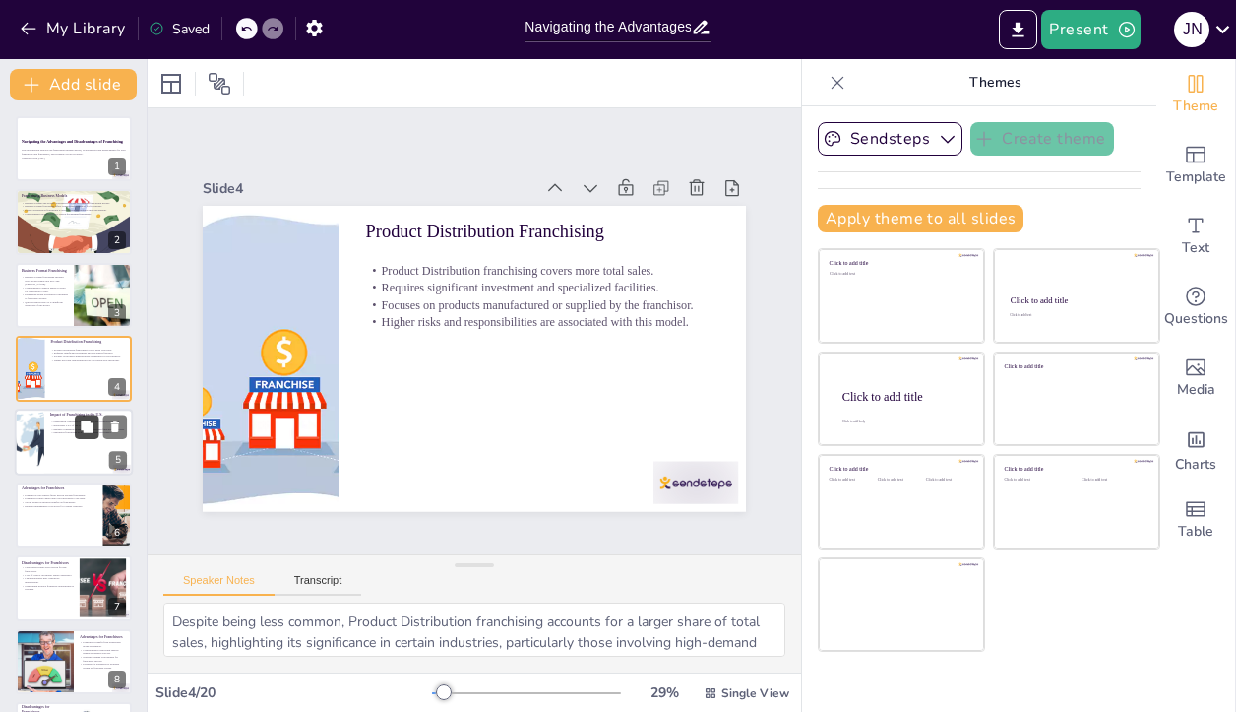
click at [82, 438] on button at bounding box center [87, 426] width 24 height 24
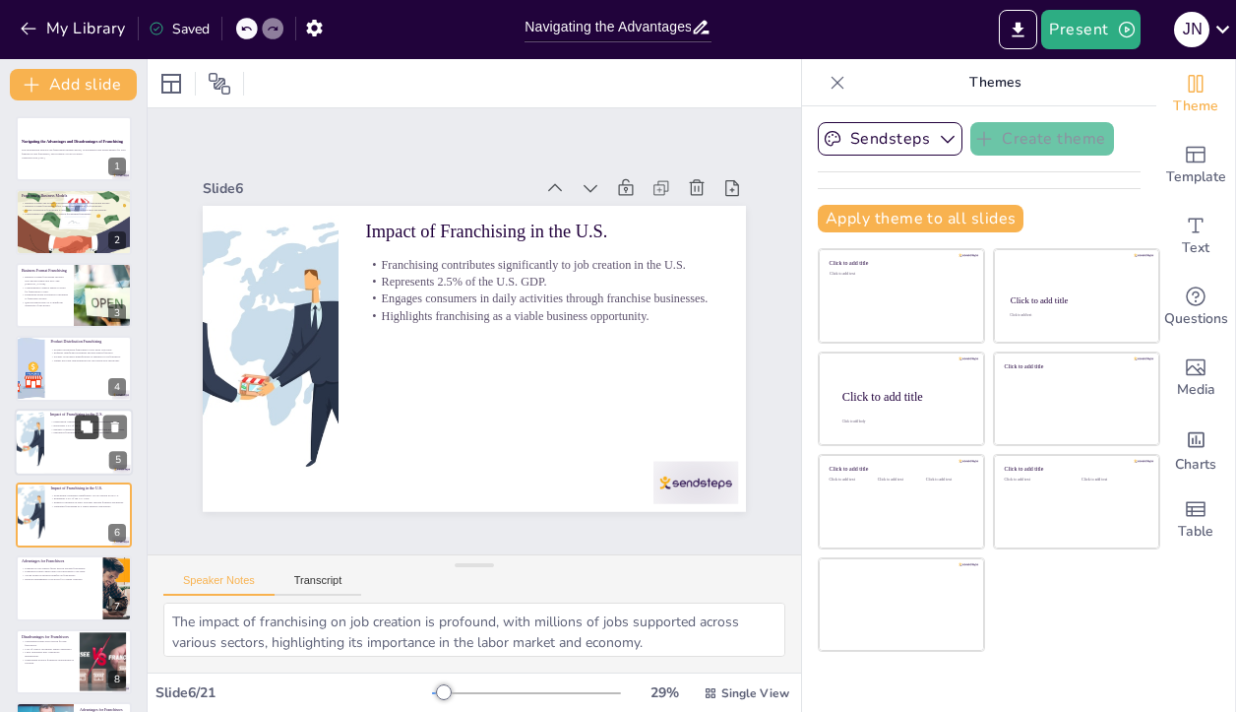
scroll to position [108, 0]
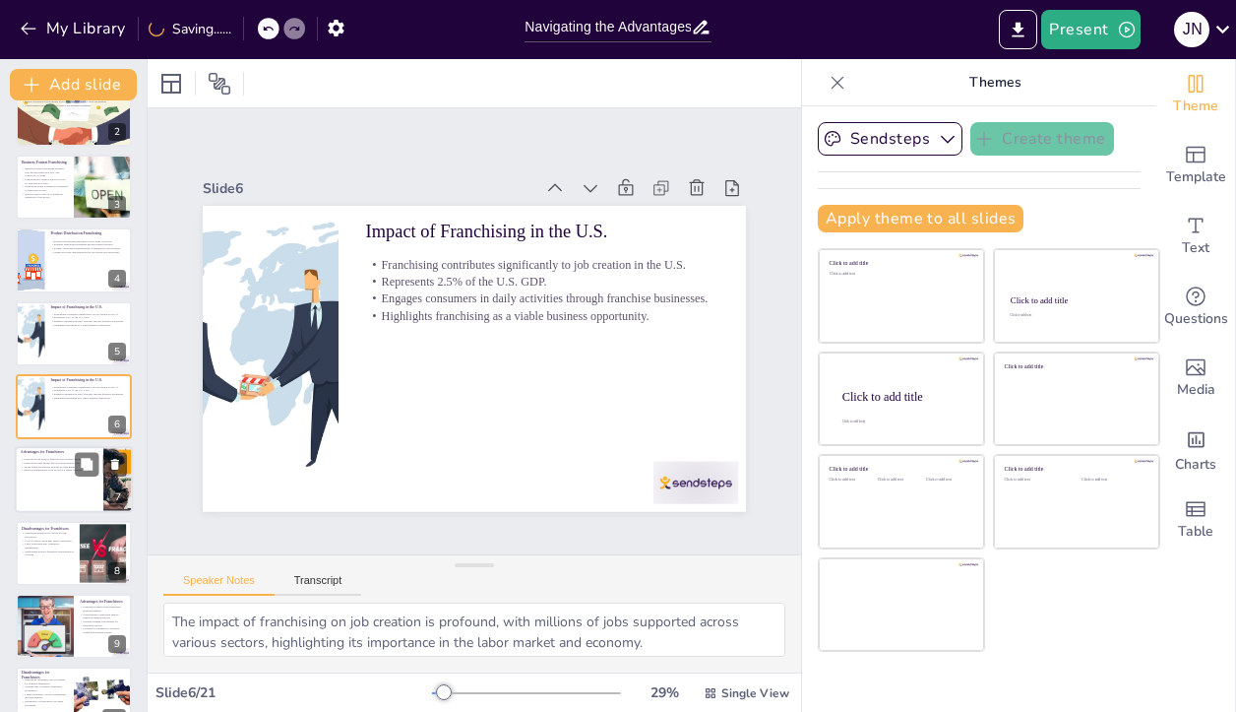
click at [56, 479] on div at bounding box center [74, 480] width 118 height 67
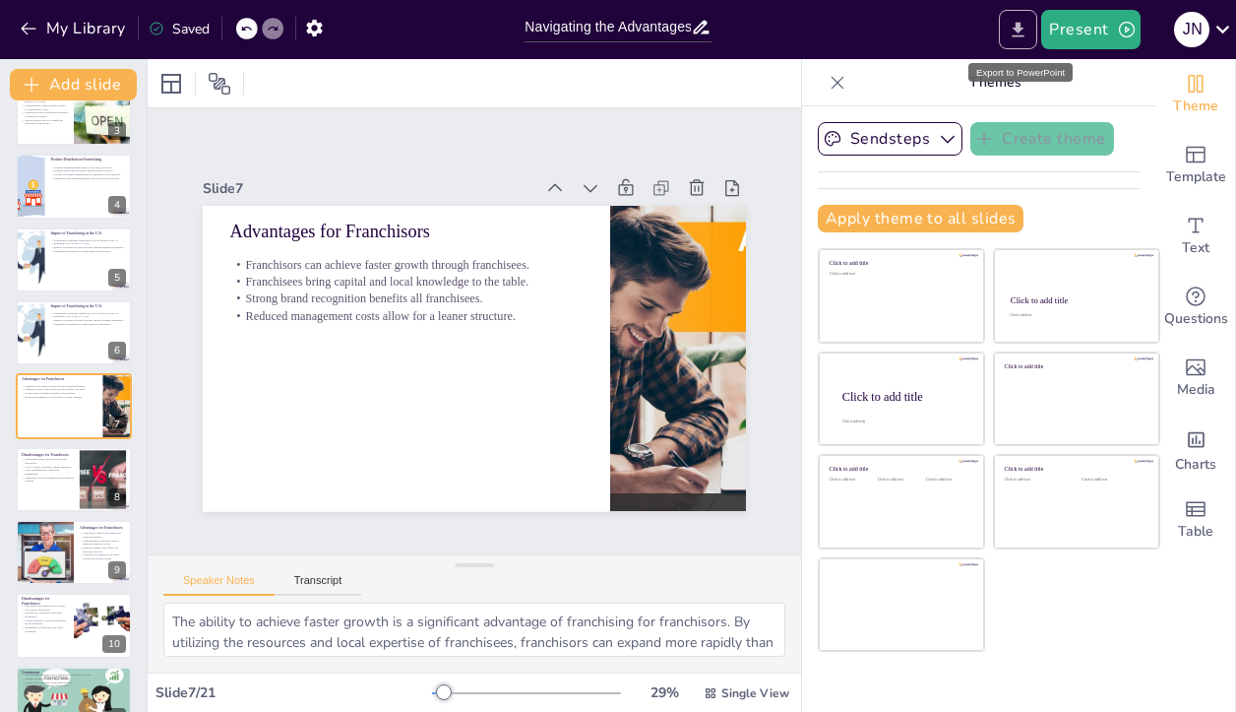
click at [1019, 28] on icon "Export to PowerPoint" at bounding box center [1019, 29] width 12 height 15
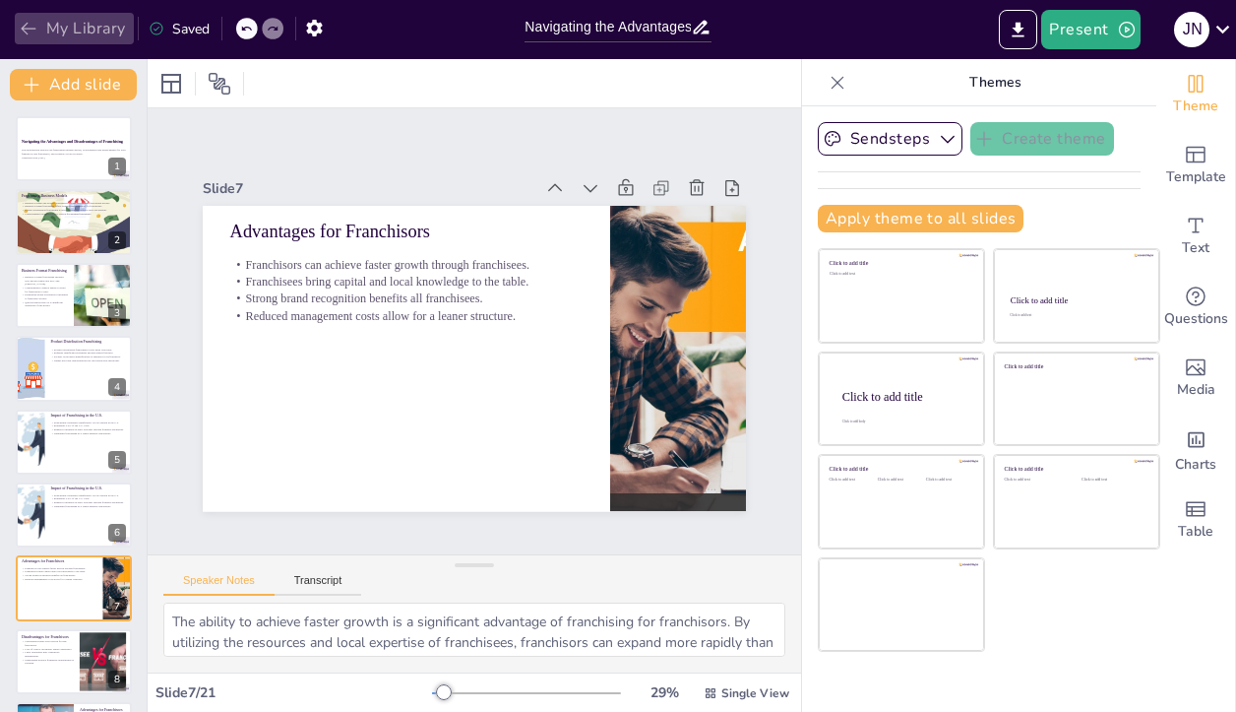
click at [58, 34] on button "My Library" at bounding box center [74, 28] width 119 height 31
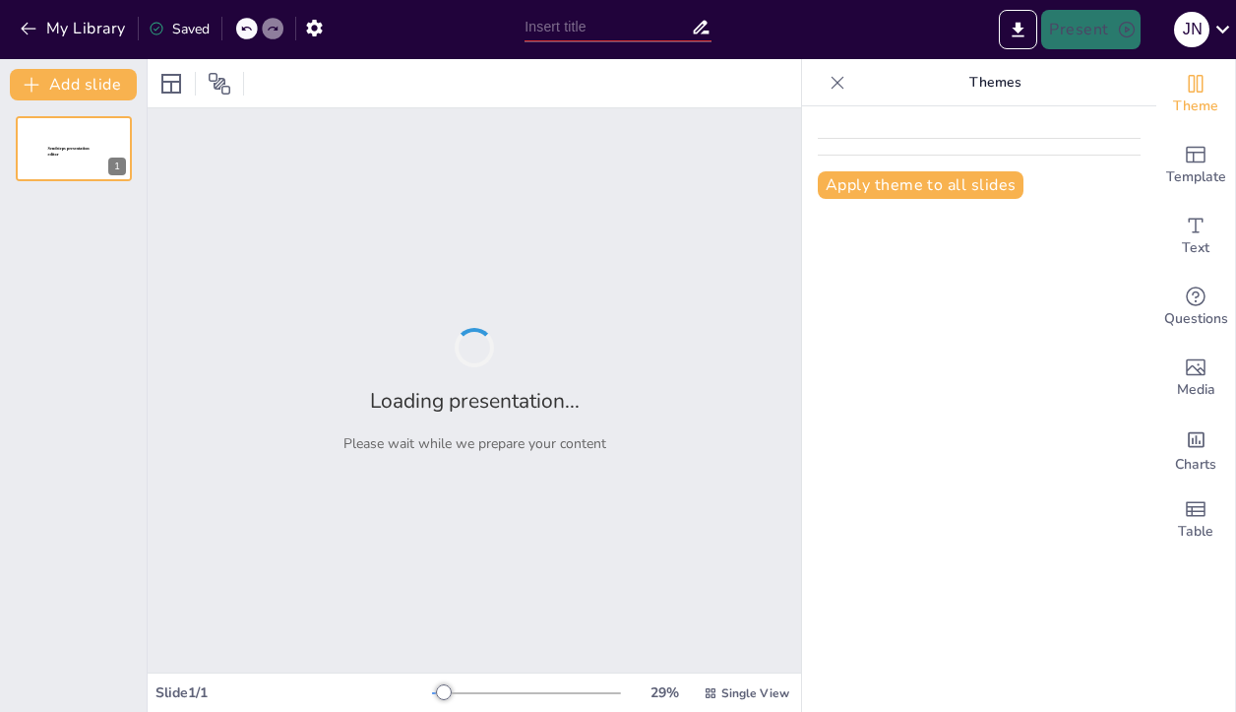
type input "Navigating the Advantages and Disadvantages of Franchising for [DEMOGRAPHIC_DAT…"
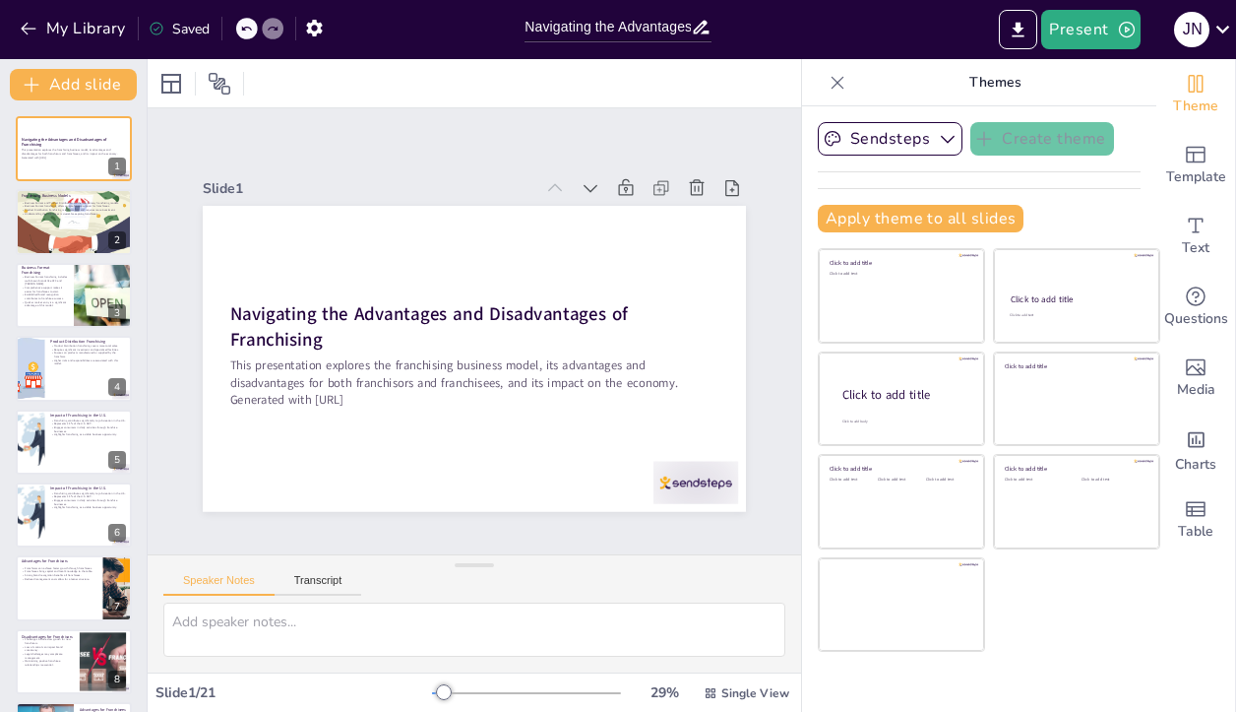
checkbox input "true"
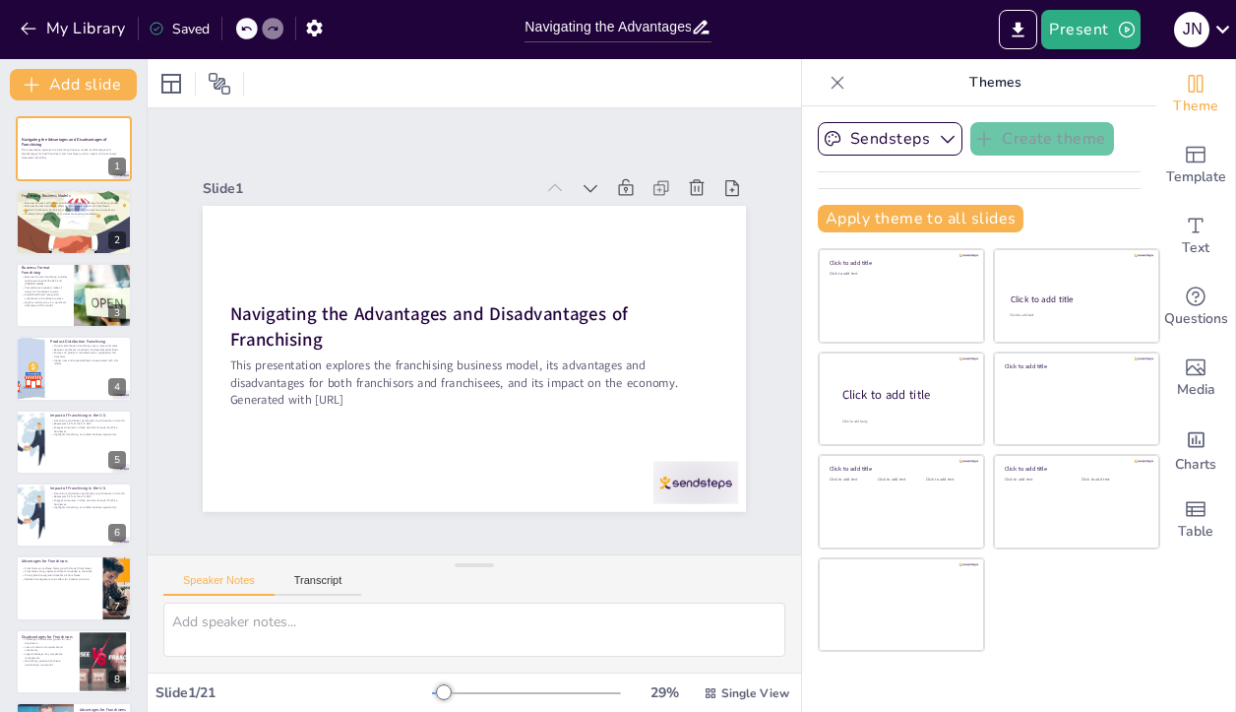
checkbox input "true"
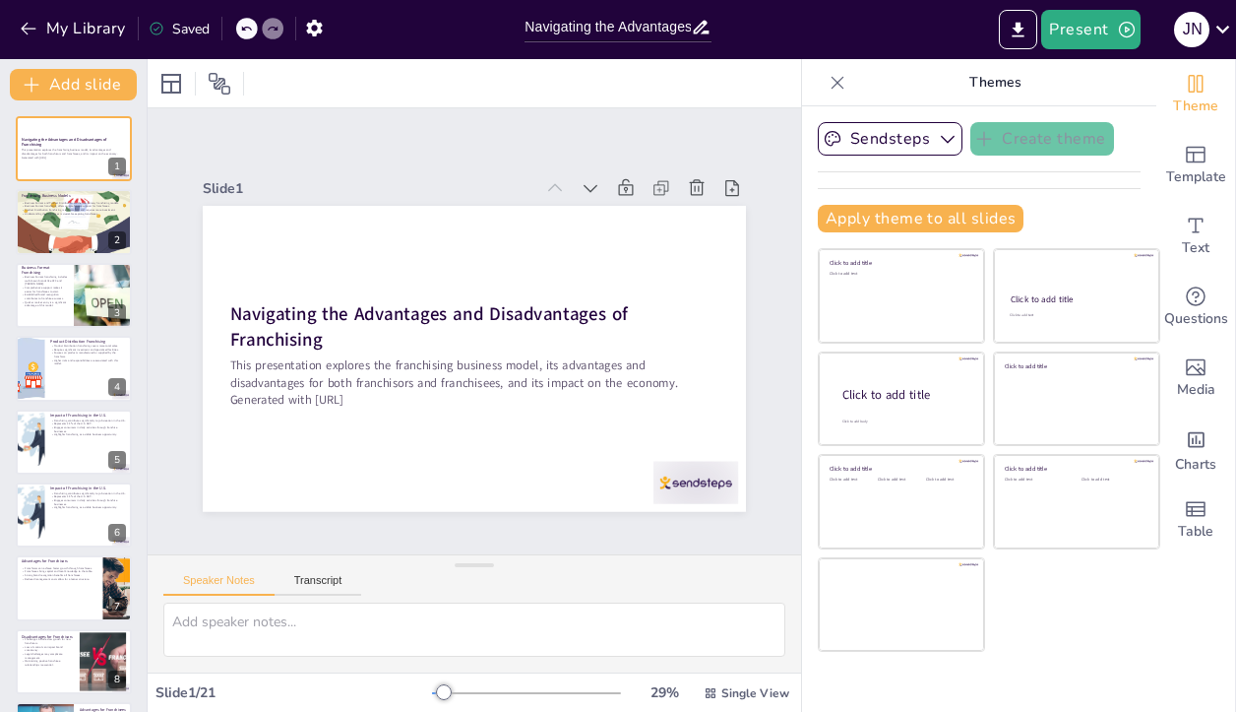
checkbox input "true"
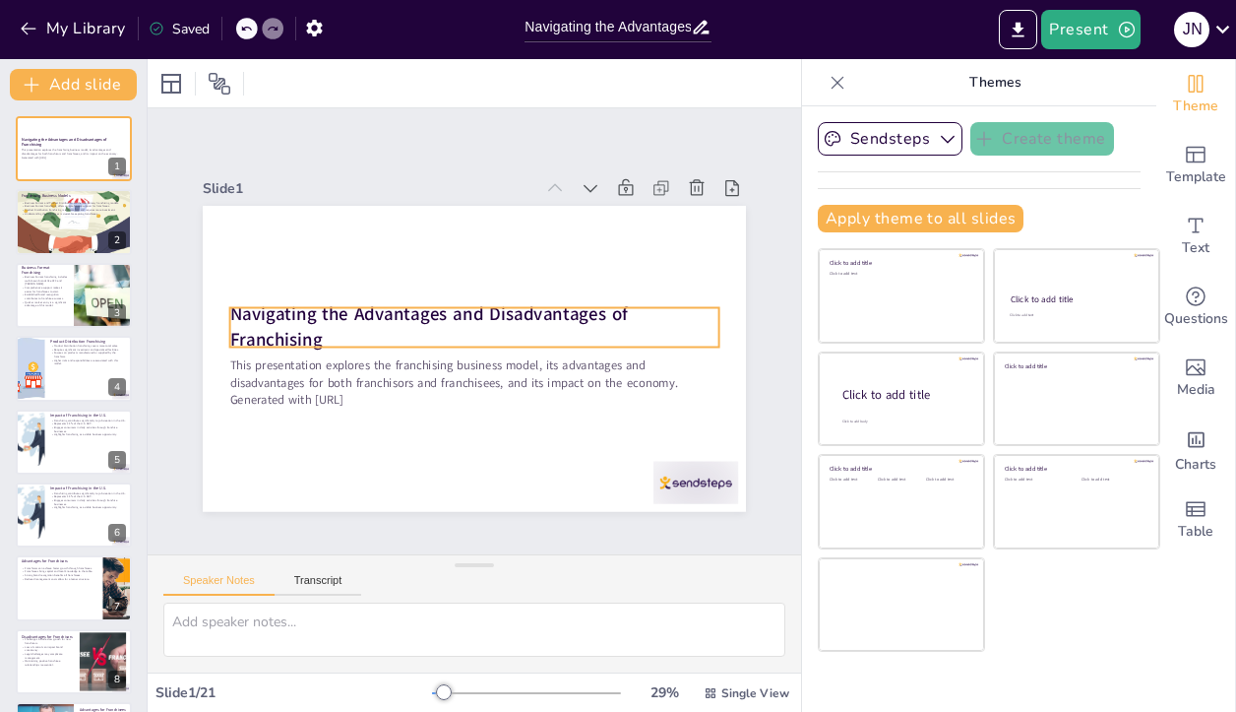
checkbox input "true"
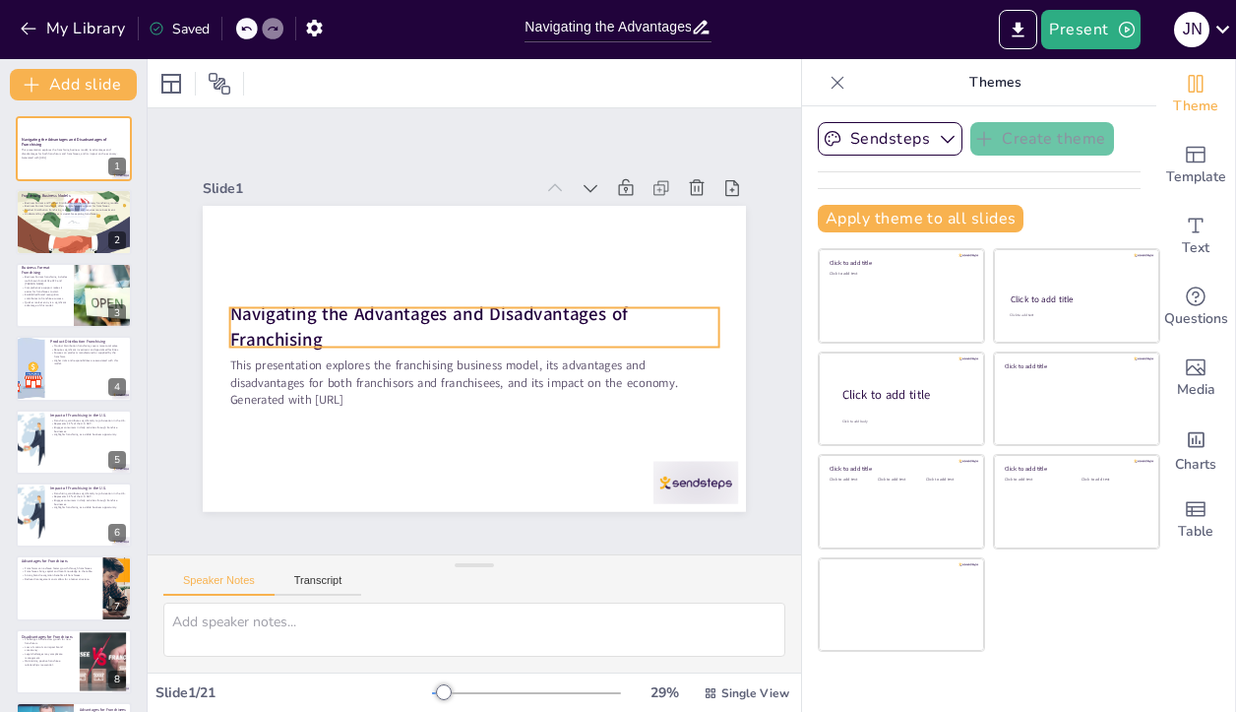
checkbox input "true"
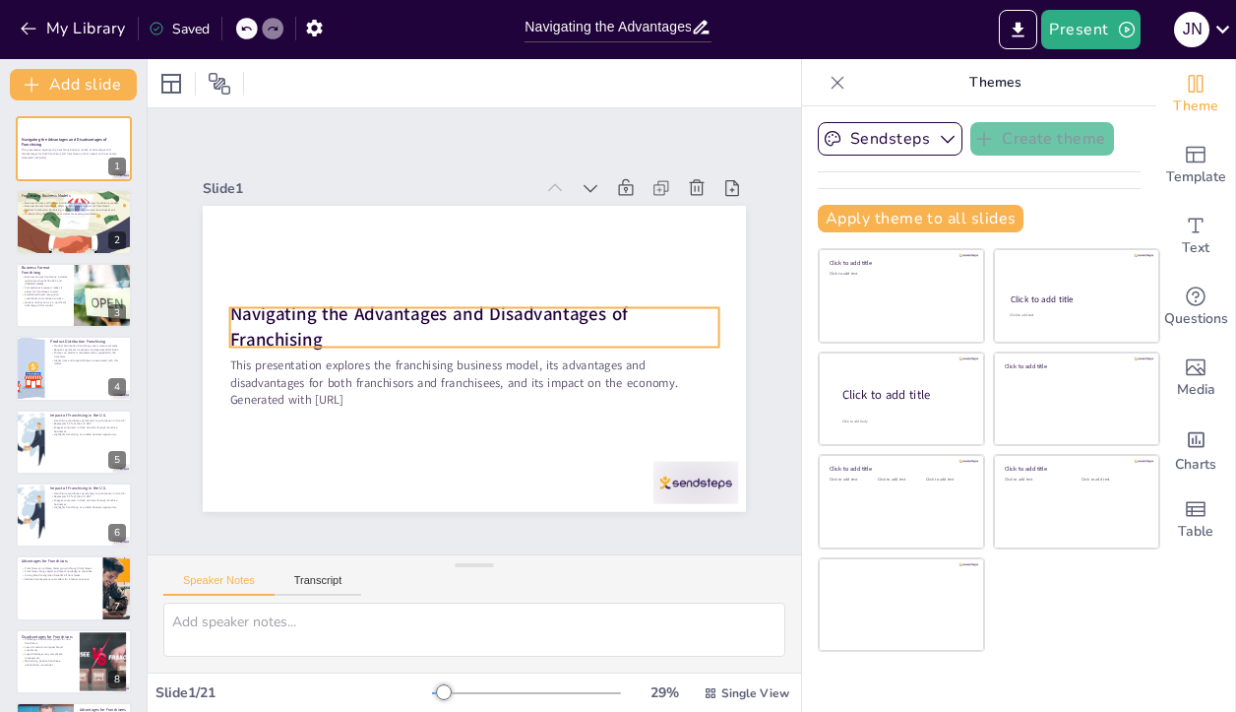
checkbox input "true"
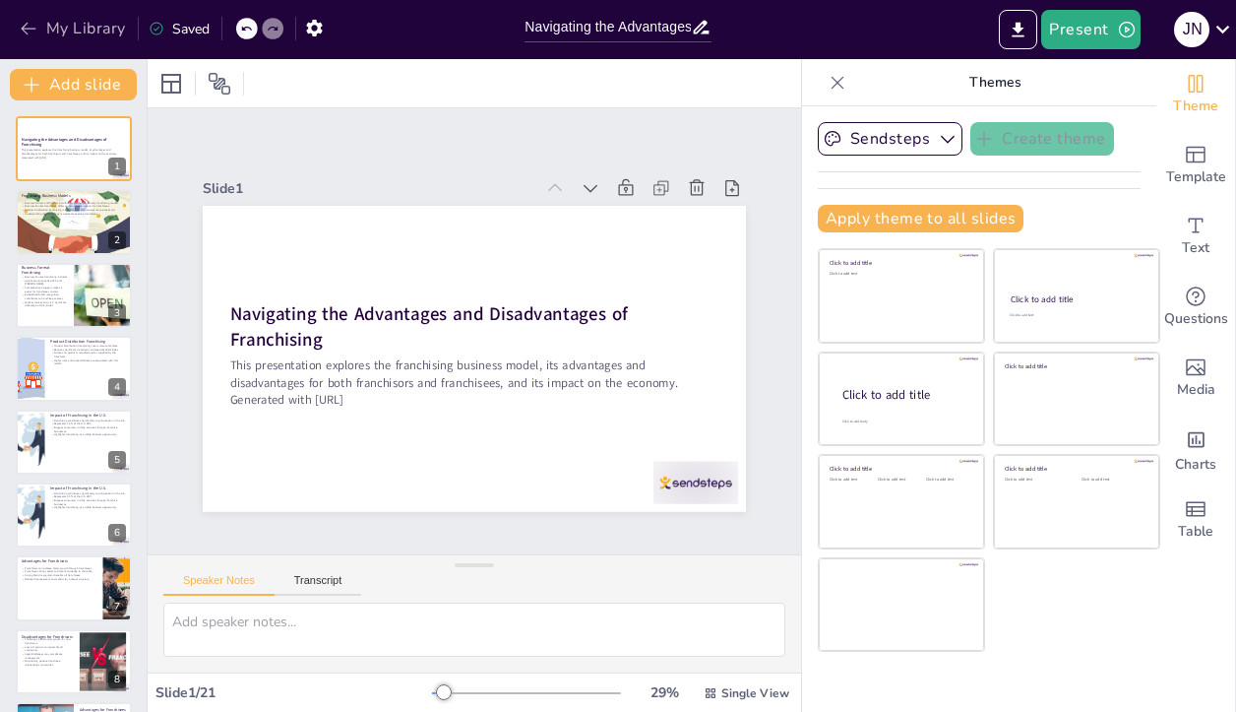
click at [52, 29] on button "My Library" at bounding box center [74, 28] width 119 height 31
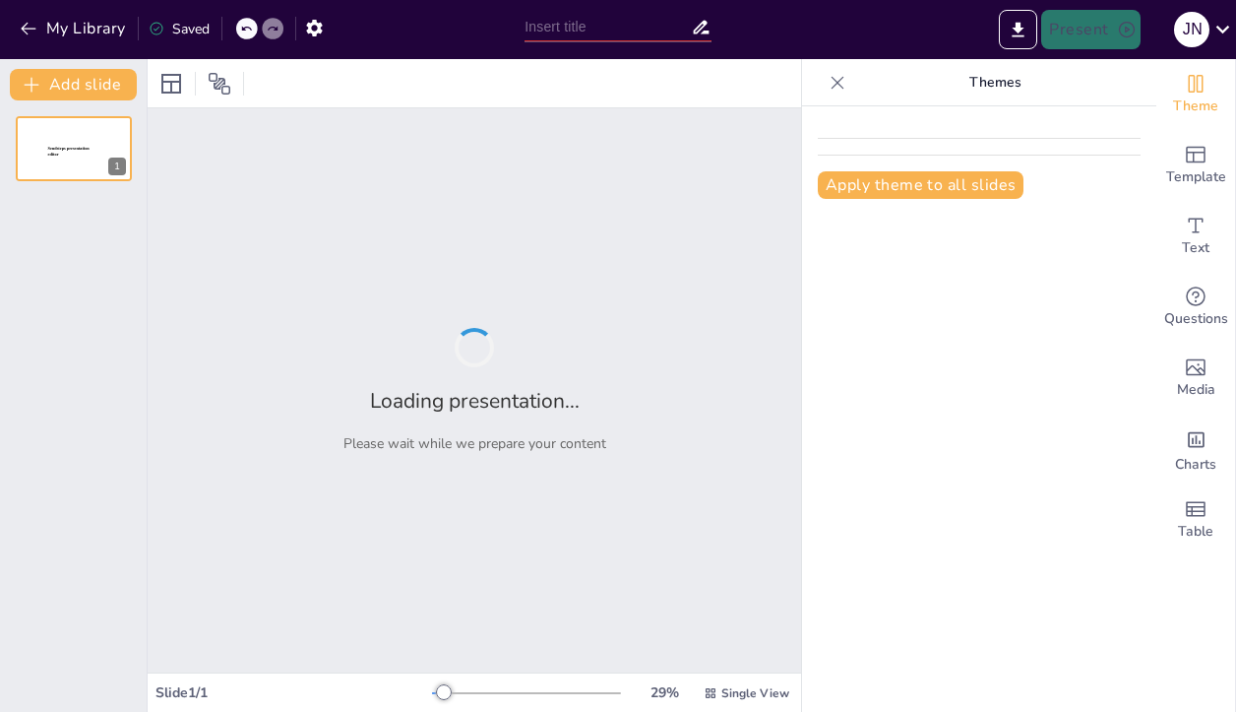
type input "Navigating the Advantages and Disadvantages of Franchising for [DEMOGRAPHIC_DAT…"
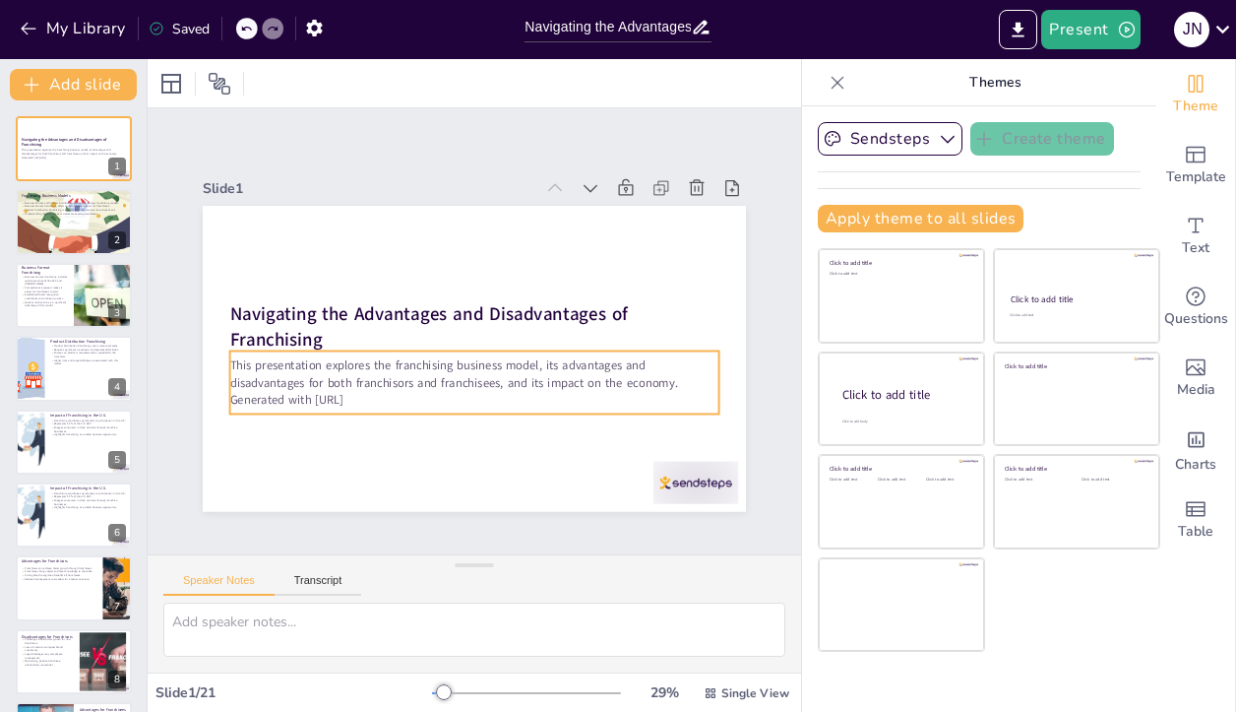
checkbox input "true"
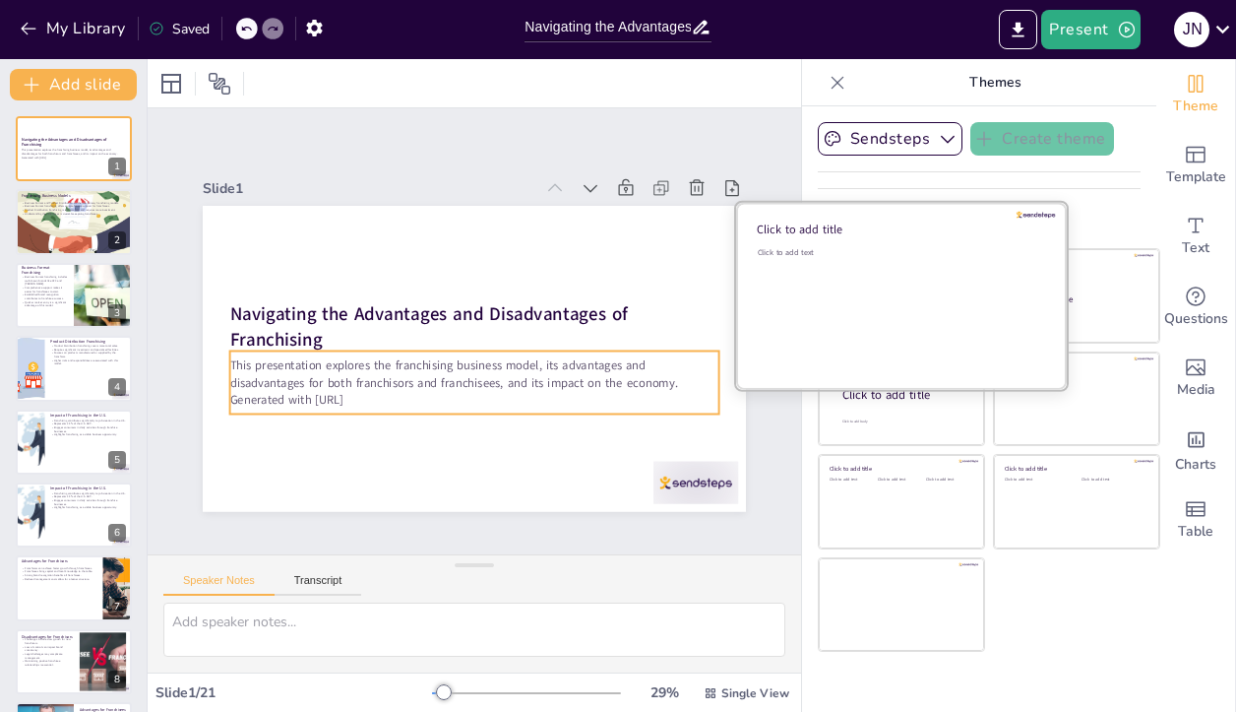
checkbox input "true"
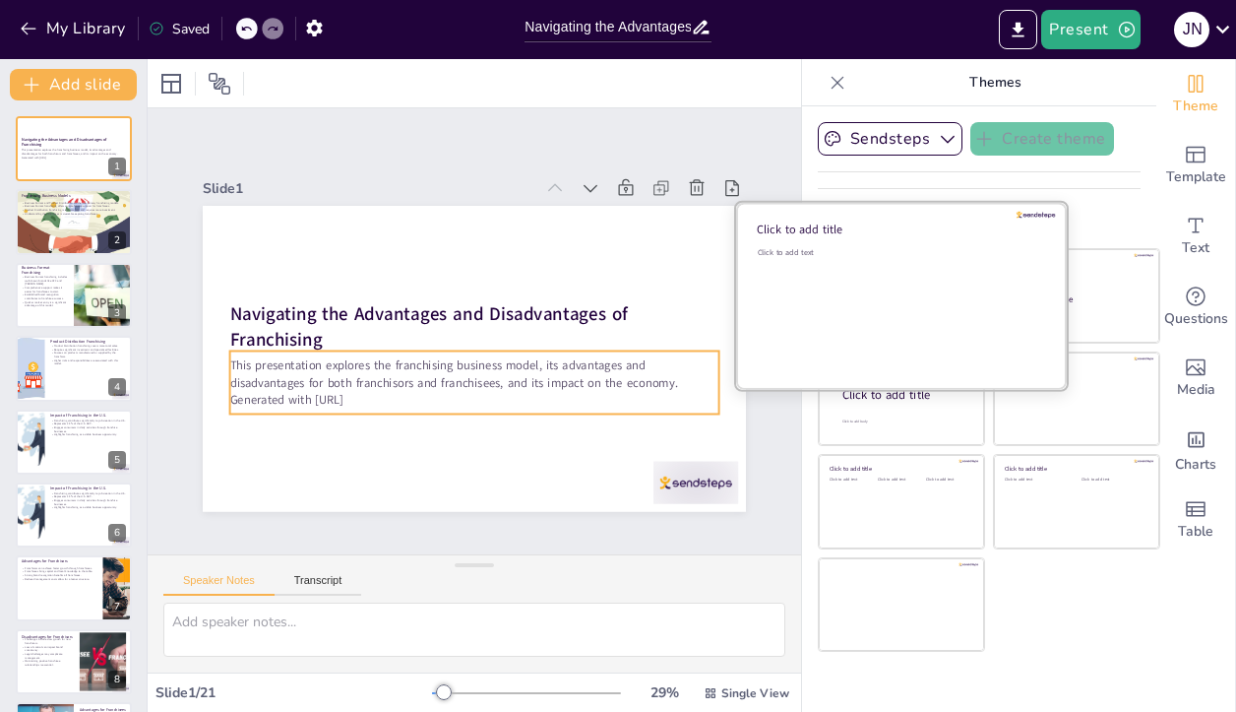
checkbox input "true"
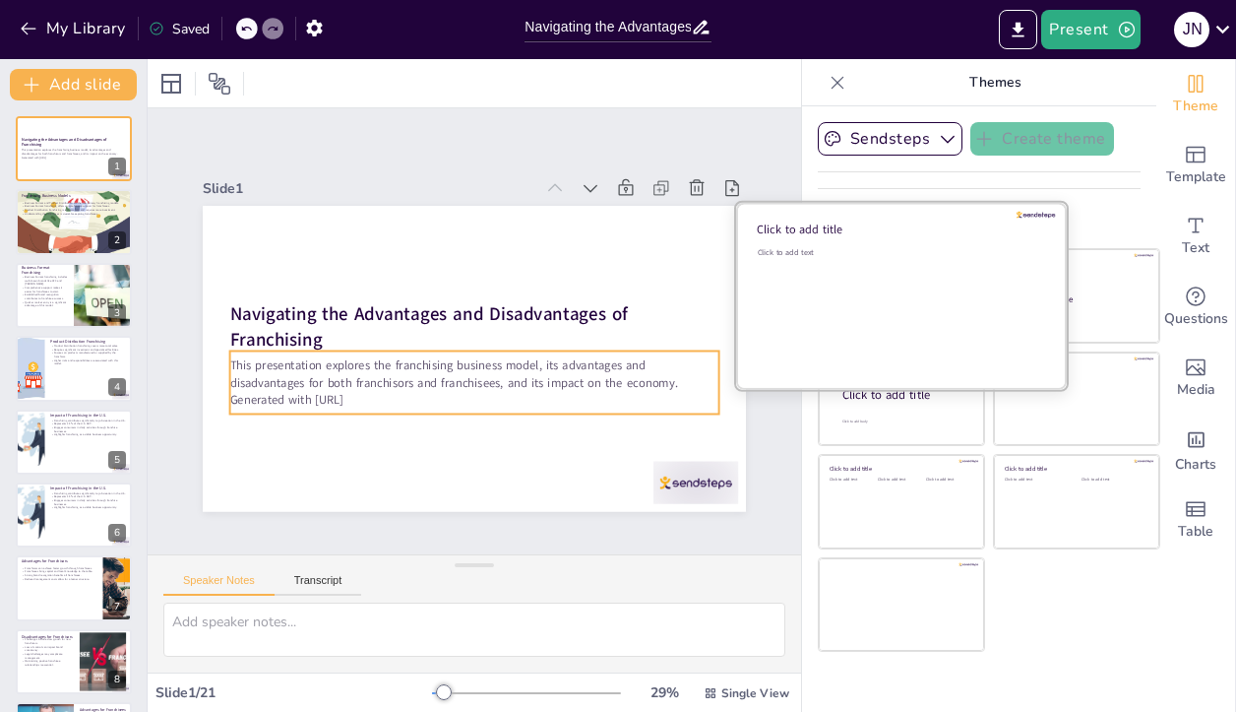
checkbox input "true"
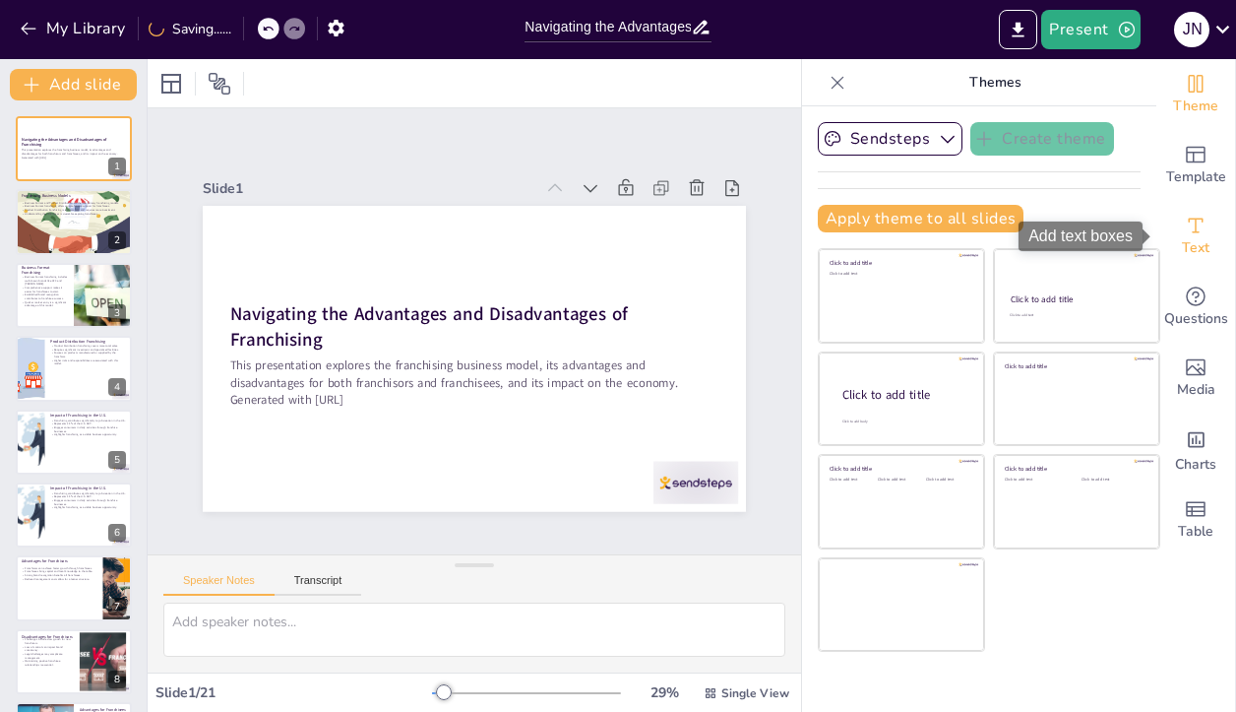
click at [1207, 242] on span "Text" at bounding box center [1196, 248] width 28 height 22
checkbox input "true"
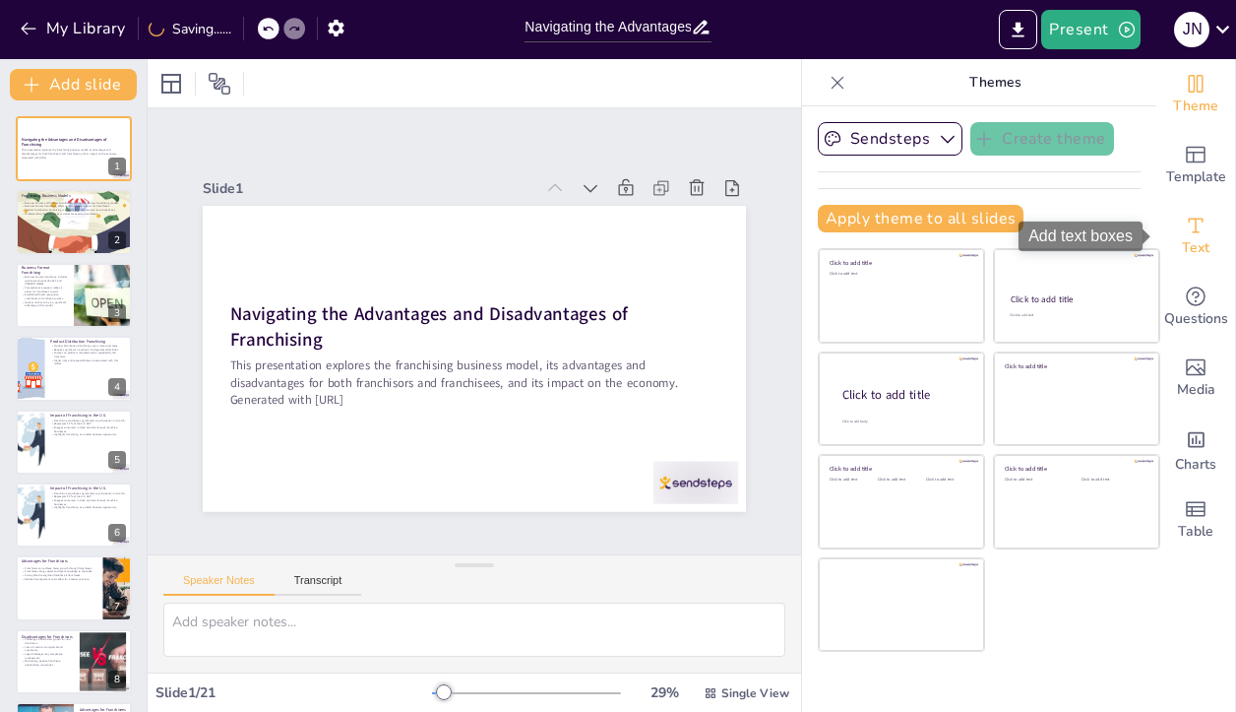
checkbox input "true"
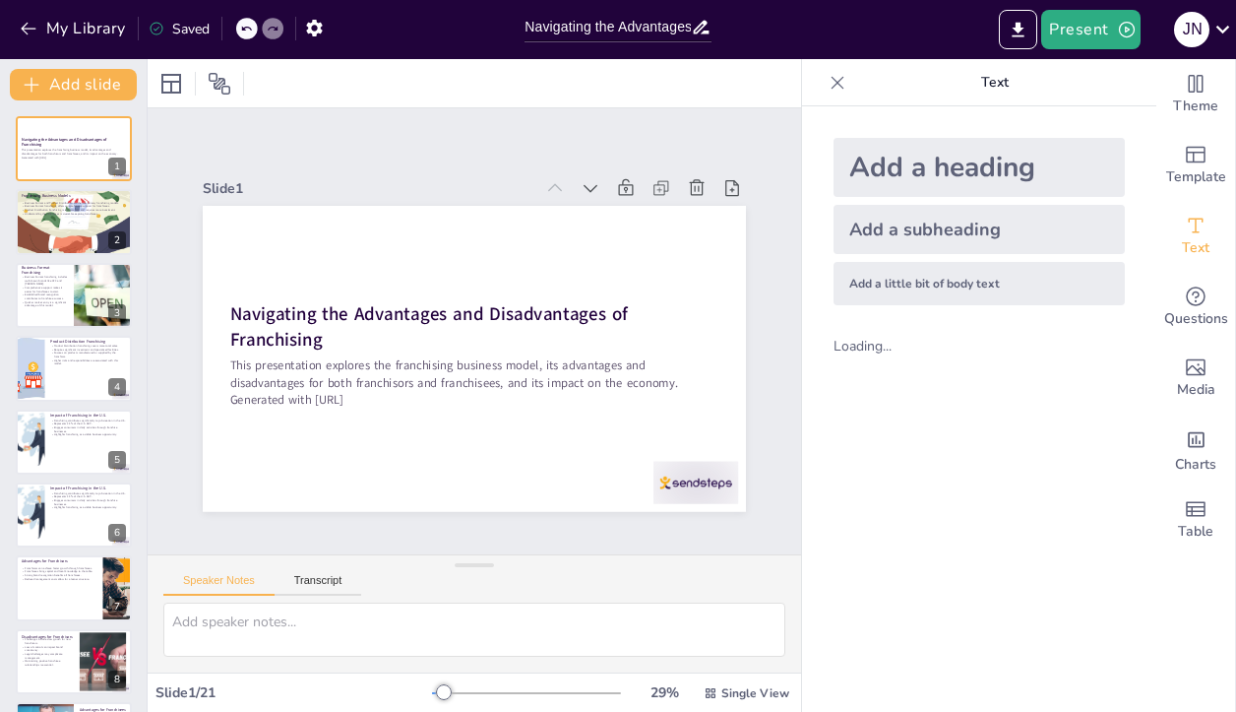
checkbox input "true"
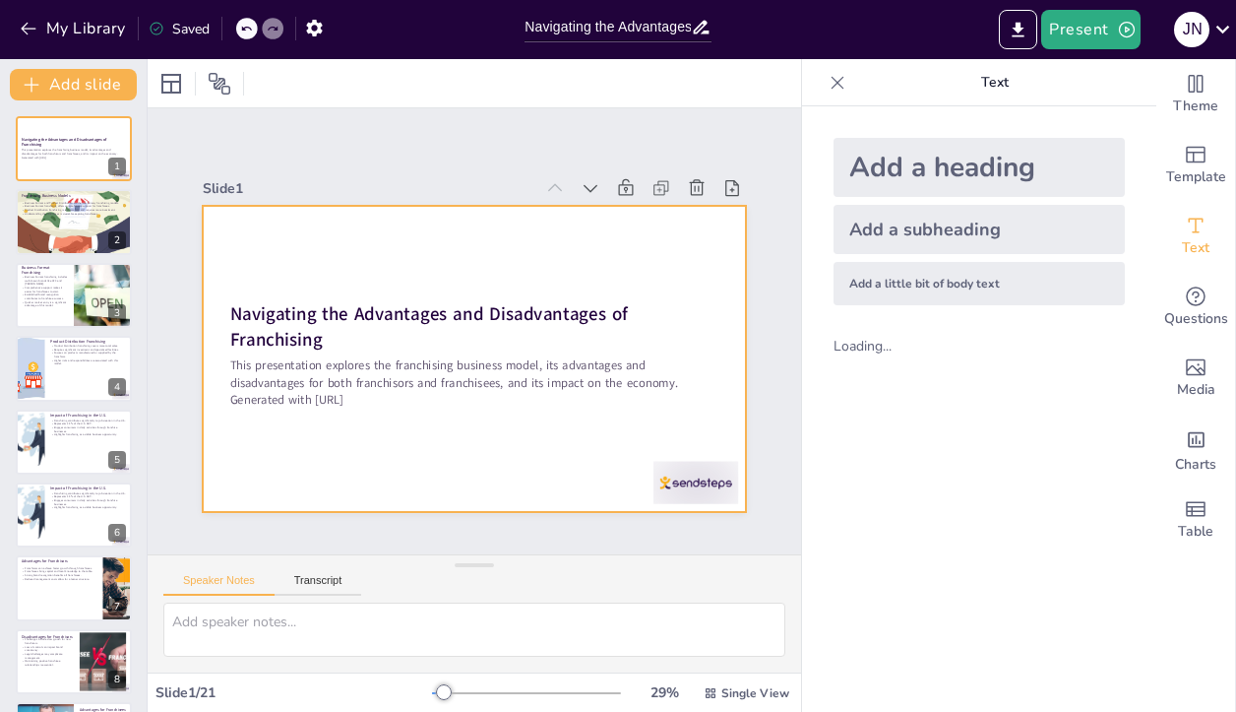
checkbox input "true"
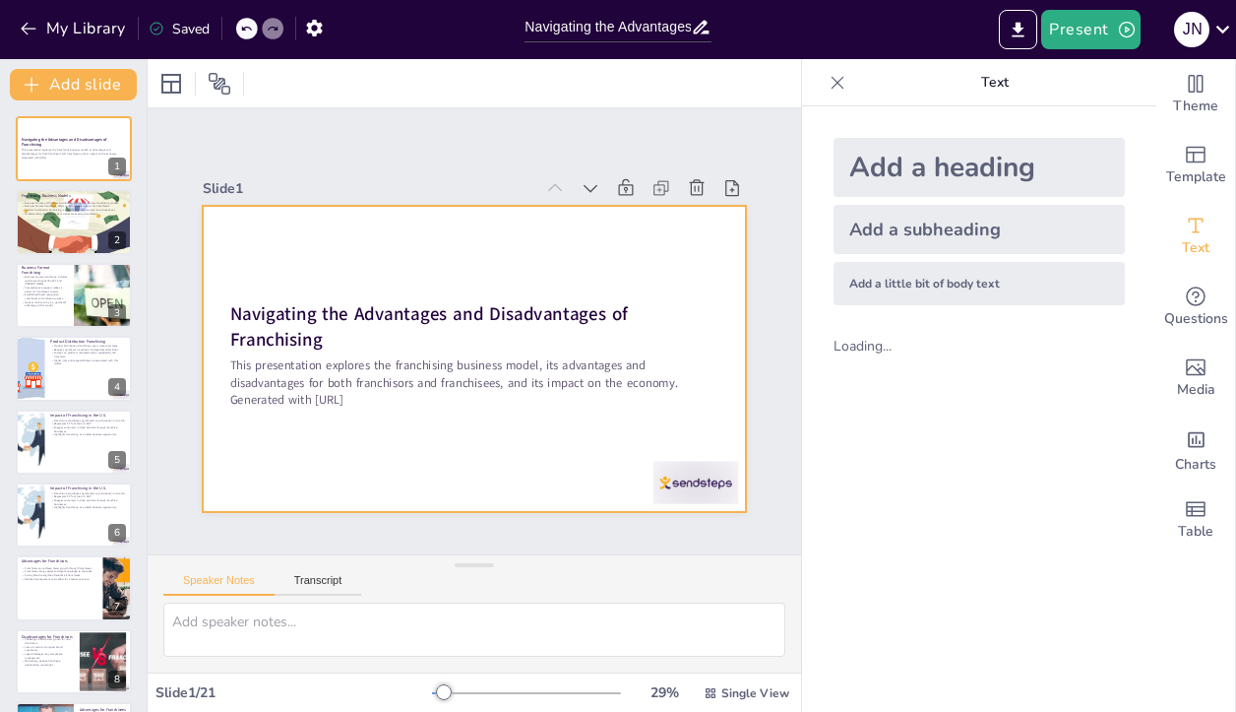
checkbox input "true"
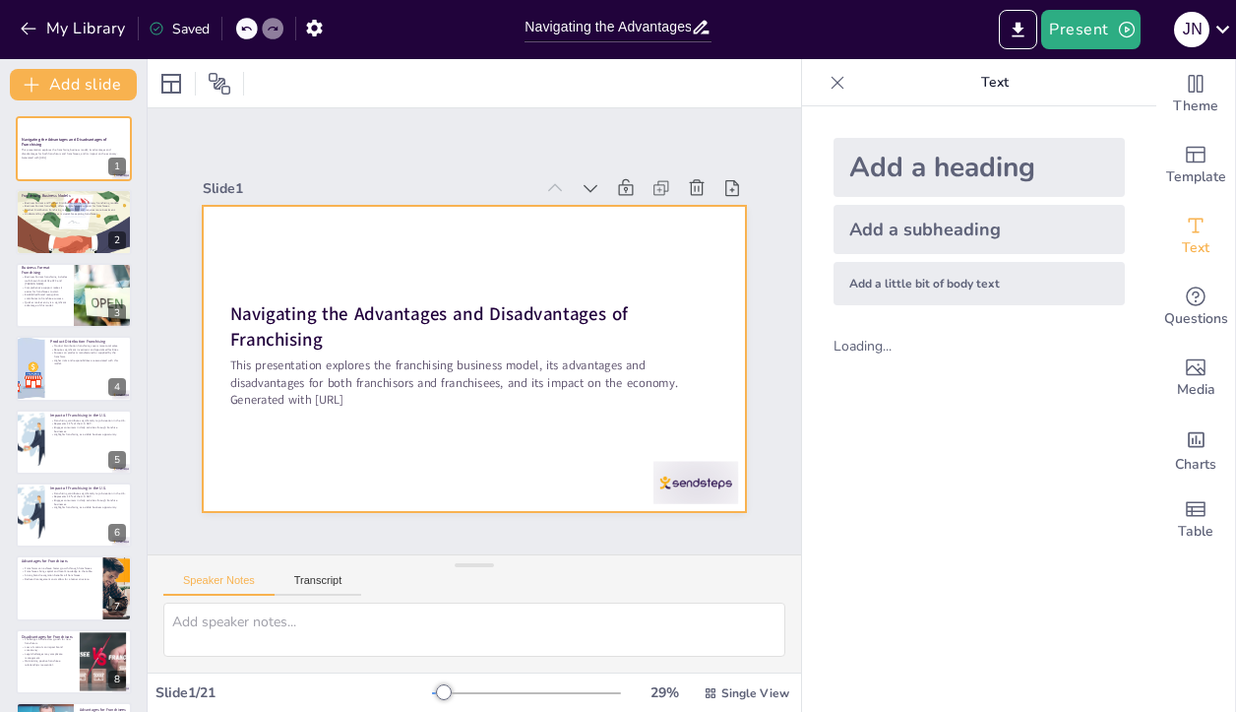
checkbox input "true"
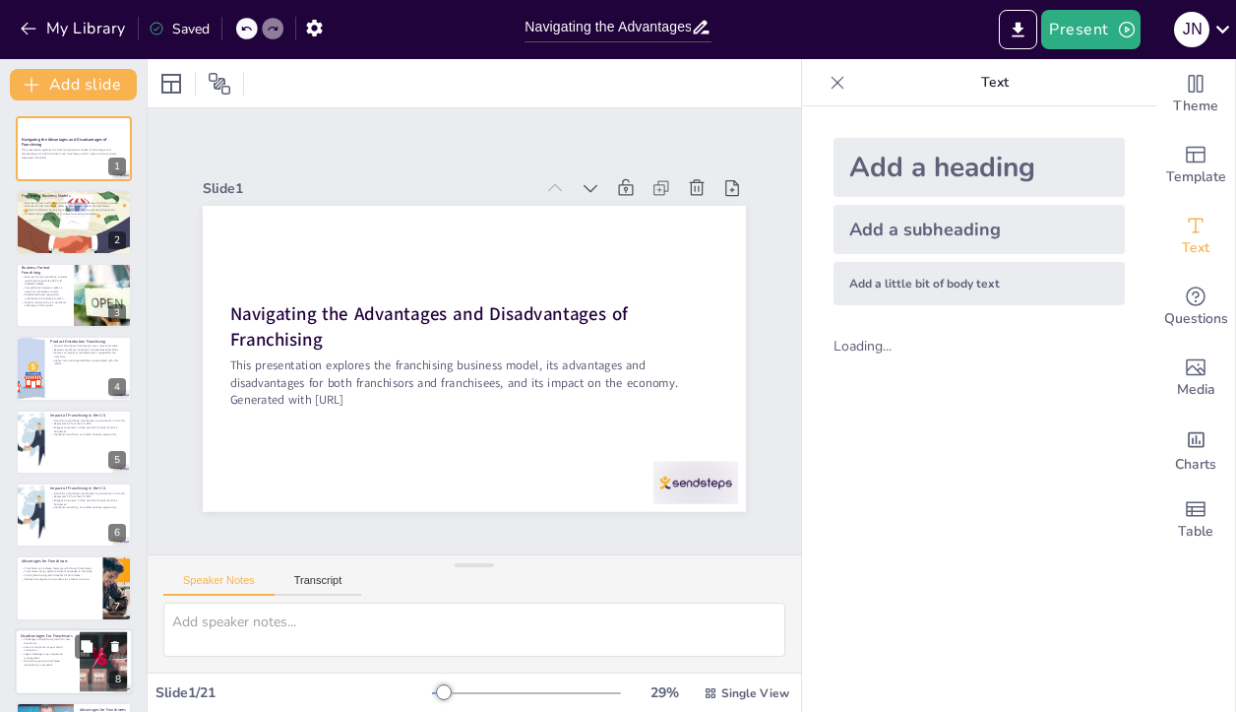
checkbox input "true"
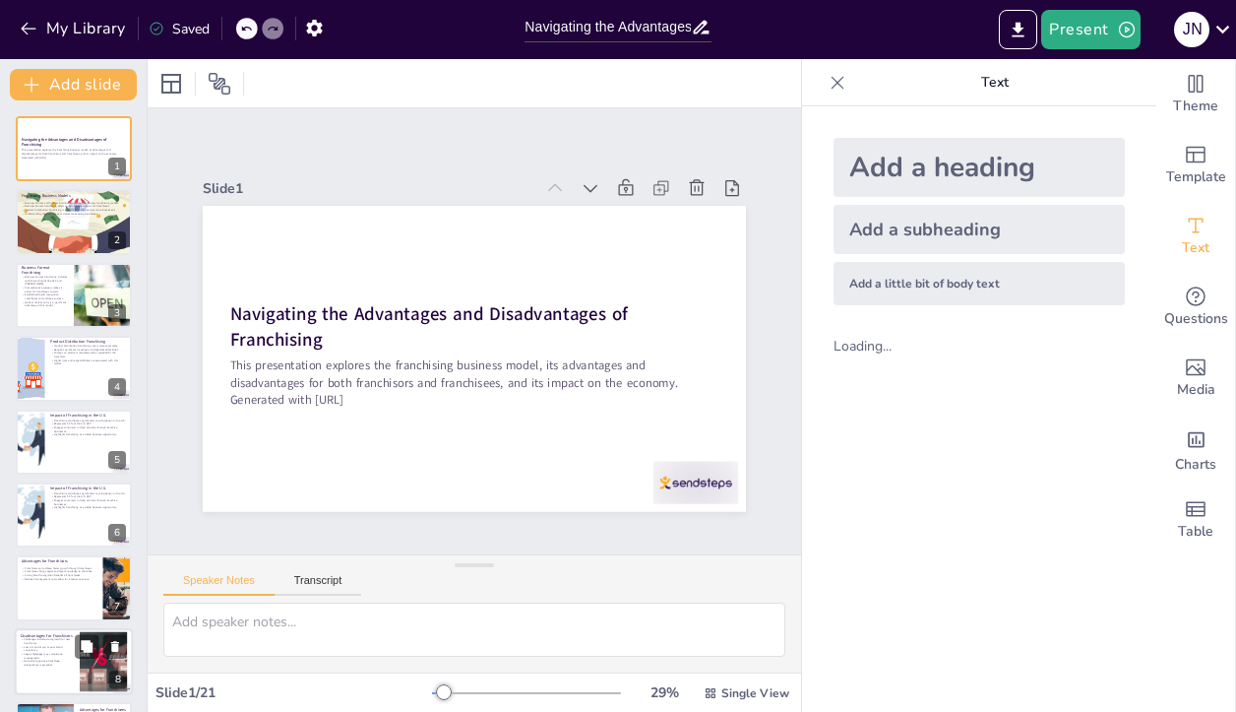
checkbox input "true"
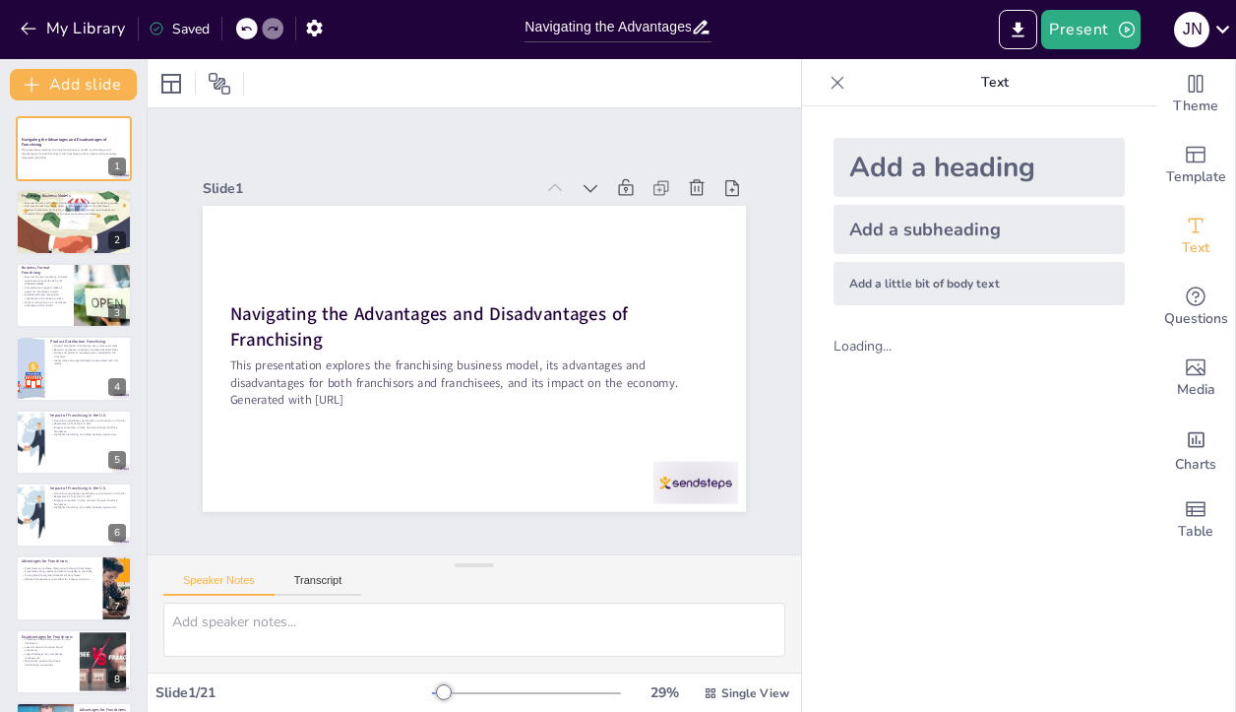
checkbox input "true"
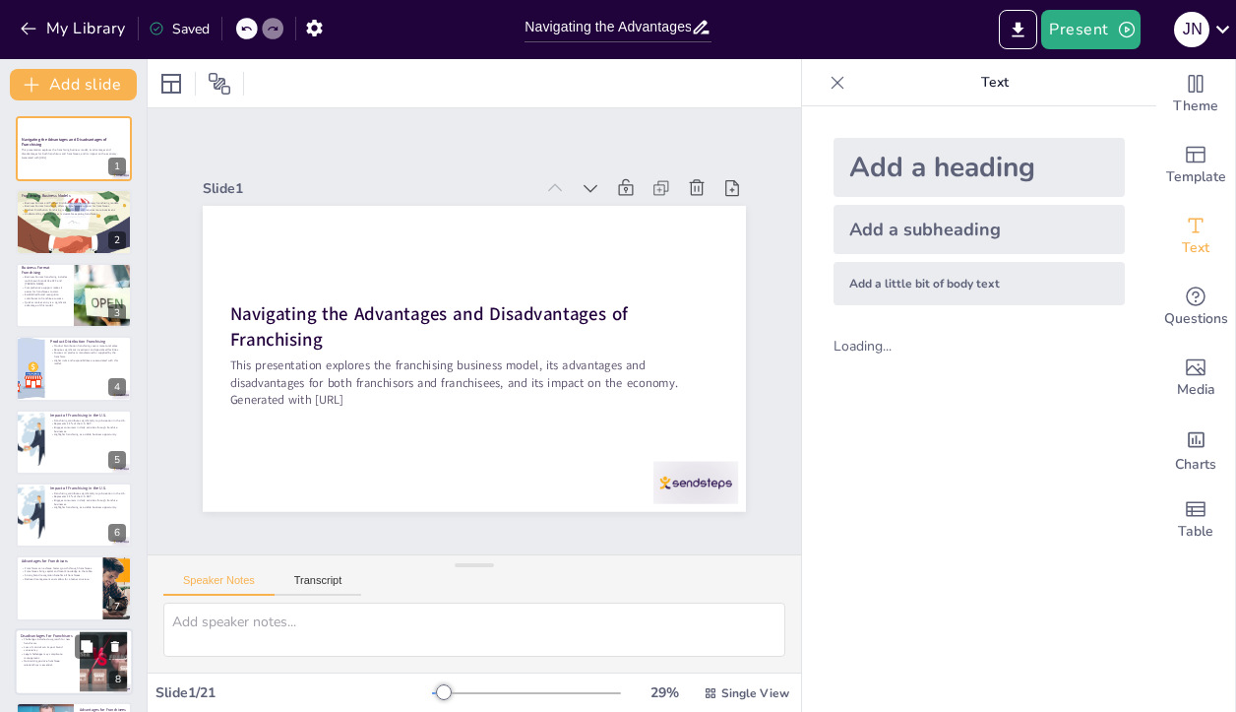
checkbox input "true"
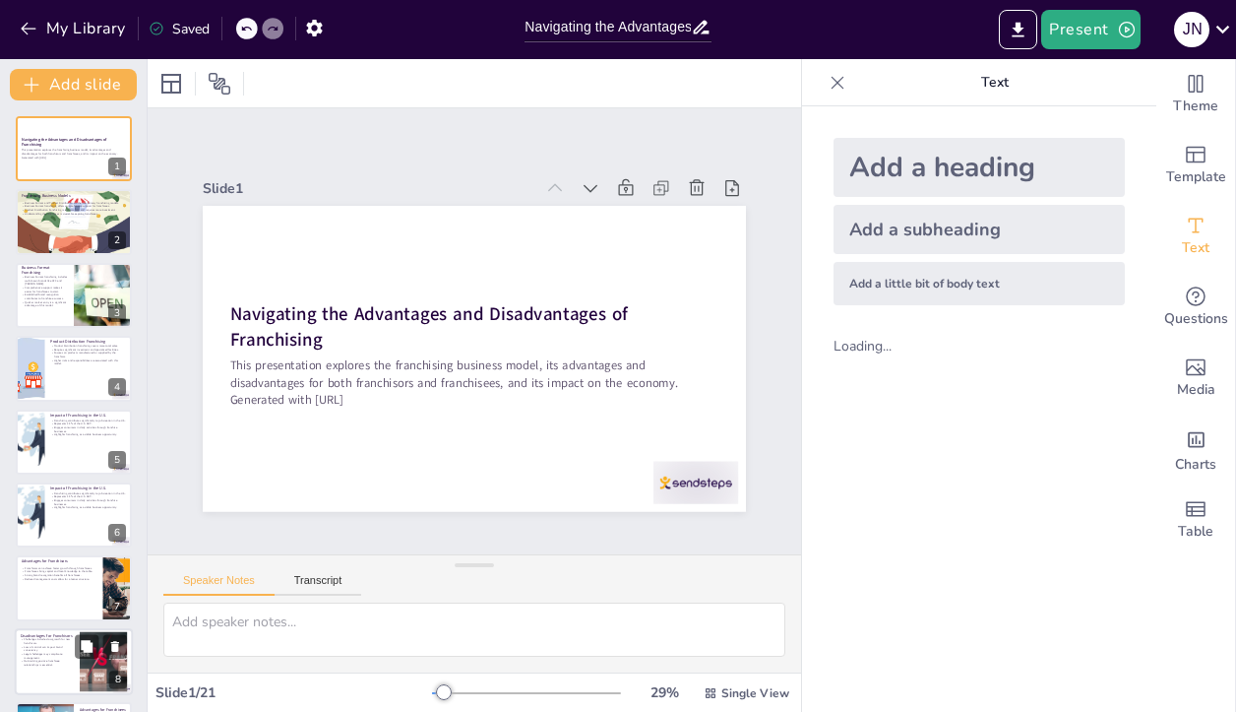
checkbox input "true"
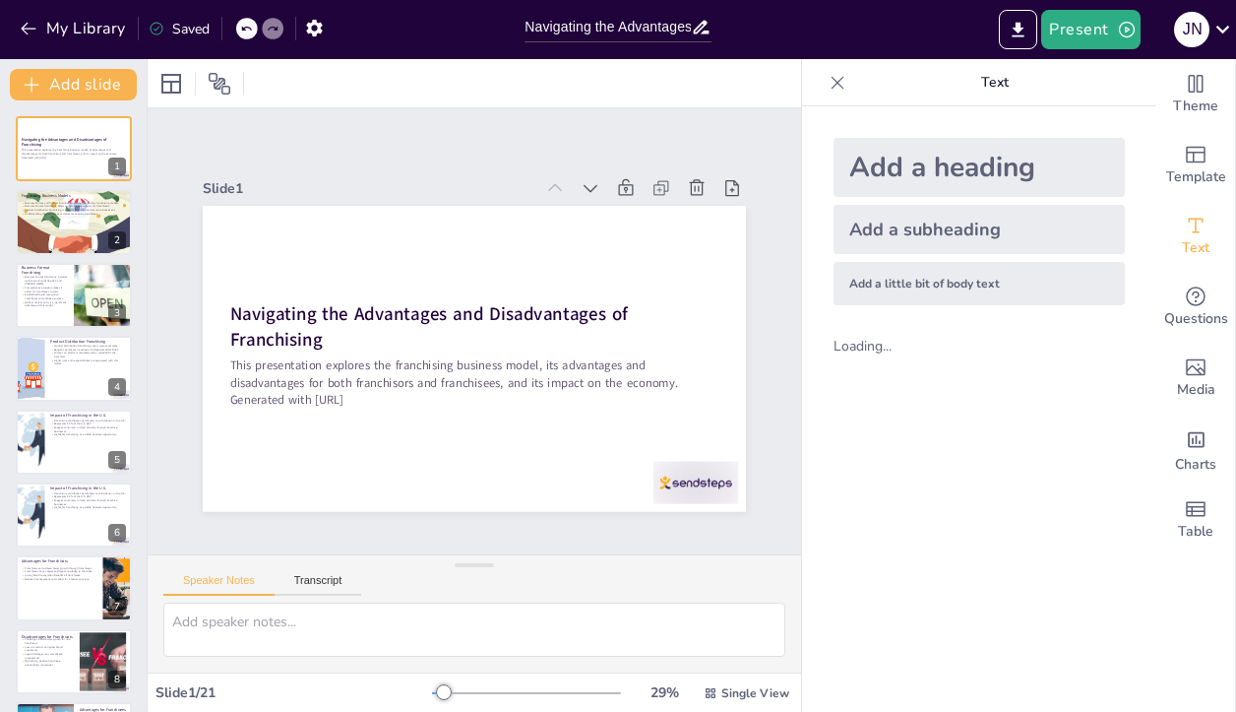
checkbox input "true"
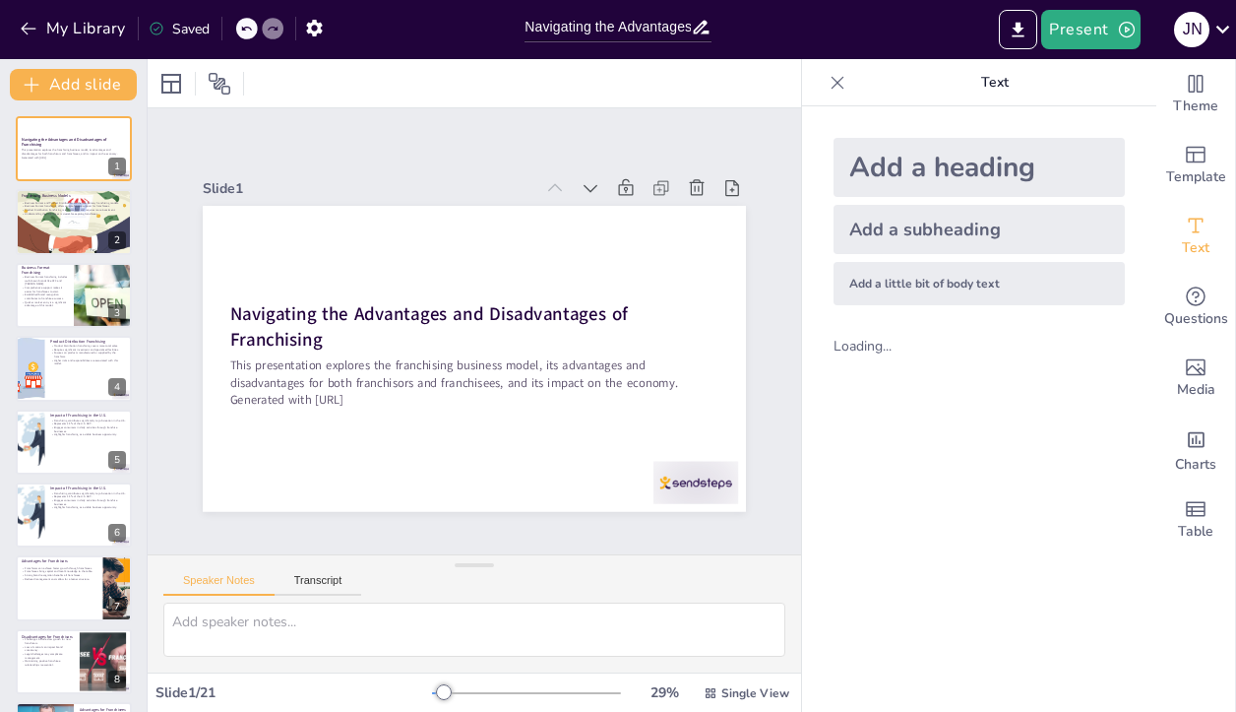
checkbox input "true"
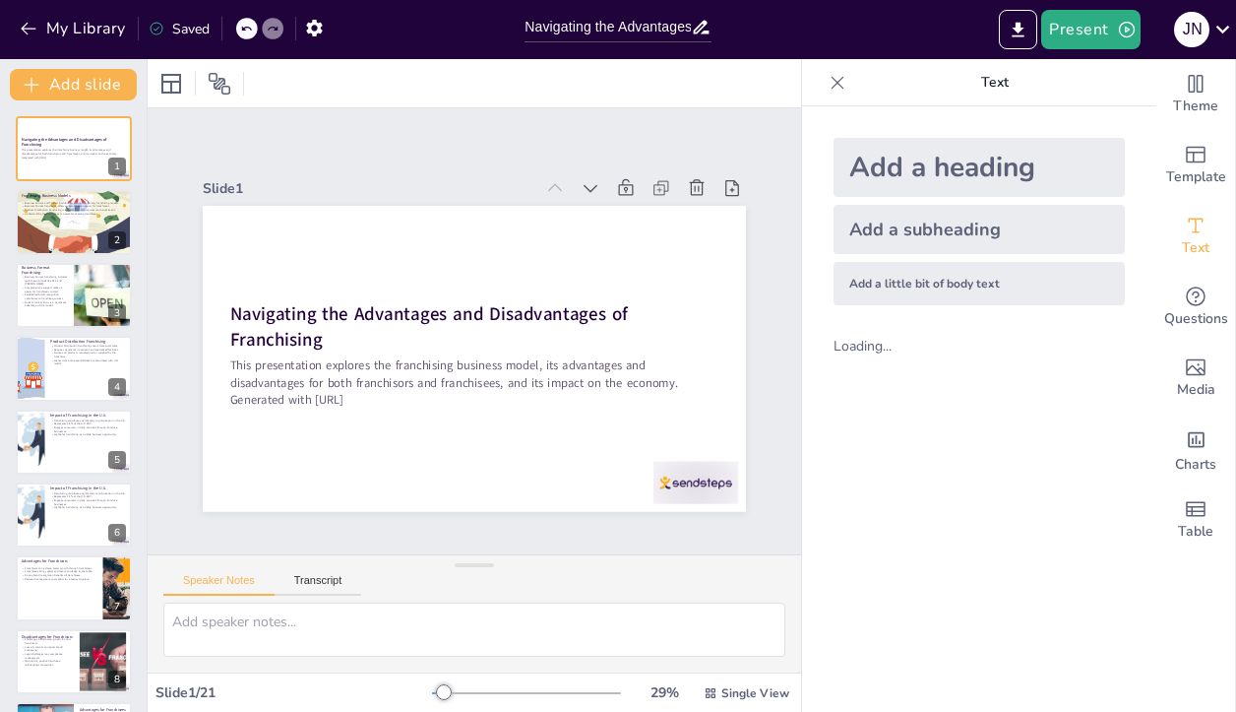
checkbox input "true"
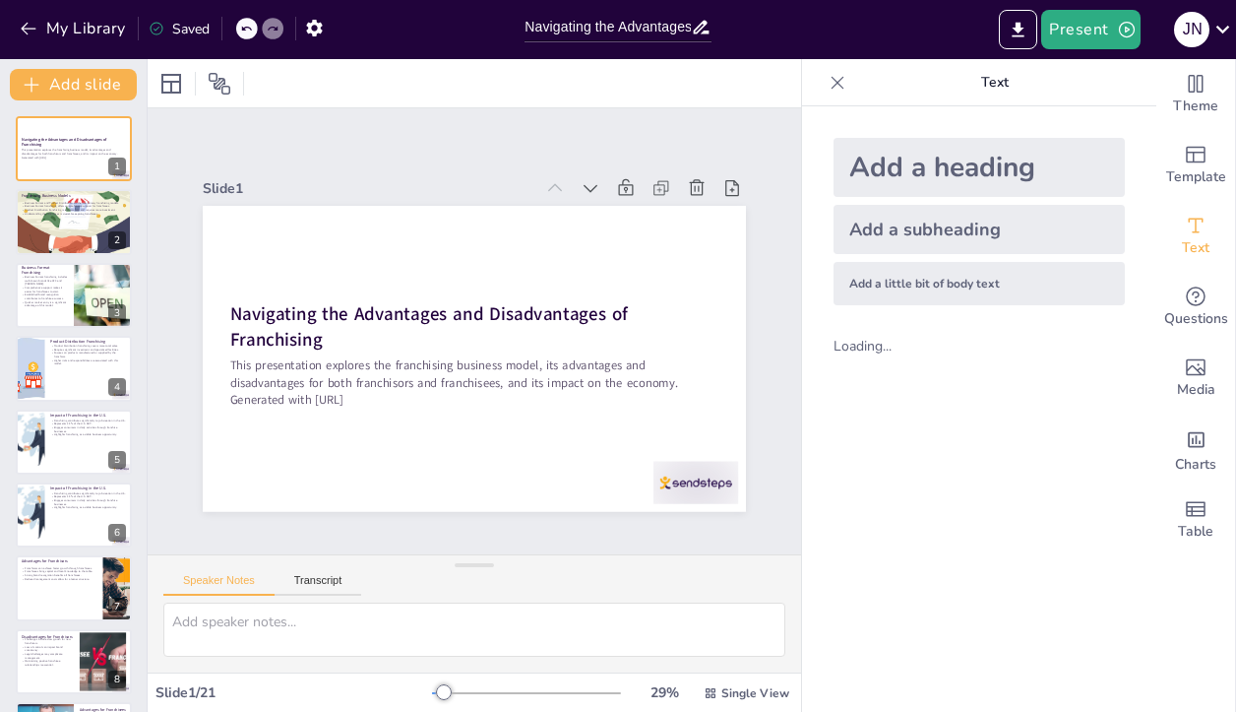
checkbox input "true"
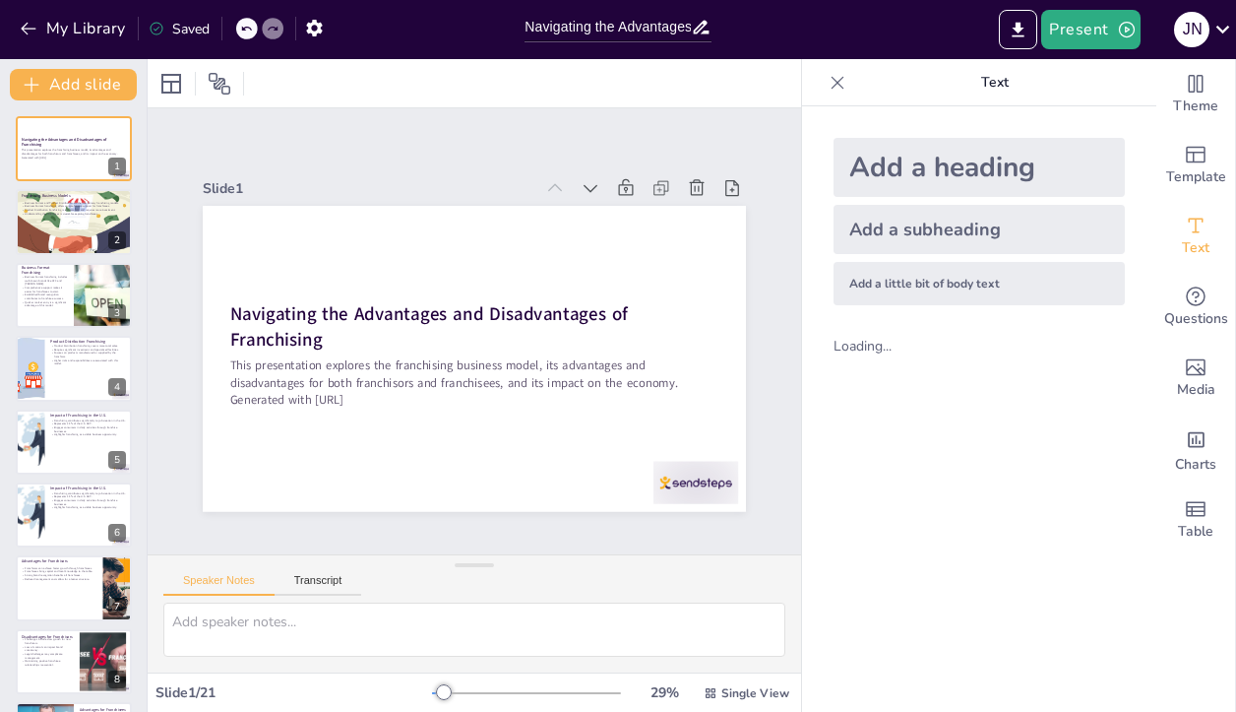
checkbox input "true"
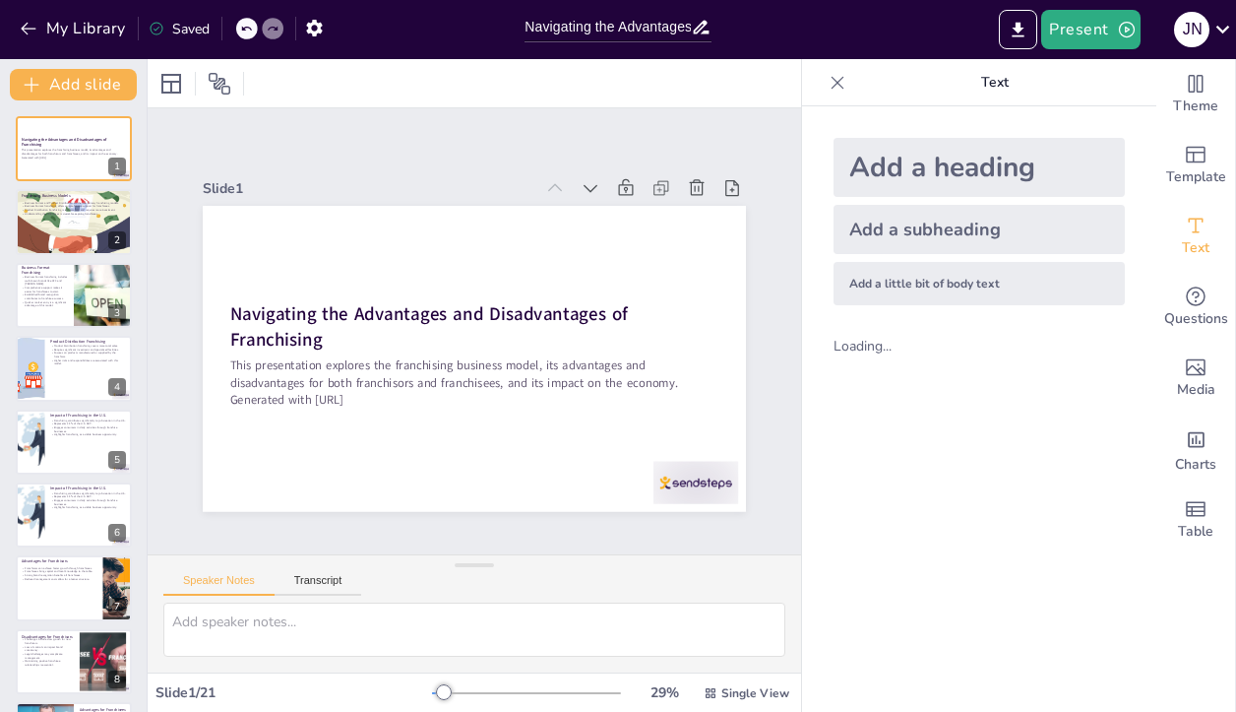
checkbox input "true"
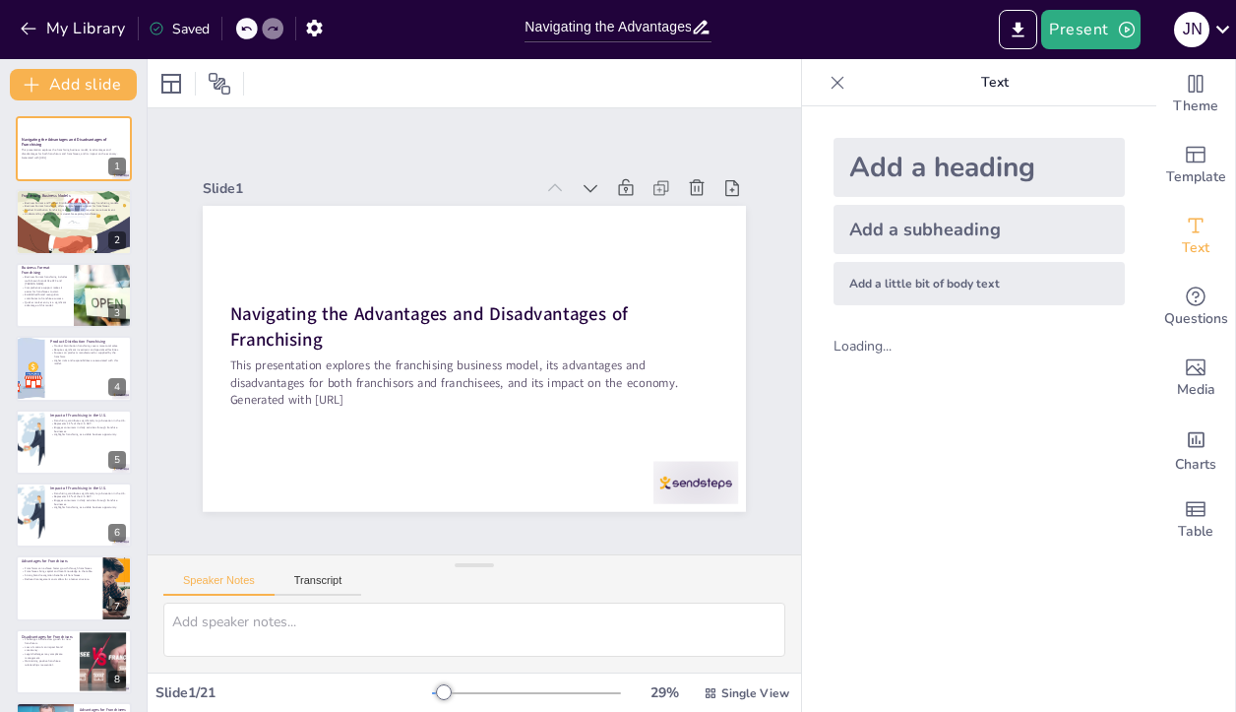
checkbox input "true"
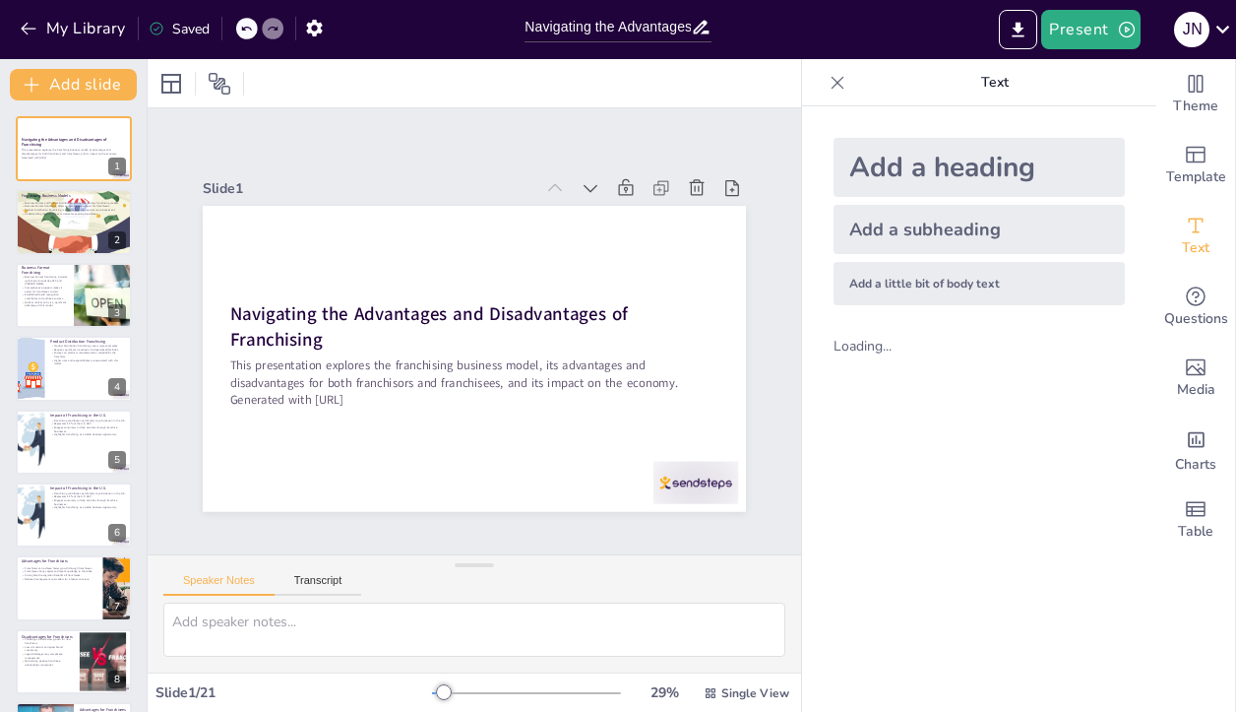
checkbox input "true"
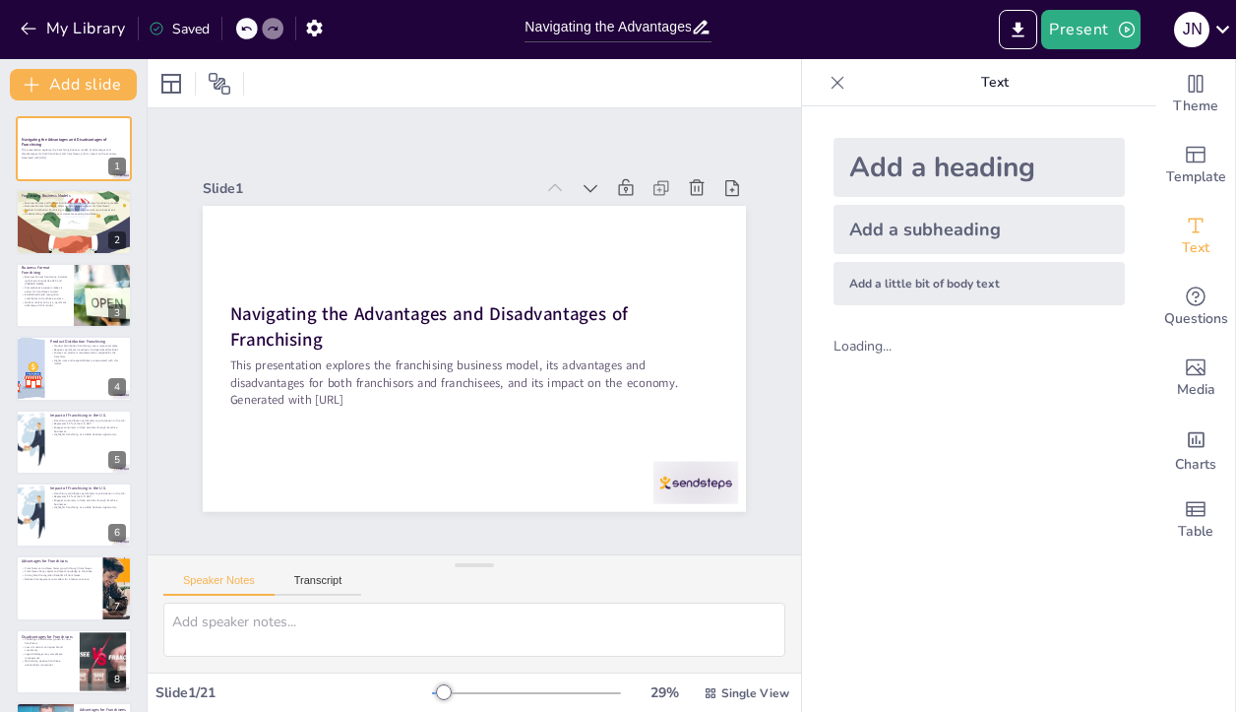
checkbox input "true"
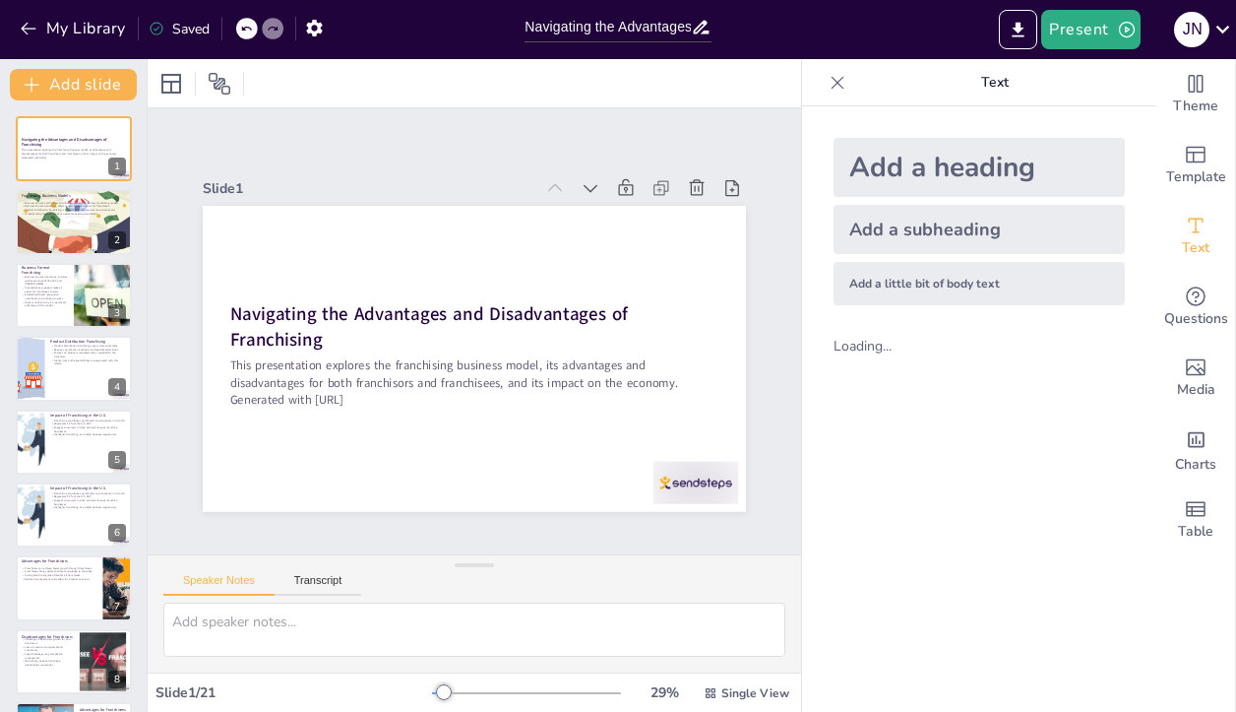
checkbox input "true"
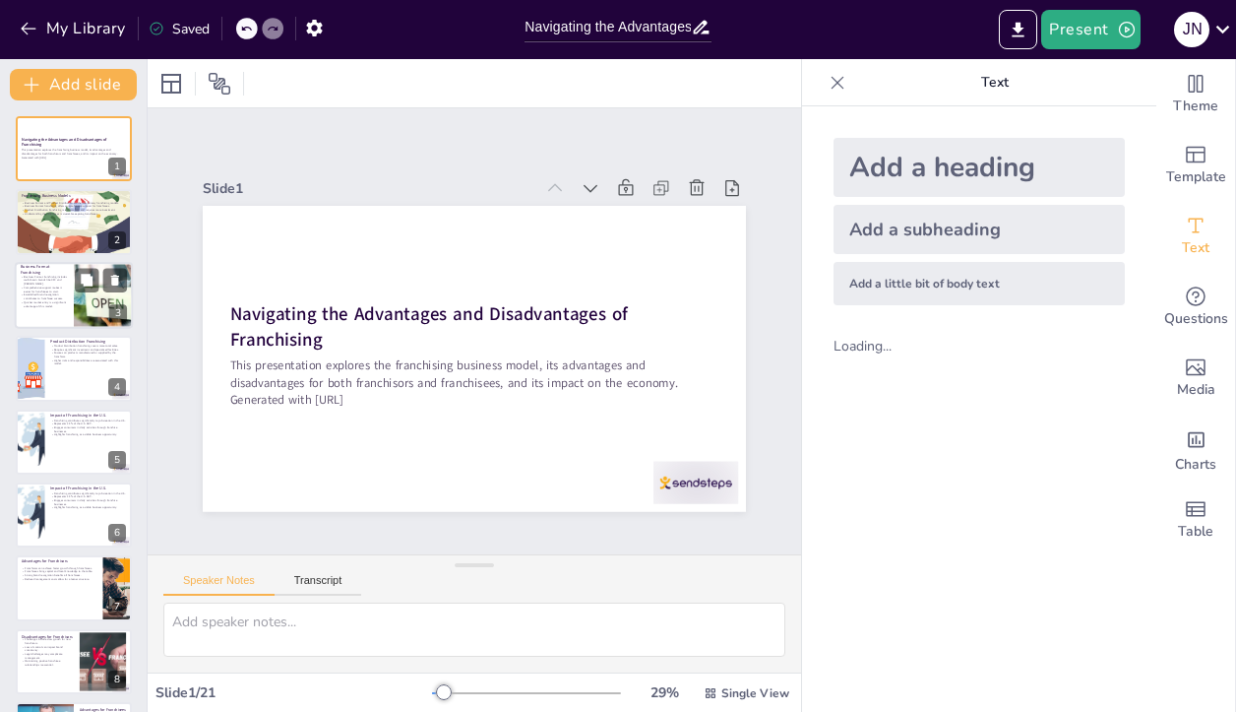
checkbox input "true"
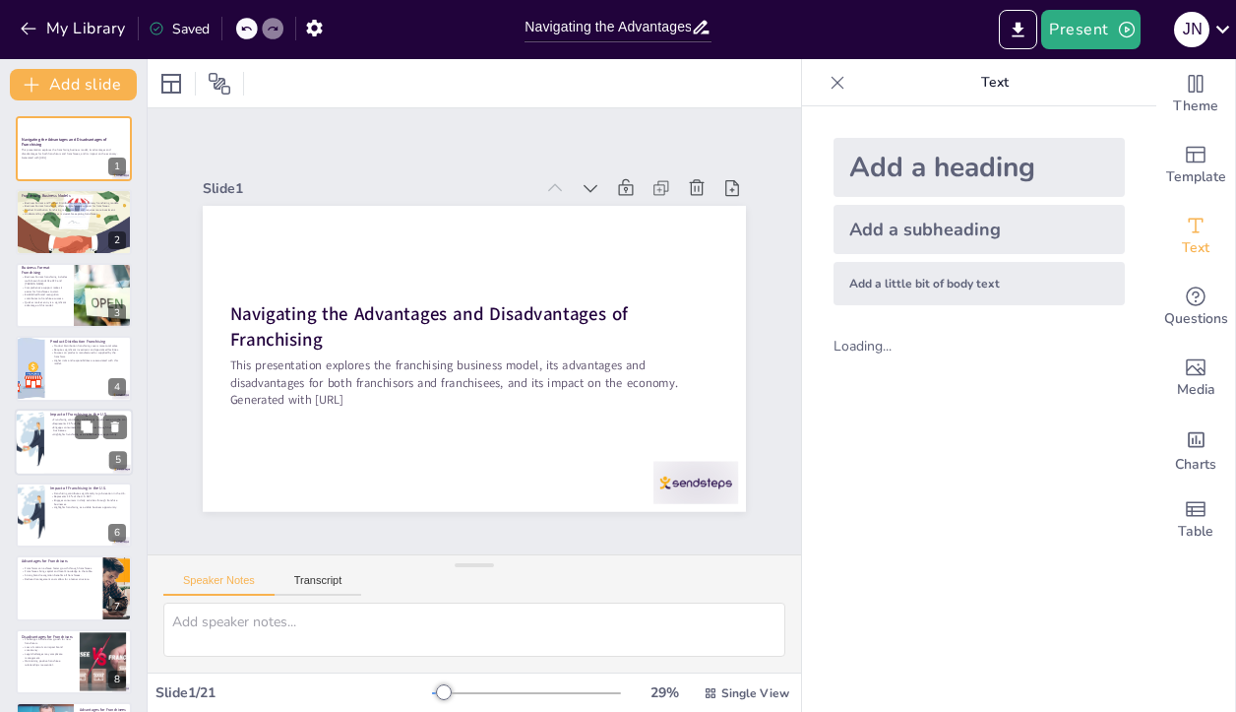
checkbox input "true"
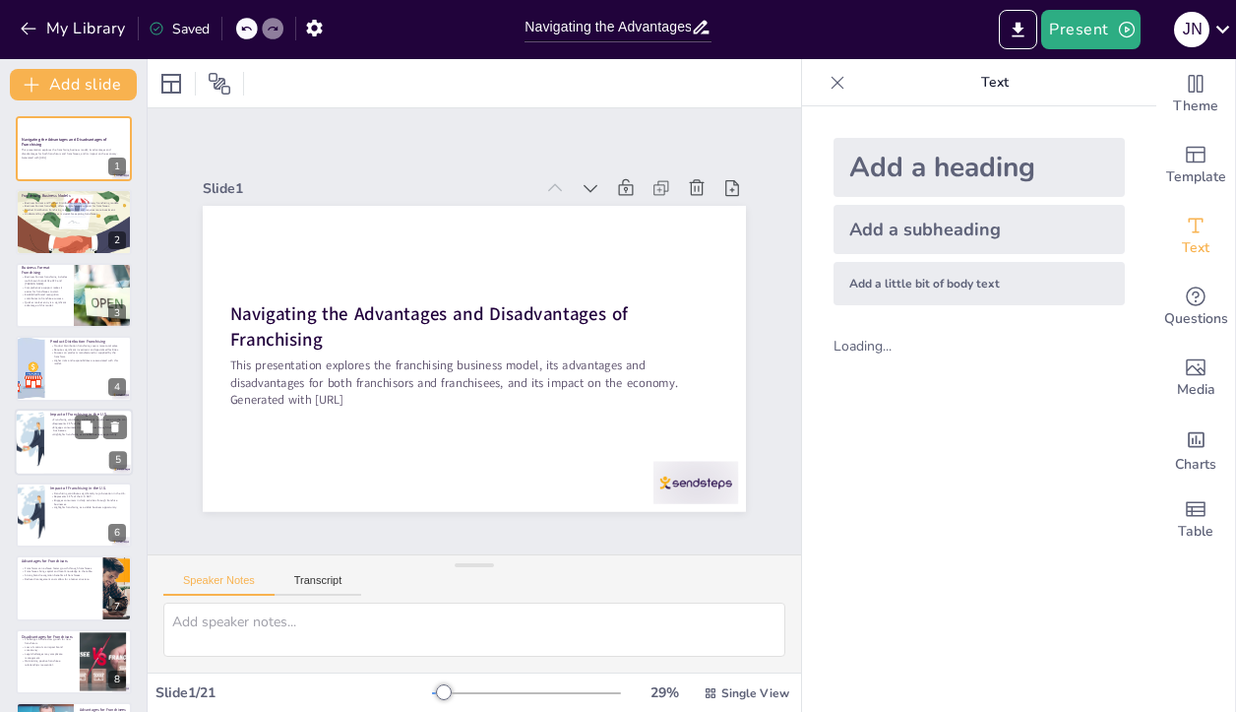
checkbox input "true"
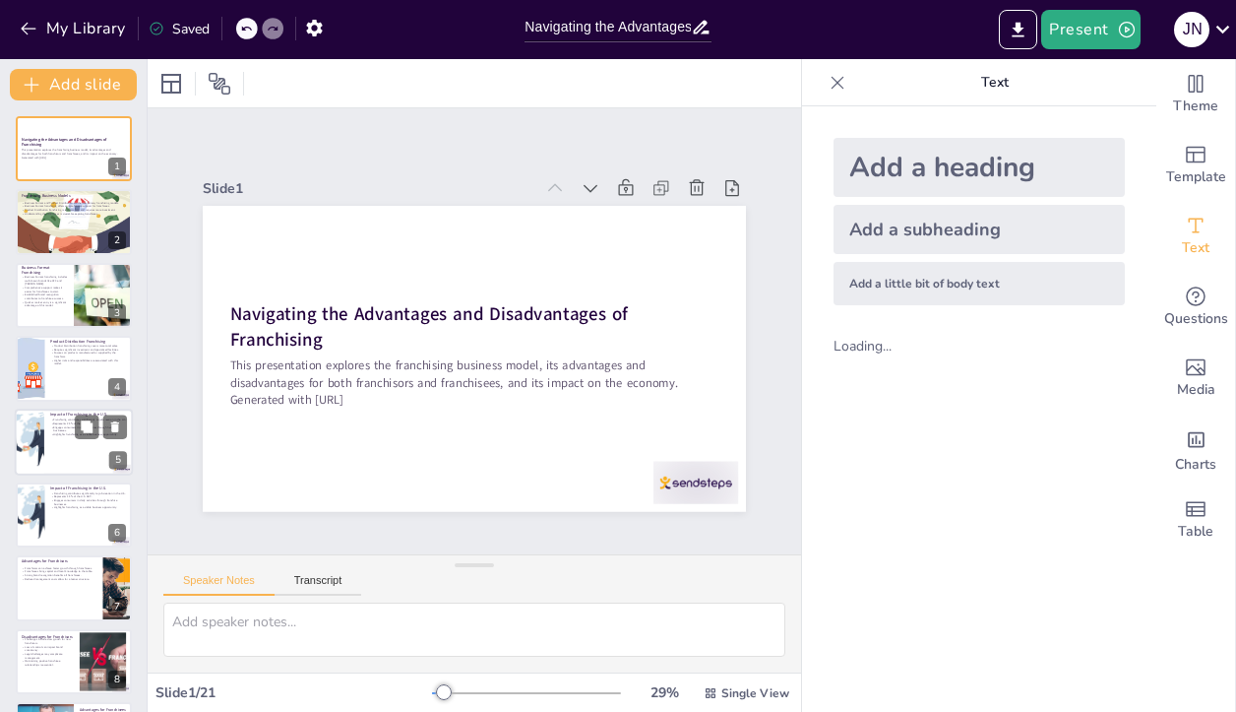
checkbox input "true"
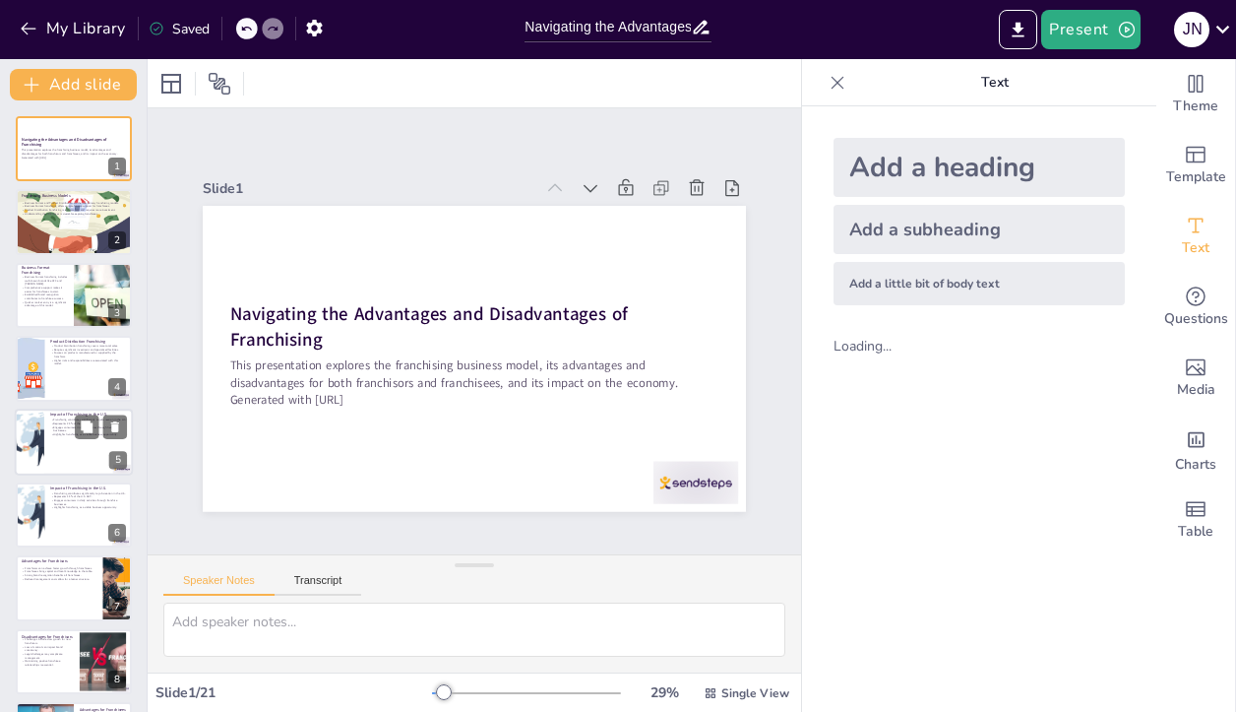
checkbox input "true"
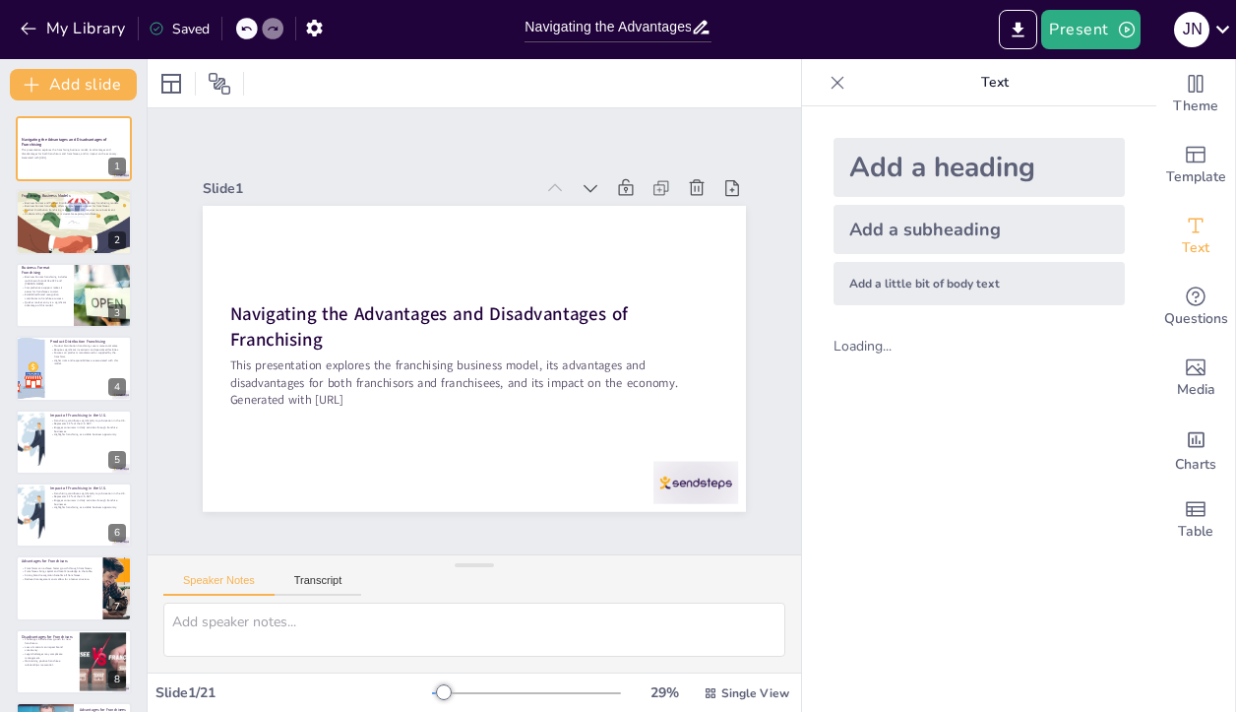
checkbox input "true"
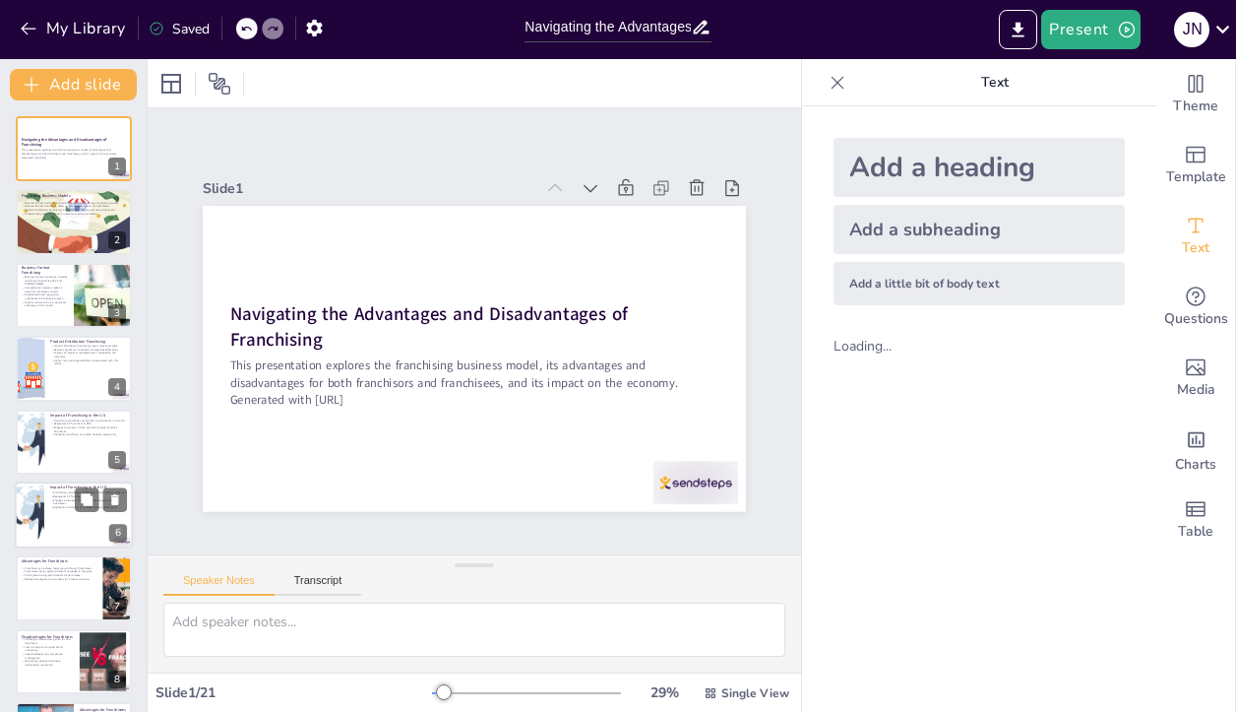
checkbox input "true"
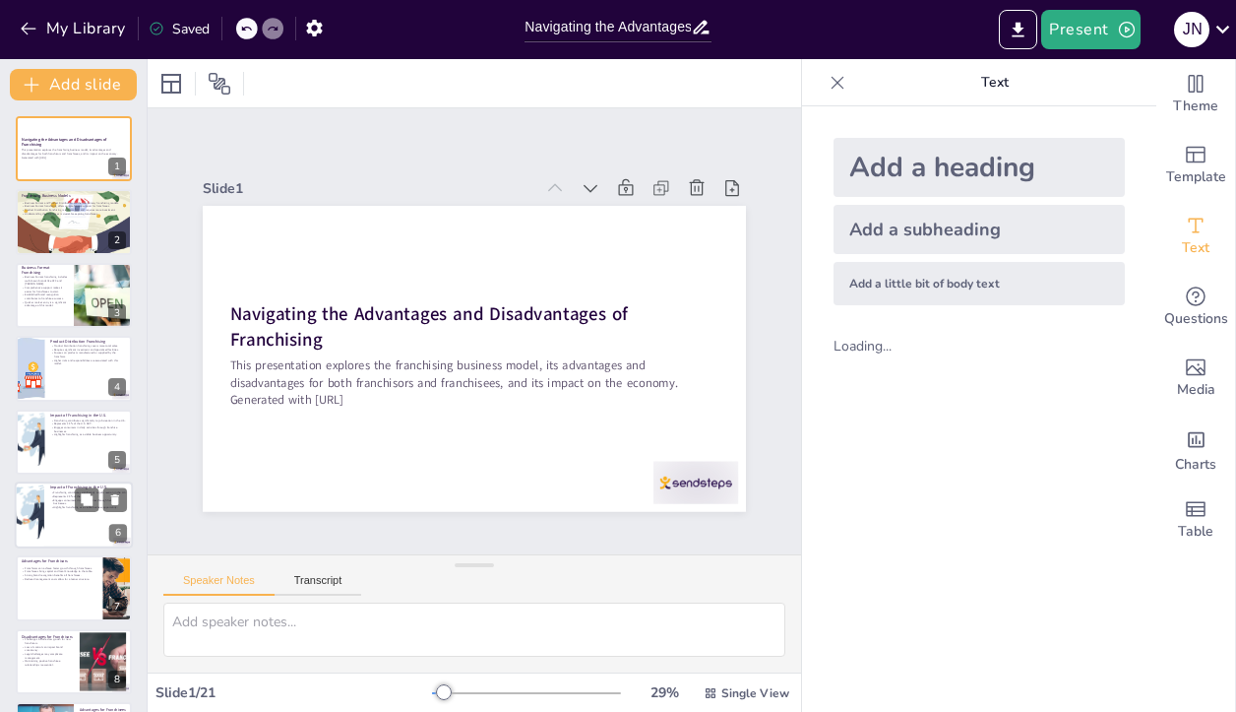
checkbox input "true"
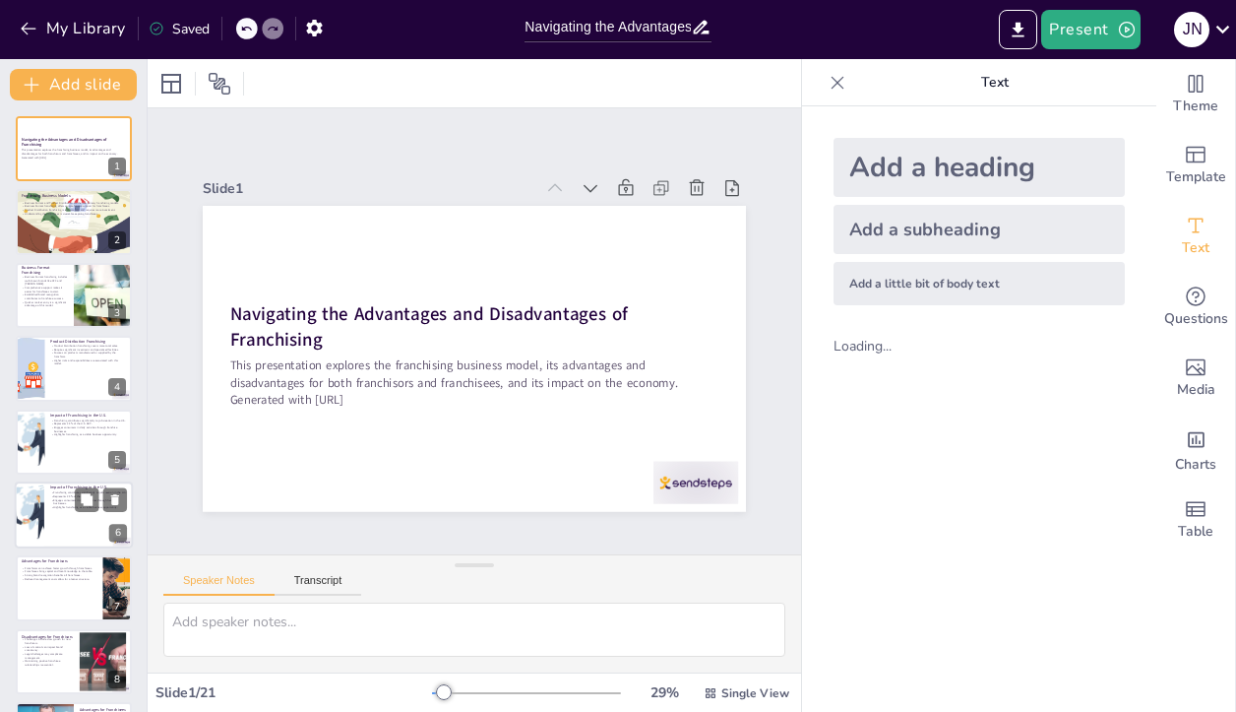
checkbox input "true"
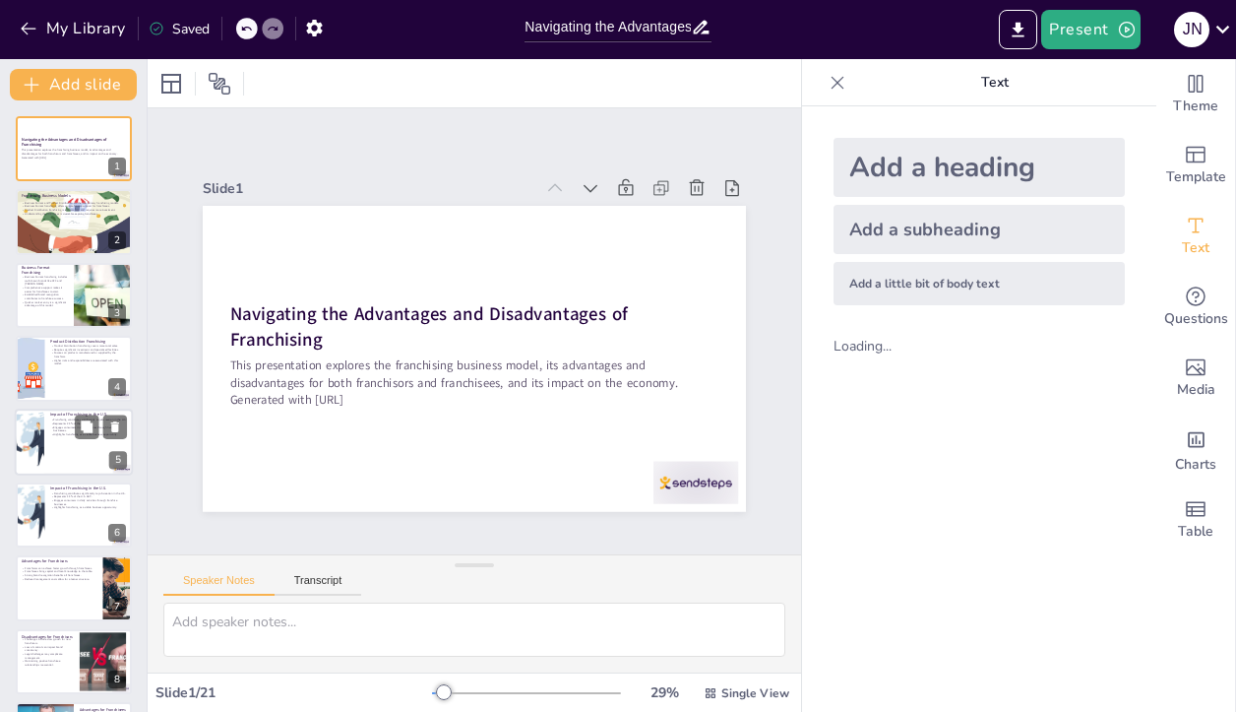
checkbox input "true"
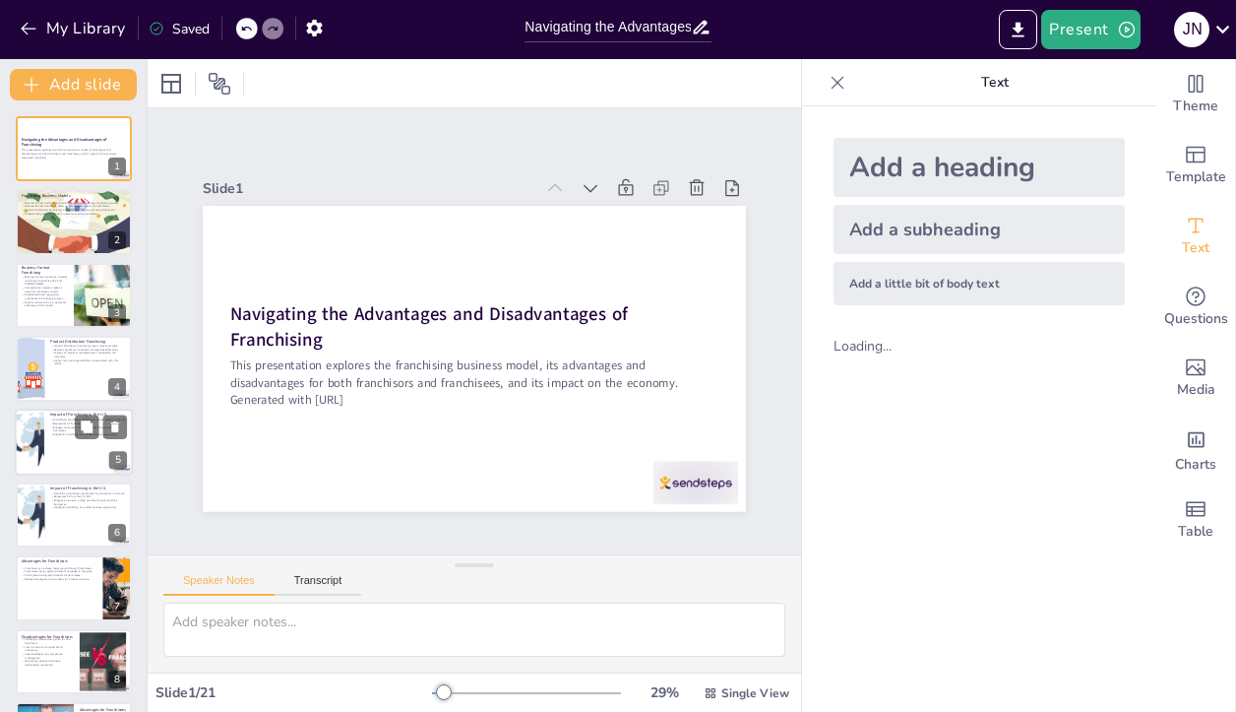
checkbox input "true"
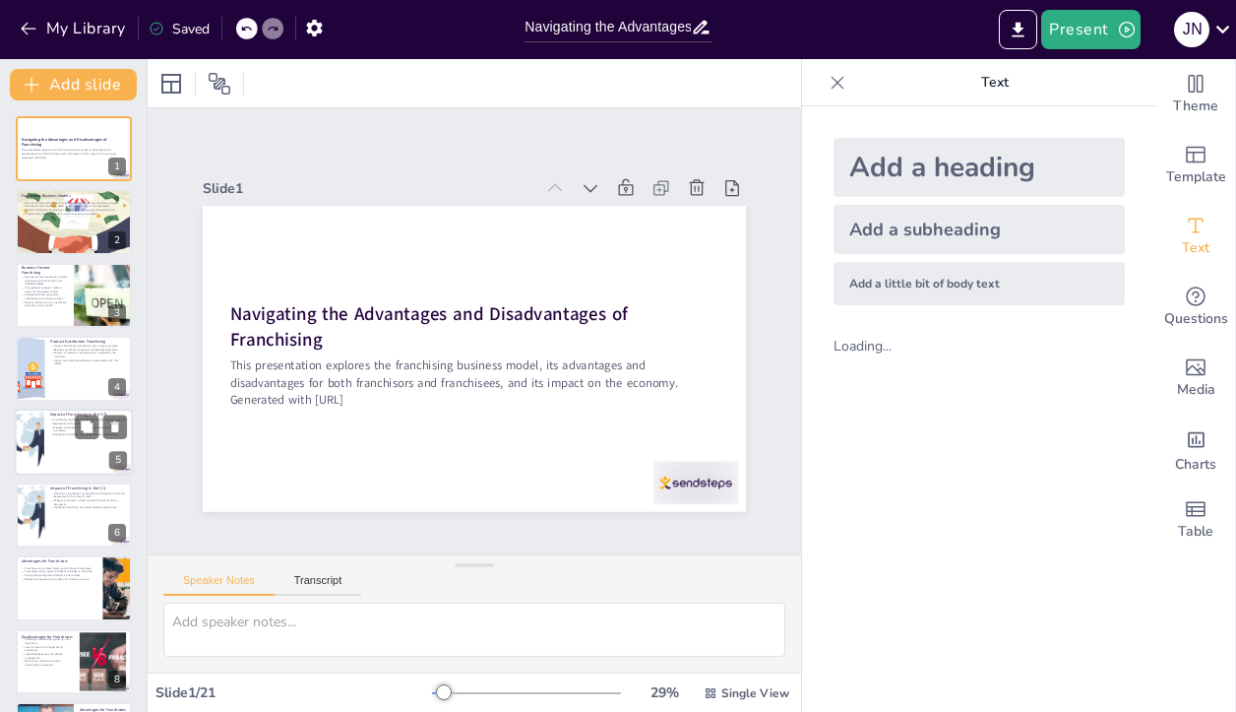
checkbox input "true"
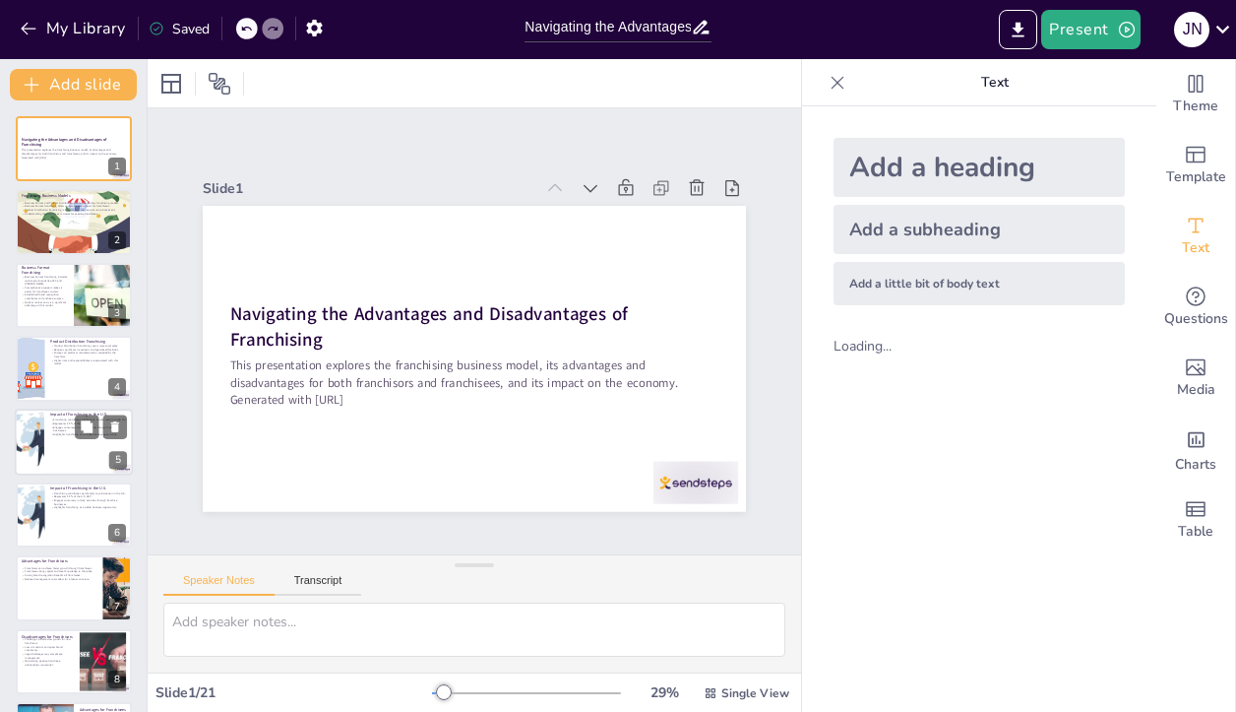
checkbox input "true"
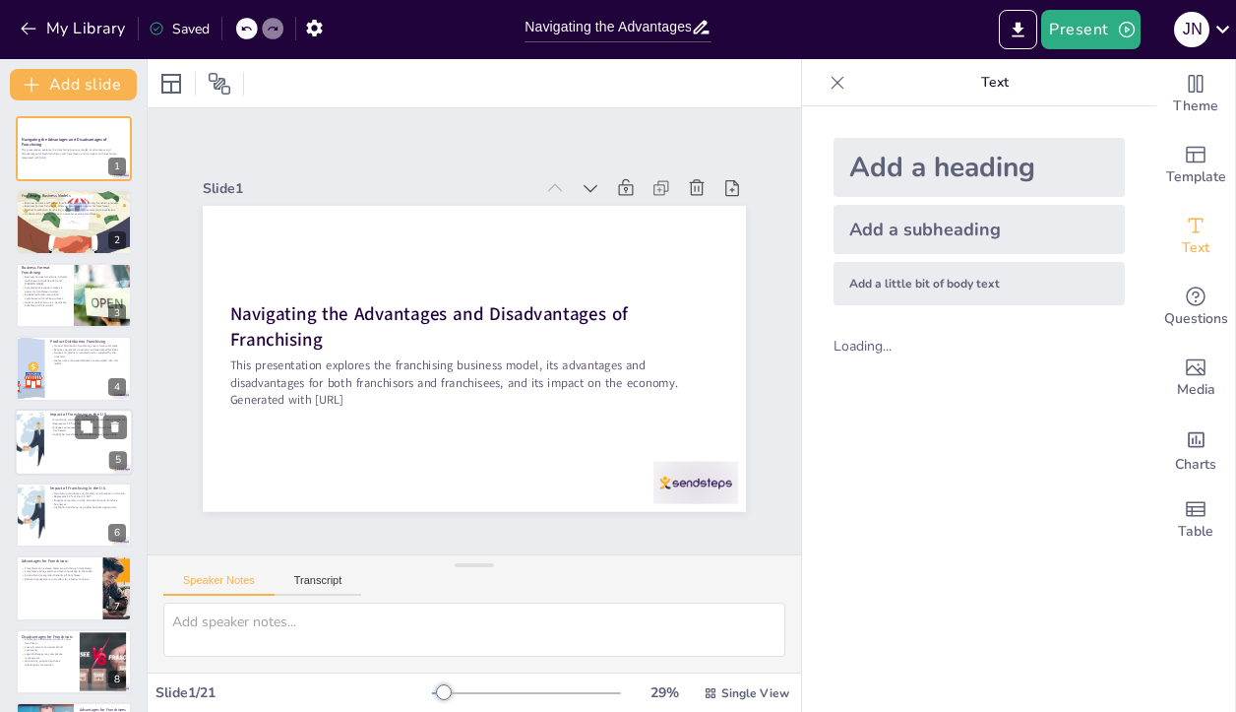
click at [72, 459] on div at bounding box center [74, 441] width 118 height 67
type textarea "The impact of franchising on job creation is profound, with millions of jobs su…"
checkbox input "true"
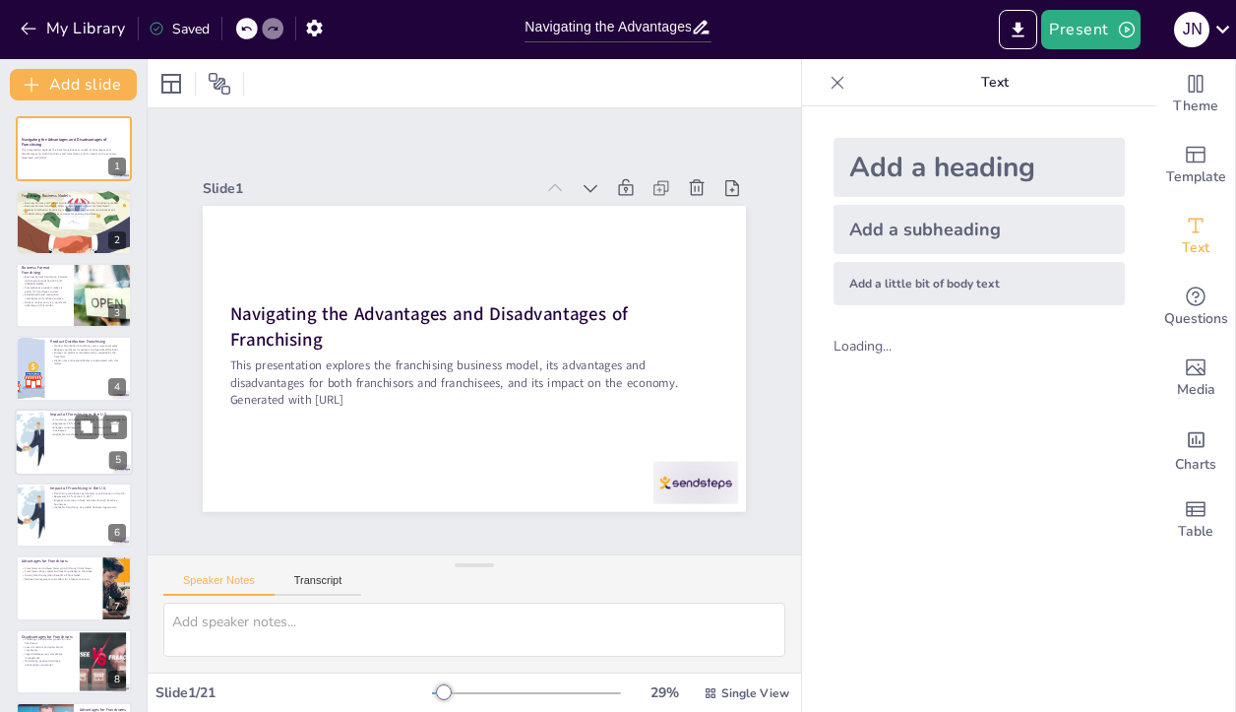
checkbox input "true"
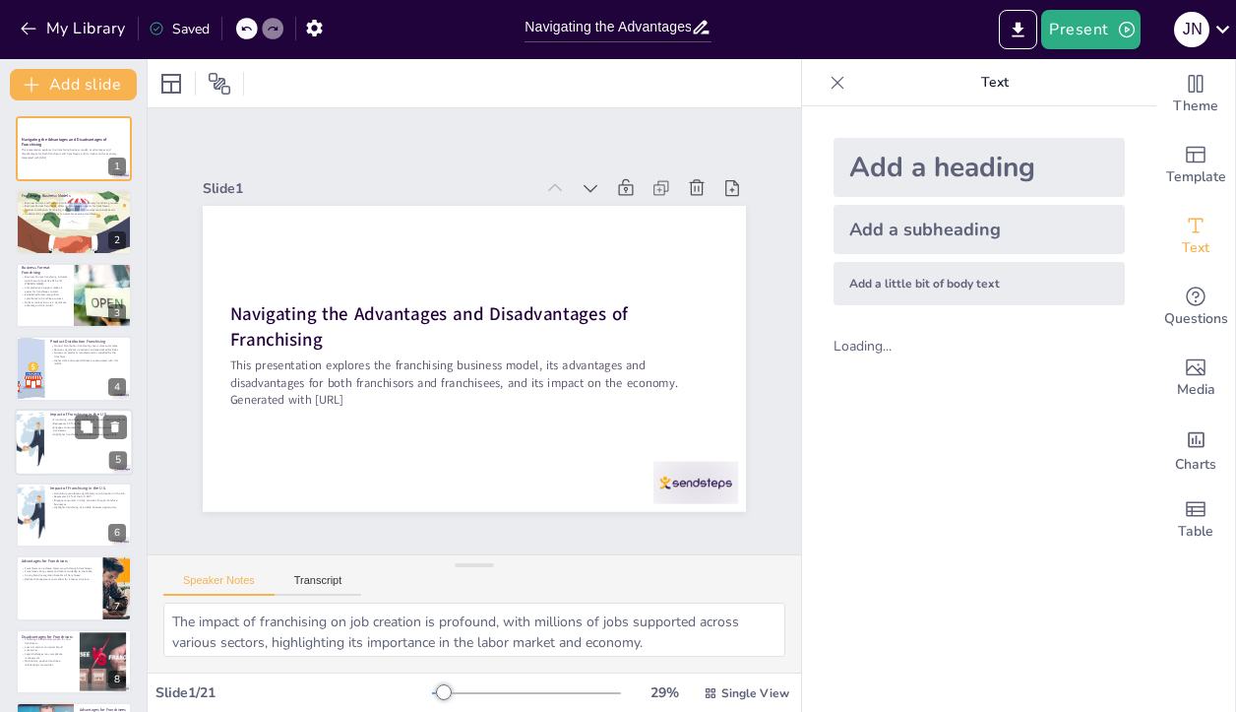
scroll to position [35, 0]
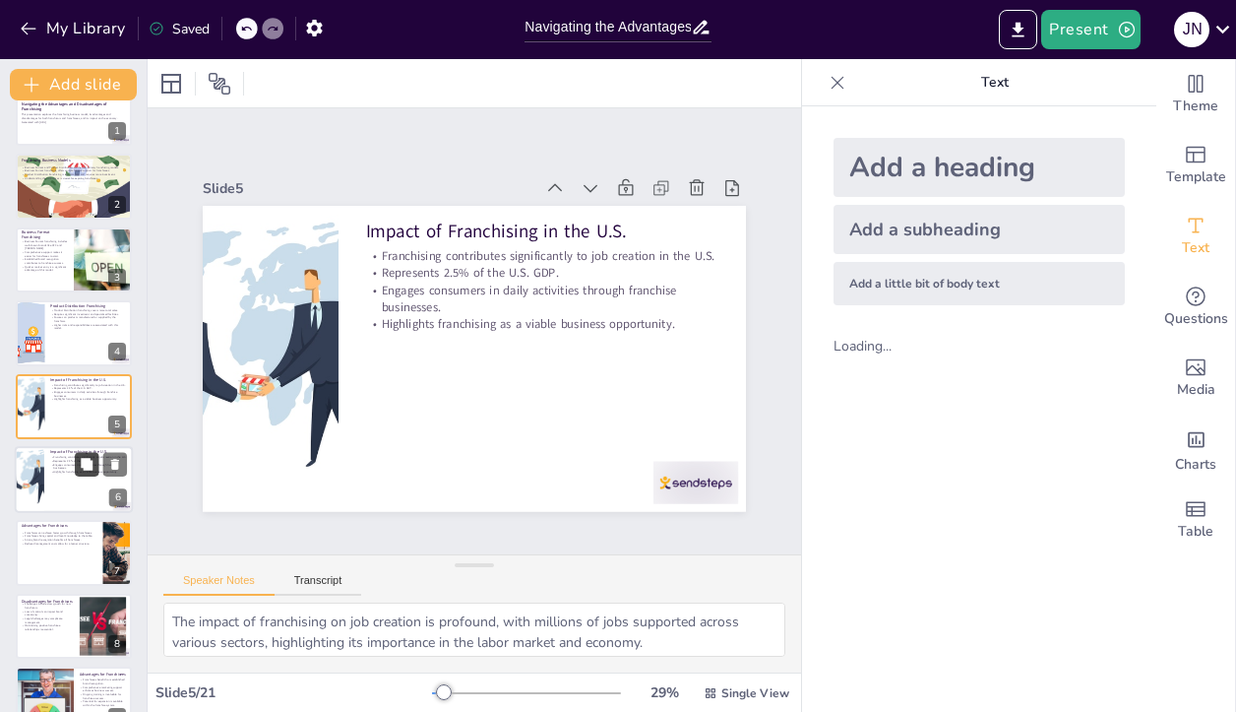
checkbox input "true"
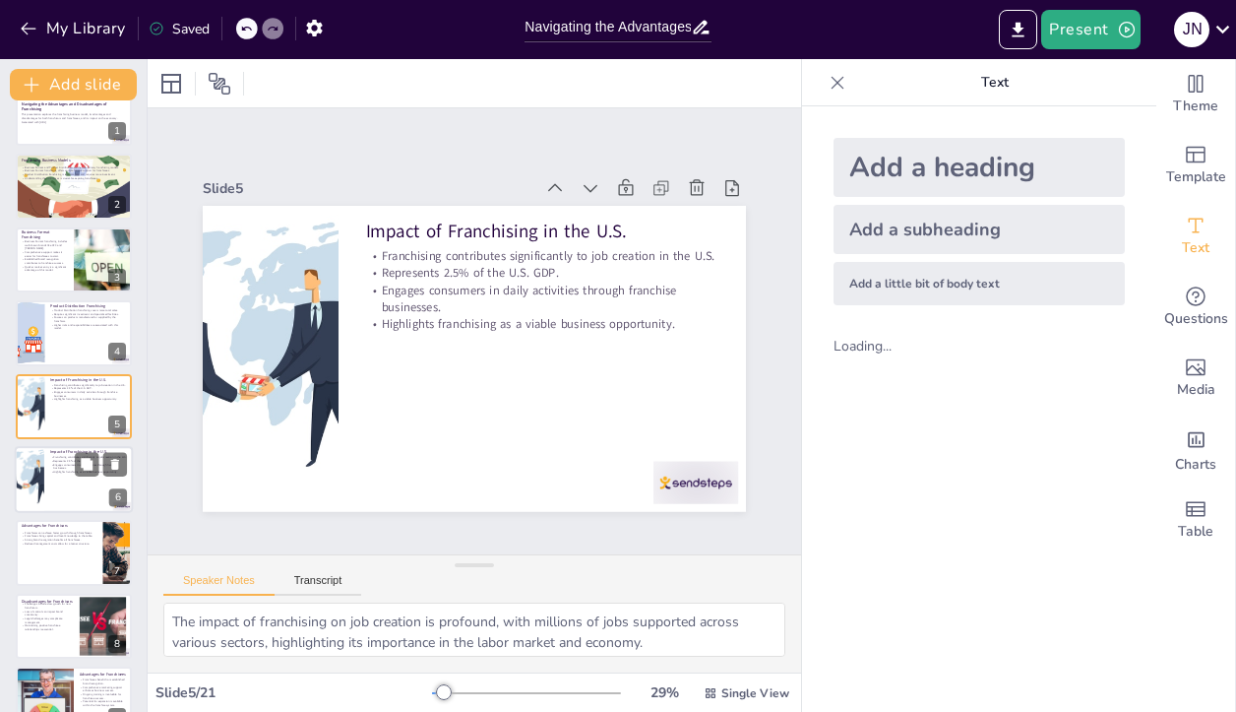
checkbox input "true"
click at [69, 453] on p "Impact of Franchising in the U.S." at bounding box center [88, 452] width 77 height 6
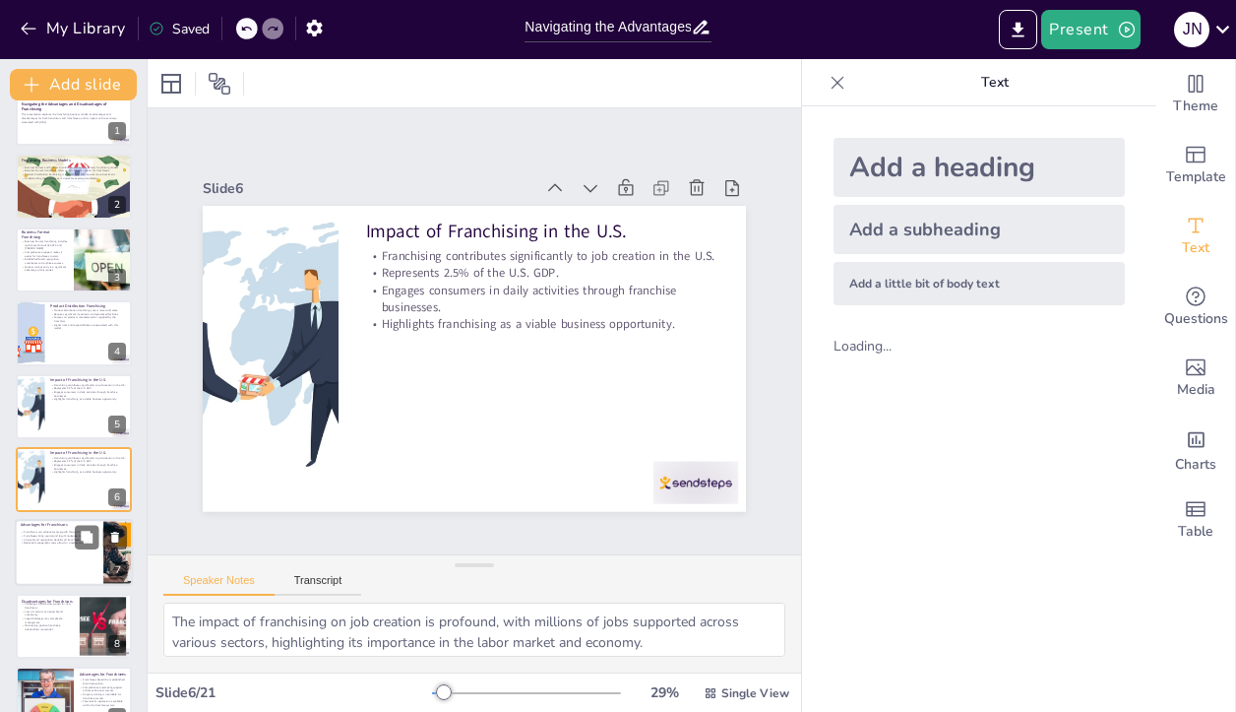
scroll to position [108, 0]
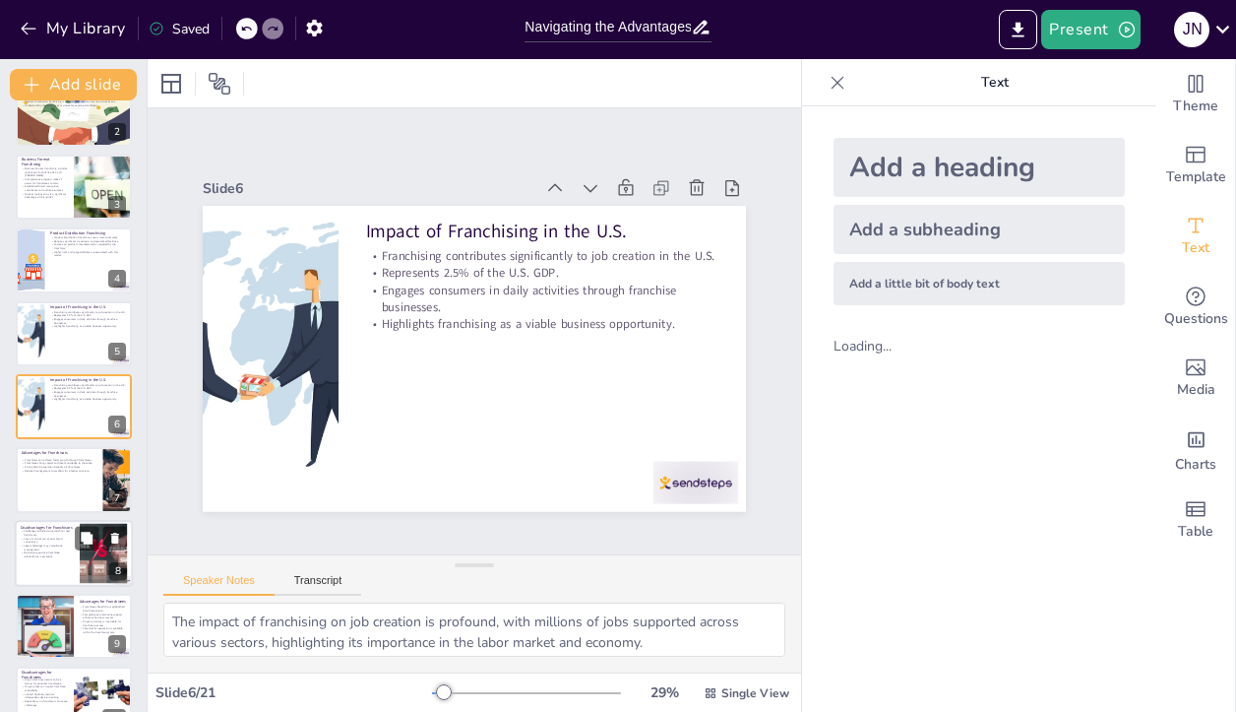
click at [49, 545] on p "Legal challenges may complicate management." at bounding box center [47, 546] width 53 height 7
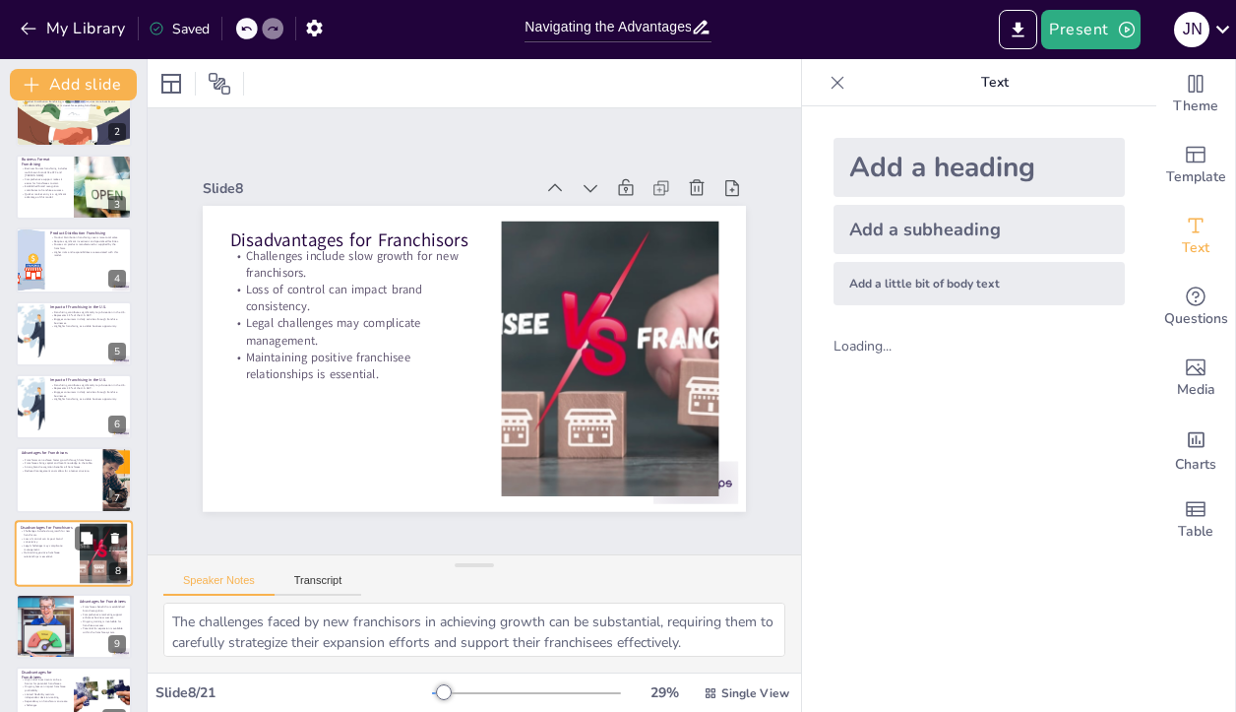
scroll to position [255, 0]
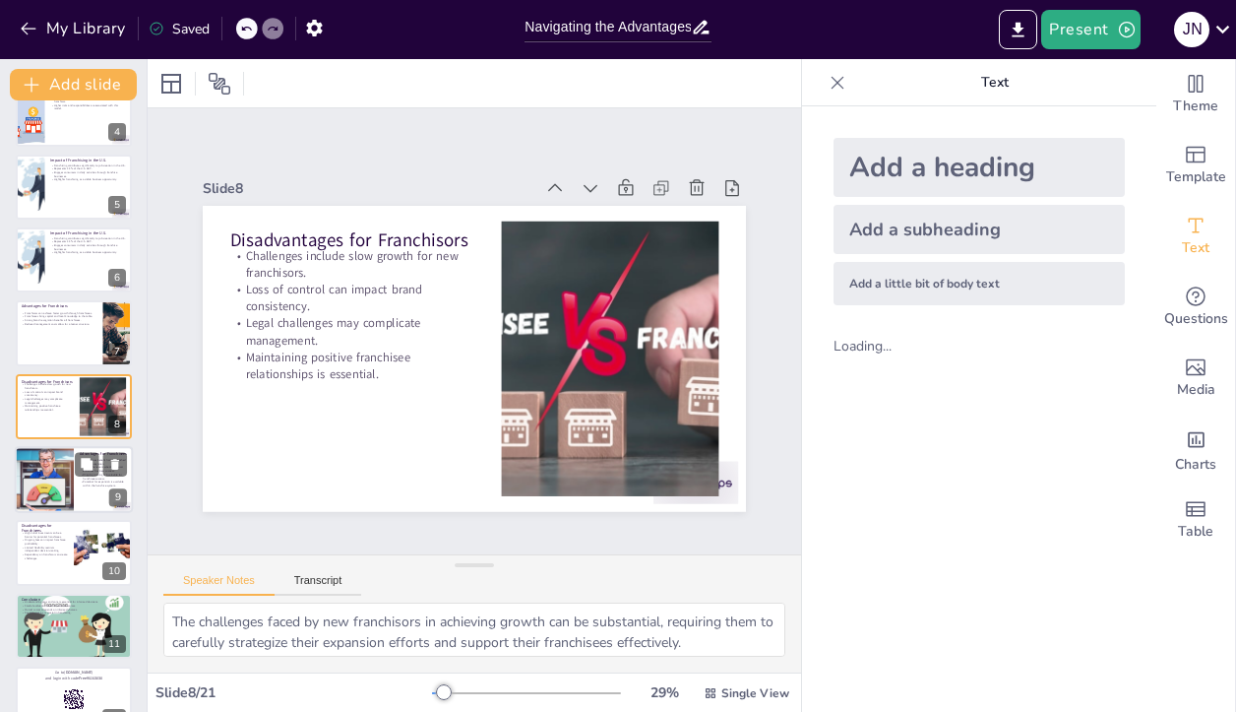
click at [99, 472] on div at bounding box center [101, 464] width 52 height 24
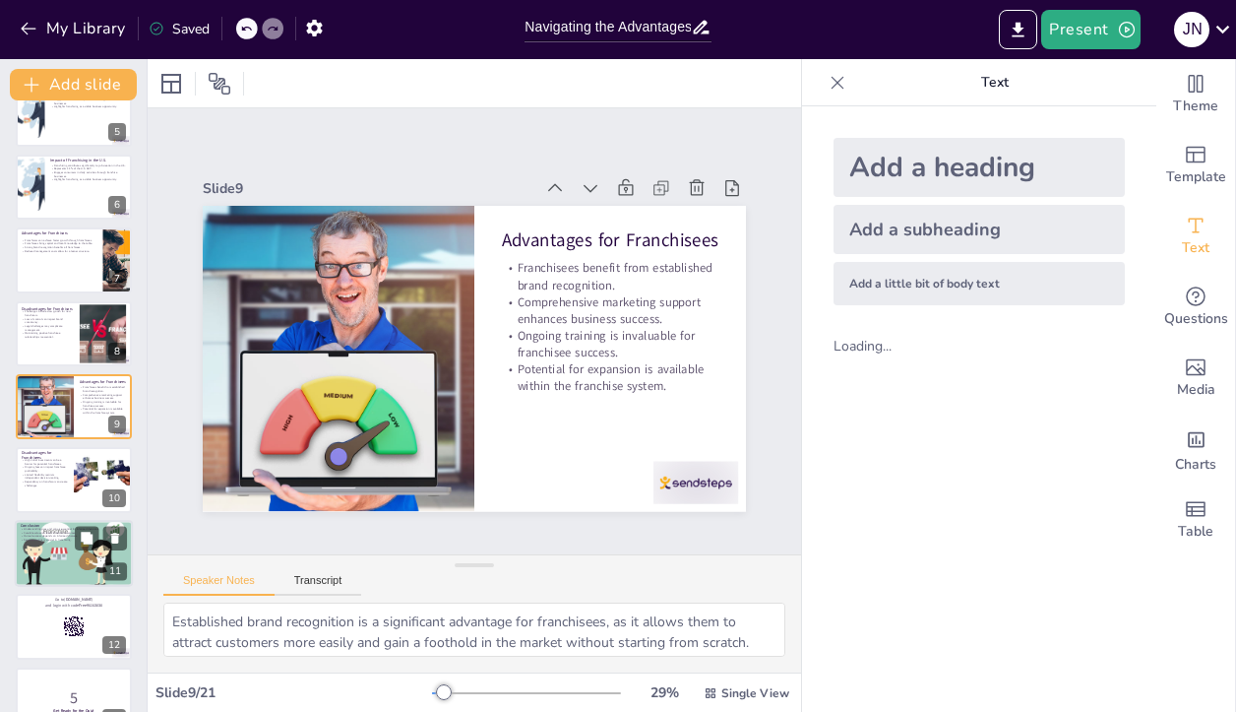
click at [62, 572] on div at bounding box center [74, 553] width 118 height 76
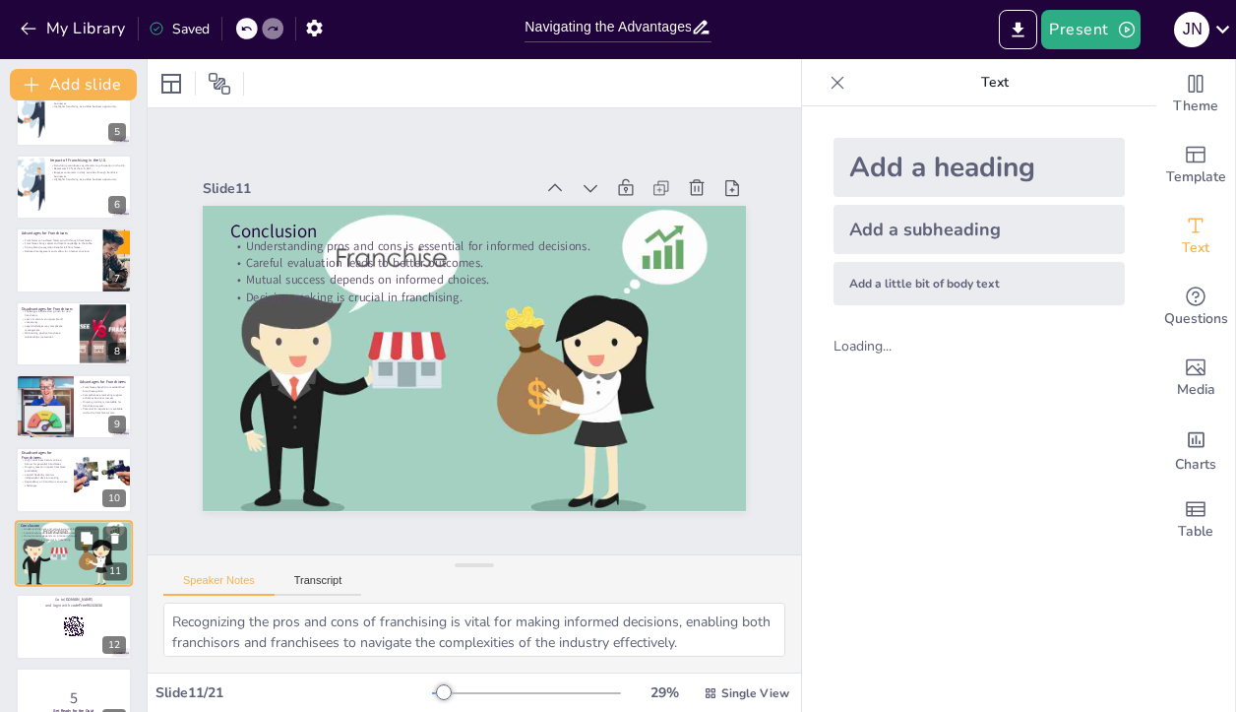
scroll to position [474, 0]
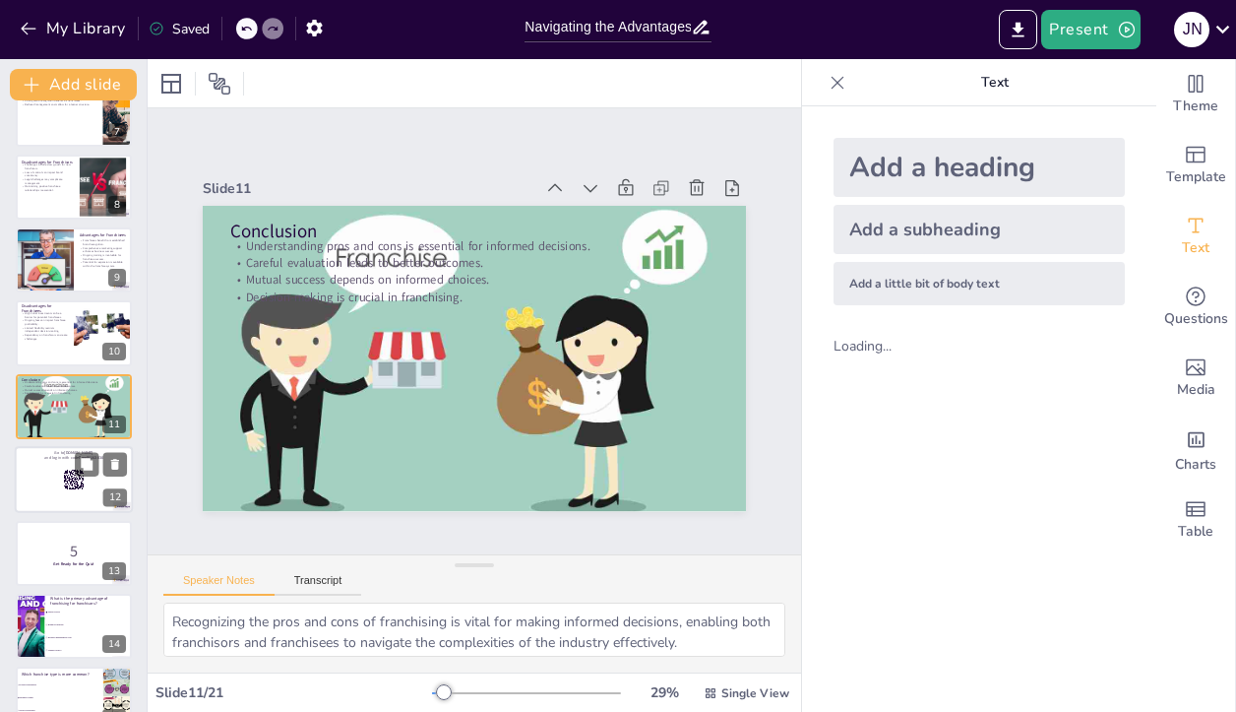
click at [42, 484] on div at bounding box center [74, 479] width 118 height 67
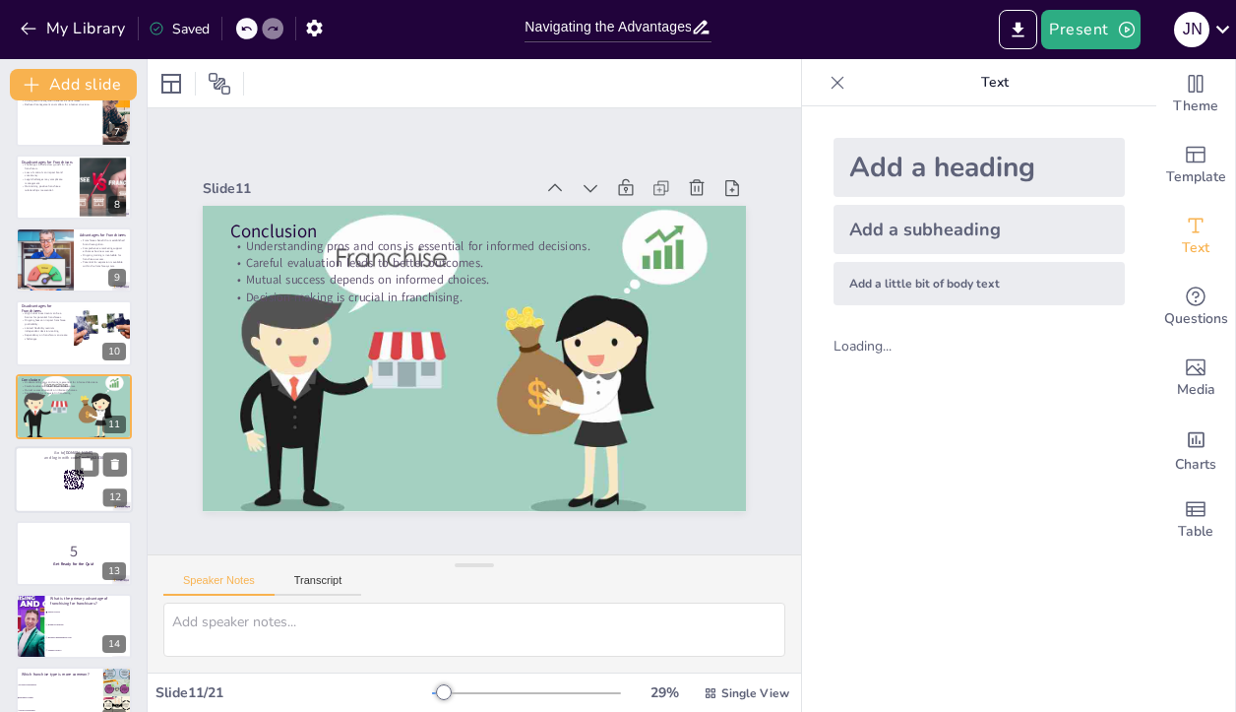
scroll to position [548, 0]
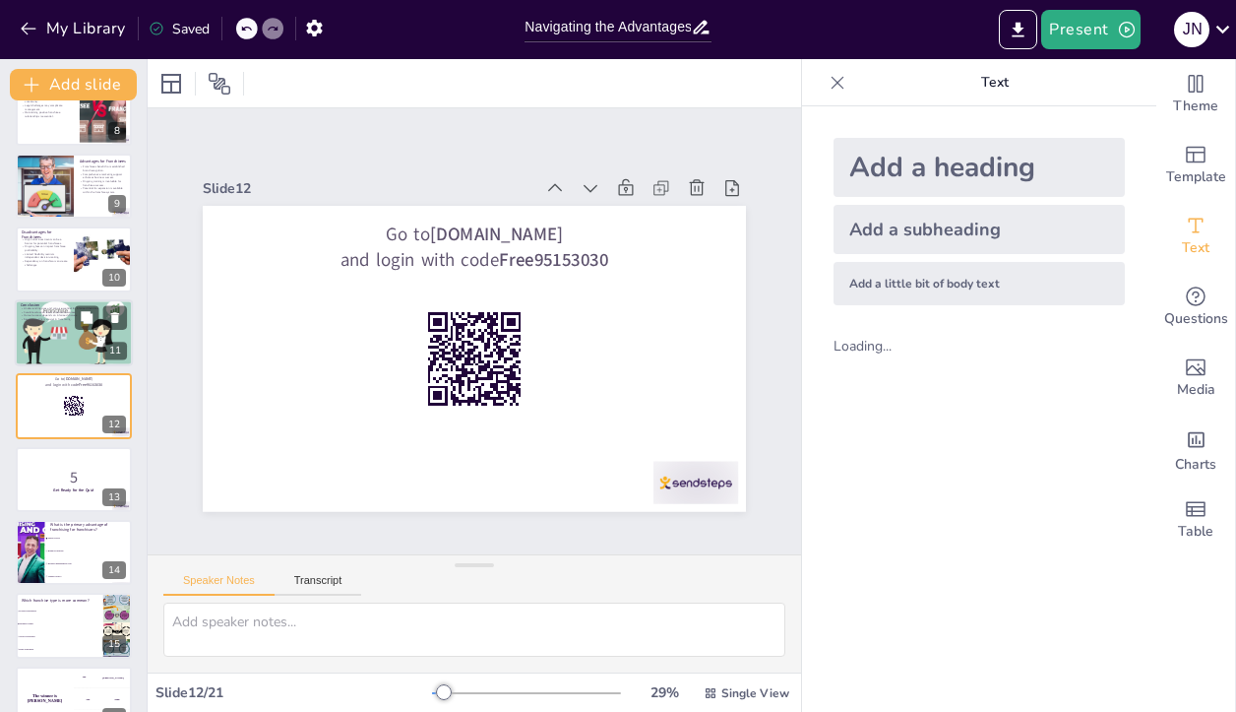
click at [54, 342] on div at bounding box center [74, 332] width 118 height 76
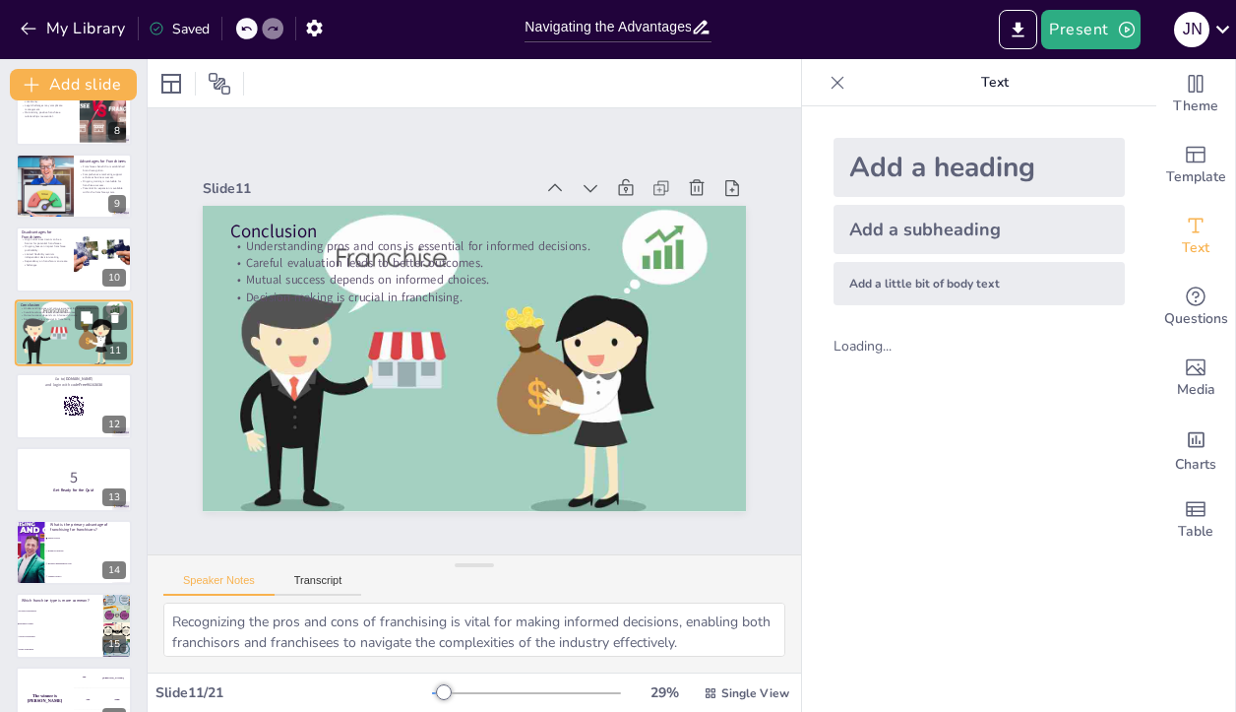
scroll to position [474, 0]
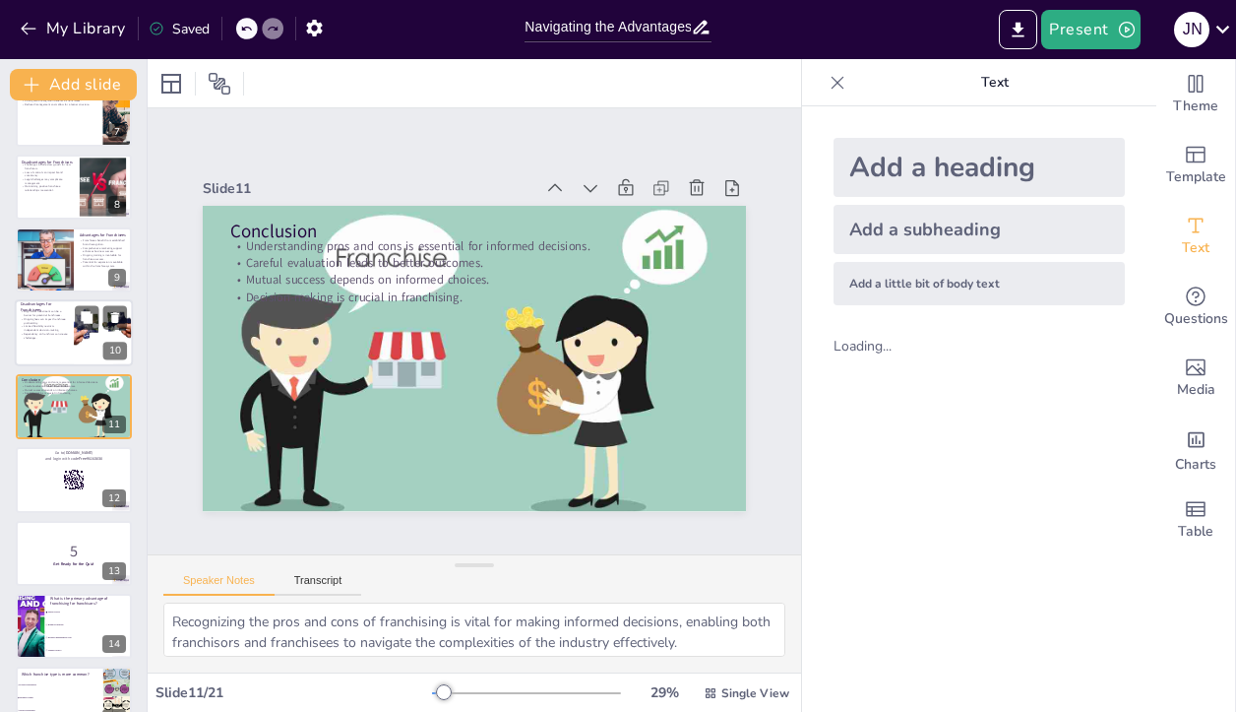
click at [23, 326] on p "Limited flexibility restricts independent decision-making." at bounding box center [44, 328] width 47 height 7
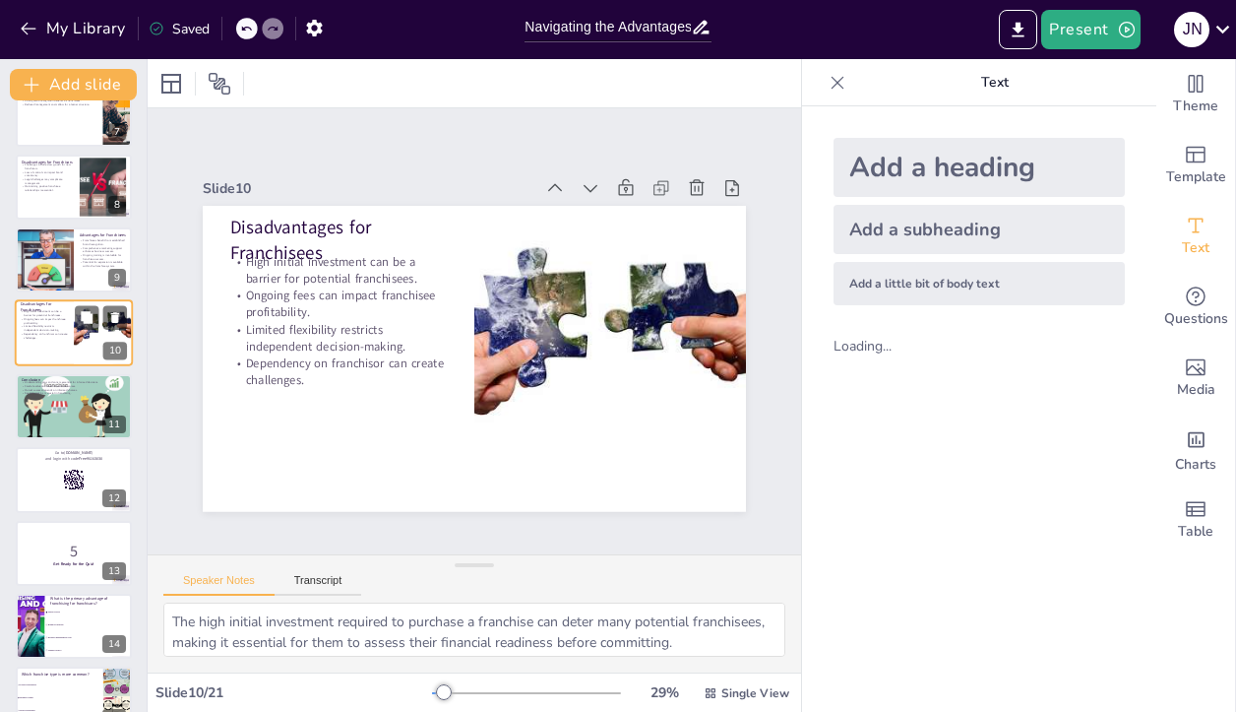
scroll to position [402, 0]
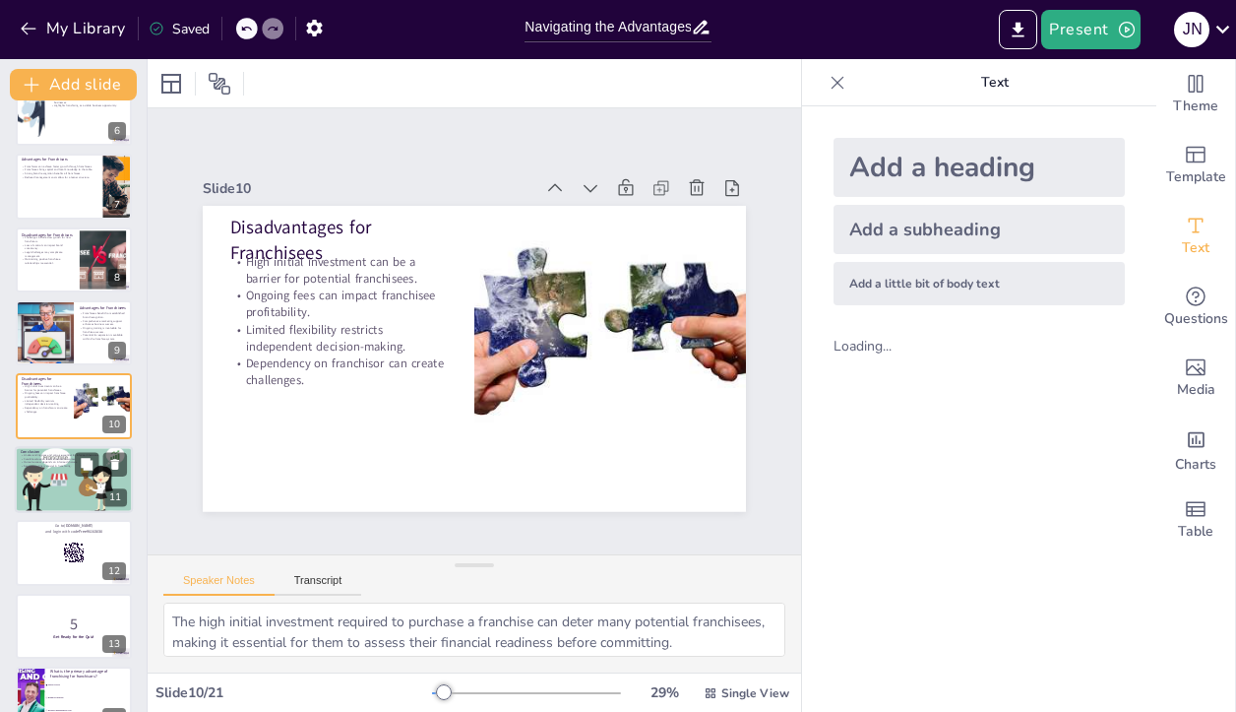
click at [22, 488] on div at bounding box center [74, 479] width 118 height 76
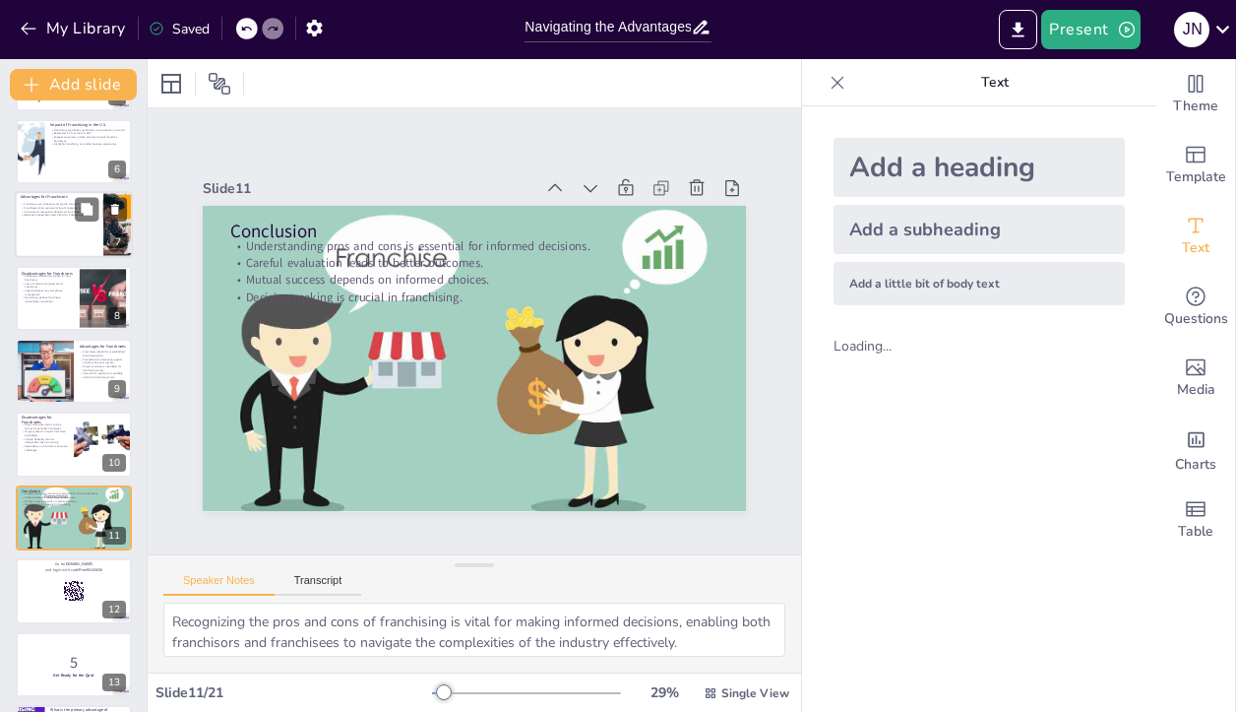
click at [44, 214] on p "Reduced management costs allow for a leaner structure." at bounding box center [59, 216] width 77 height 4
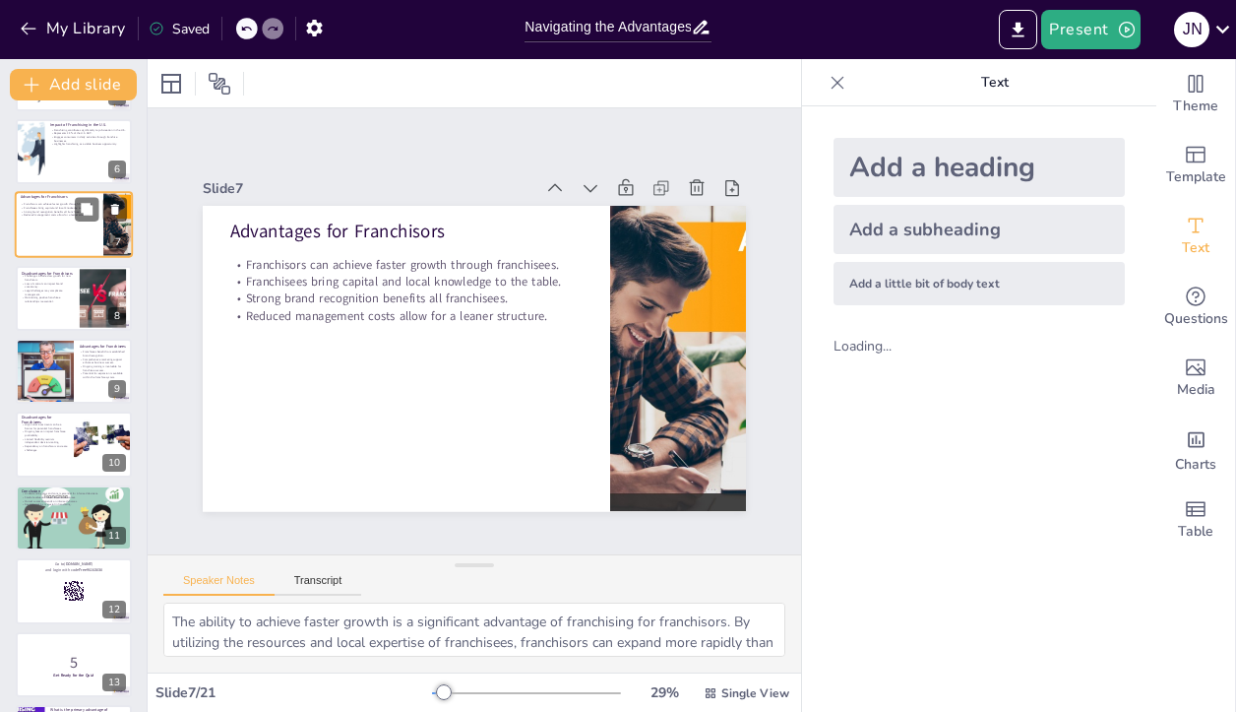
scroll to position [182, 0]
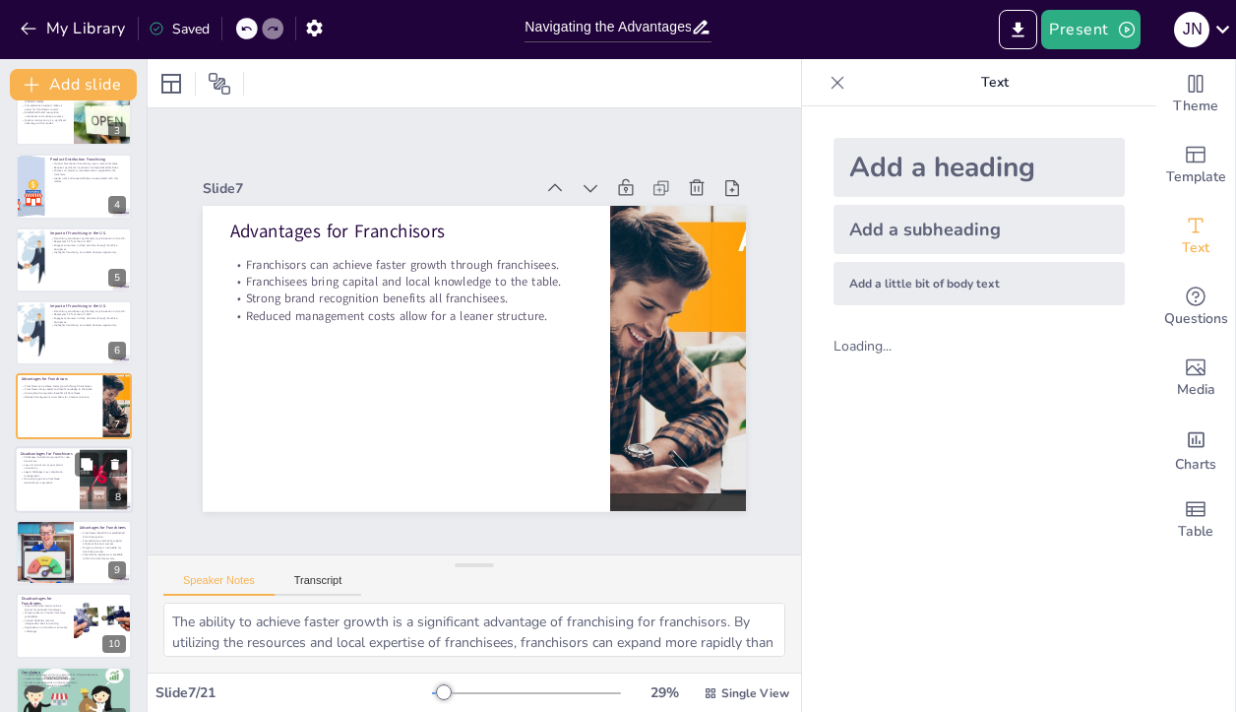
click at [43, 464] on p "Loss of control can impact brand consistency." at bounding box center [47, 466] width 53 height 7
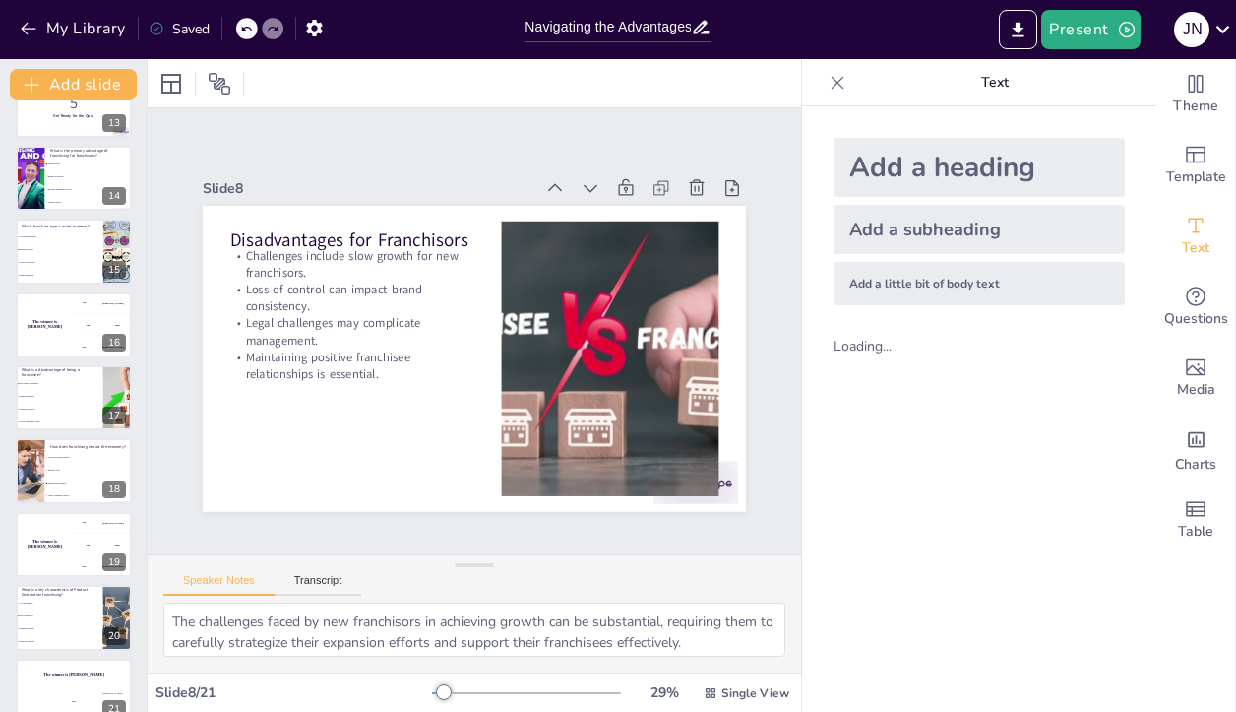
scroll to position [950, 0]
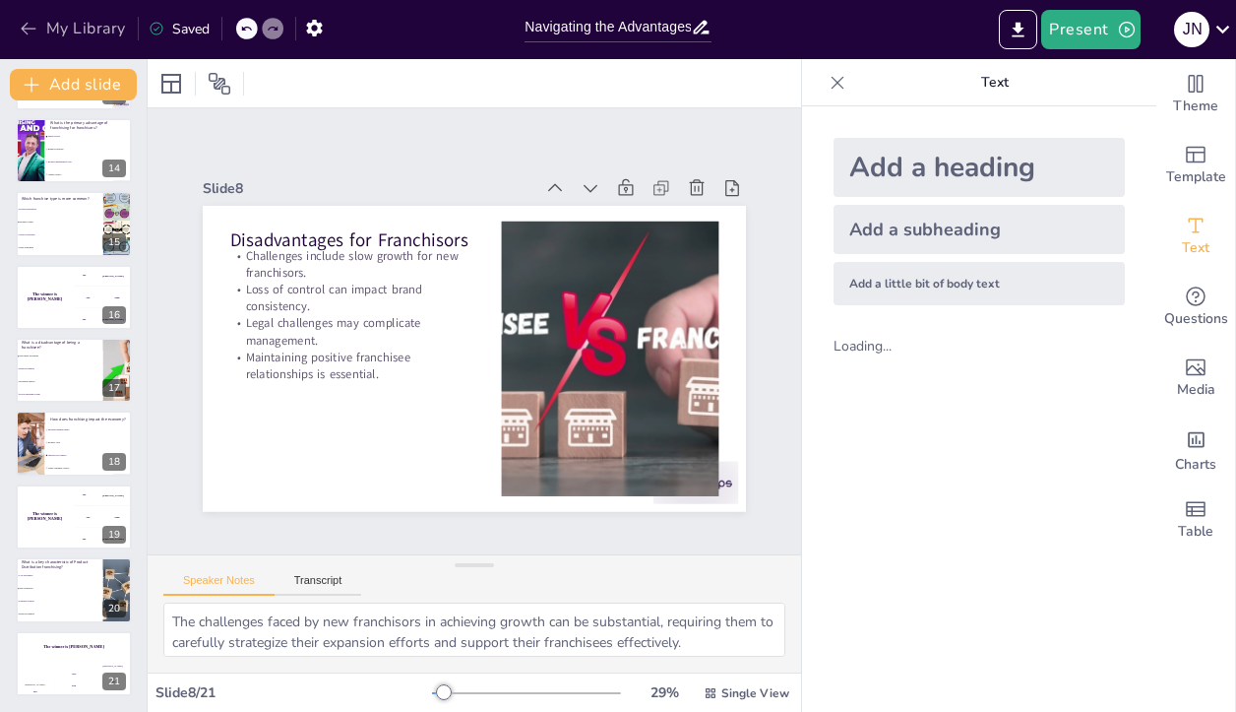
click at [60, 29] on button "My Library" at bounding box center [74, 28] width 119 height 31
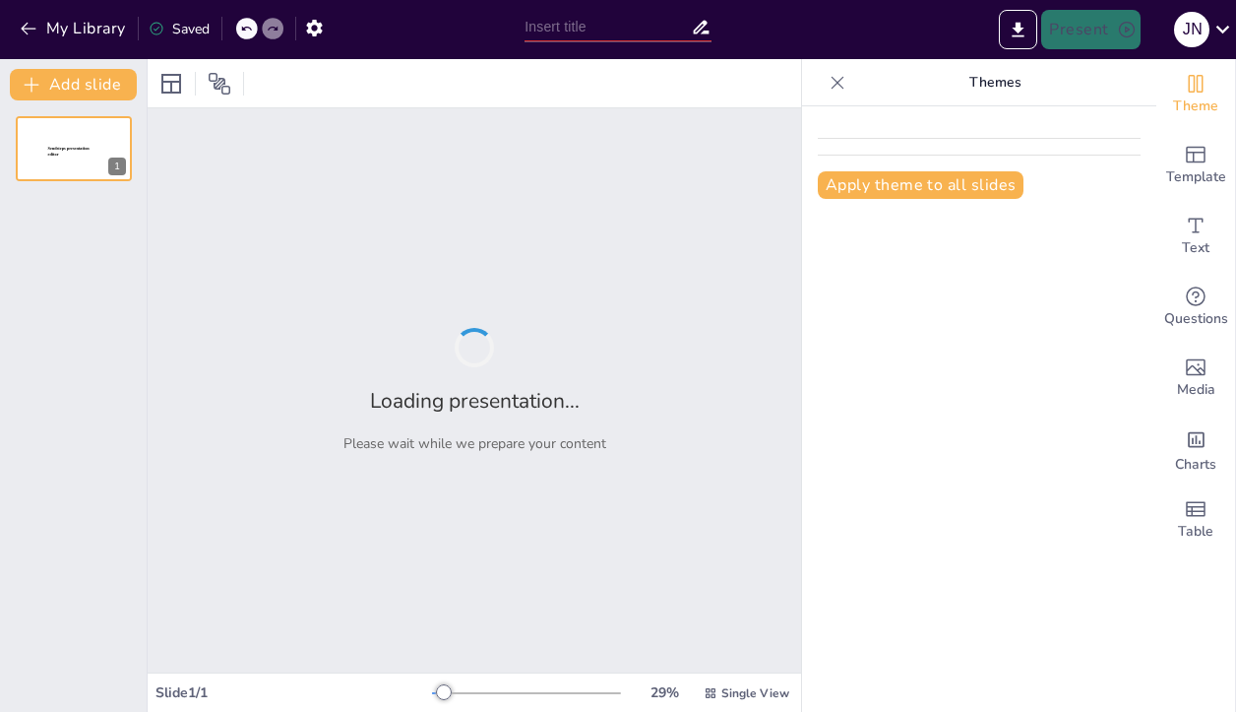
type input "Franchise Success Factors: Analyzing the Trade-offs for Potential Franchisees"
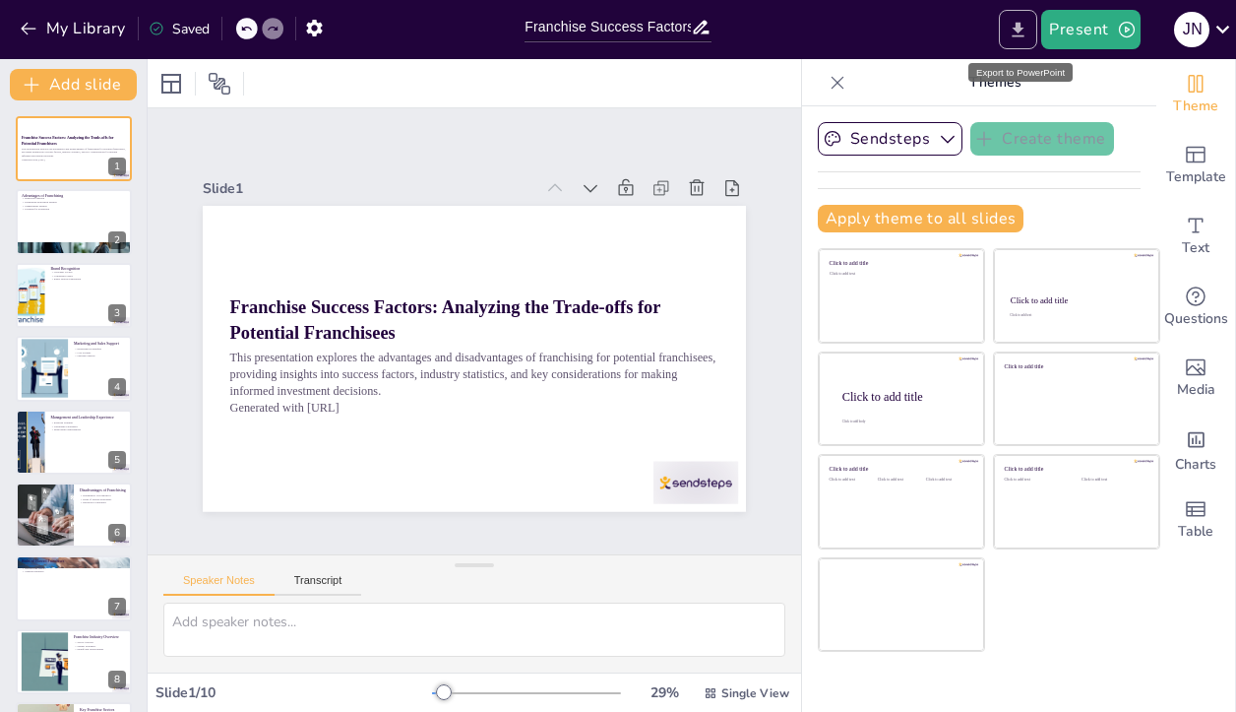
click at [1011, 32] on icon "Export to PowerPoint" at bounding box center [1018, 30] width 21 height 21
click at [1048, 682] on div "Sendsteps Create theme Apply theme to all slides Click to add title Click to ad…" at bounding box center [979, 408] width 354 height 605
